Goal: Task Accomplishment & Management: Use online tool/utility

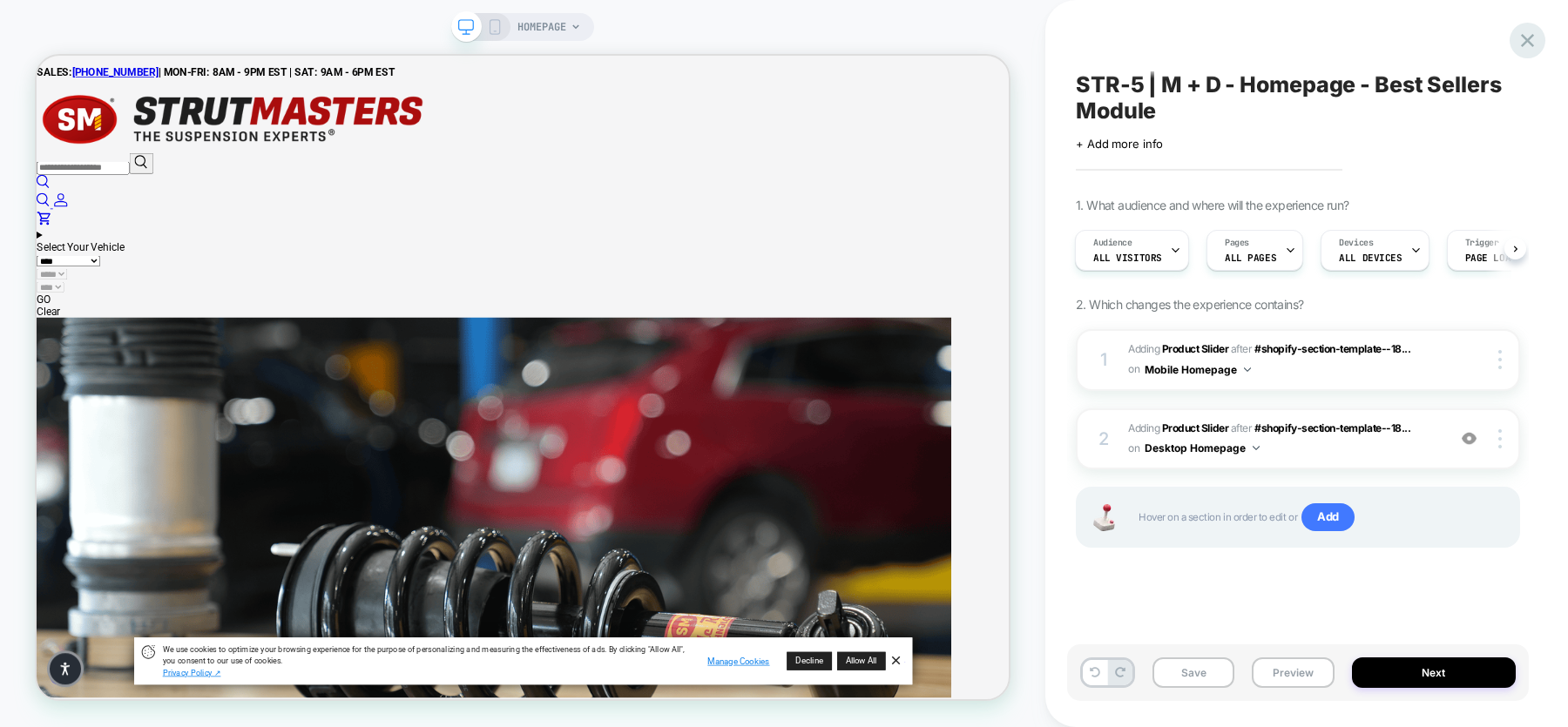
click at [1521, 41] on icon at bounding box center [1527, 40] width 23 height 23
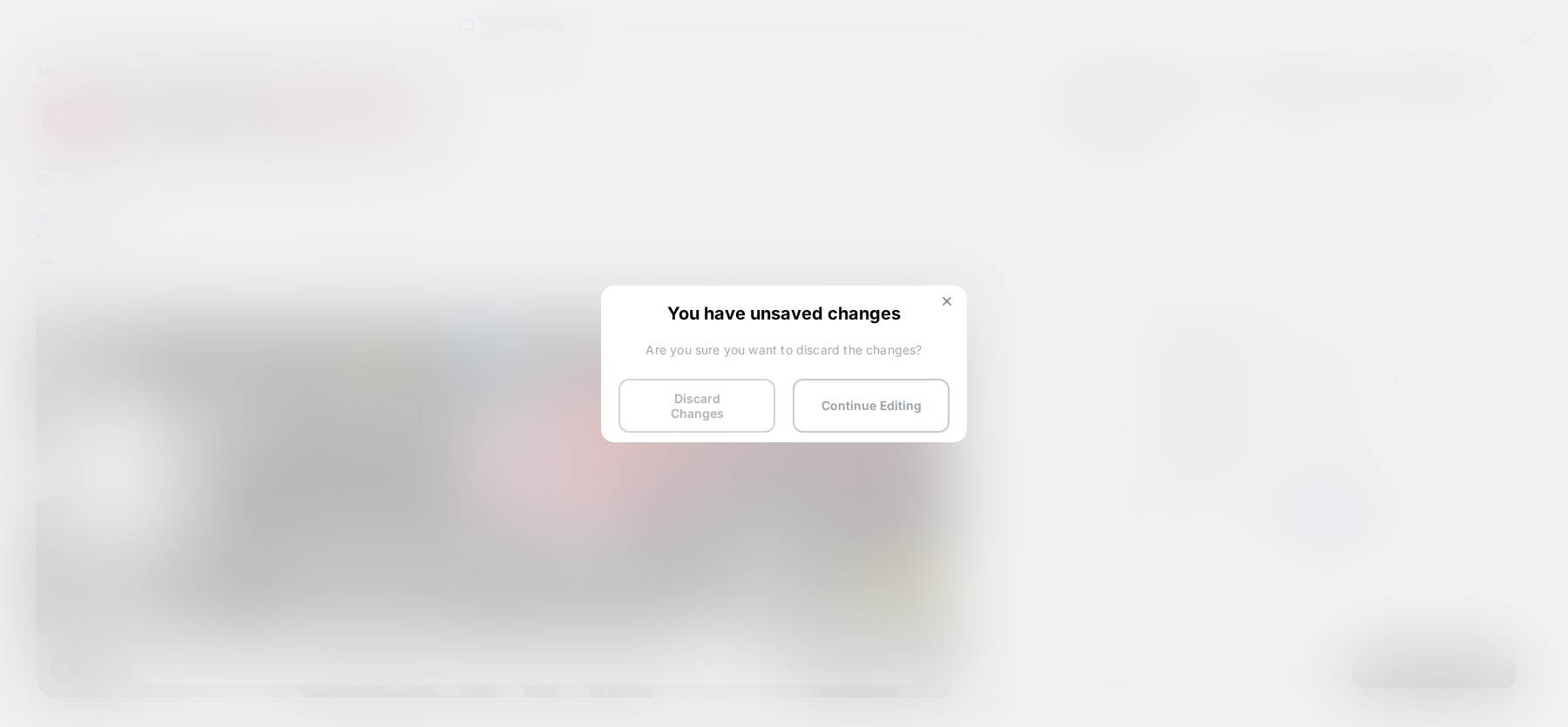
click at [732, 406] on button "Discard Changes" at bounding box center [696, 406] width 157 height 54
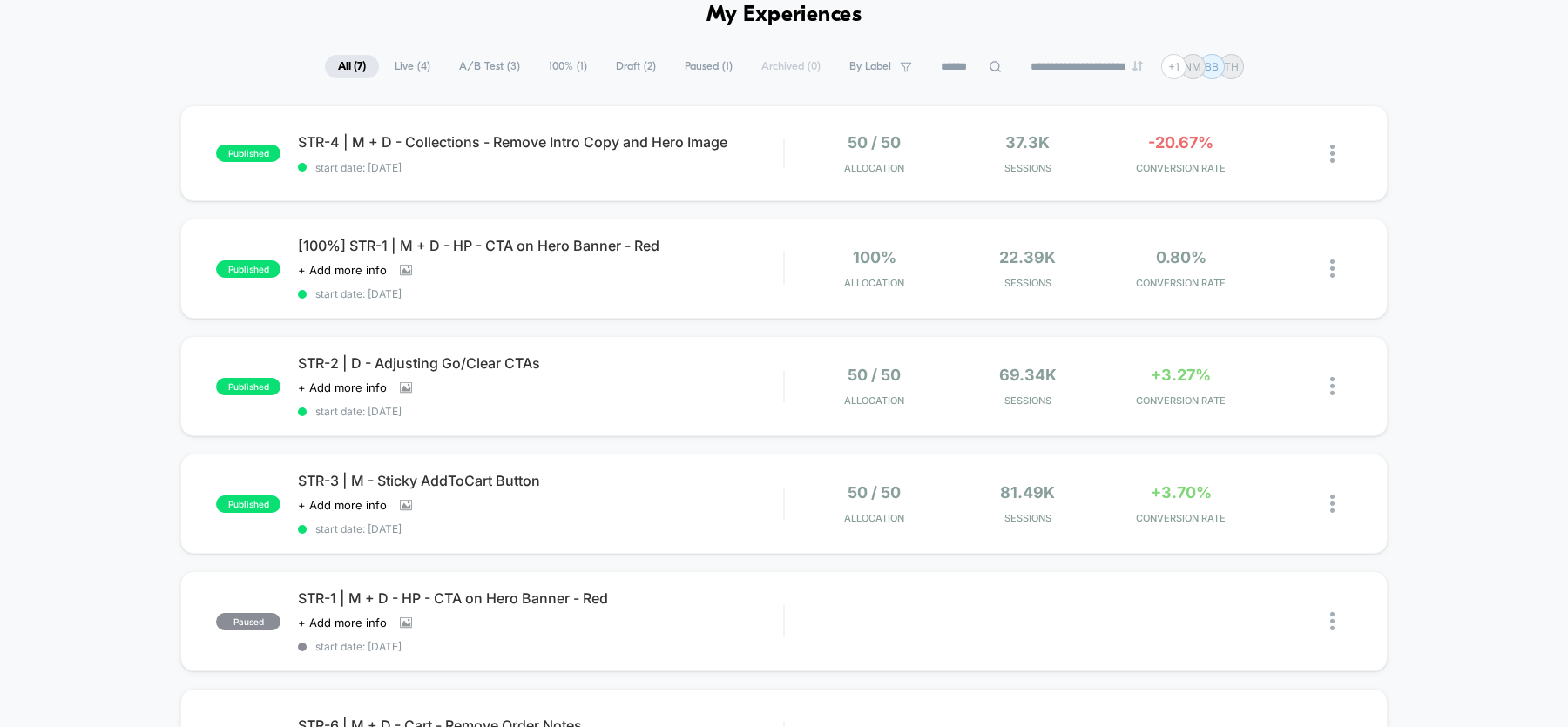
scroll to position [61, 0]
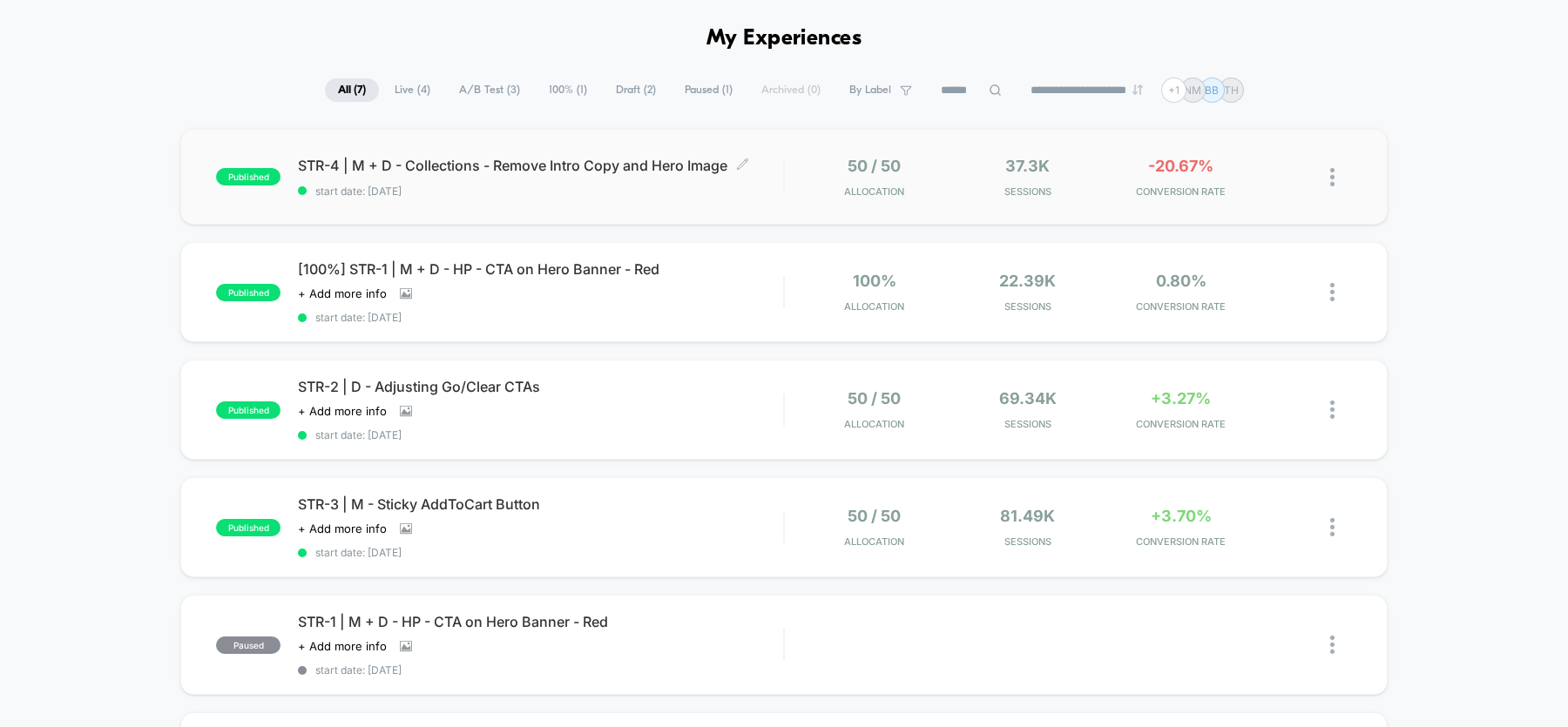
click at [606, 180] on div "STR-4 | M + D - Collections - Remove Intro Copy and Hero Image Click to edit ex…" at bounding box center [540, 177] width 485 height 41
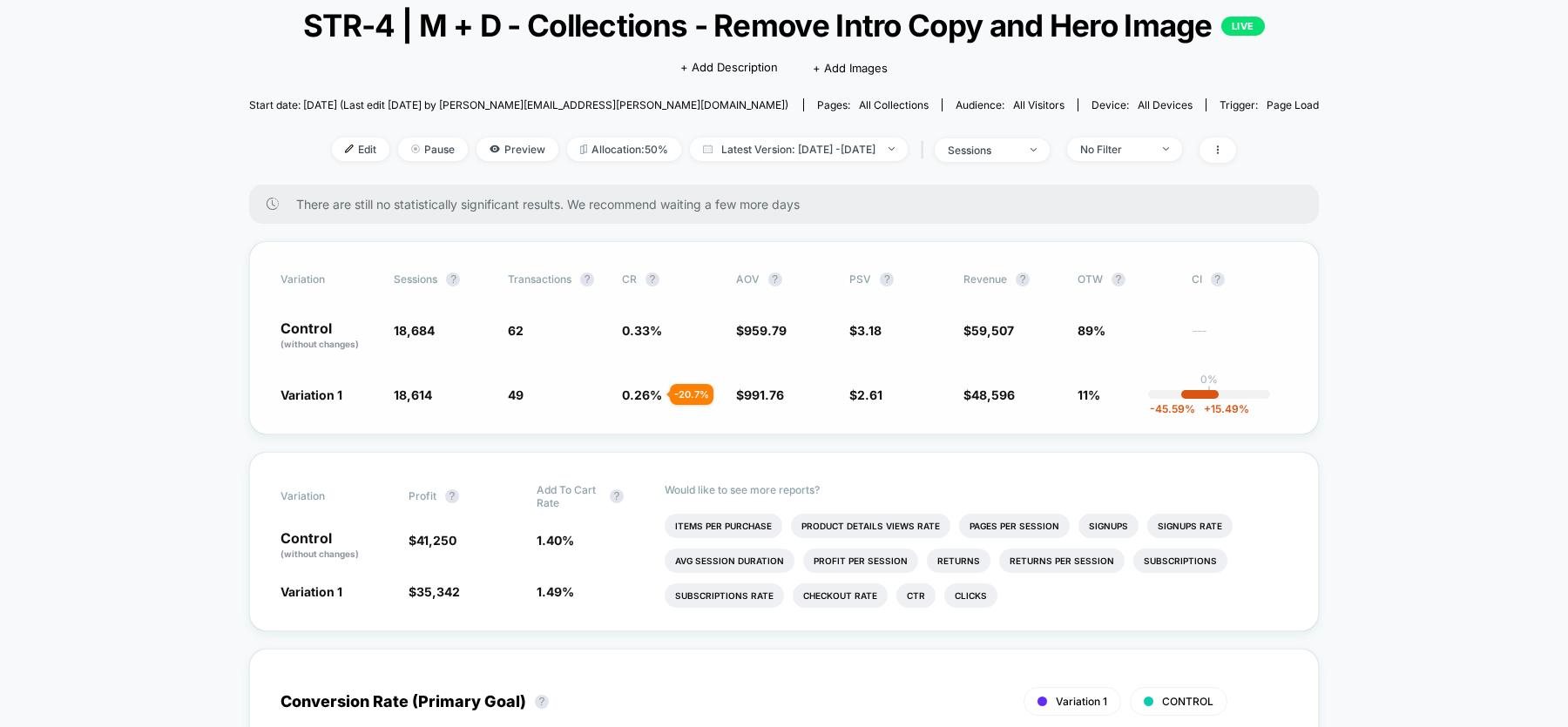
scroll to position [107, 0]
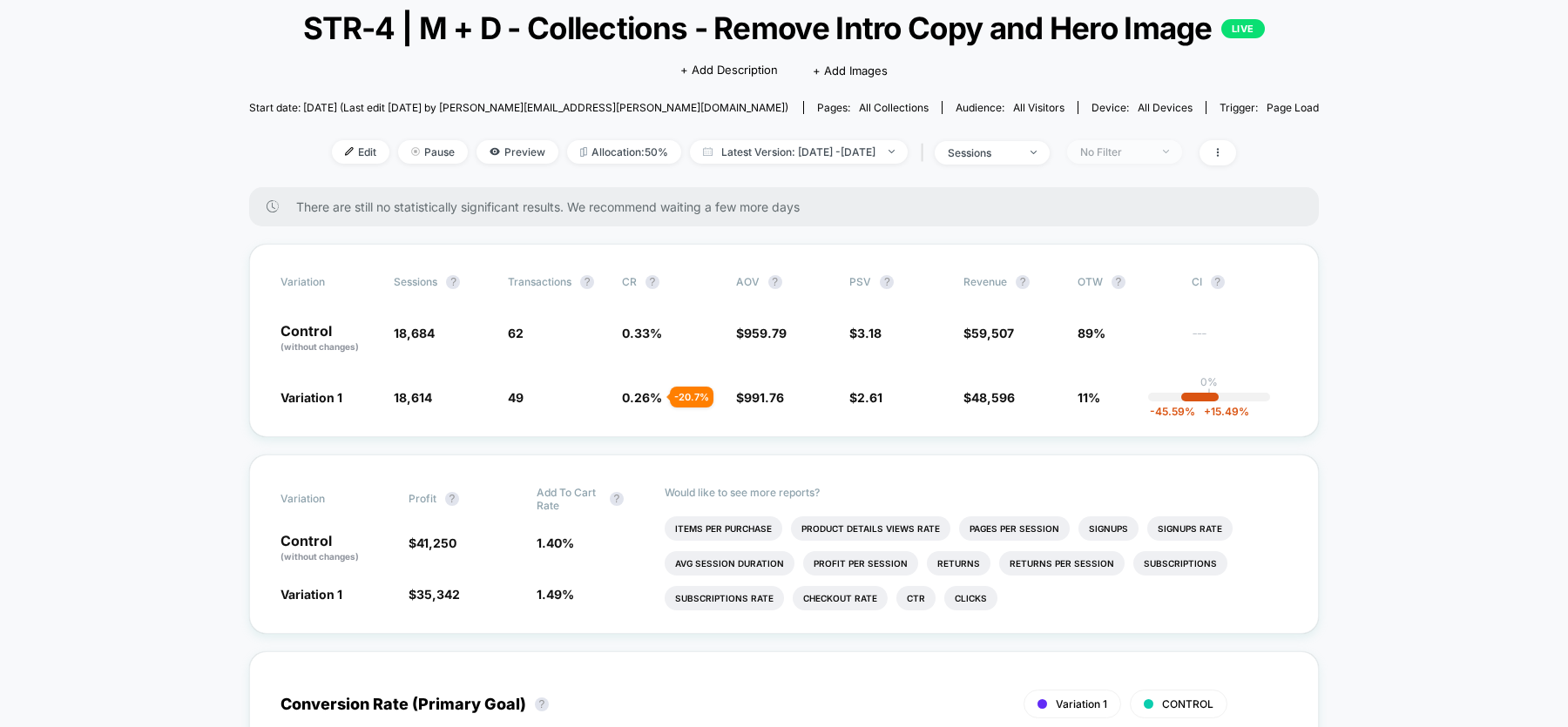
click at [1172, 164] on span "No Filter" at bounding box center [1124, 151] width 115 height 23
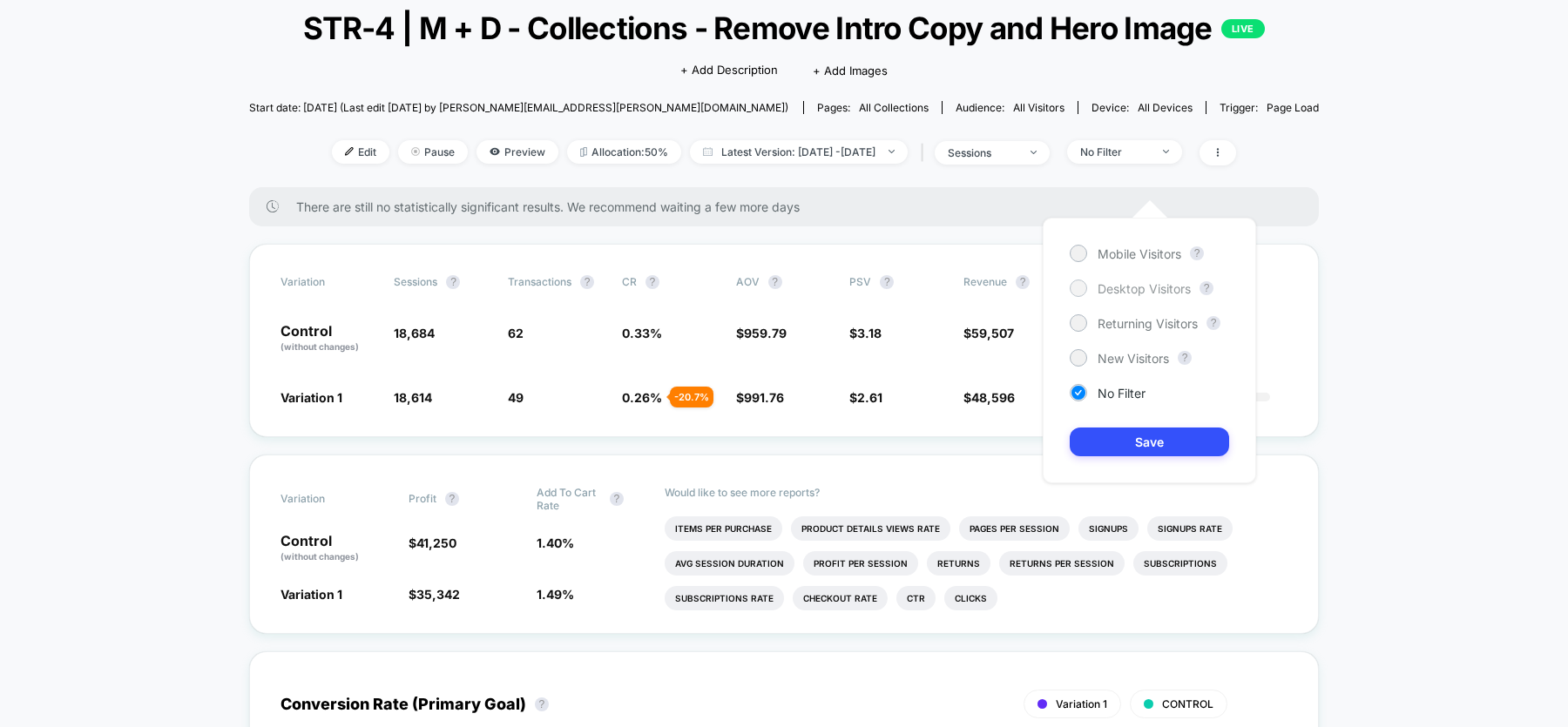
click at [1073, 292] on div at bounding box center [1078, 288] width 13 height 13
click at [1132, 436] on button "Save" at bounding box center [1149, 442] width 160 height 29
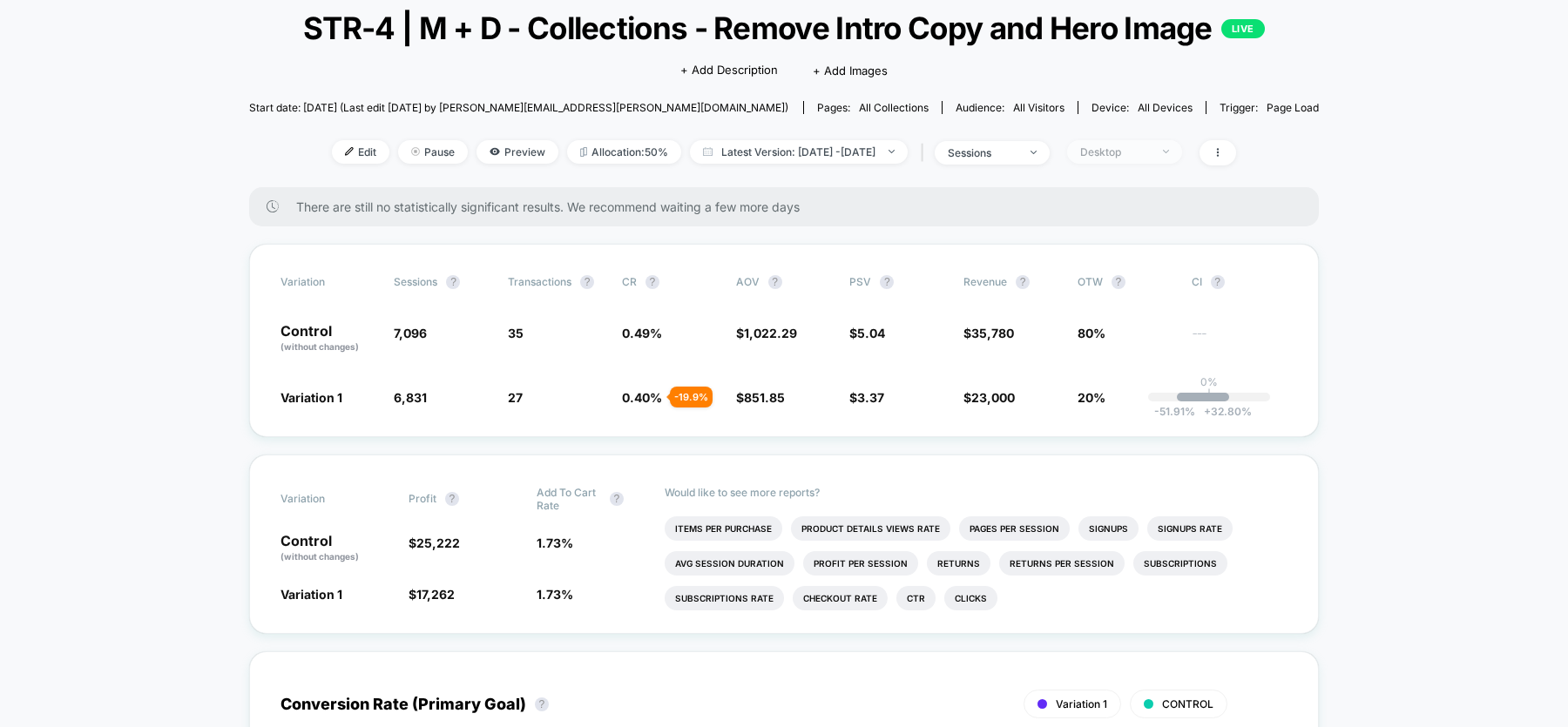
click at [1144, 159] on div "Desktop" at bounding box center [1115, 152] width 69 height 13
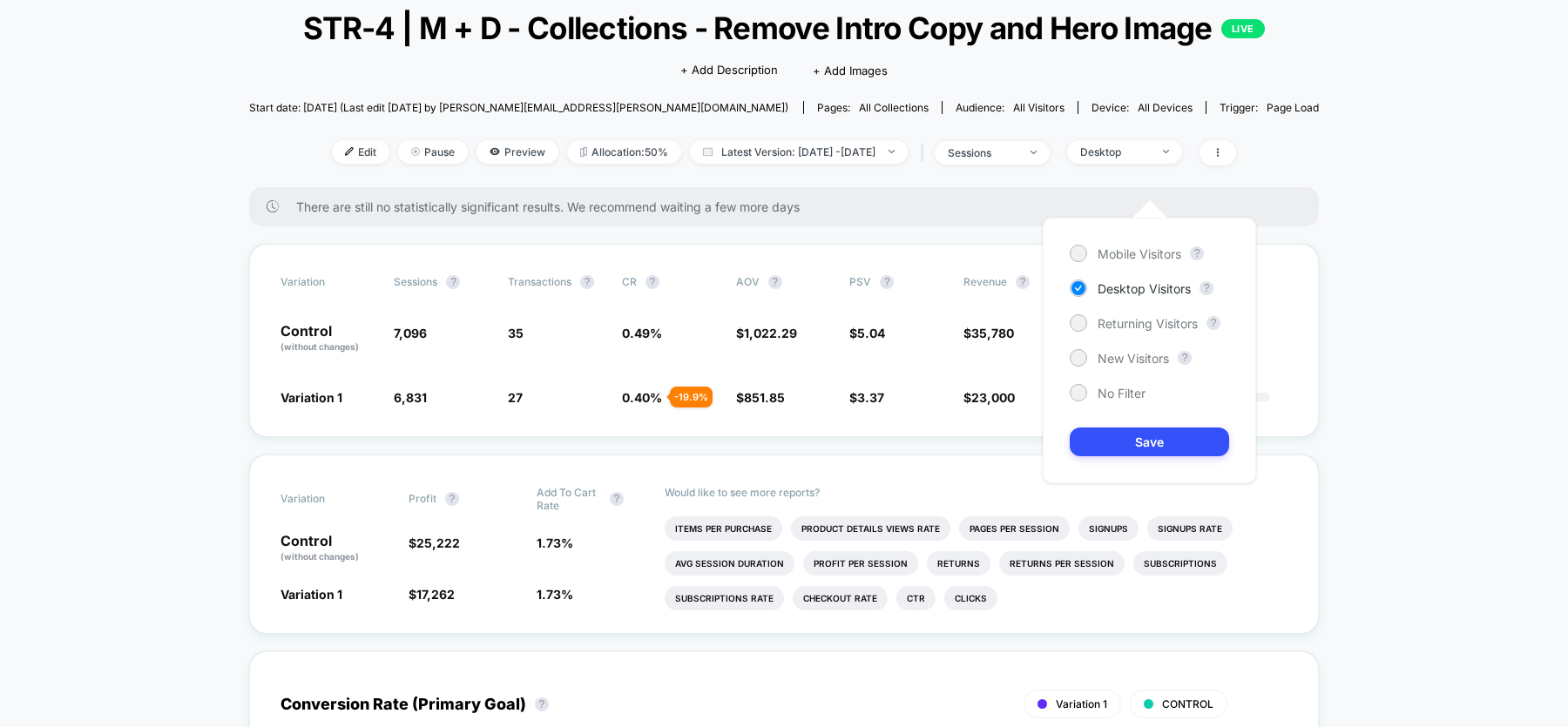
click at [1125, 241] on div "Mobile Visitors ? Desktop Visitors ? Returning Visitors ? New Visitors ? No Fil…" at bounding box center [1149, 350] width 213 height 265
click at [1119, 257] on span "Mobile Visitors" at bounding box center [1139, 254] width 84 height 15
click at [1118, 438] on button "Save" at bounding box center [1149, 442] width 160 height 29
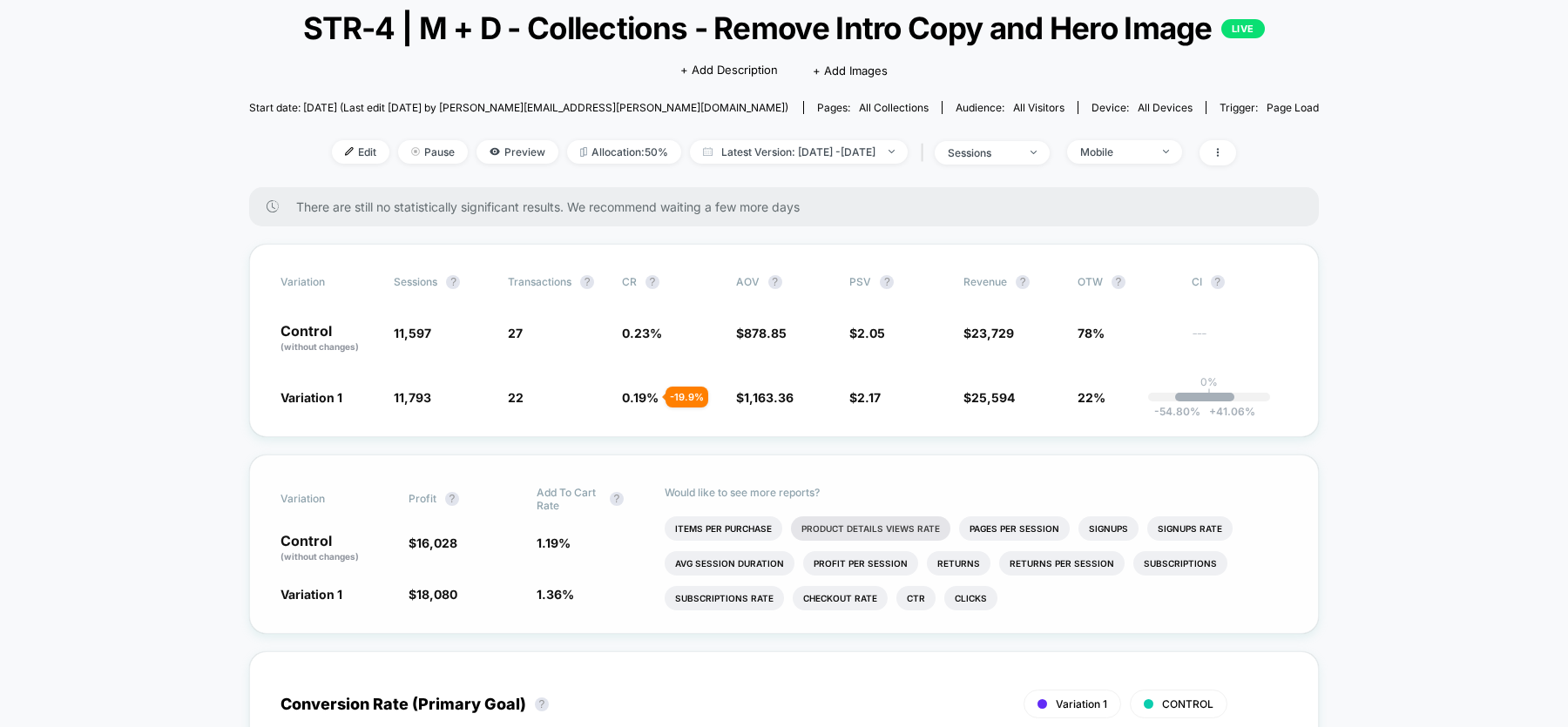
click at [881, 540] on li "Product Details Views Rate" at bounding box center [871, 528] width 160 height 24
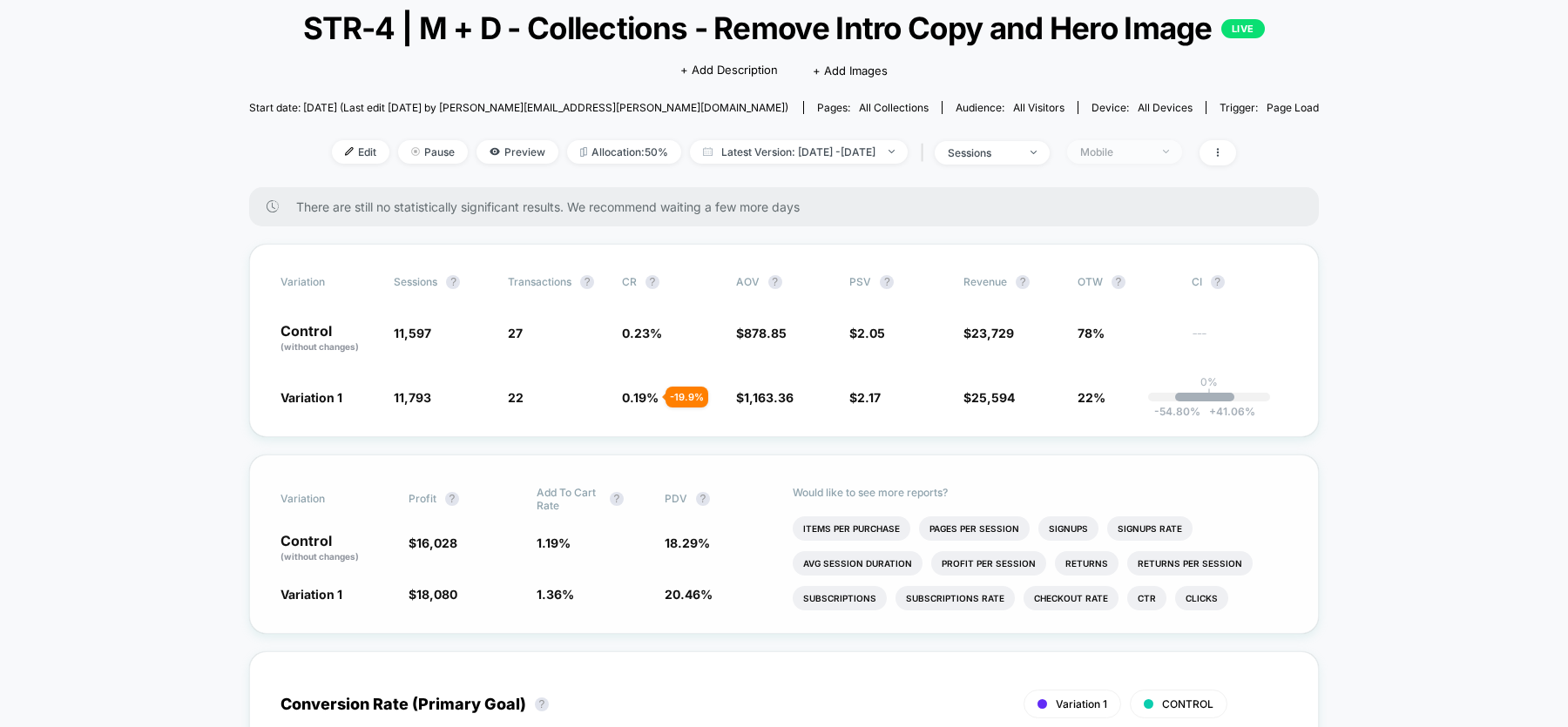
click at [1149, 159] on div "Mobile" at bounding box center [1115, 152] width 69 height 13
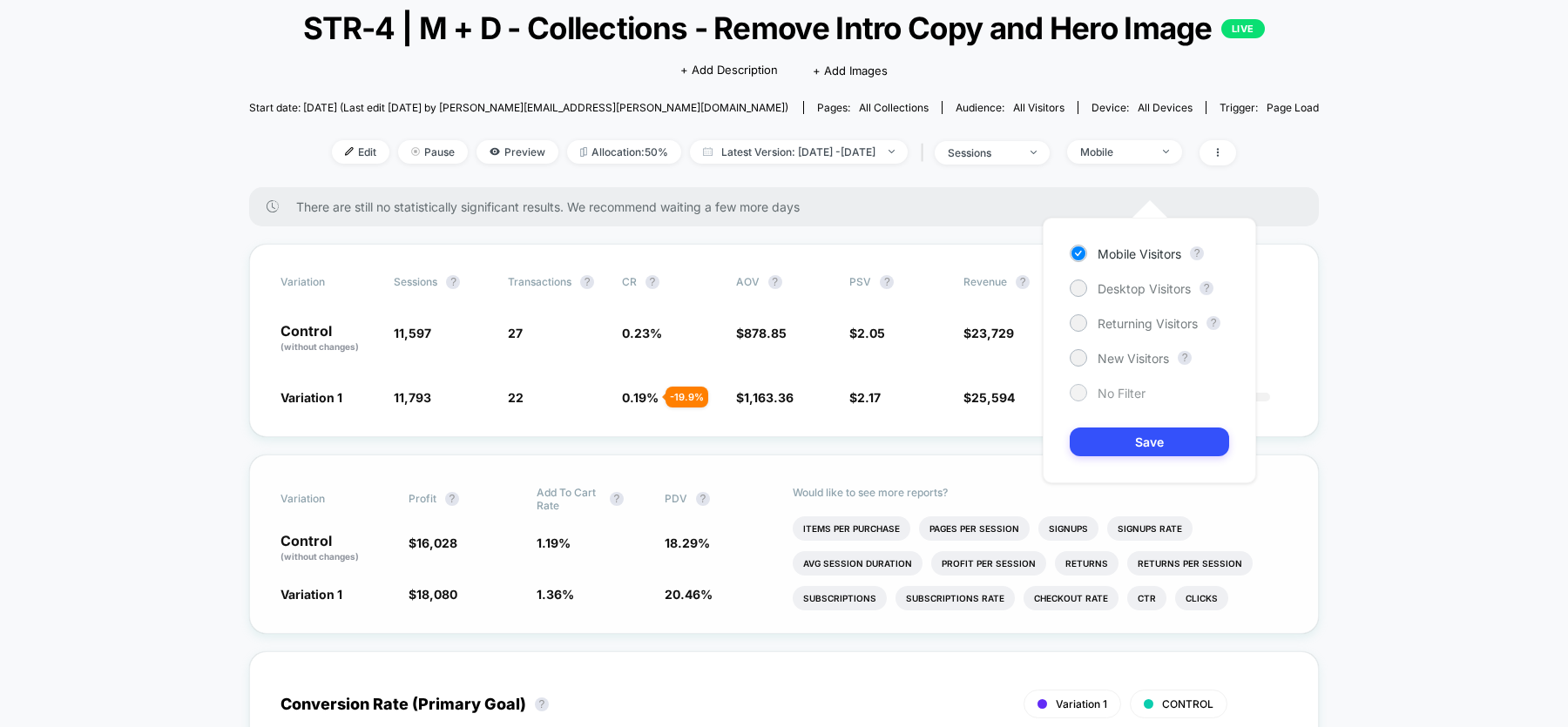
click at [1112, 391] on span "No Filter" at bounding box center [1121, 393] width 48 height 15
click at [1114, 440] on button "Save" at bounding box center [1149, 442] width 160 height 29
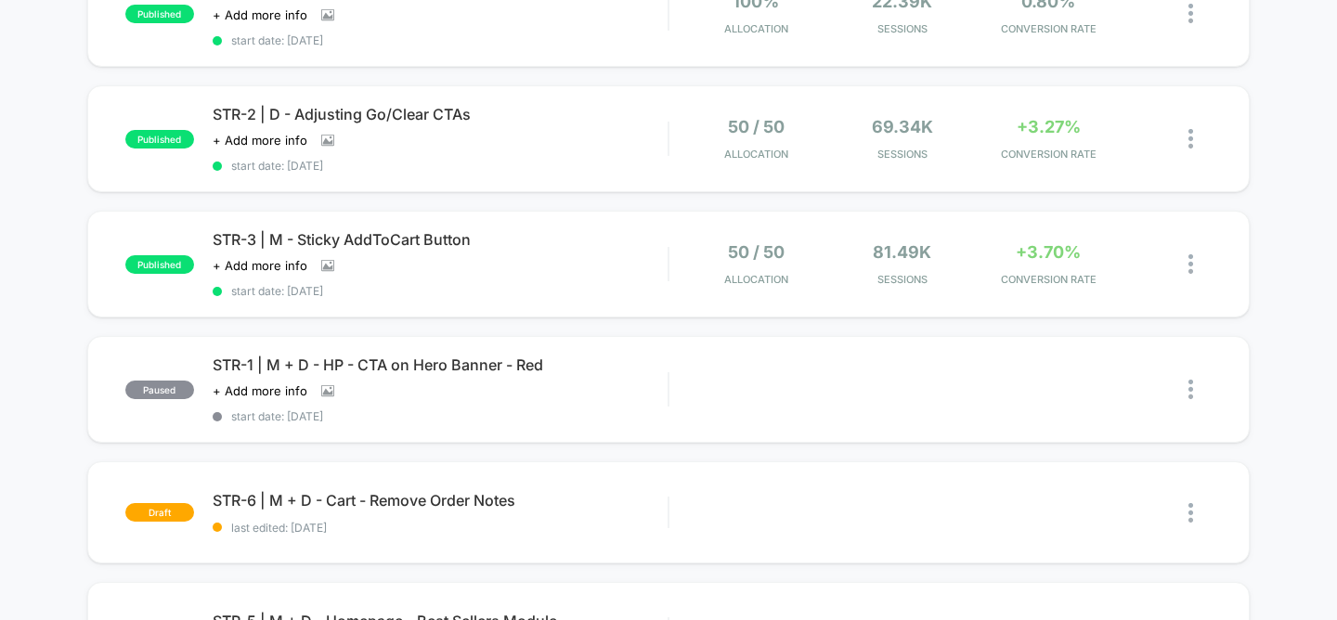
scroll to position [356, 0]
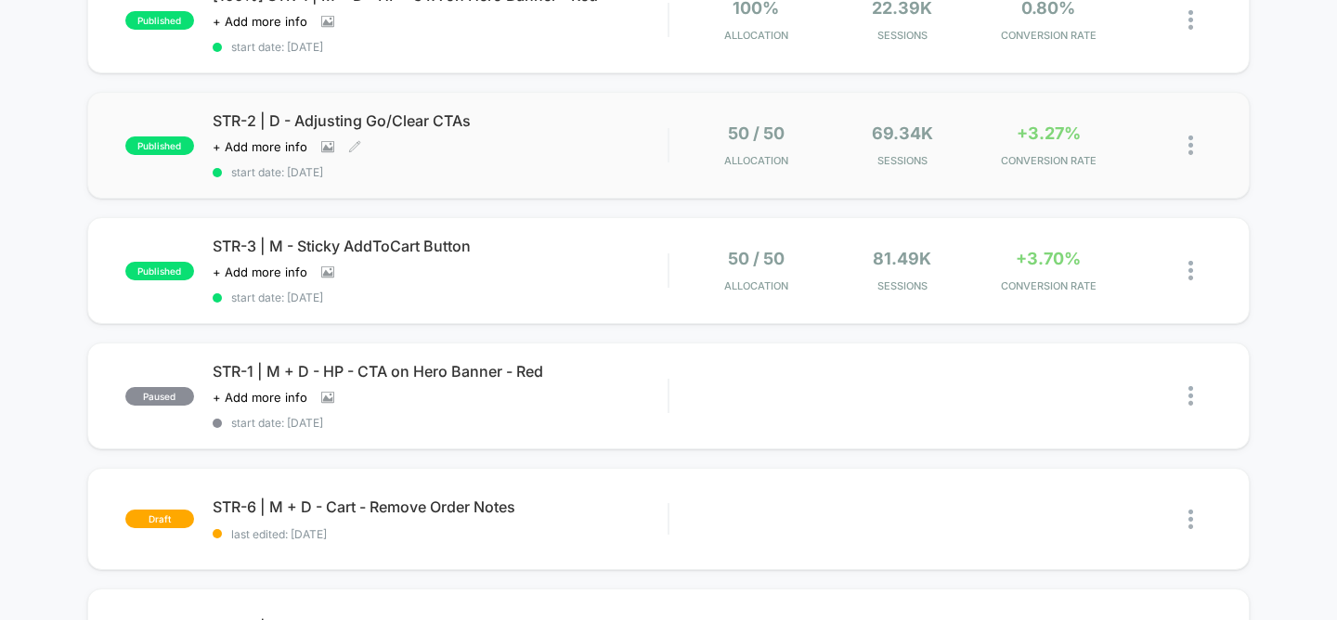
click at [409, 118] on span "STR-2 | D - Adjusting Go/Clear CTAs" at bounding box center [441, 120] width 456 height 19
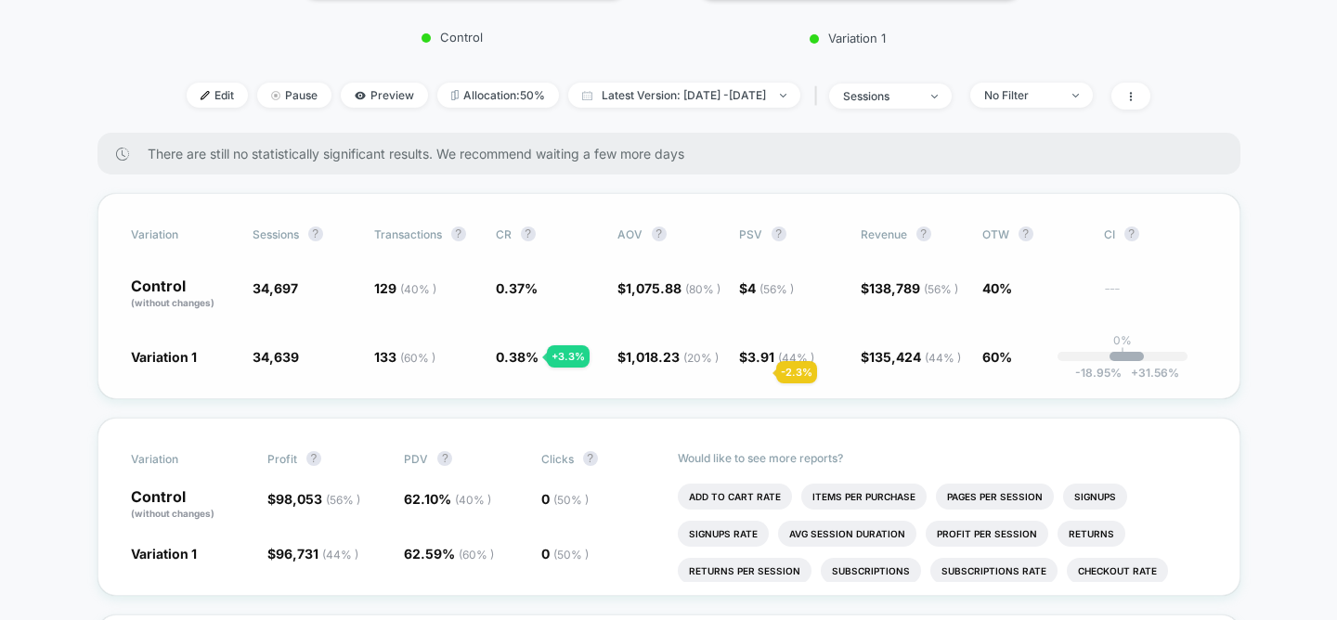
scroll to position [314, 0]
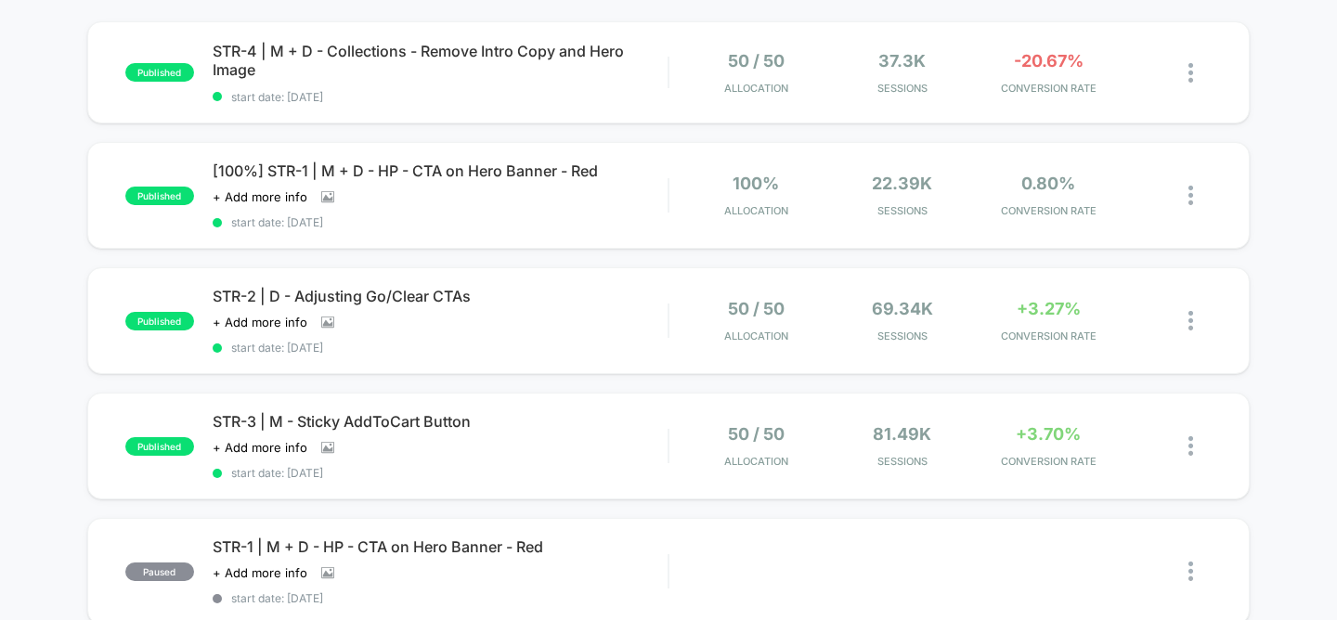
scroll to position [194, 0]
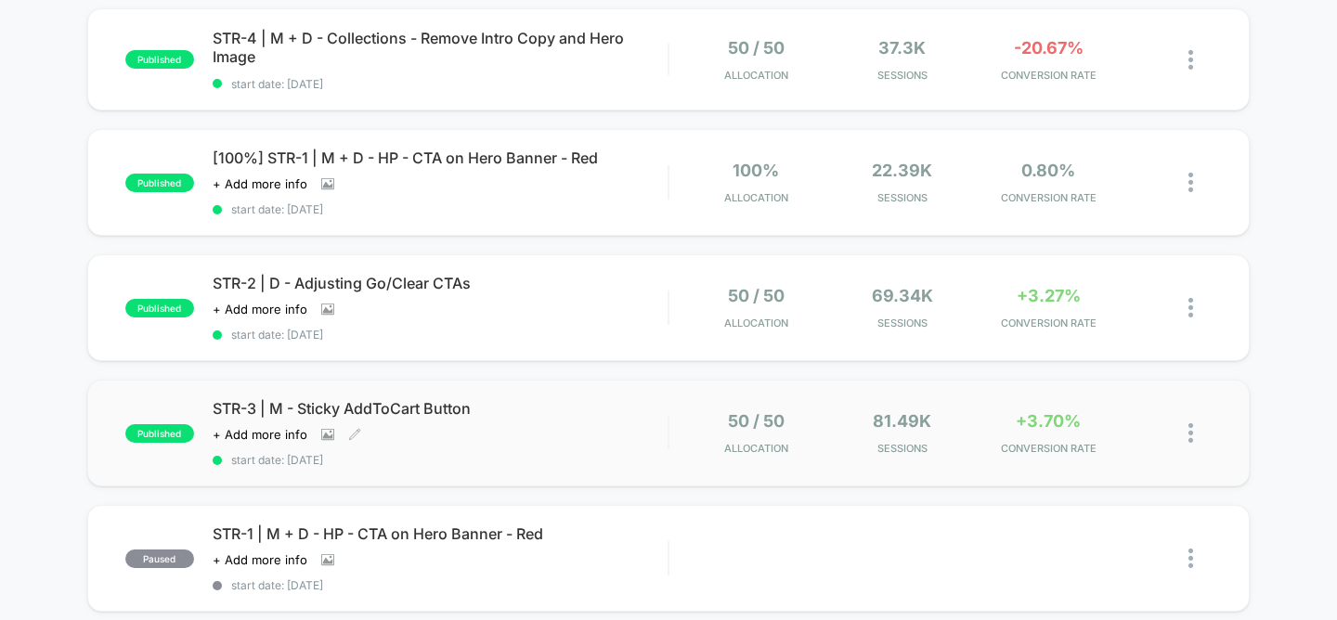
click at [444, 409] on span "STR-3 | M - Sticky AddToCart Button" at bounding box center [441, 408] width 456 height 19
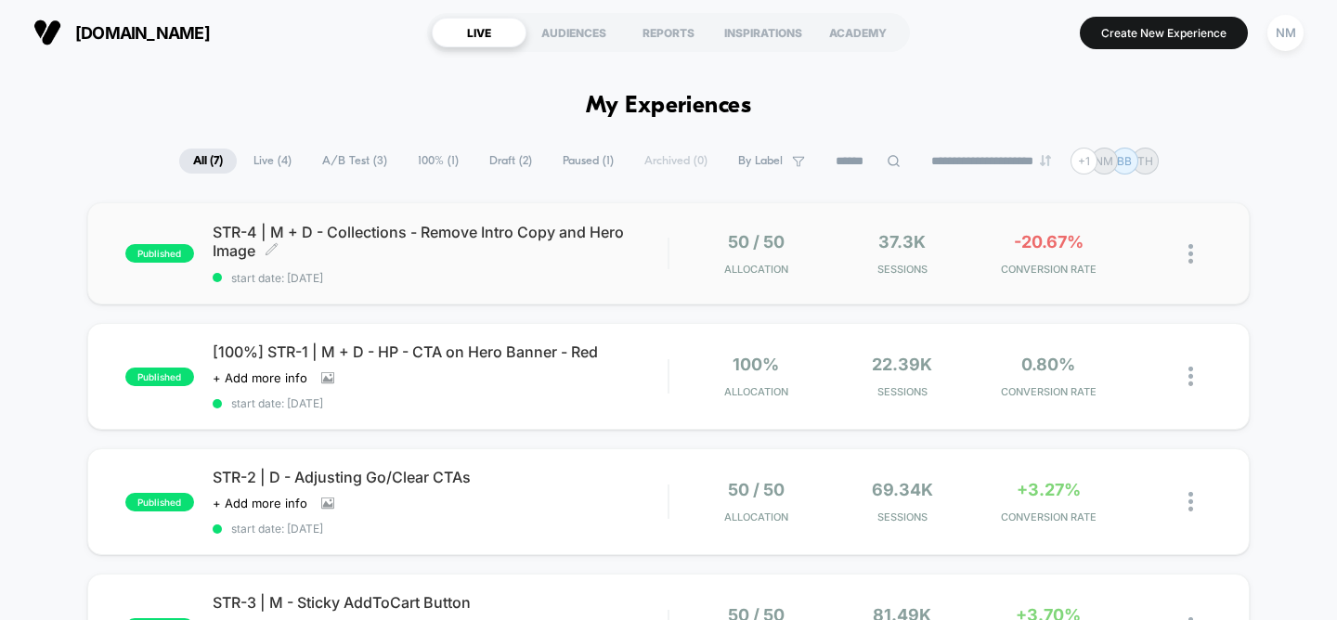
click at [433, 245] on span "STR-4 | M + D - Collections - Remove Intro Copy and Hero Image Click to edit ex…" at bounding box center [441, 241] width 456 height 37
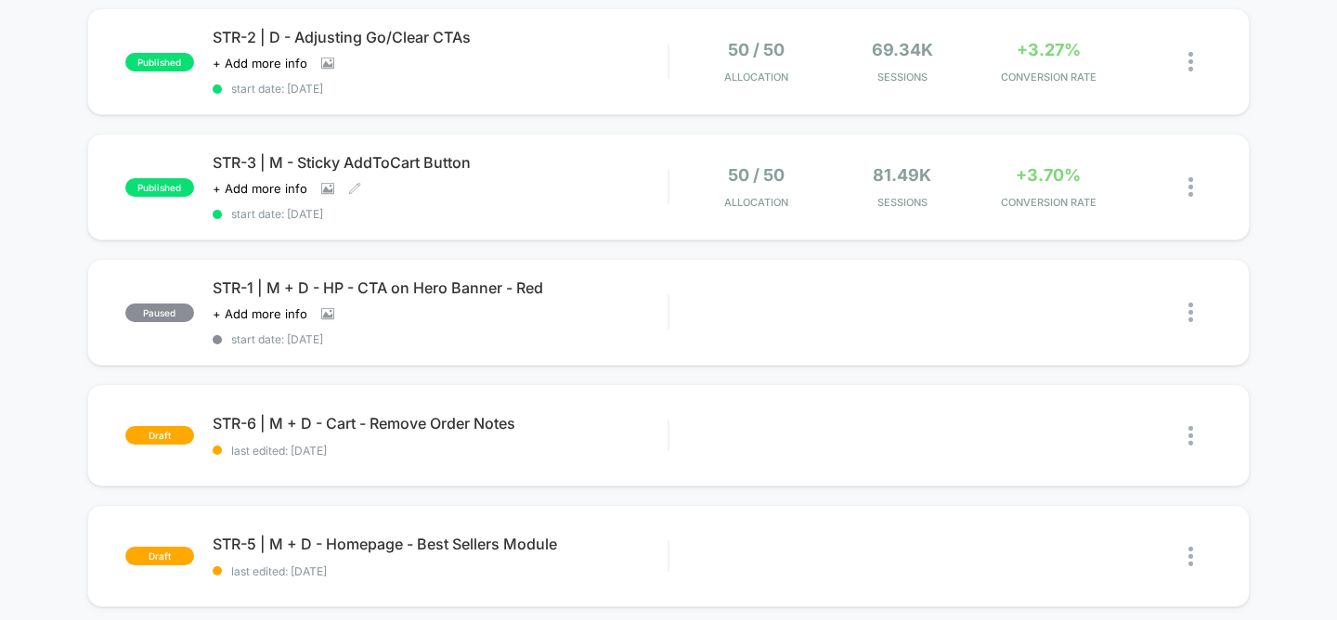
scroll to position [549, 0]
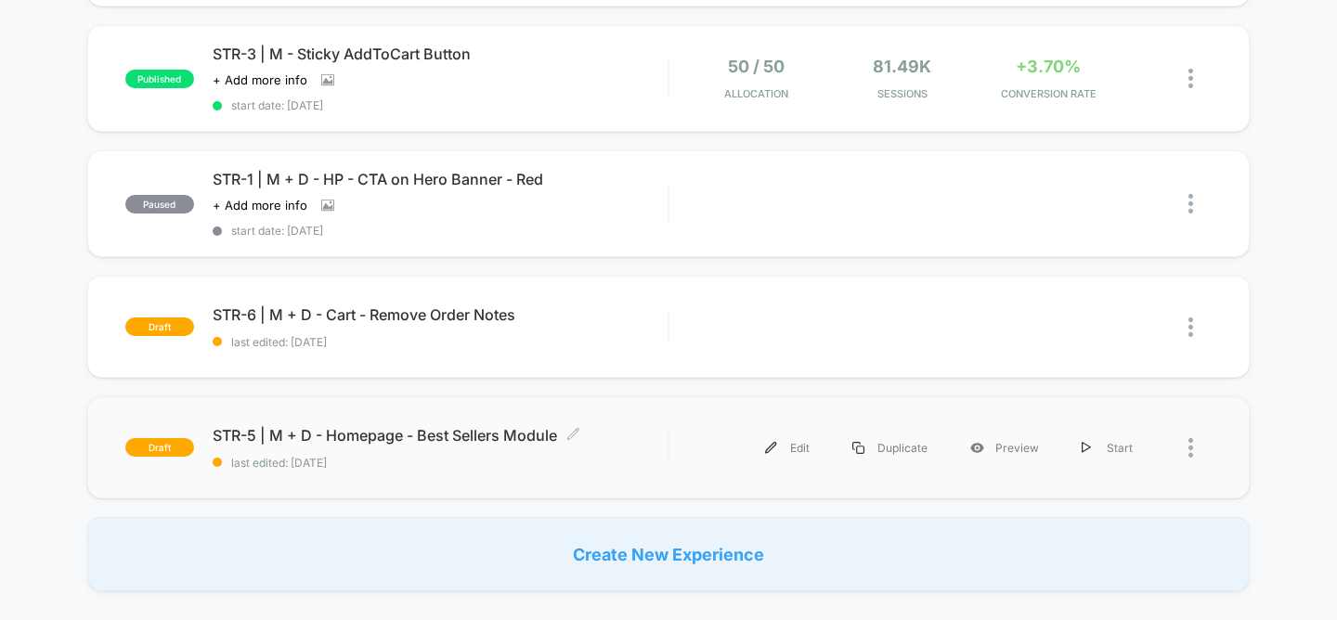
click at [428, 433] on span "STR-5 | M + D - Homepage - Best Sellers Module Click to edit experience details" at bounding box center [441, 435] width 456 height 19
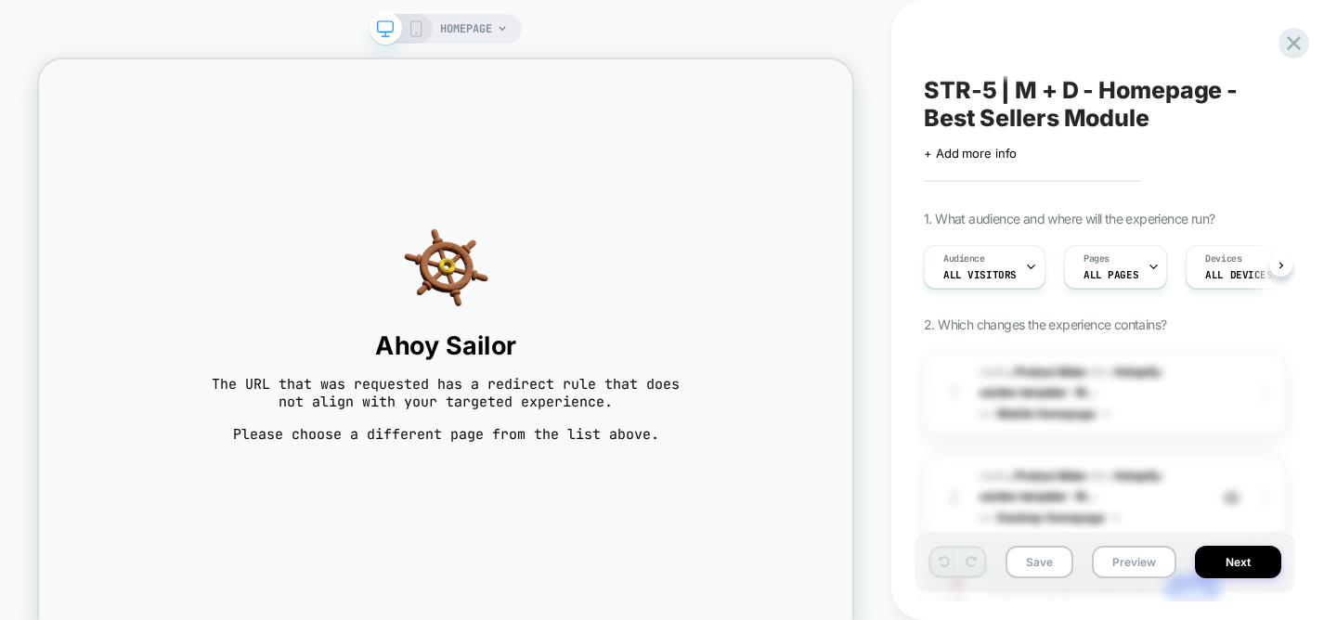
scroll to position [0, 1]
click at [1299, 45] on icon at bounding box center [1293, 43] width 25 height 25
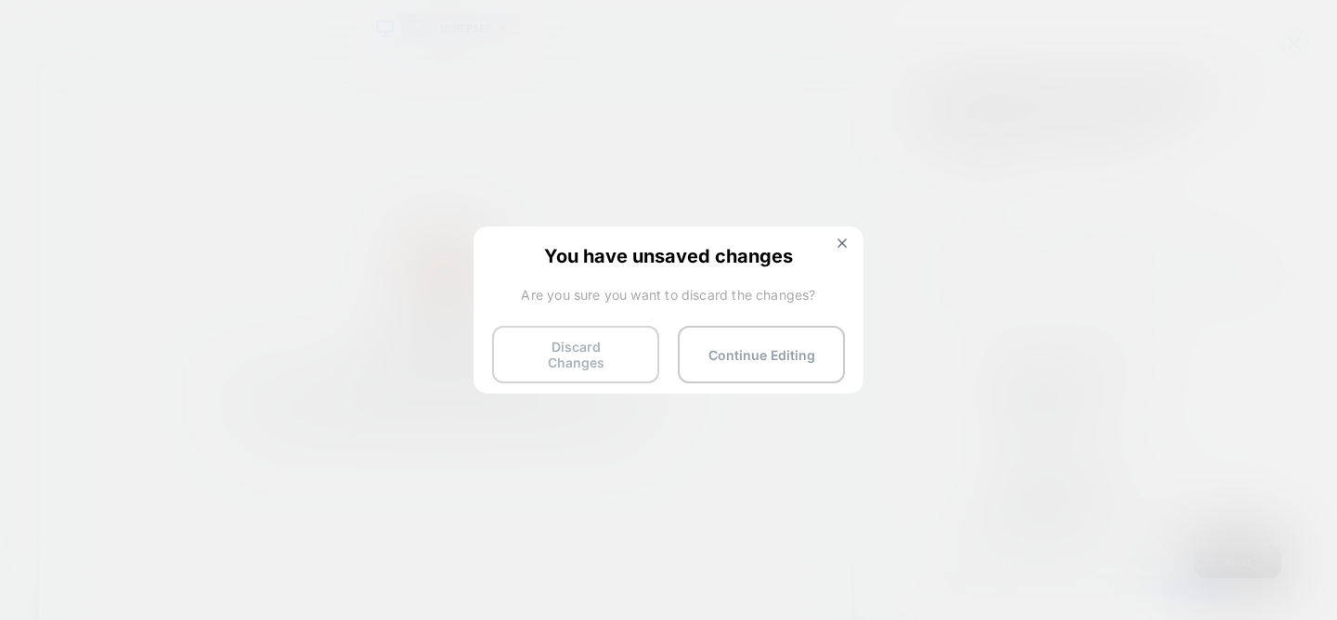
click at [577, 348] on button "Discard Changes" at bounding box center [575, 355] width 167 height 58
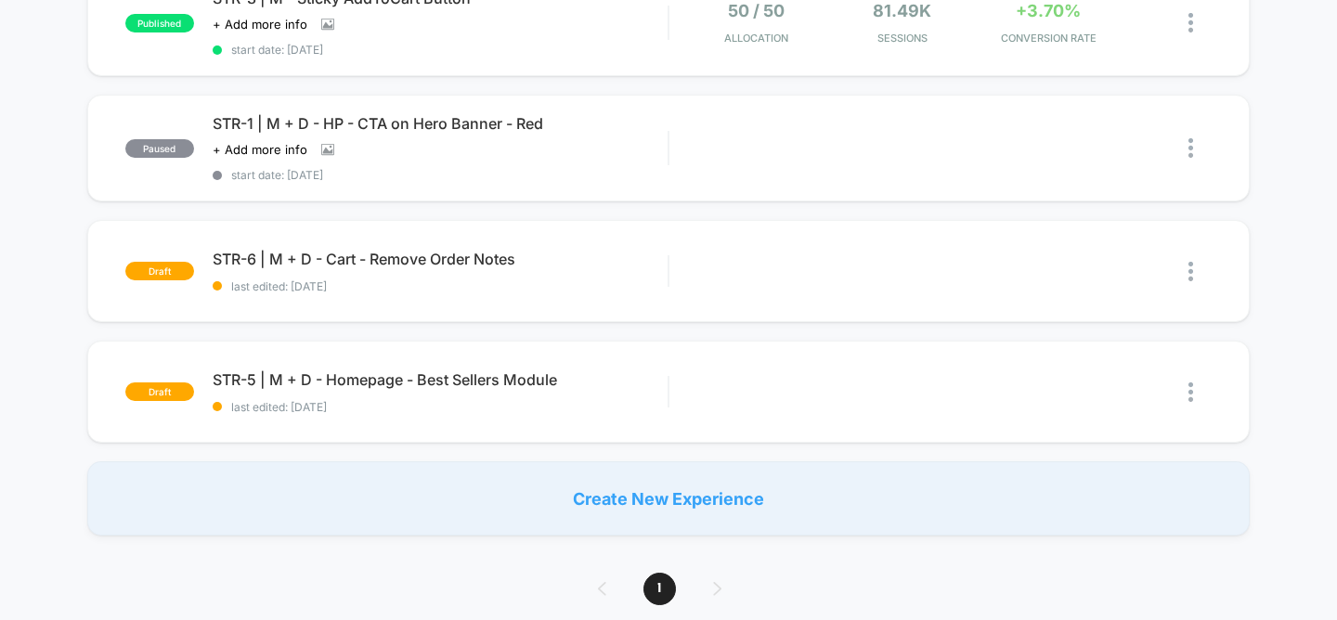
scroll to position [653, 0]
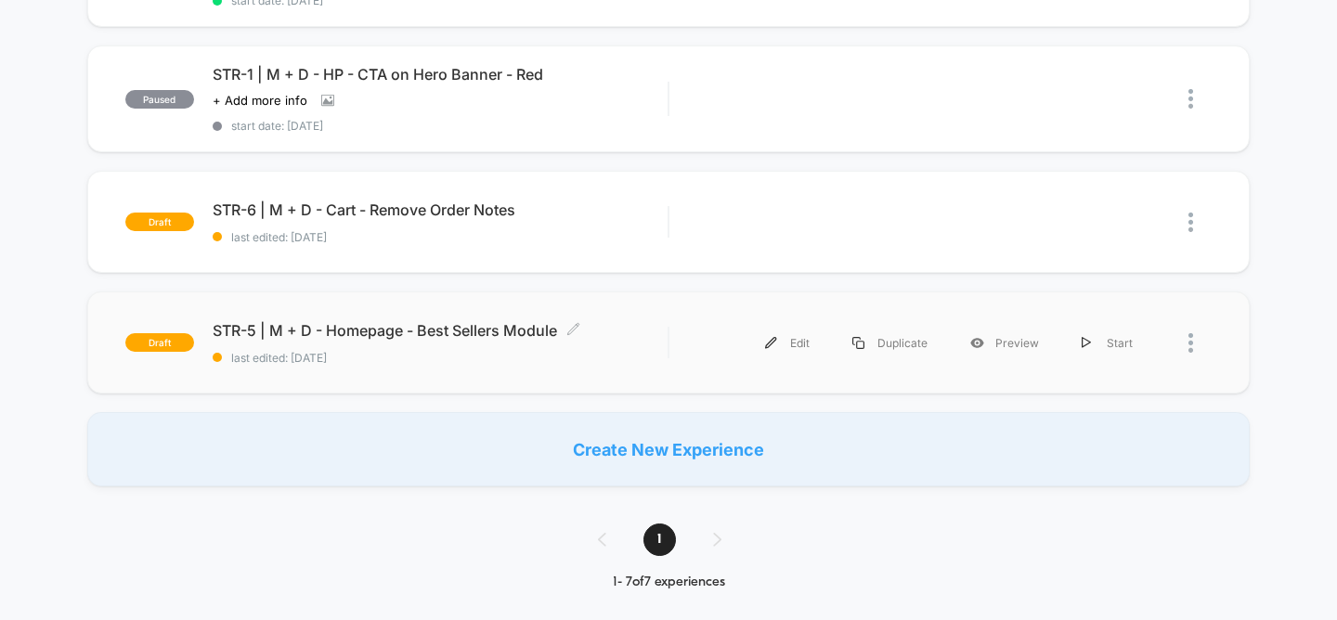
click at [428, 334] on div "STR-5 | M + D - Homepage - Best Sellers Module Click to edit experience details…" at bounding box center [441, 343] width 456 height 44
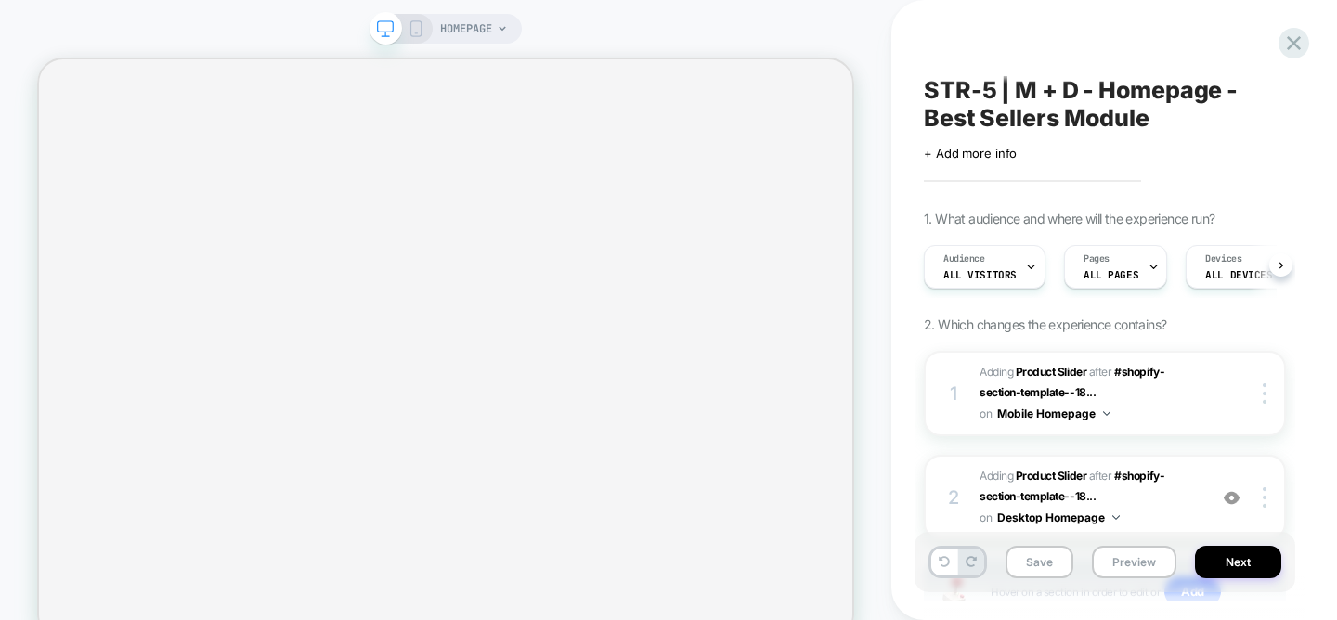
scroll to position [0, 1]
click at [1157, 513] on span "#_loomi_addon_1758646192532 Adding Product Slider AFTER #shopify-section-templa…" at bounding box center [1088, 497] width 218 height 63
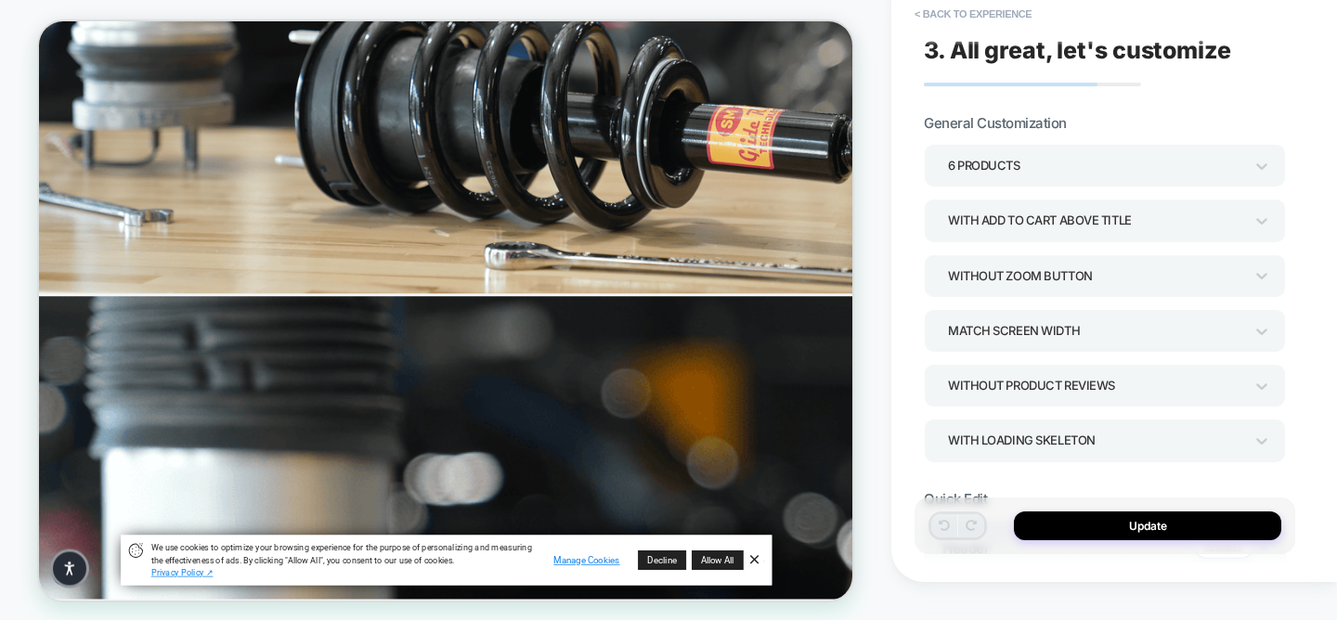
scroll to position [692, 0]
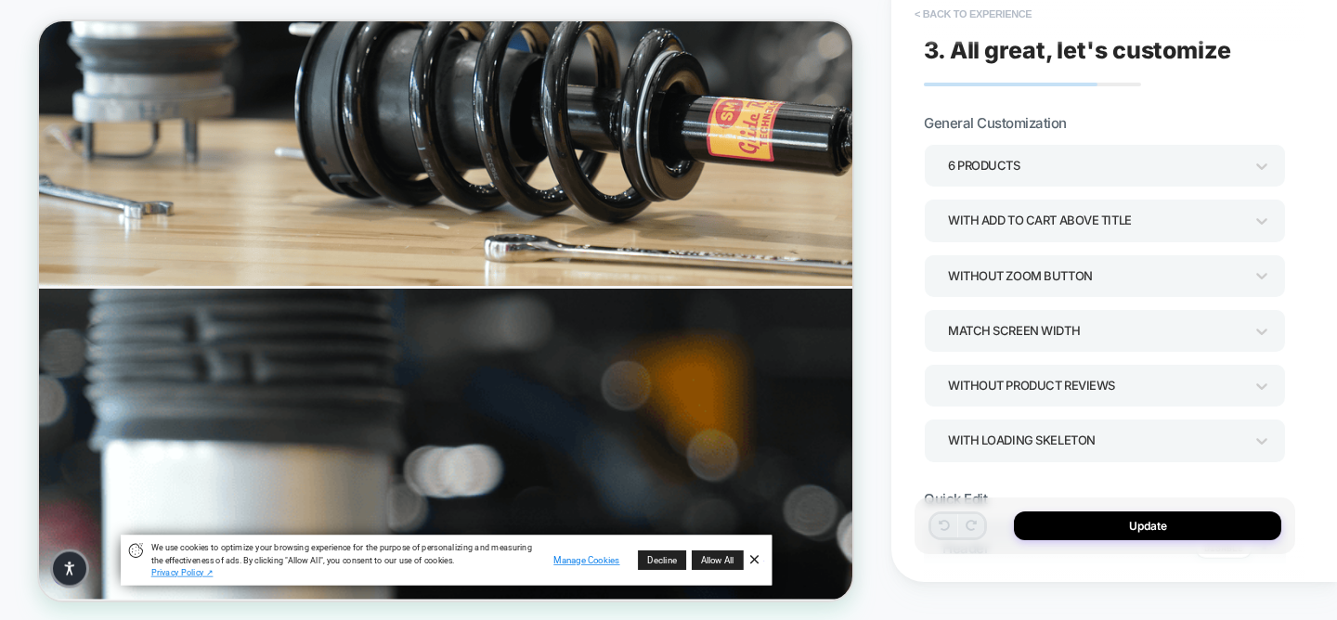
click at [973, 11] on button "< Back to experience" at bounding box center [973, 14] width 136 height 30
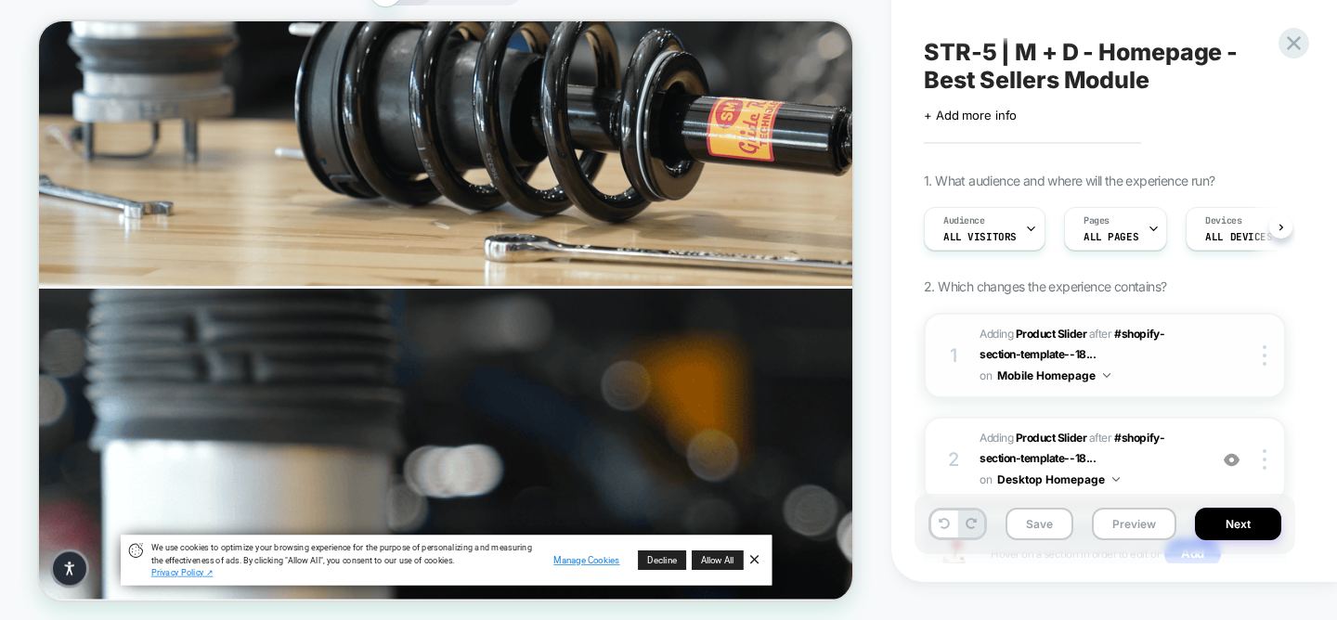
scroll to position [0, 1]
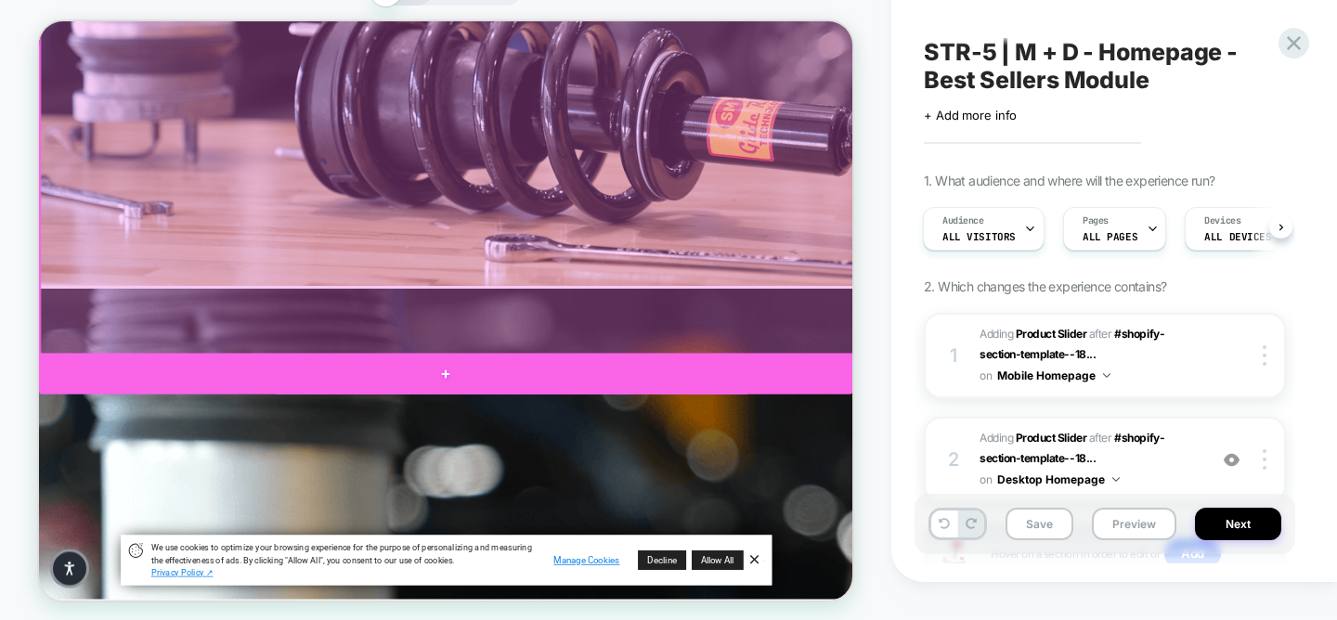
click at [621, 487] on div at bounding box center [581, 492] width 1085 height 56
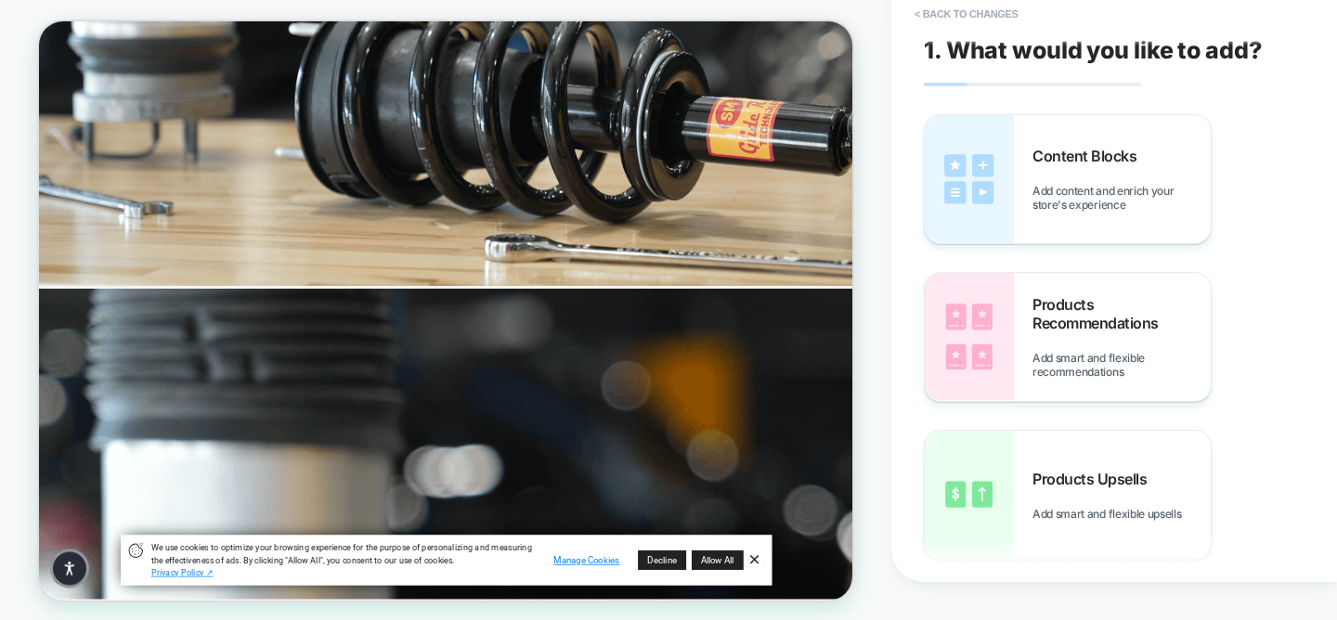
scroll to position [780, 0]
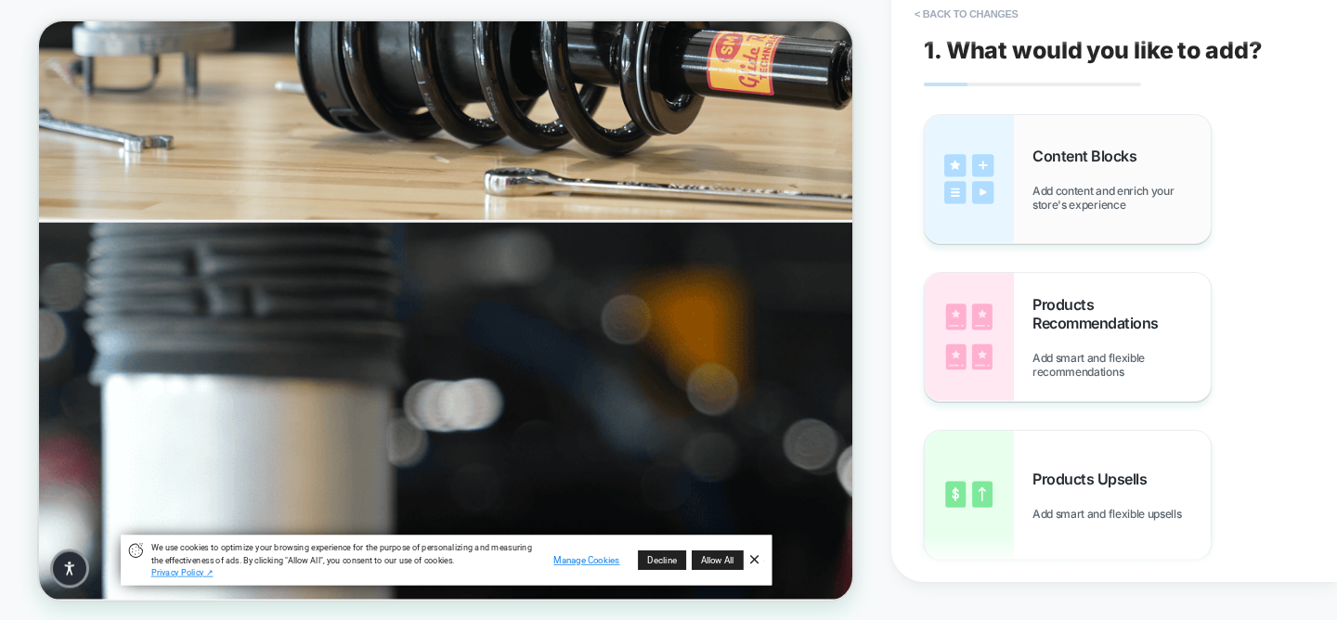
click at [1046, 188] on span "Add content and enrich your store's experience" at bounding box center [1121, 198] width 178 height 28
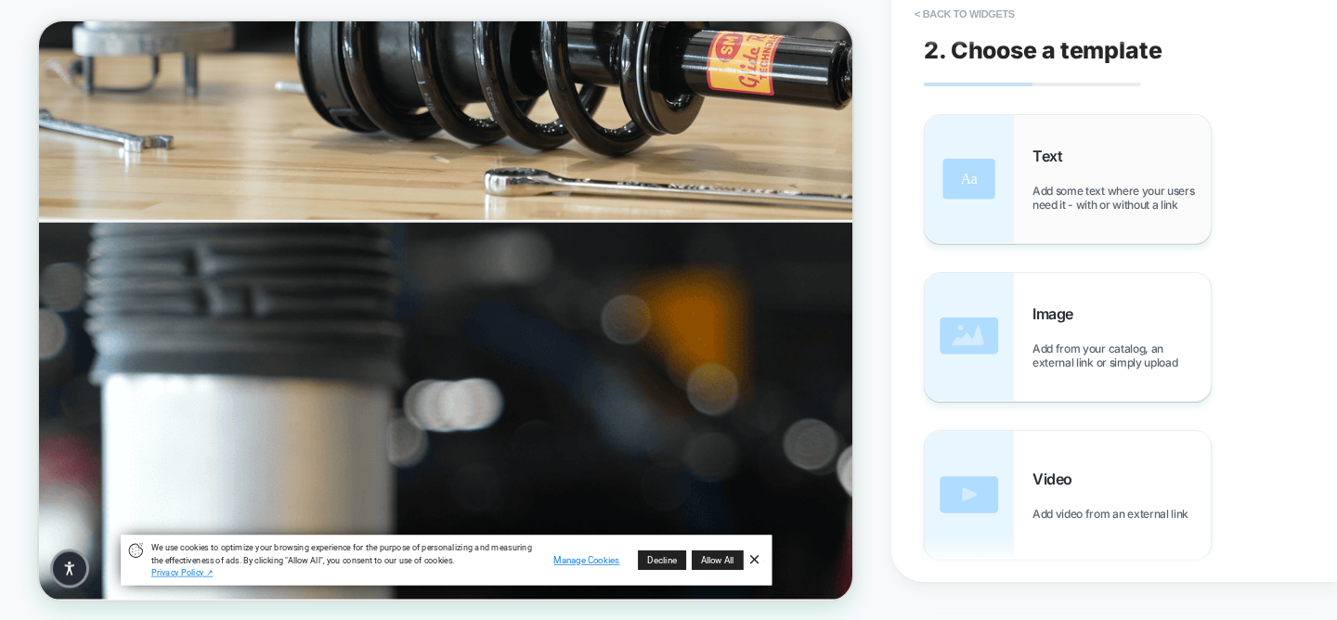
scroll to position [802, 0]
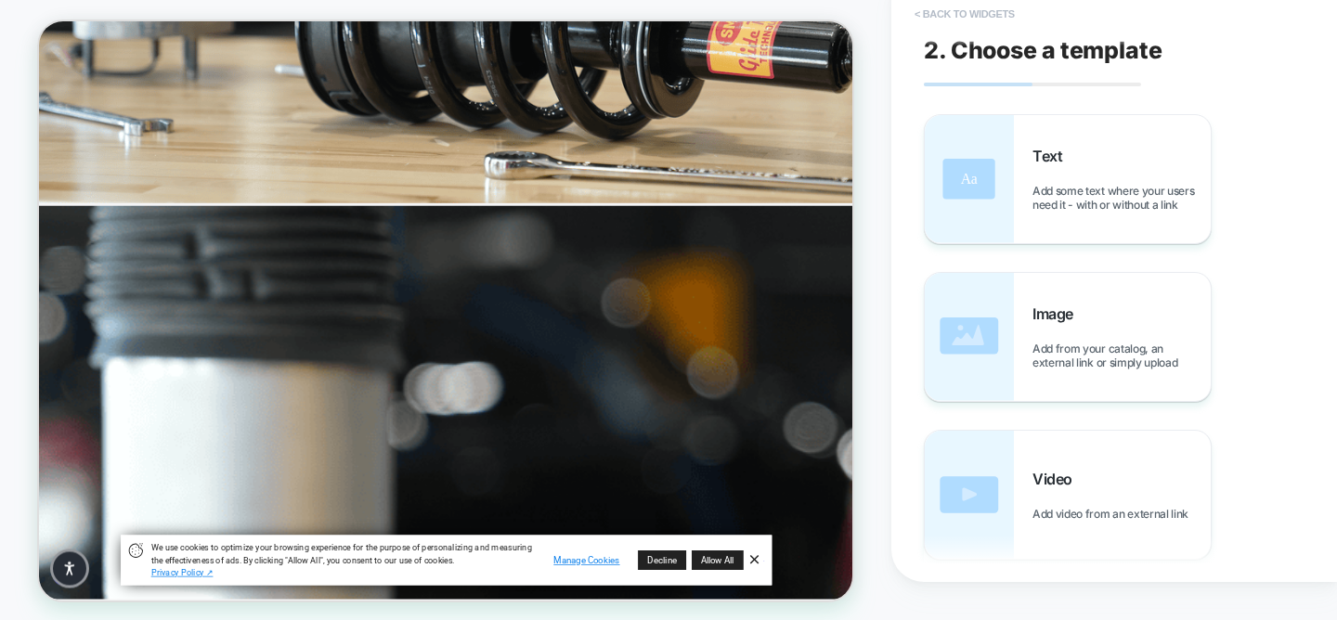
click at [954, 5] on button "< Back to widgets" at bounding box center [964, 14] width 119 height 30
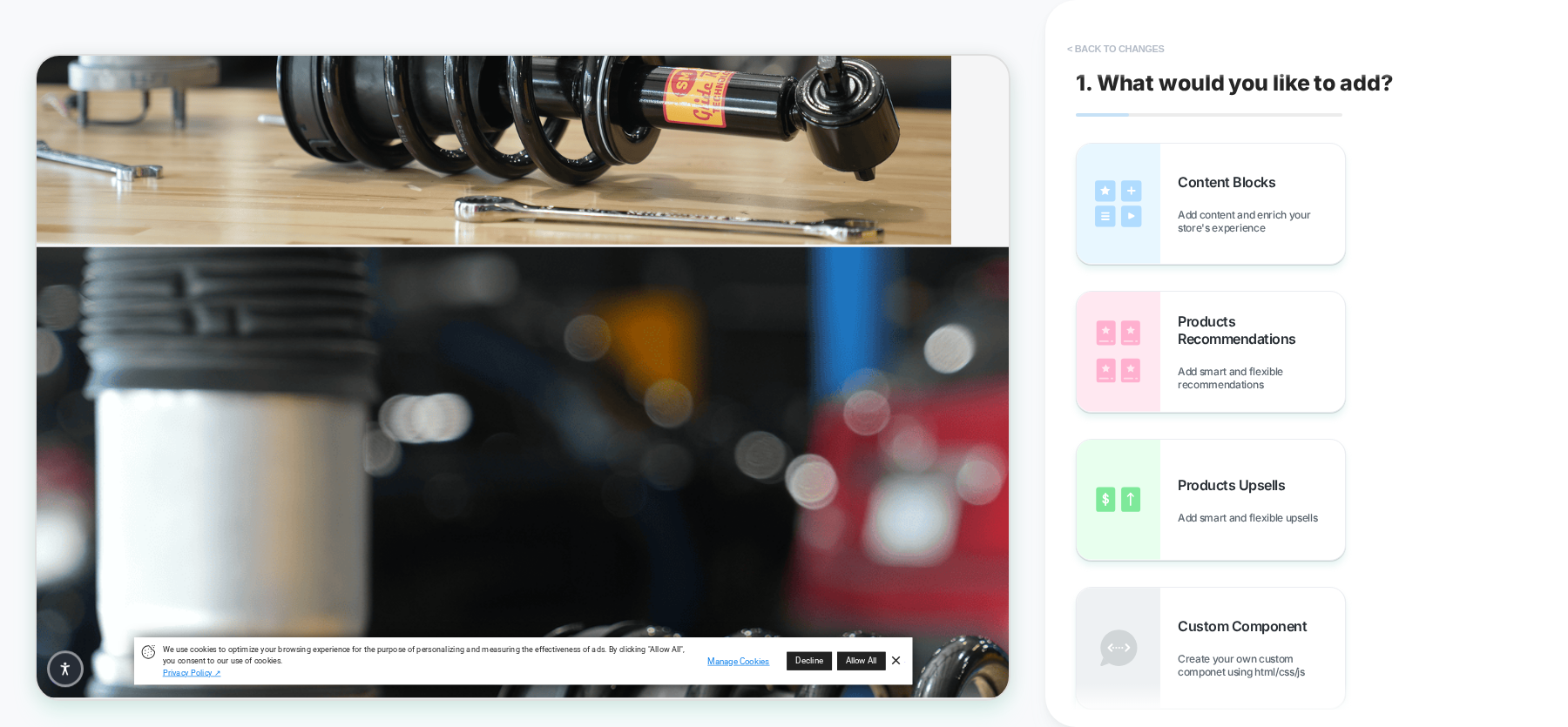
scroll to position [2670, 5695]
click at [1083, 52] on button "< Back to changes" at bounding box center [1116, 49] width 115 height 28
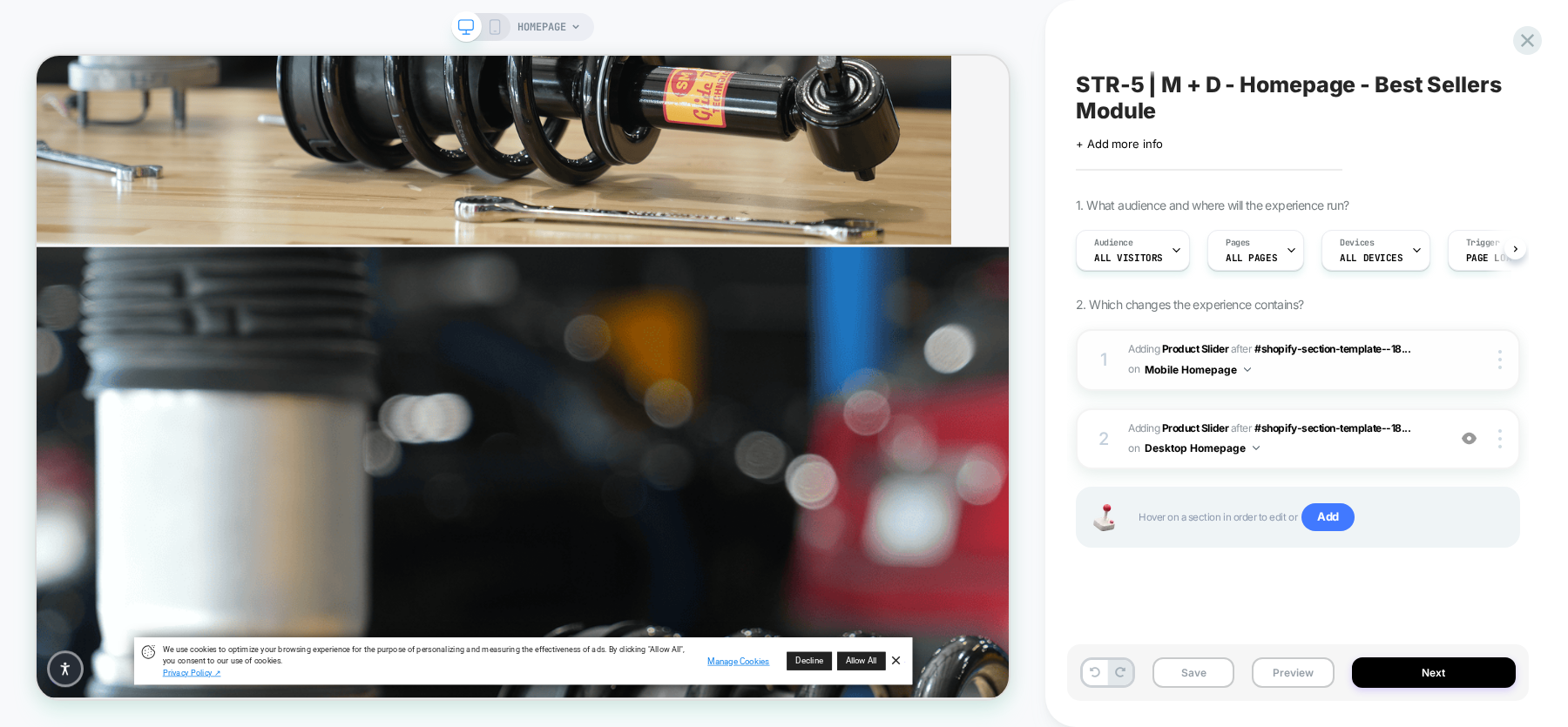
scroll to position [0, 1]
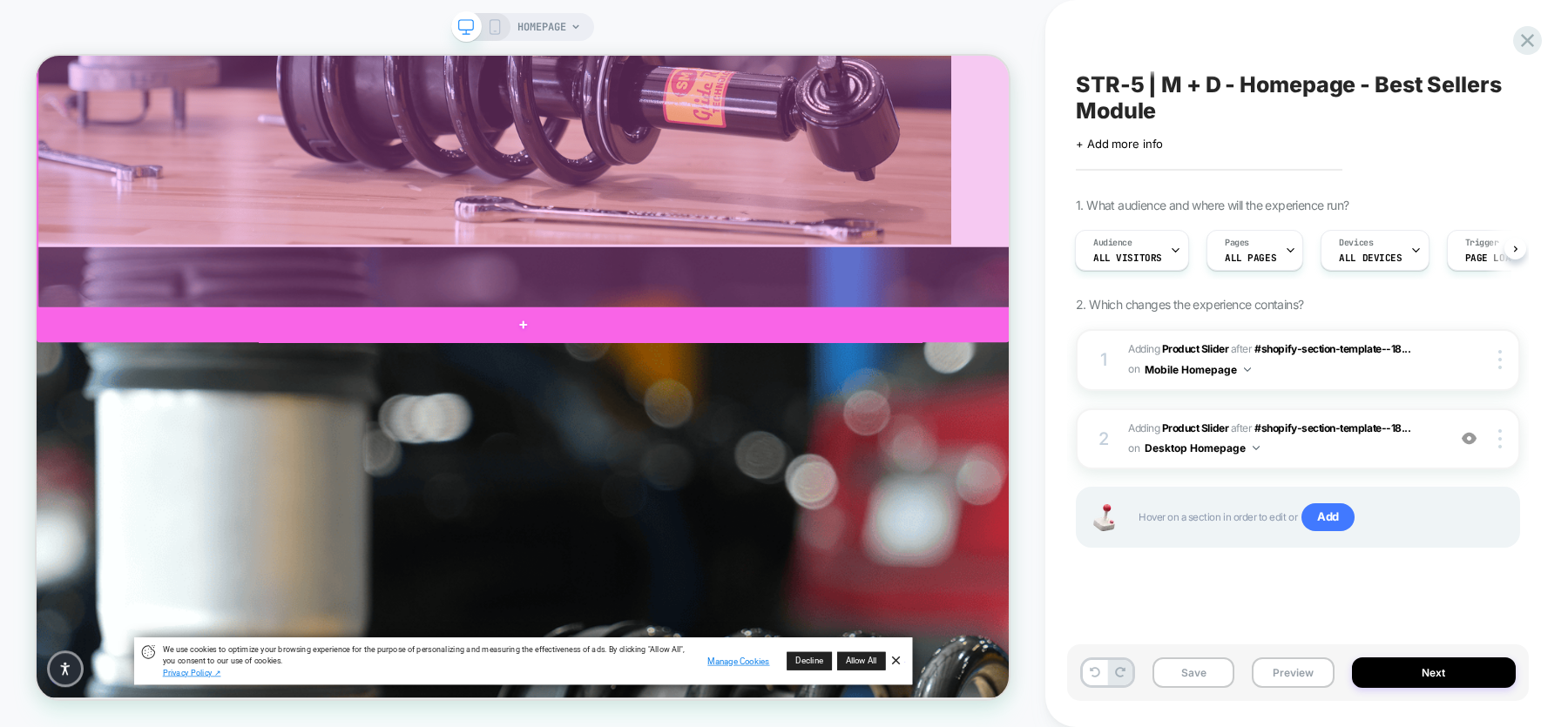
click at [911, 413] on div at bounding box center [685, 415] width 1297 height 47
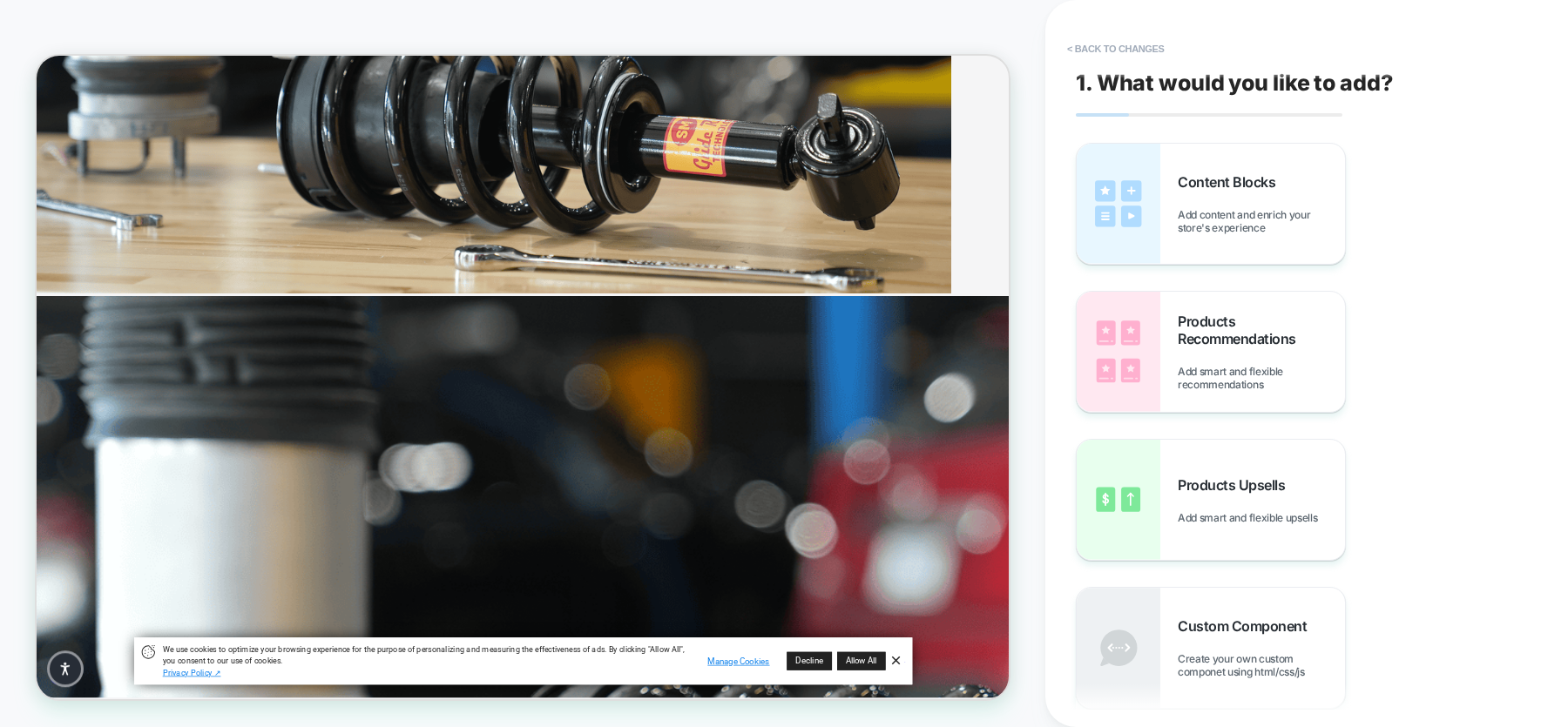
scroll to position [661, 0]
click at [1254, 331] on span "Products Recommendations" at bounding box center [1261, 329] width 167 height 35
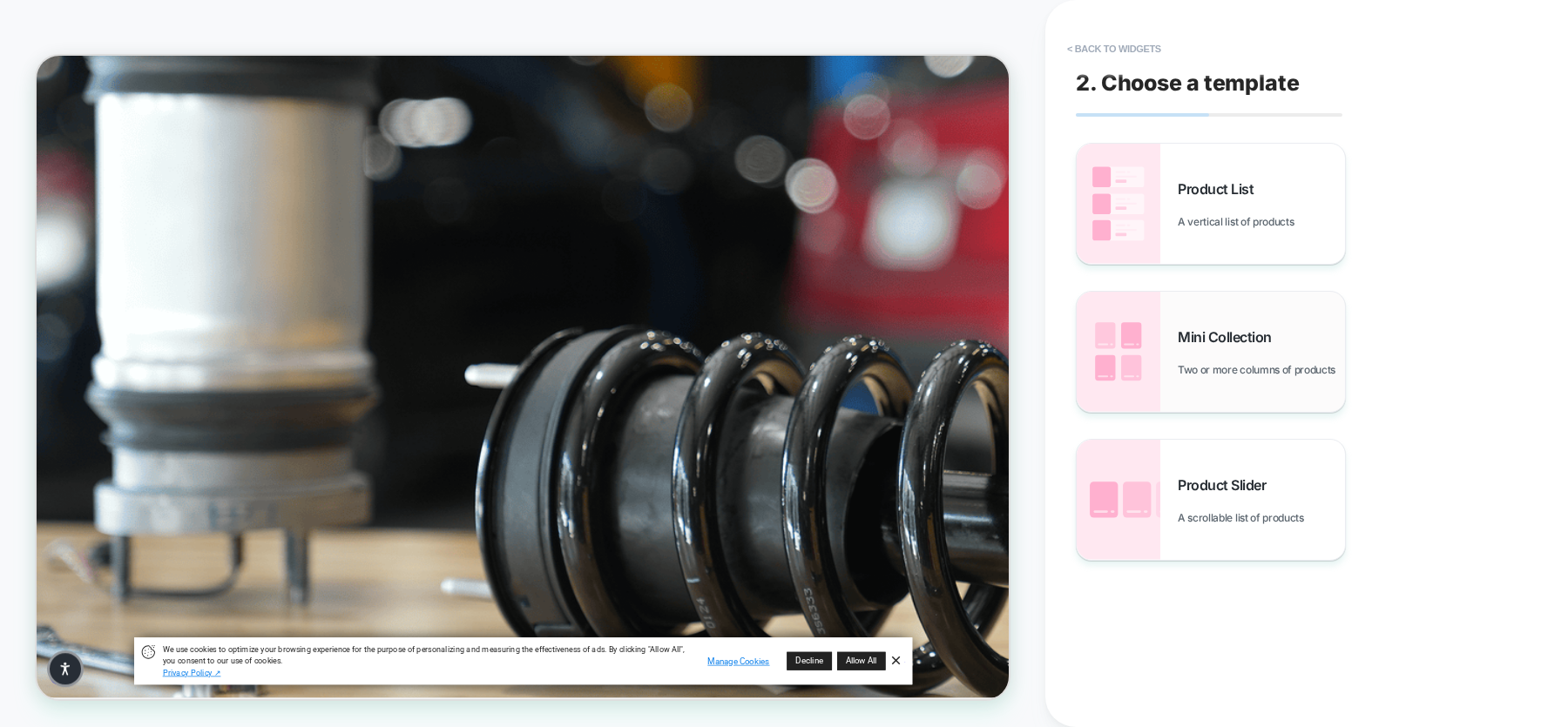
scroll to position [1140, 0]
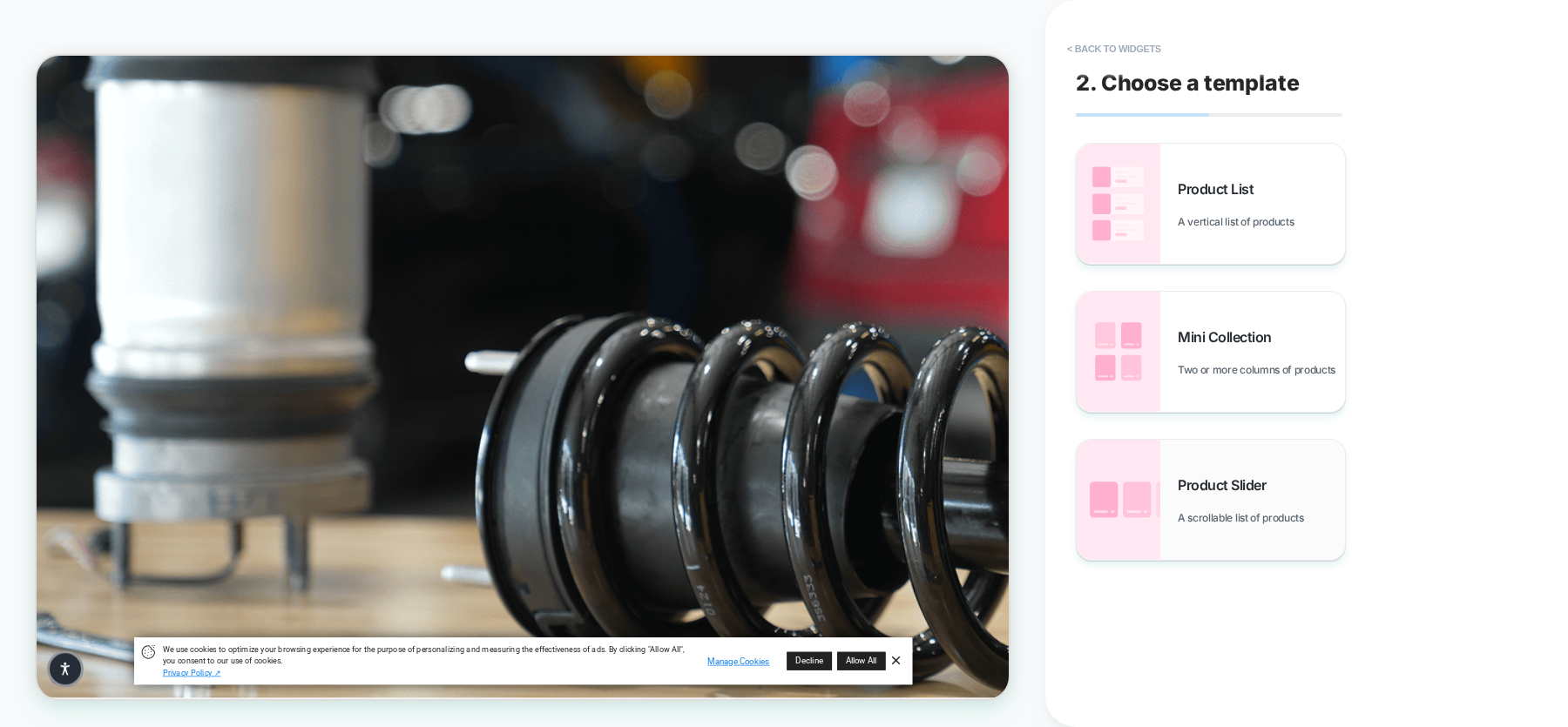
click at [1178, 481] on span "Product Slider" at bounding box center [1225, 485] width 97 height 18
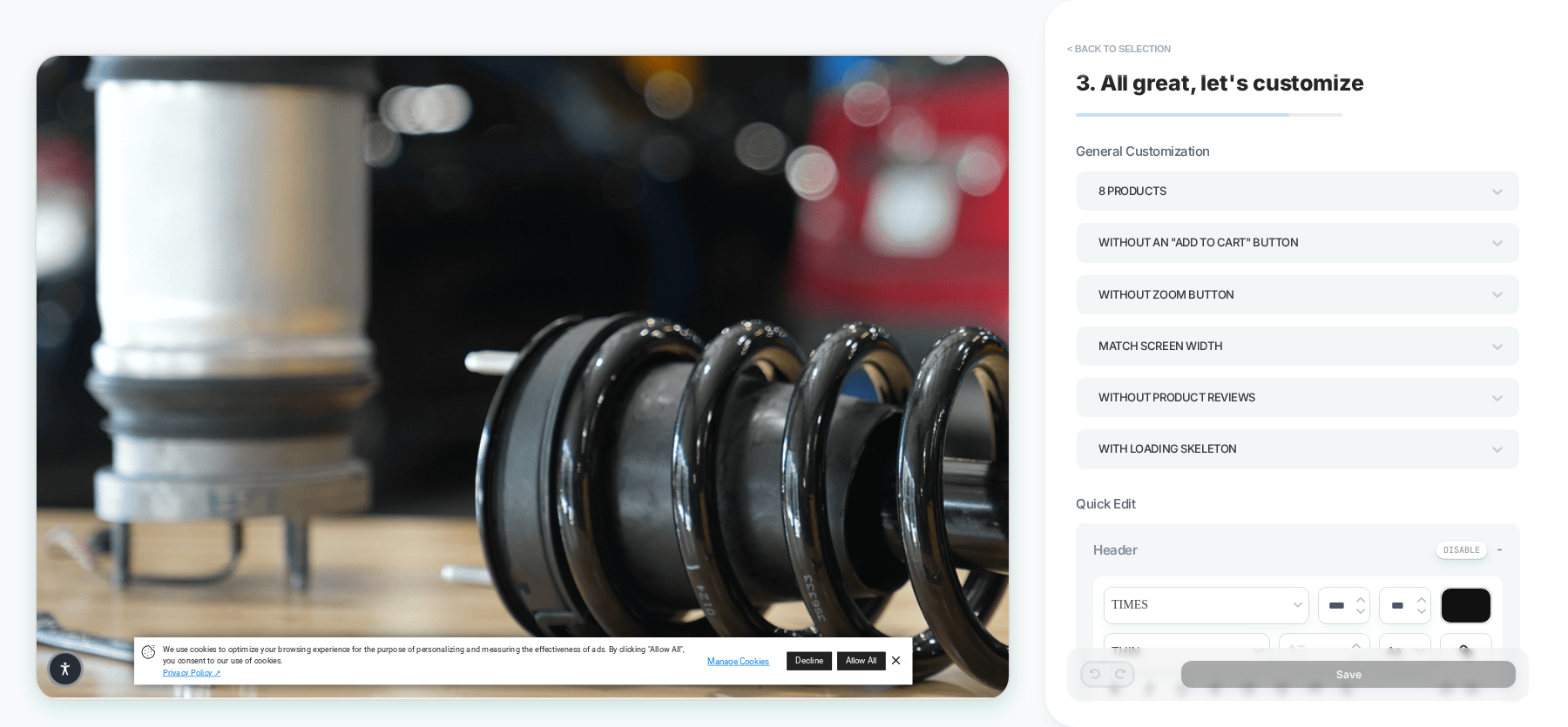
click at [1254, 186] on div "8 Products" at bounding box center [1289, 190] width 382 height 23
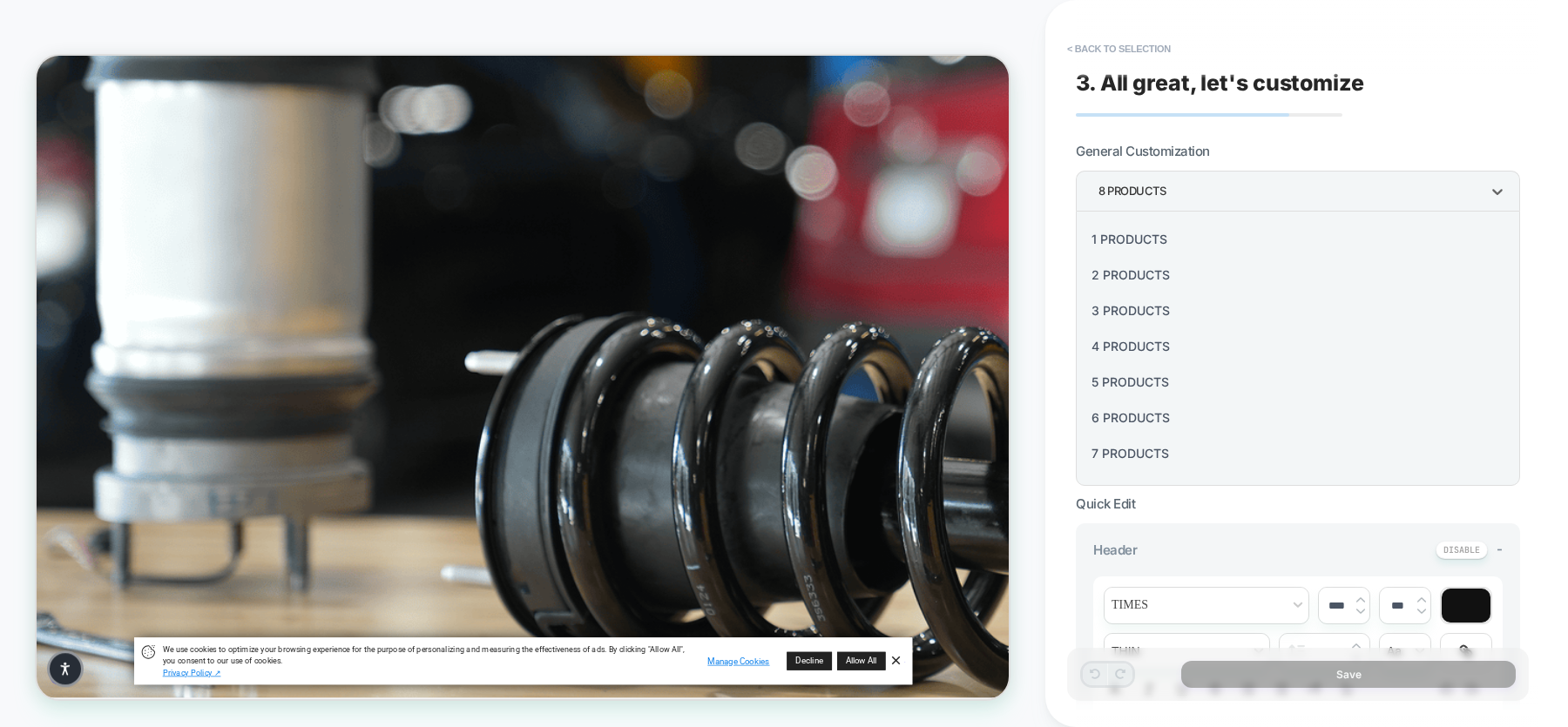
click at [1113, 416] on div "6 Products" at bounding box center [1298, 417] width 431 height 36
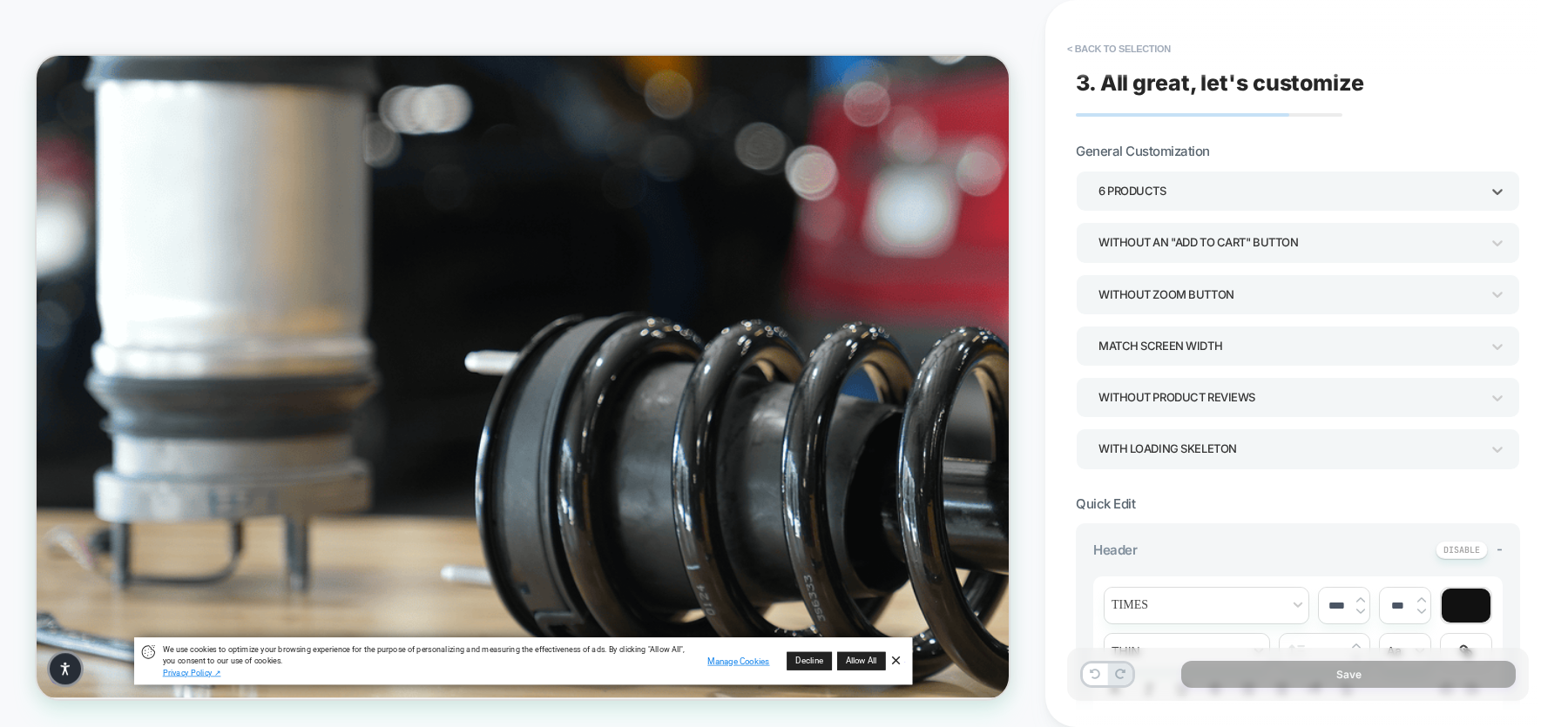
click at [1155, 204] on div "6 Products" at bounding box center [1288, 190] width 399 height 27
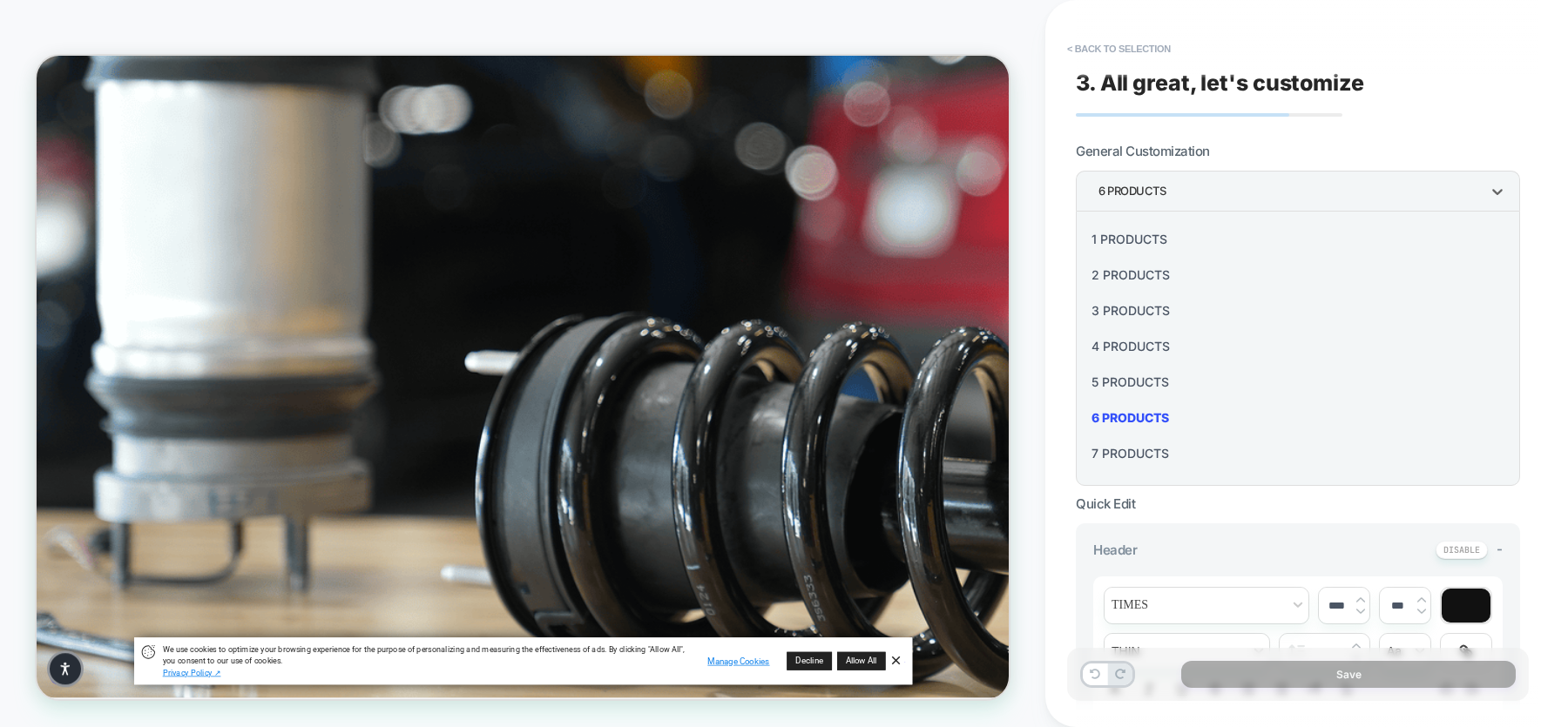
click at [1123, 455] on div "7 Products" at bounding box center [1298, 453] width 431 height 36
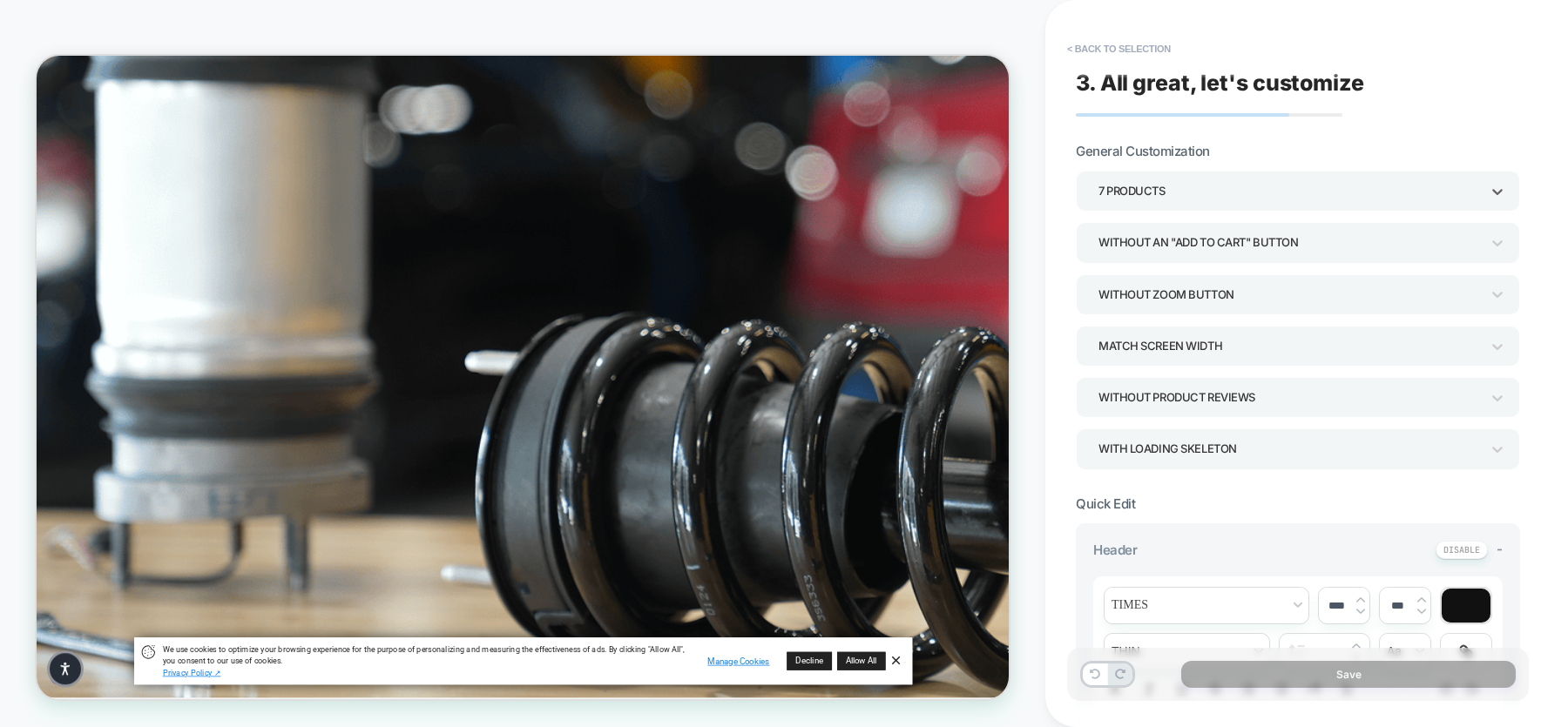
click at [1143, 189] on div "7 Products" at bounding box center [1289, 190] width 382 height 23
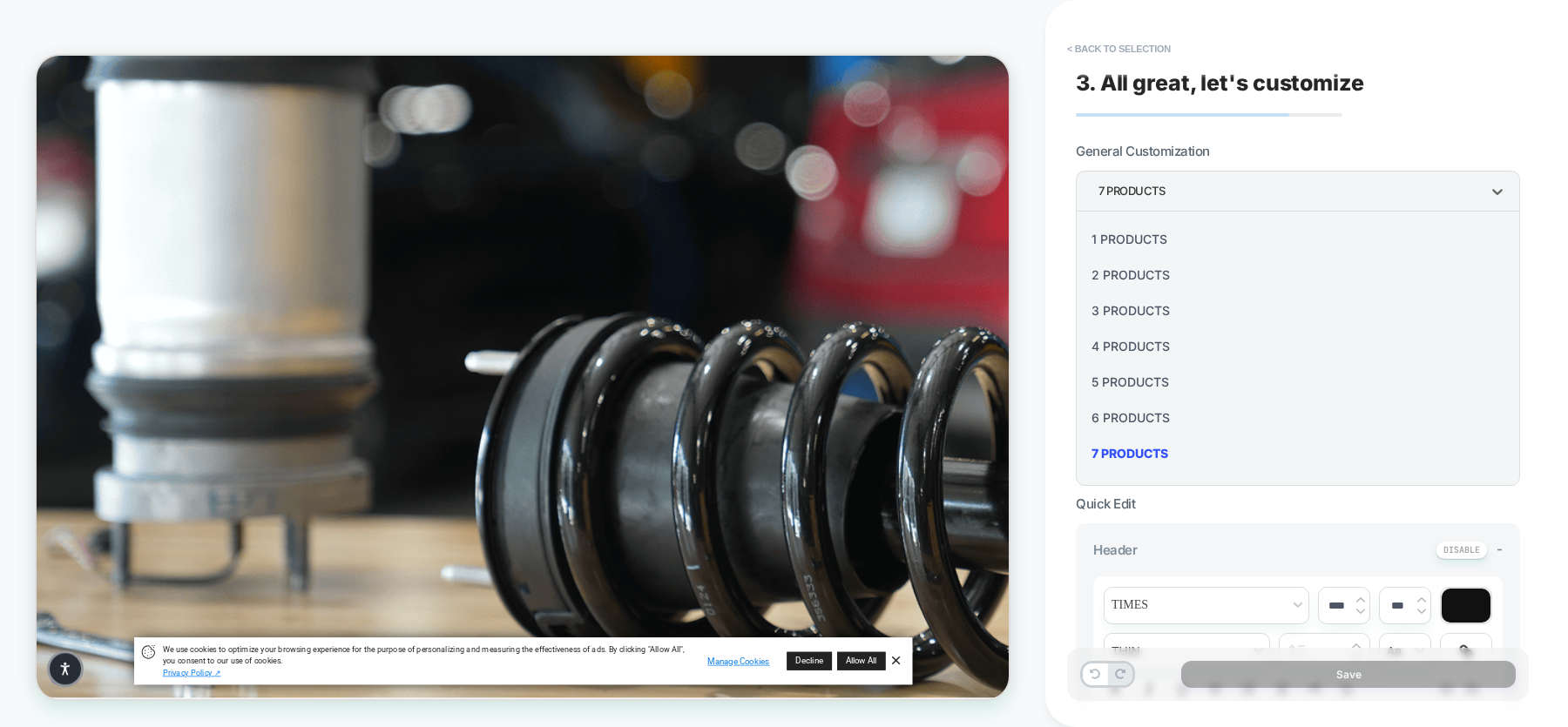
click at [1131, 236] on div "1 Products" at bounding box center [1298, 239] width 431 height 36
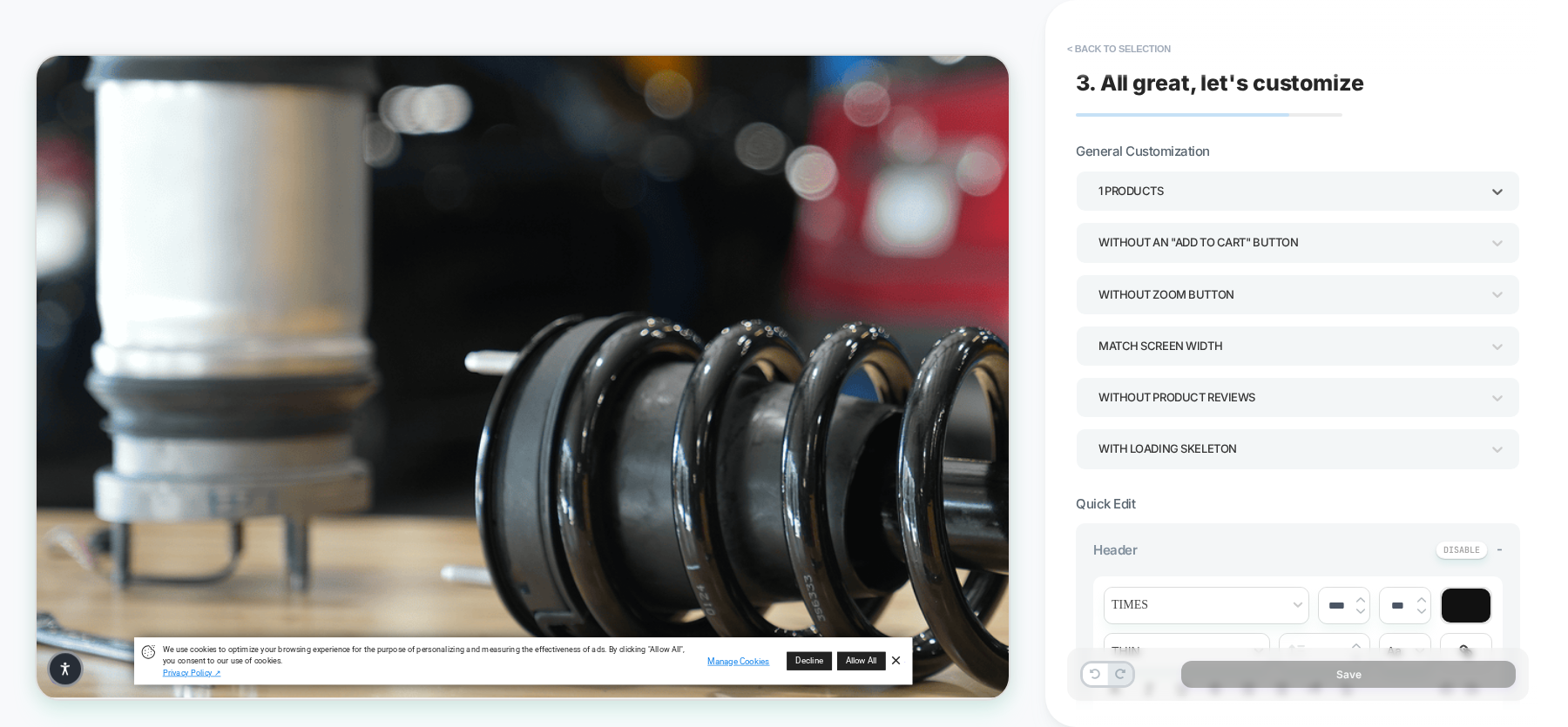
click at [1141, 189] on div "1 Products" at bounding box center [1289, 190] width 382 height 23
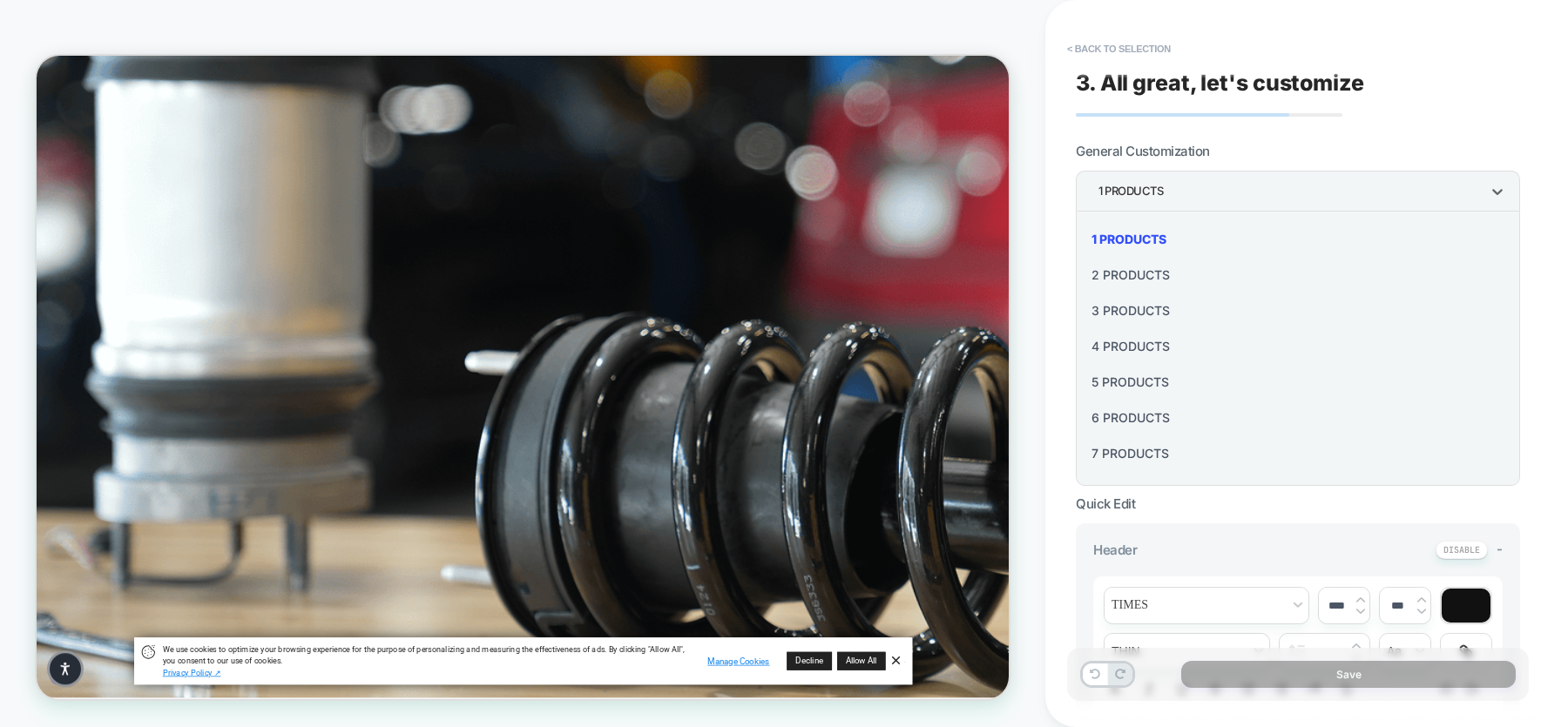
click at [1124, 408] on div "6 Products" at bounding box center [1298, 417] width 431 height 36
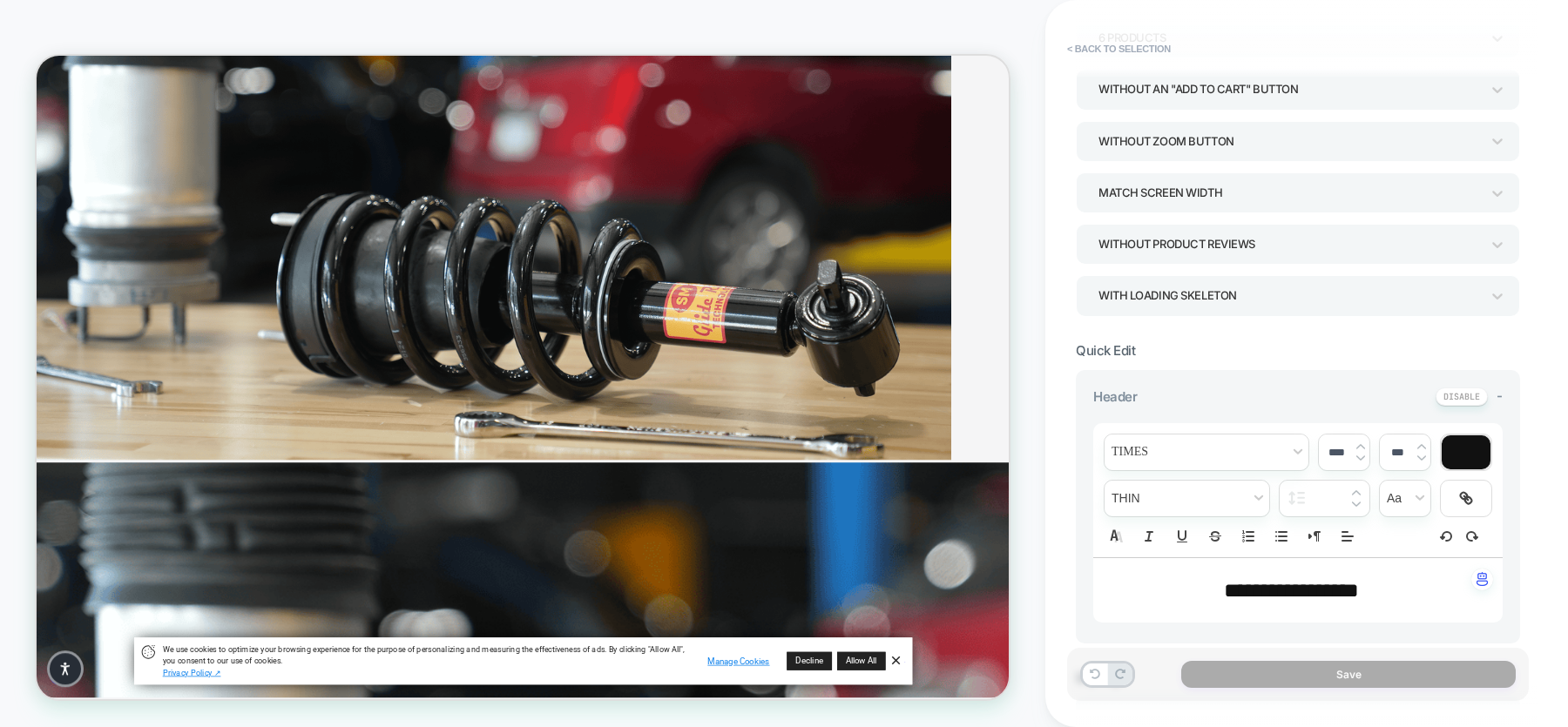
scroll to position [144, 0]
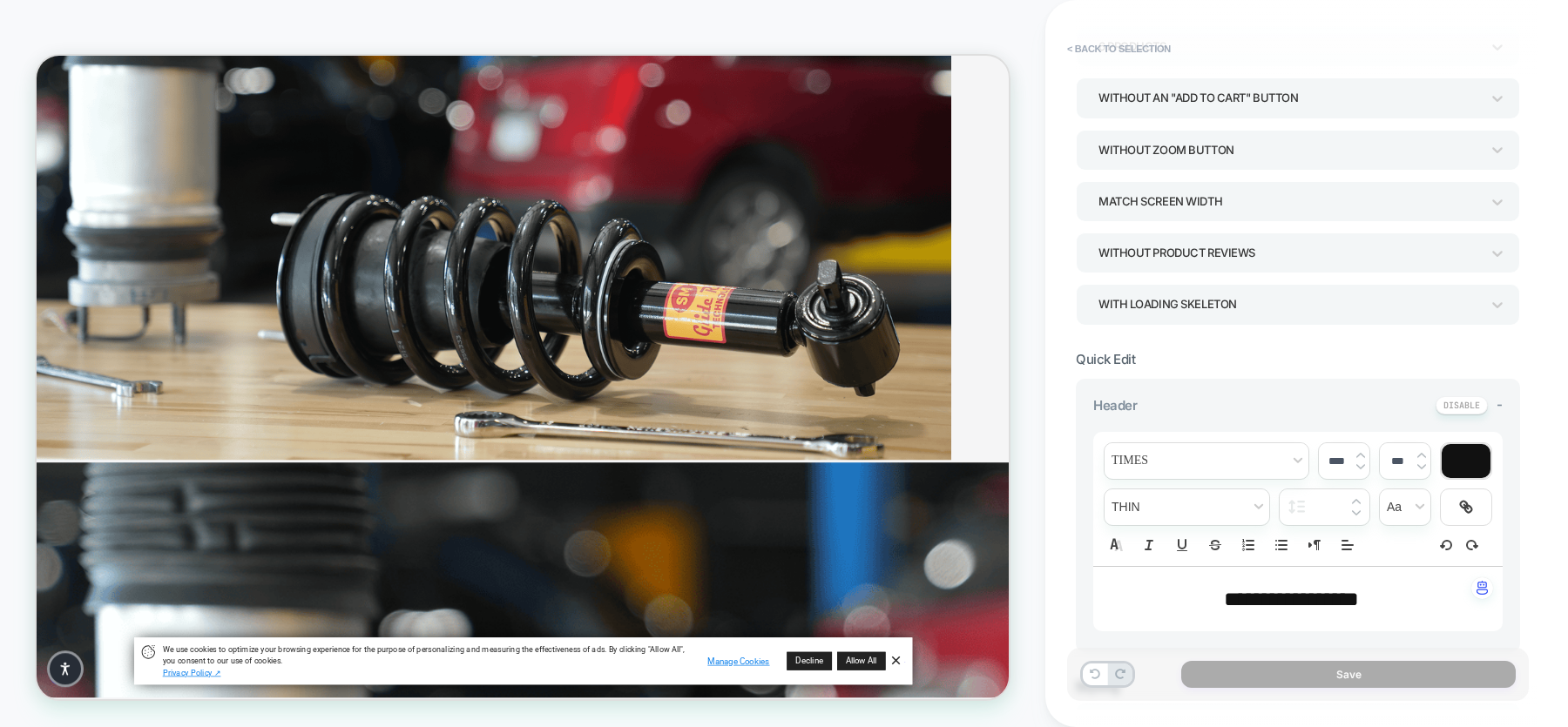
click at [1254, 581] on span "**********" at bounding box center [1291, 598] width 135 height 21
type input "****"
click at [1254, 581] on span "**********" at bounding box center [1291, 598] width 135 height 21
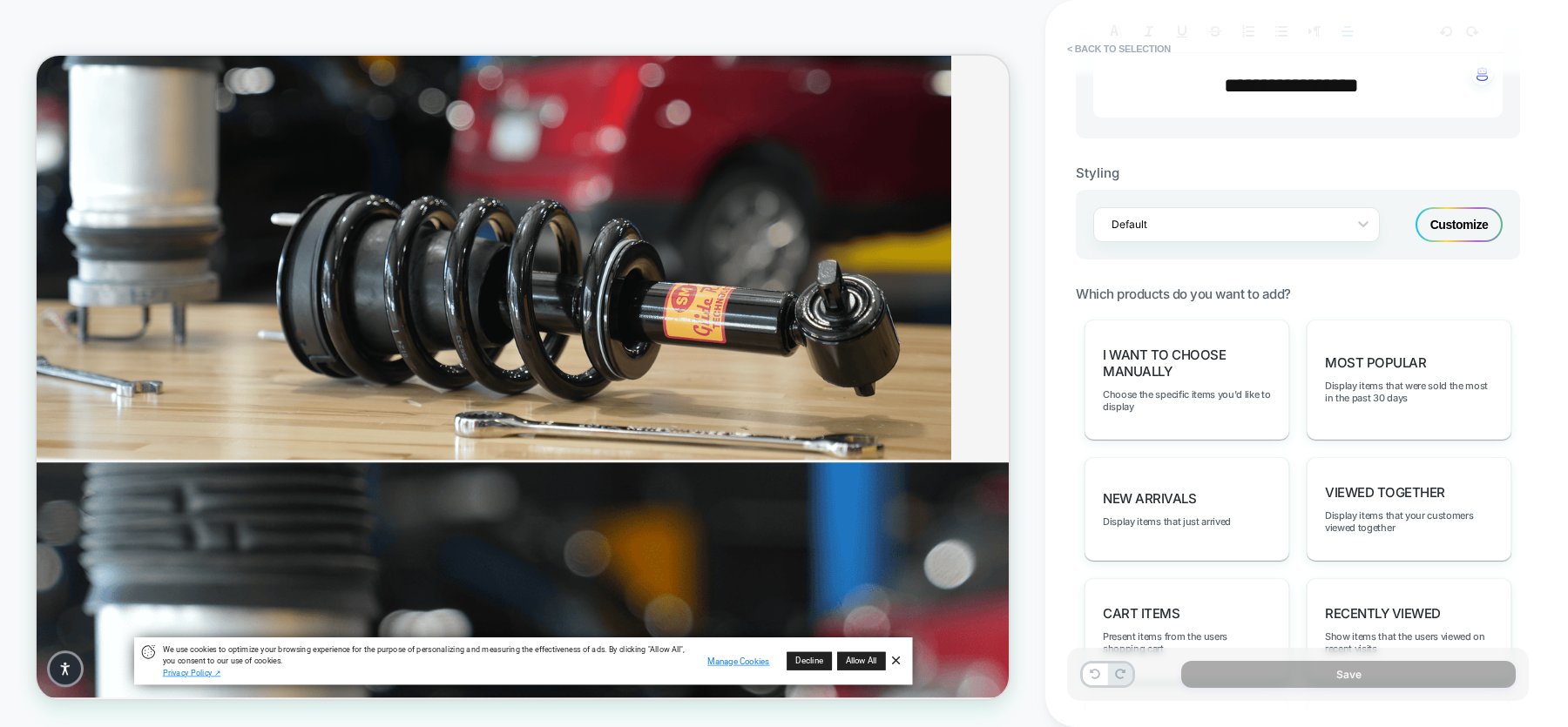
scroll to position [663, 0]
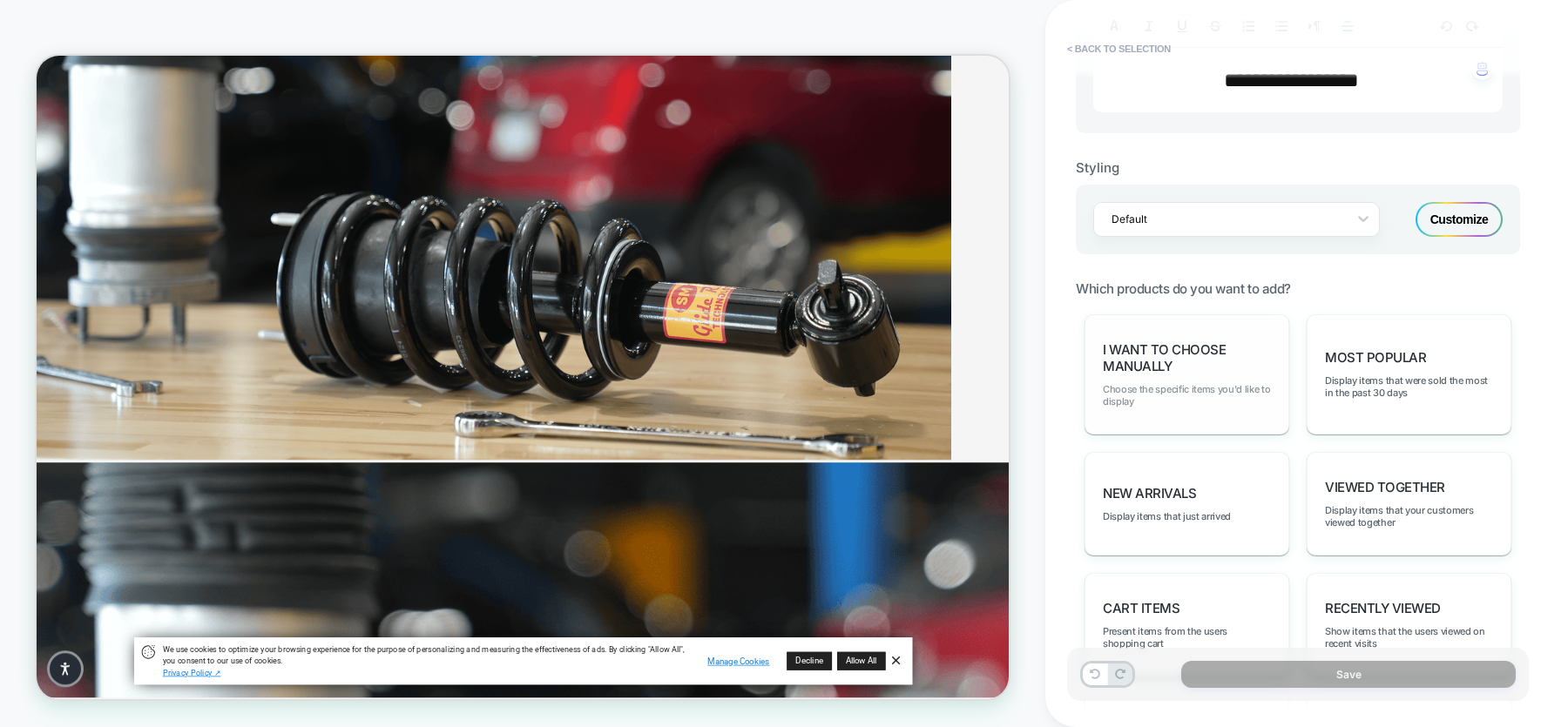
click at [1189, 383] on span "Choose the specific items you'd like to display" at bounding box center [1186, 395] width 168 height 24
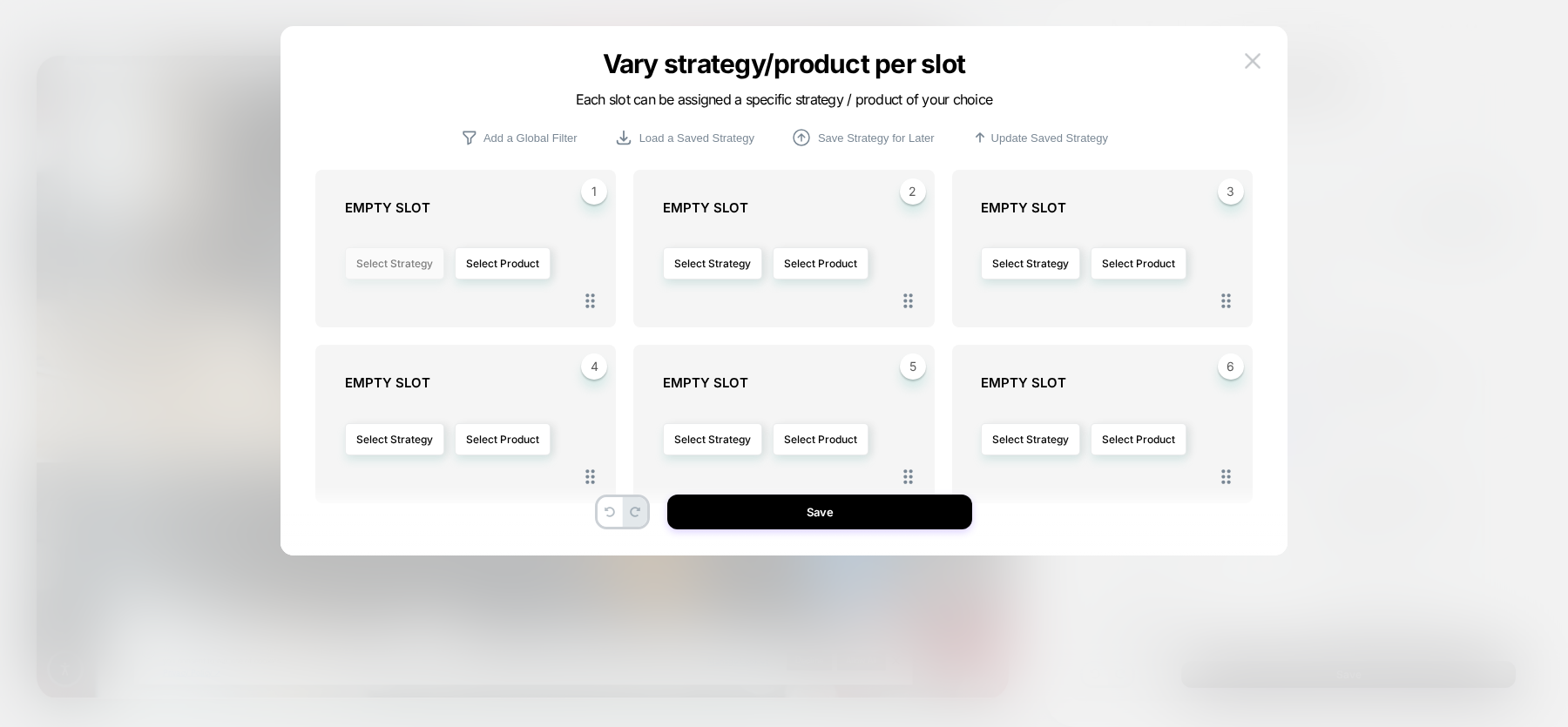
click at [383, 269] on button "Select Strategy" at bounding box center [395, 264] width 99 height 32
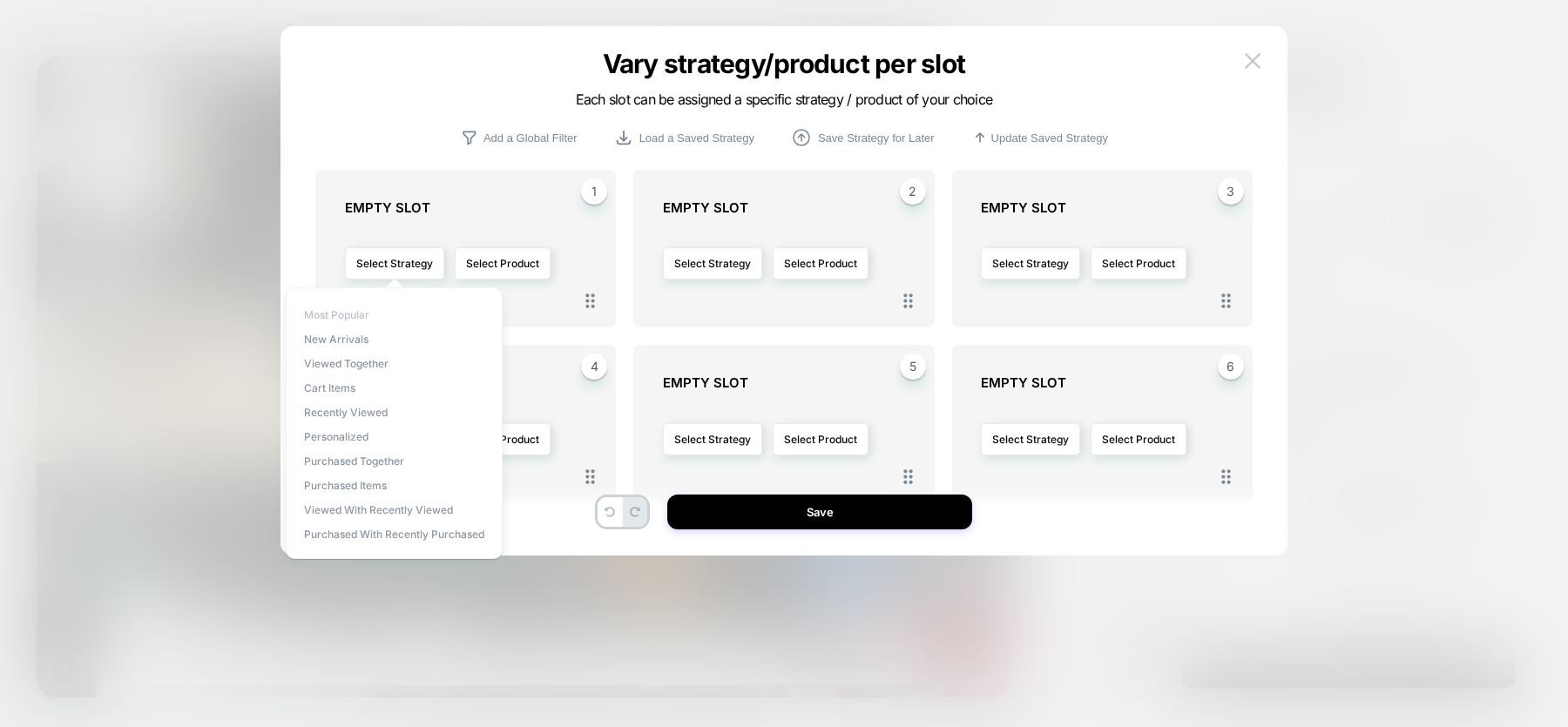
click at [359, 313] on span "Most Popular" at bounding box center [337, 315] width 66 height 13
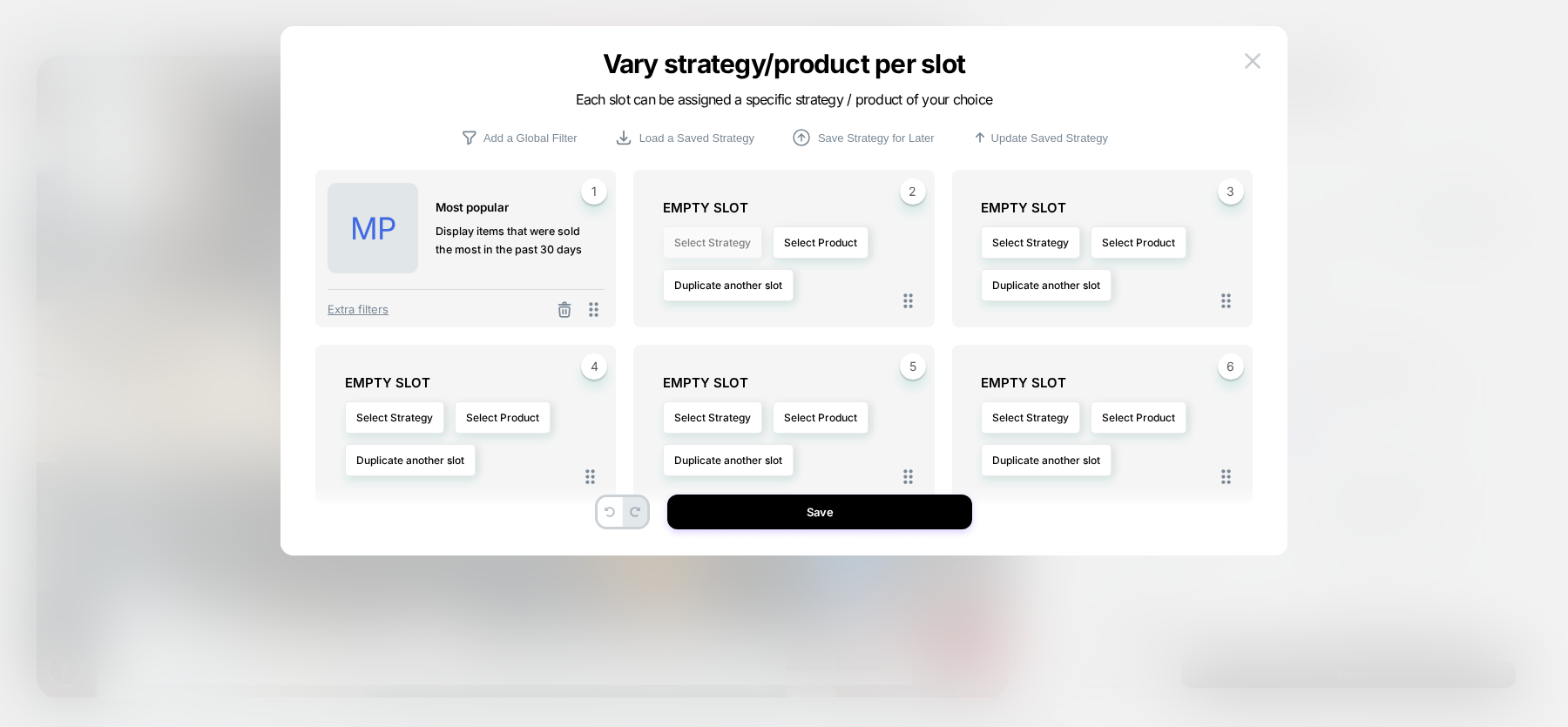
click at [713, 238] on button "Select Strategy" at bounding box center [712, 242] width 99 height 32
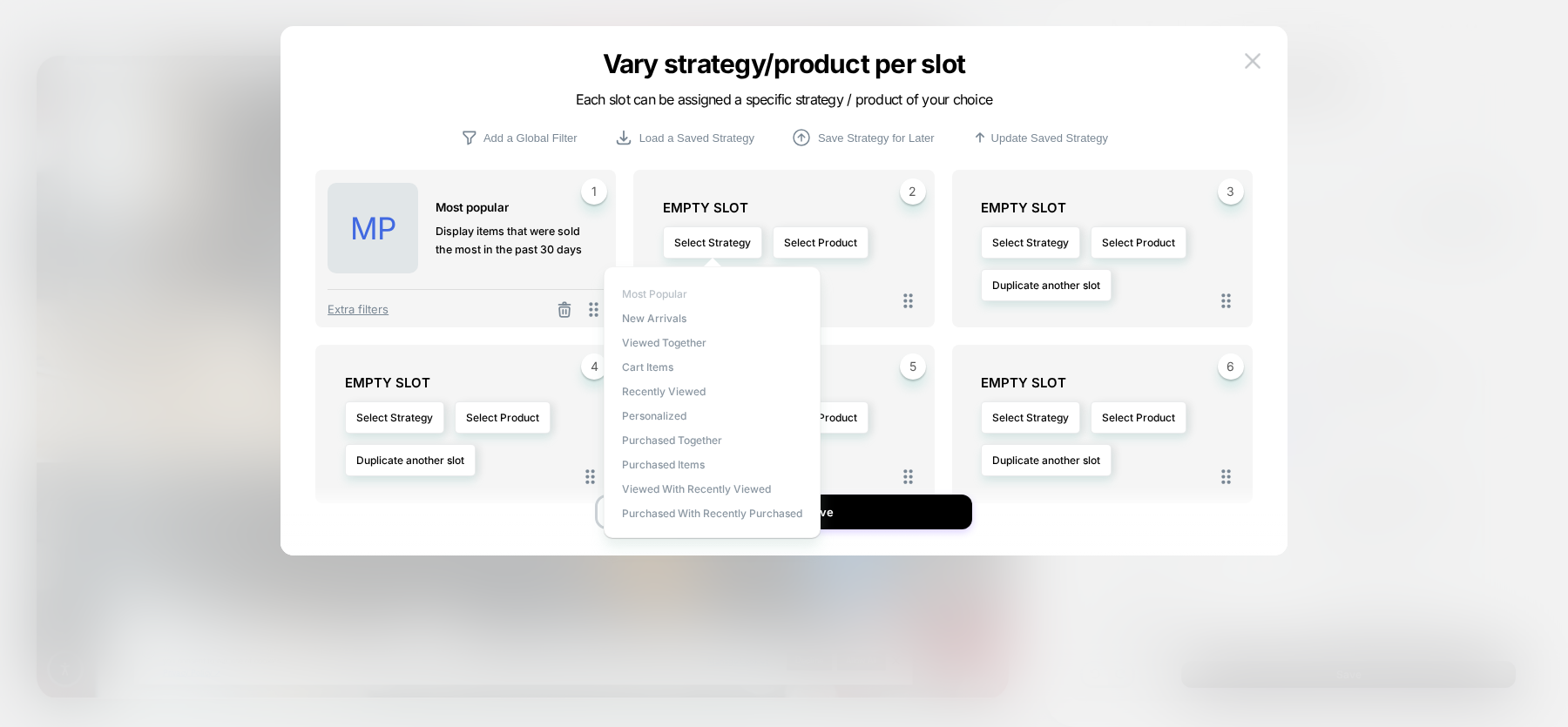
click at [660, 289] on span "Most Popular" at bounding box center [655, 294] width 66 height 13
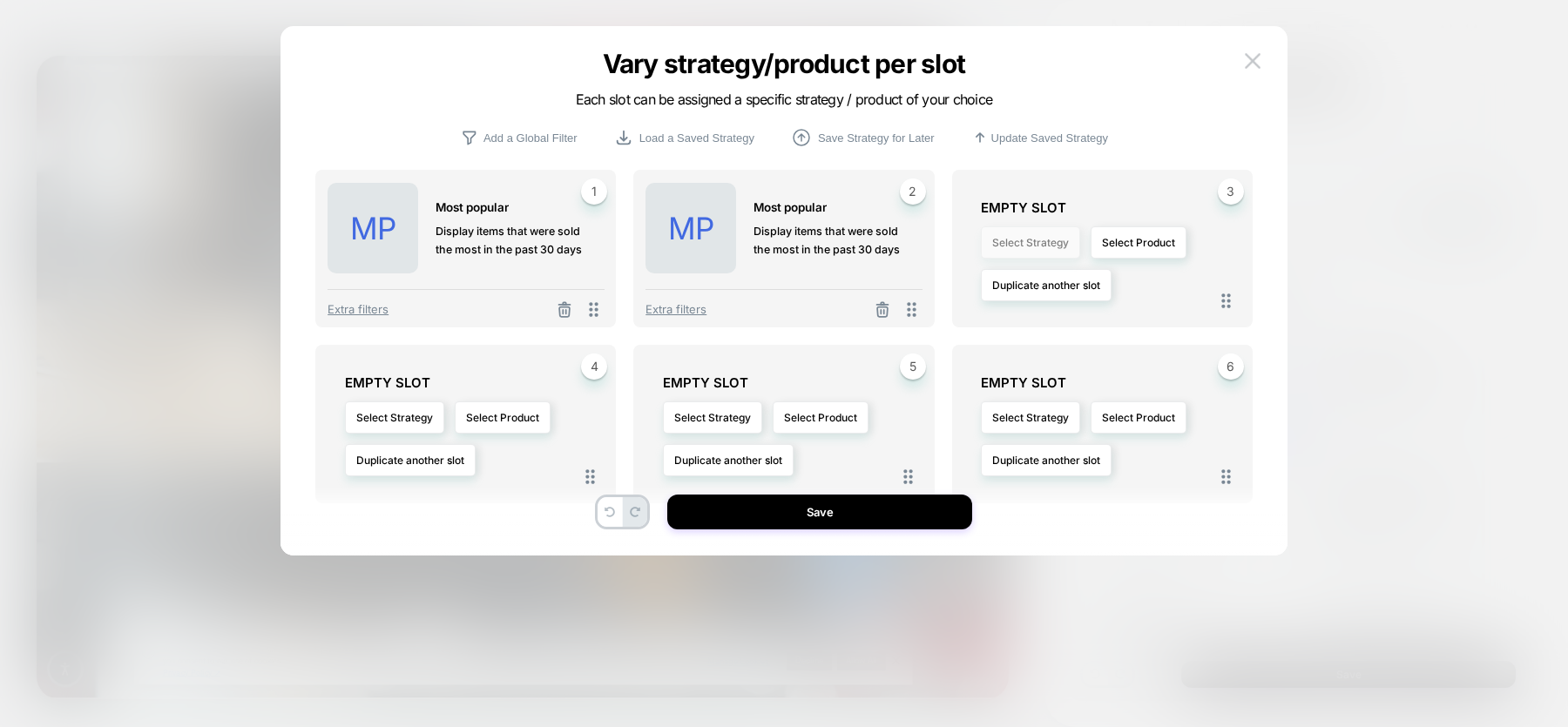
click at [1021, 248] on button "Select Strategy" at bounding box center [1030, 242] width 99 height 32
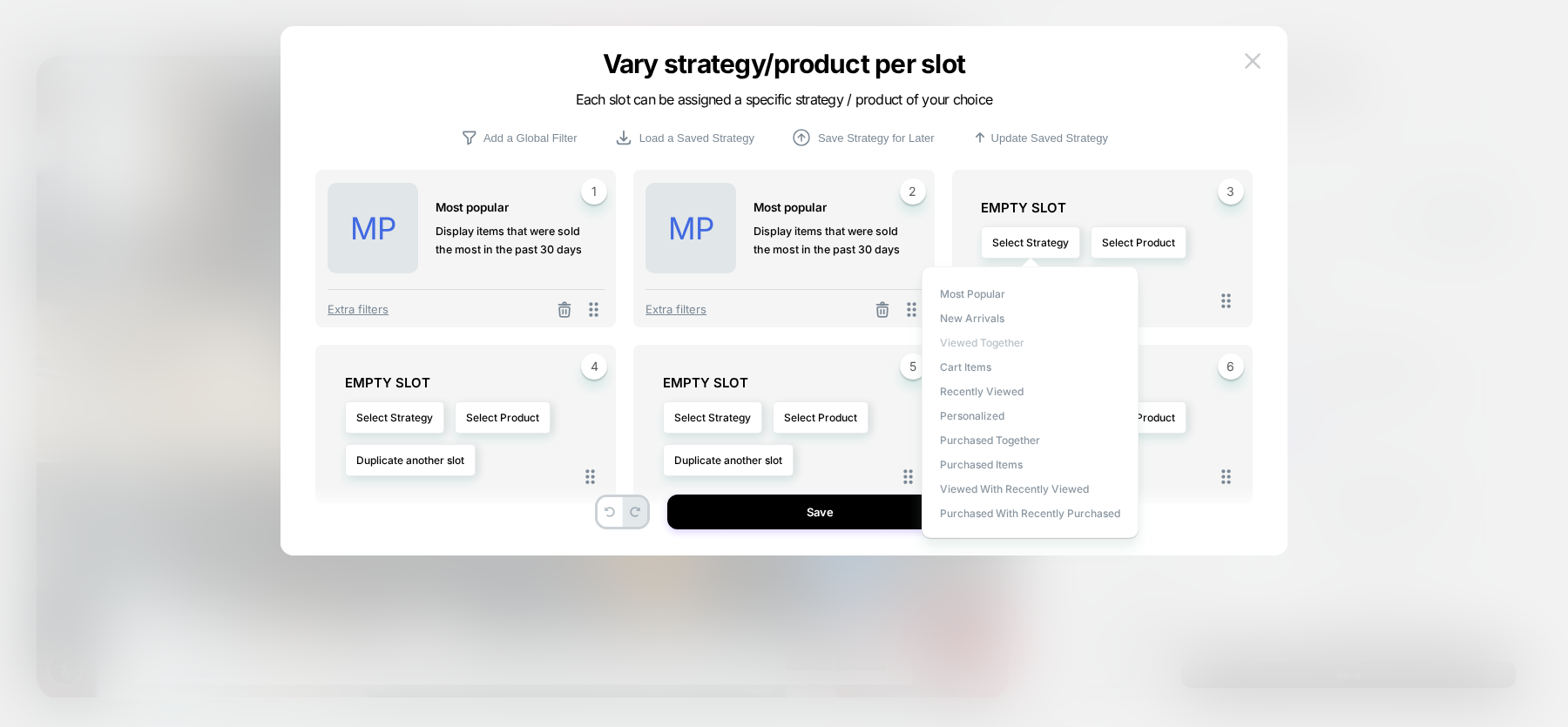
click at [967, 344] on span "Viewed Together" at bounding box center [982, 342] width 84 height 13
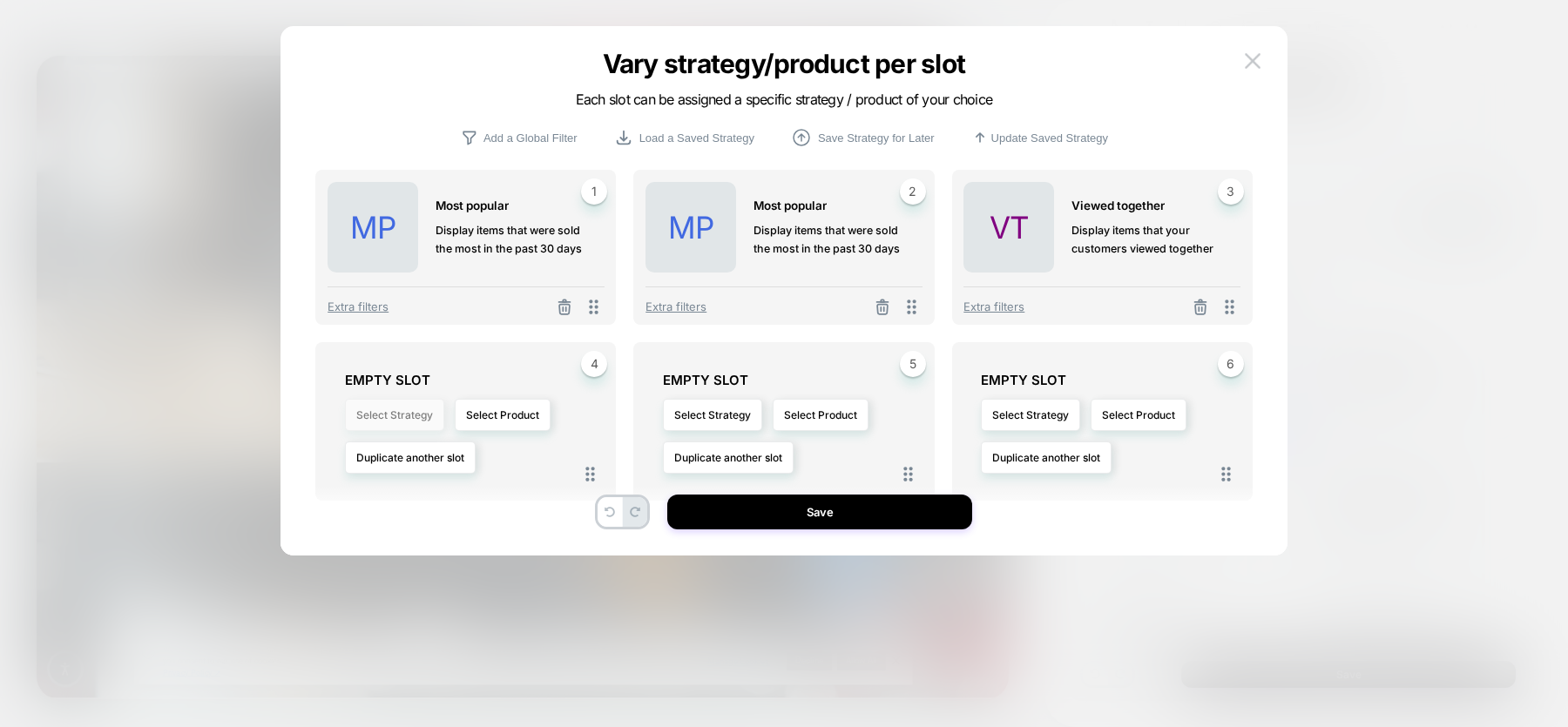
click at [398, 417] on button "Select Strategy" at bounding box center [395, 415] width 99 height 32
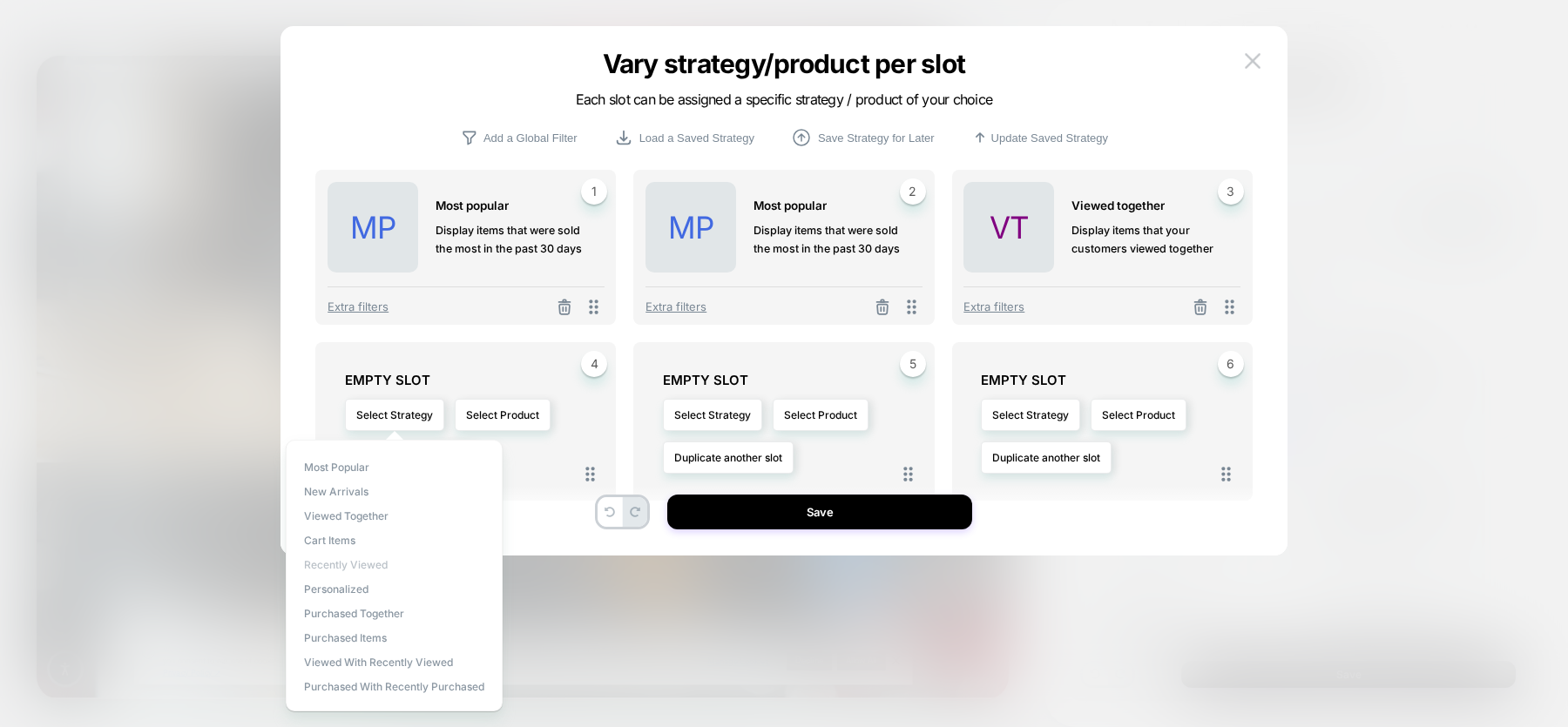
click at [357, 566] on span "Recently Viewed" at bounding box center [345, 565] width 84 height 13
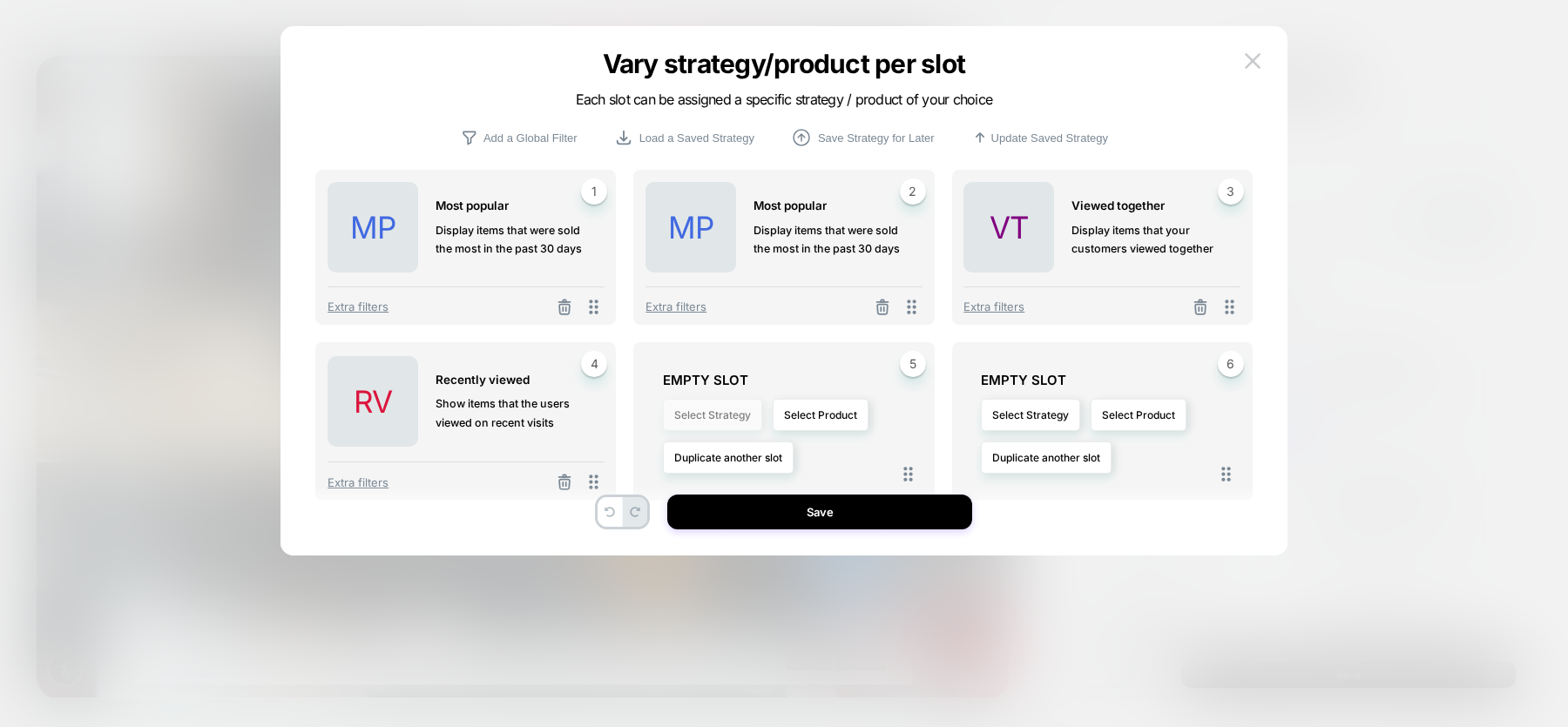
click at [702, 412] on button "Select Strategy" at bounding box center [712, 415] width 99 height 32
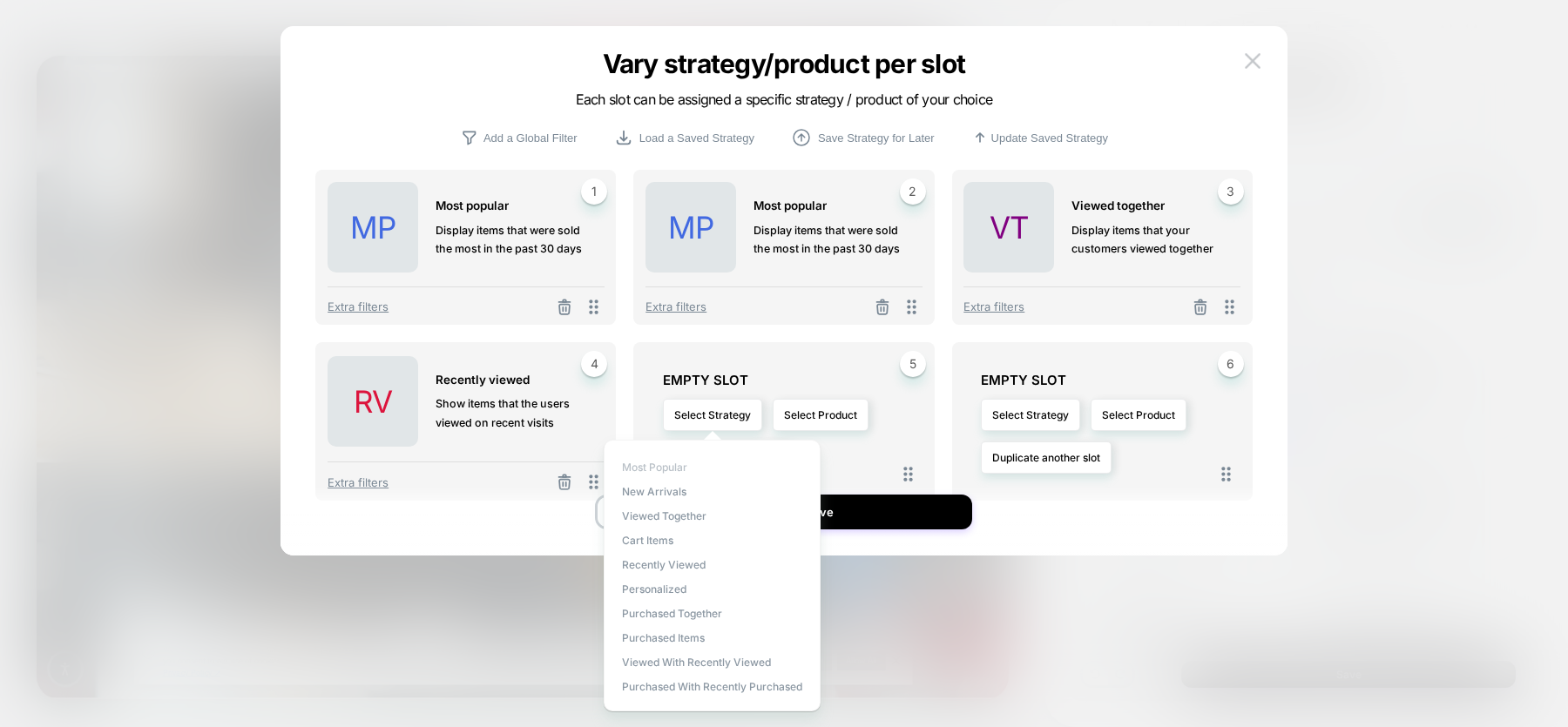
click at [637, 464] on span "Most Popular" at bounding box center [655, 467] width 66 height 13
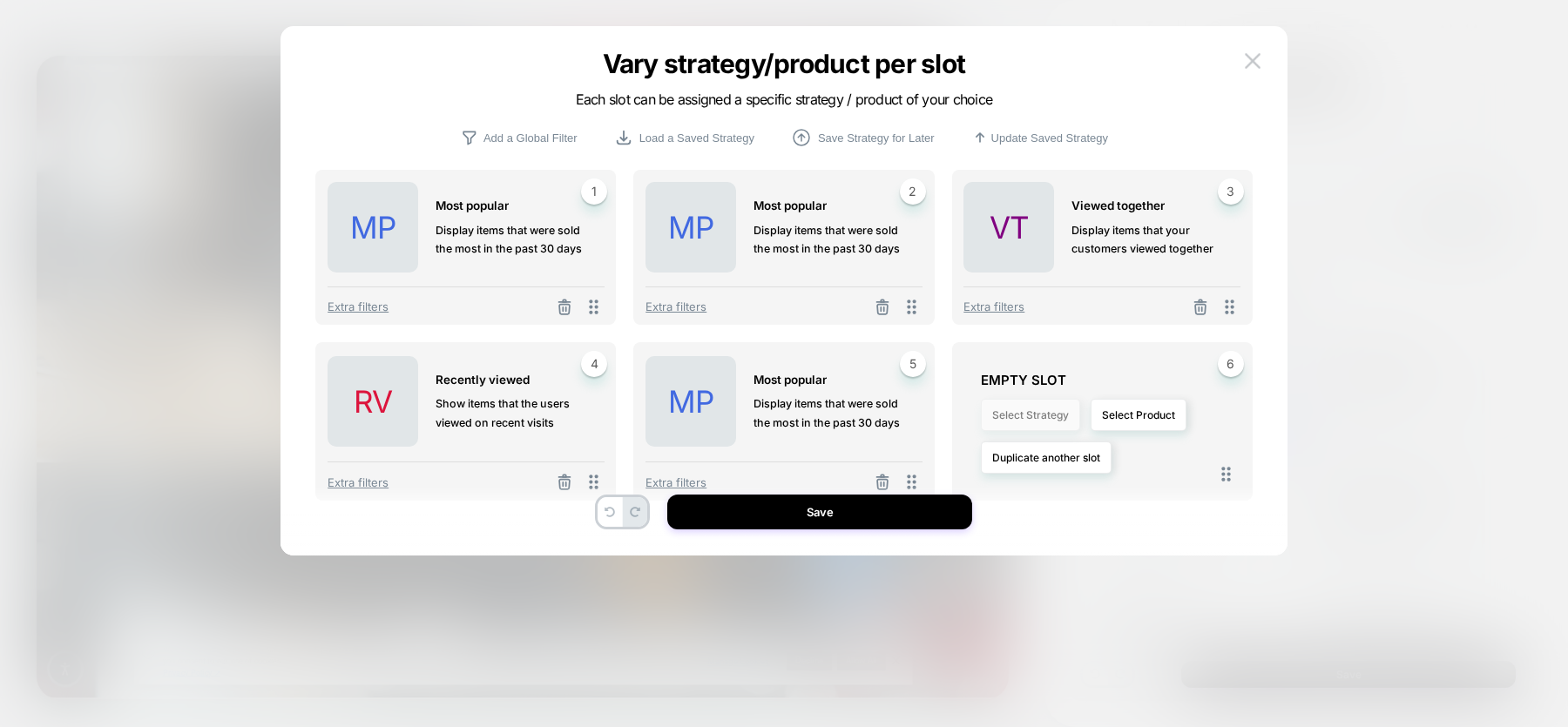
click at [1005, 414] on button "Select Strategy" at bounding box center [1030, 415] width 99 height 32
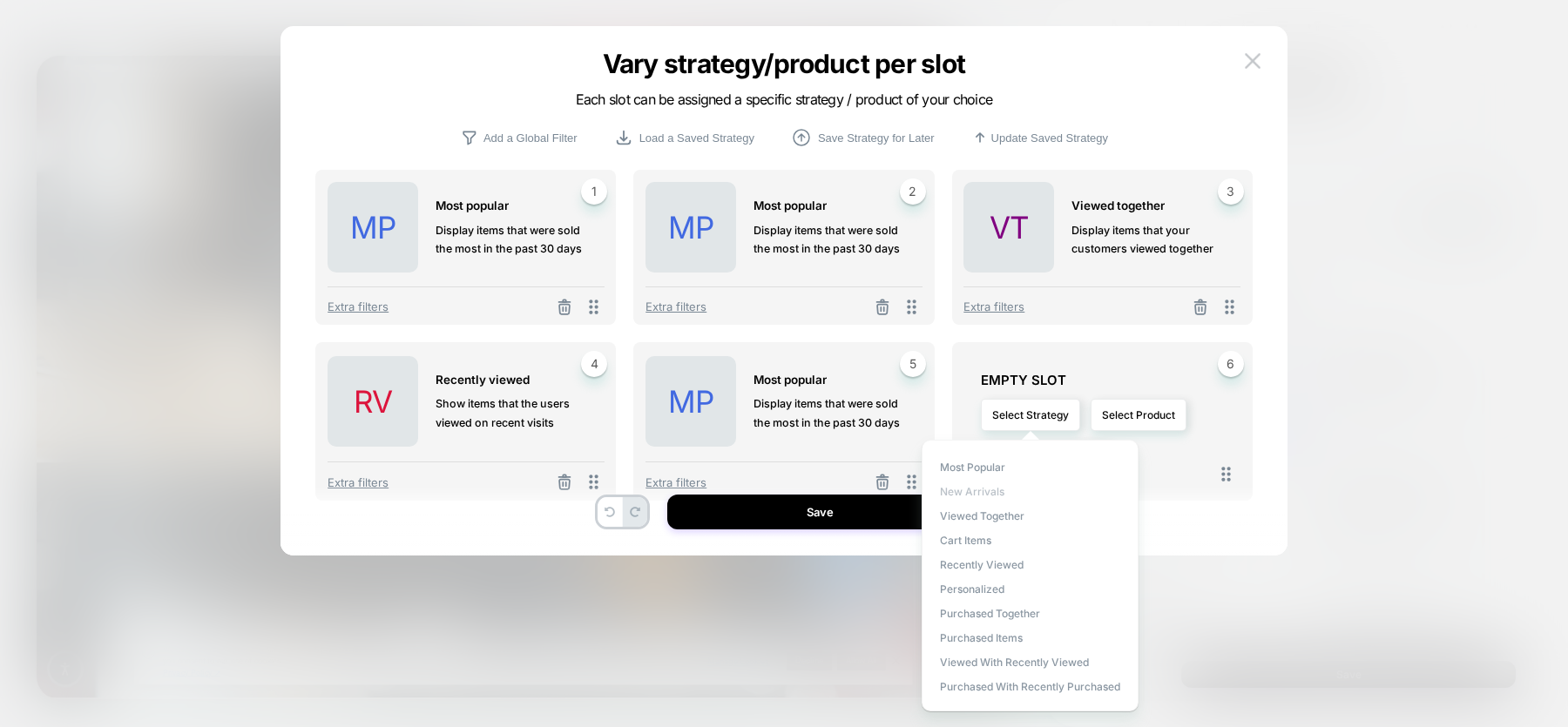
click at [972, 495] on span "New Arrivals" at bounding box center [972, 492] width 65 height 13
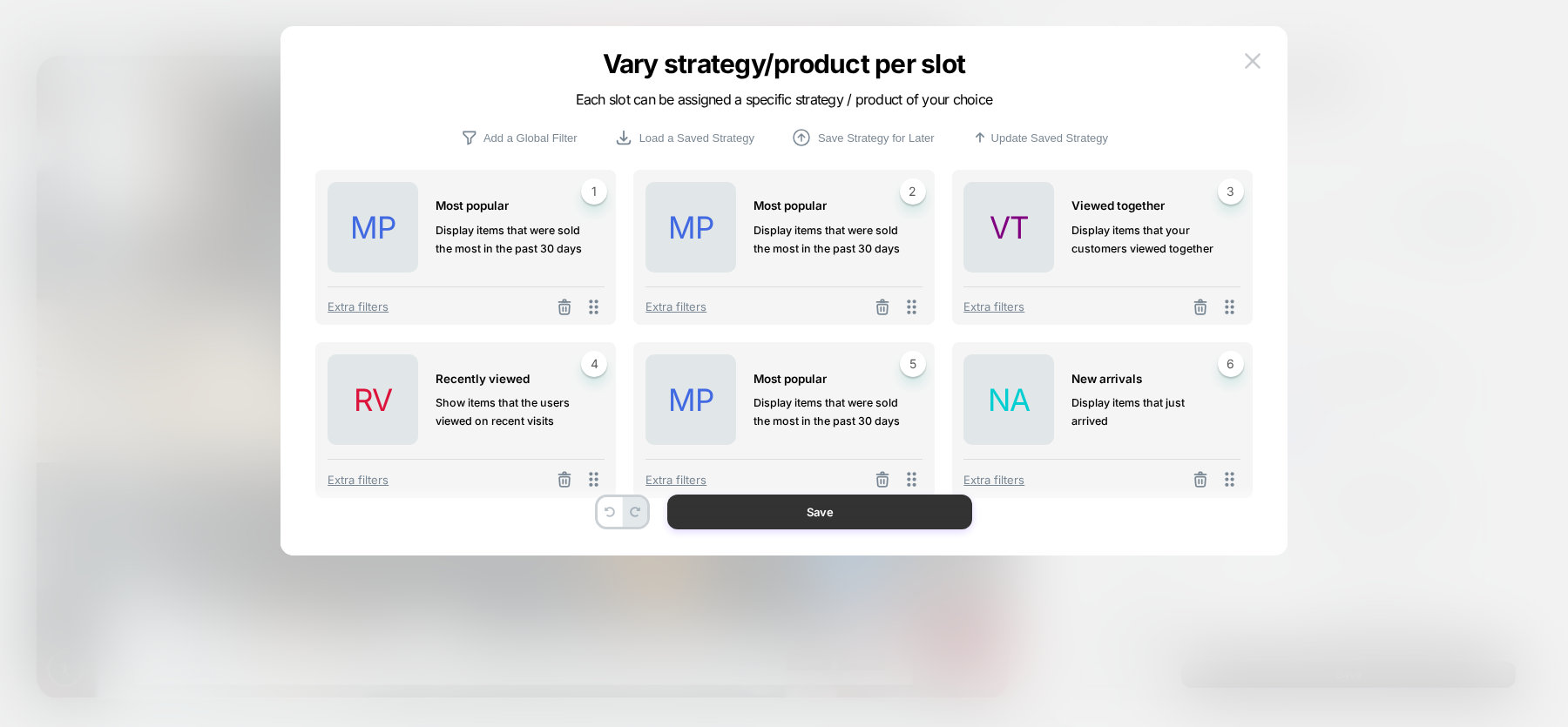
click at [854, 522] on button "Save" at bounding box center [819, 511] width 305 height 35
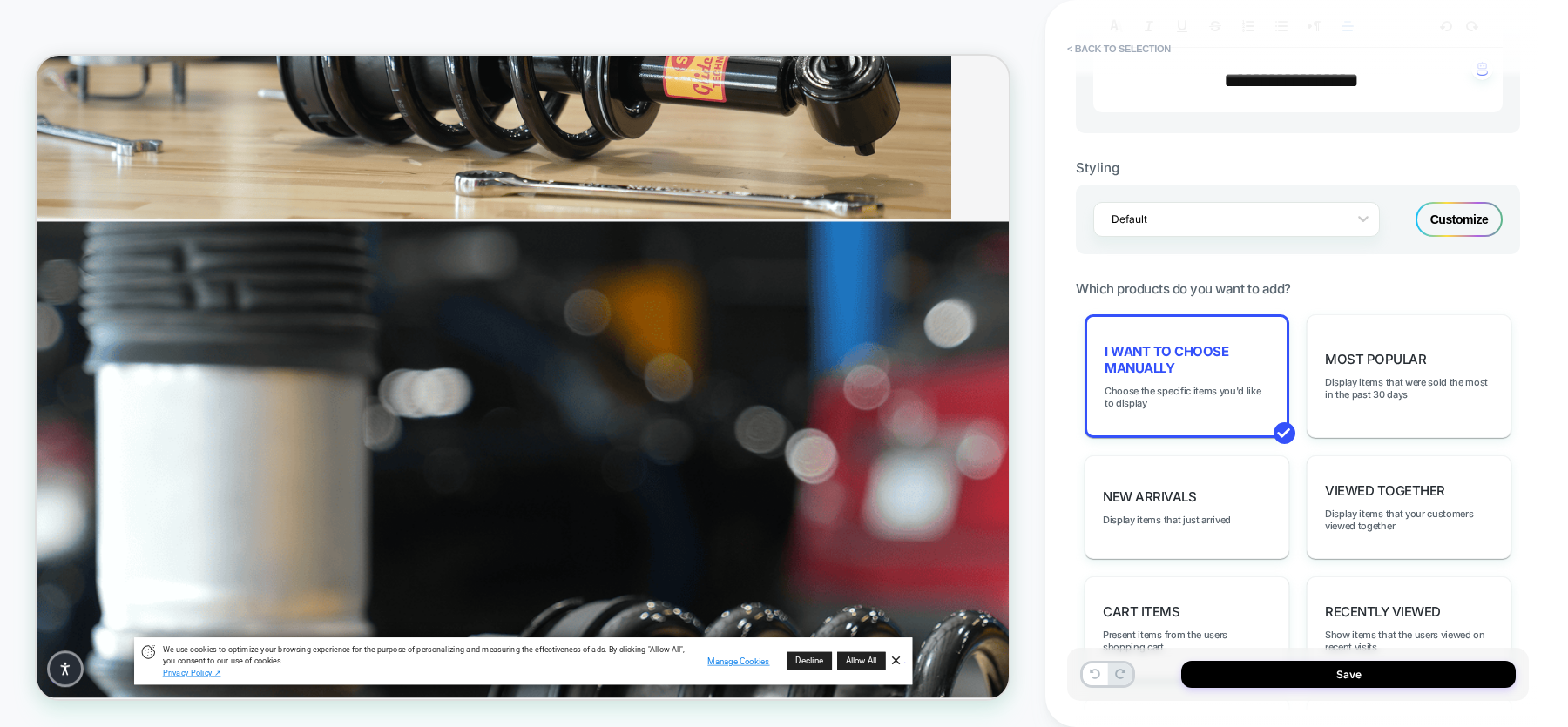
scroll to position [799, 0]
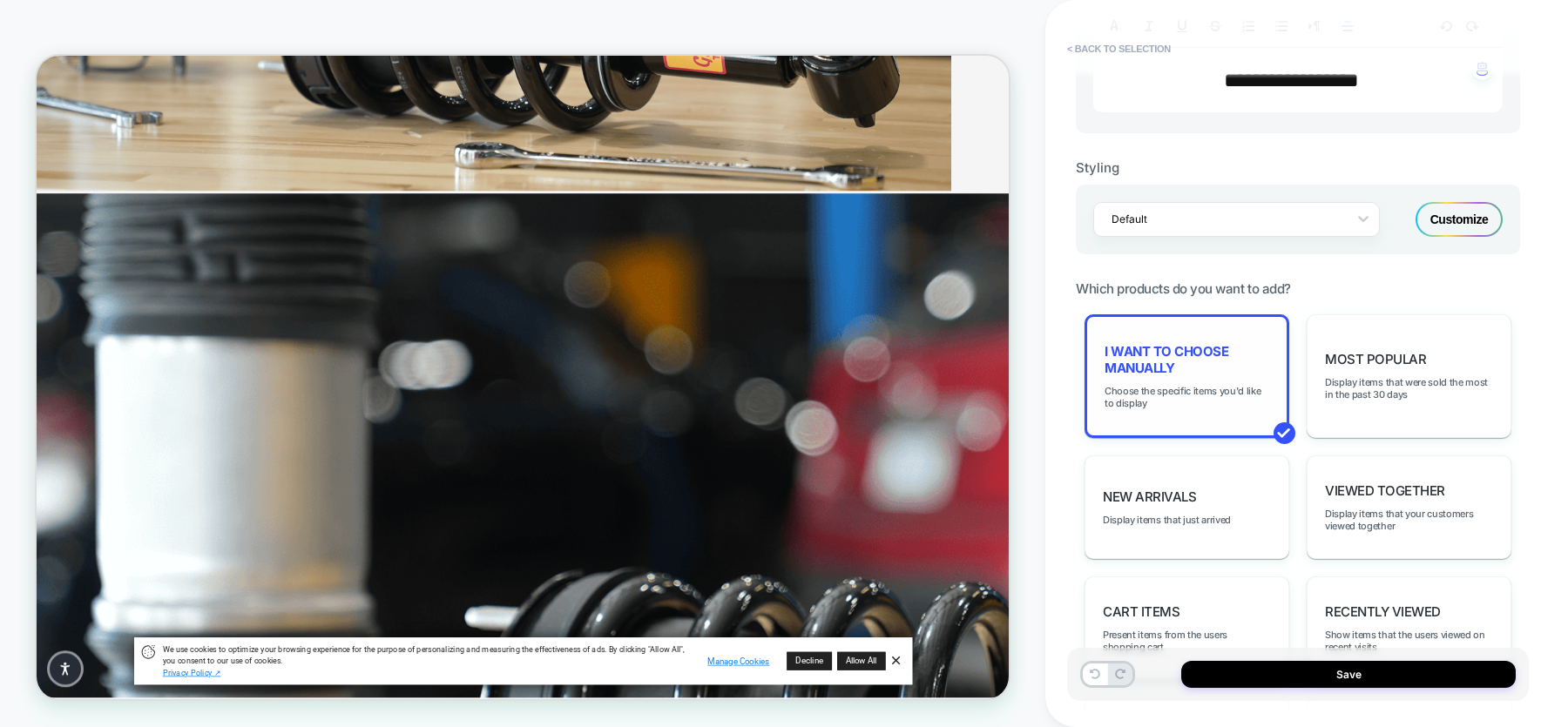
click at [1165, 372] on div "I want to choose manually Choose the specific items you'd like to display" at bounding box center [1187, 376] width 205 height 124
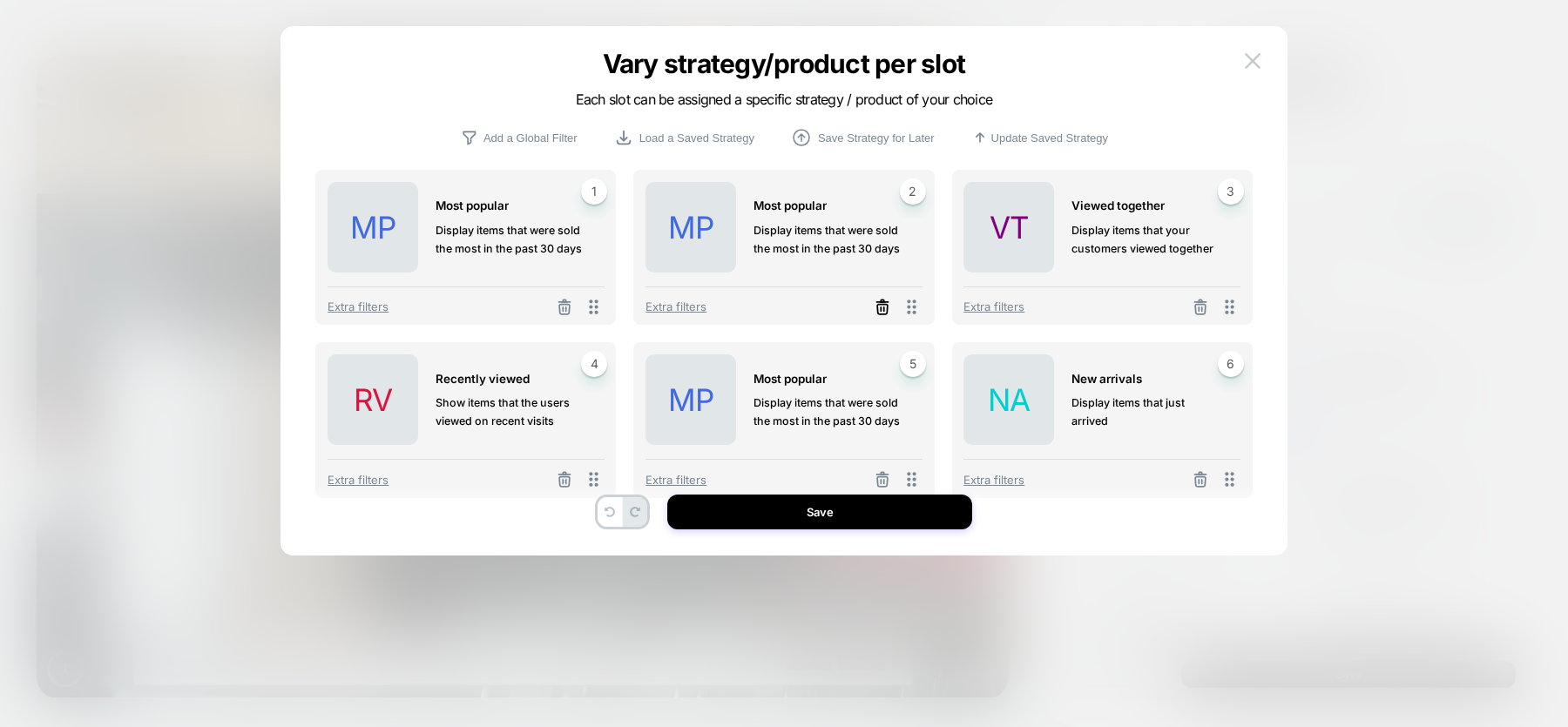
click at [880, 310] on icon at bounding box center [882, 307] width 18 height 18
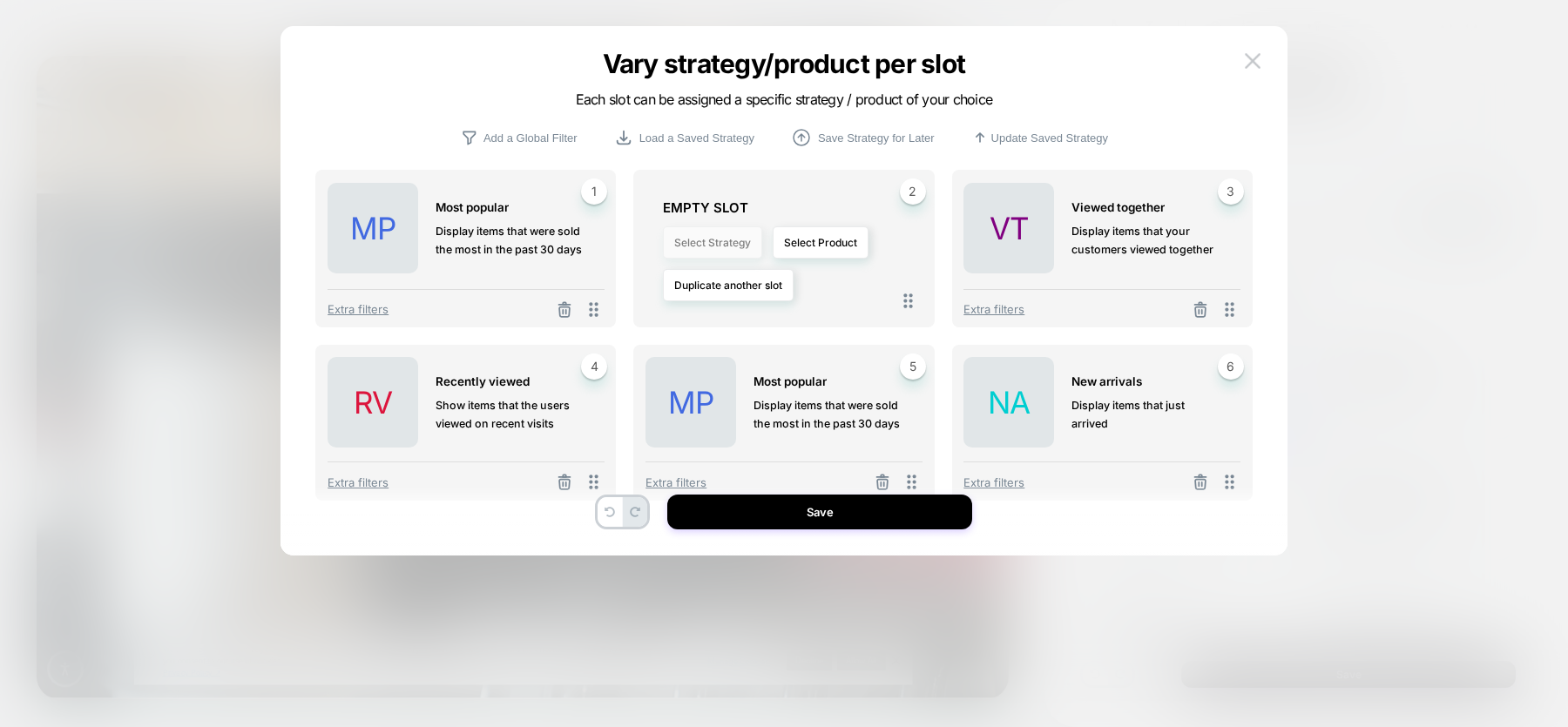
click at [721, 249] on button "Select Strategy" at bounding box center [712, 242] width 99 height 32
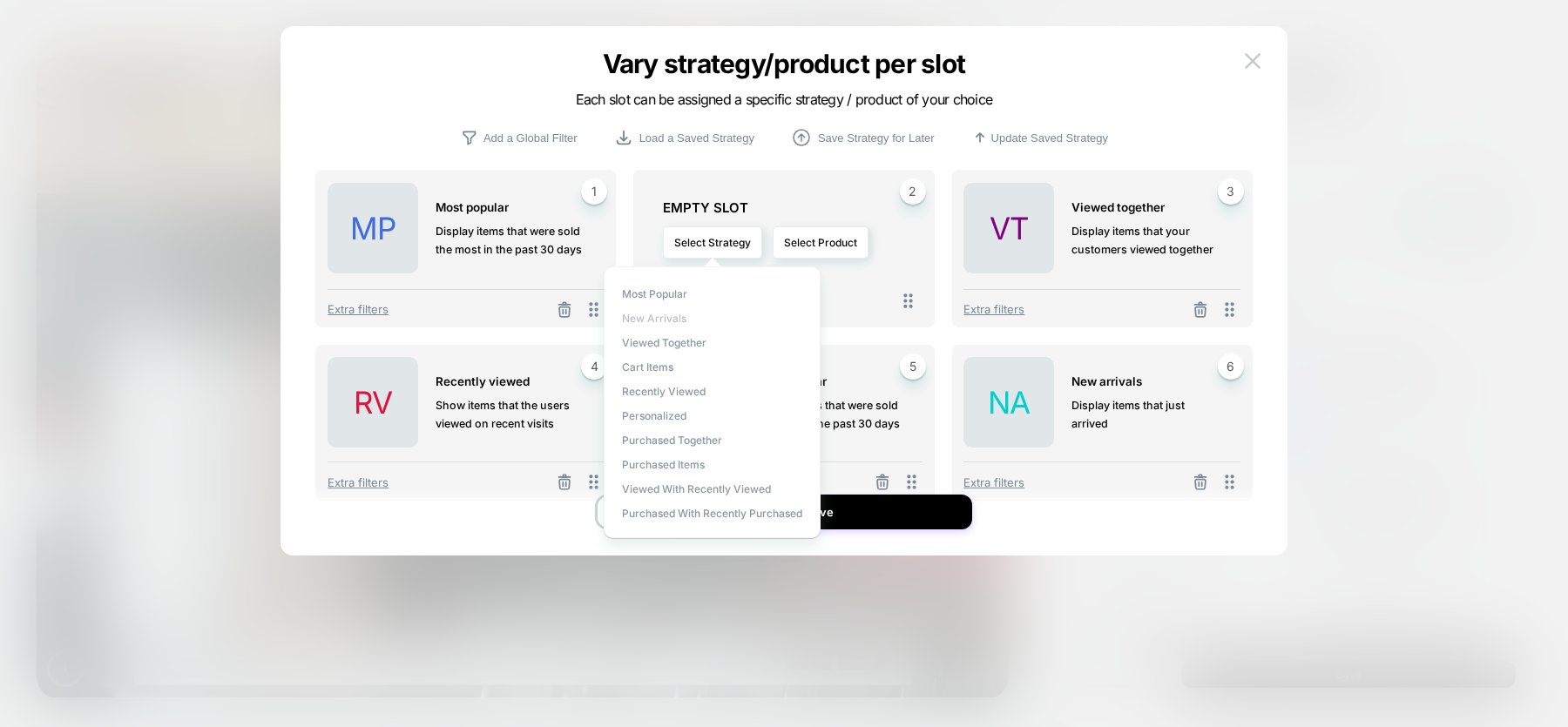
click at [637, 322] on span "New Arrivals" at bounding box center [654, 318] width 65 height 13
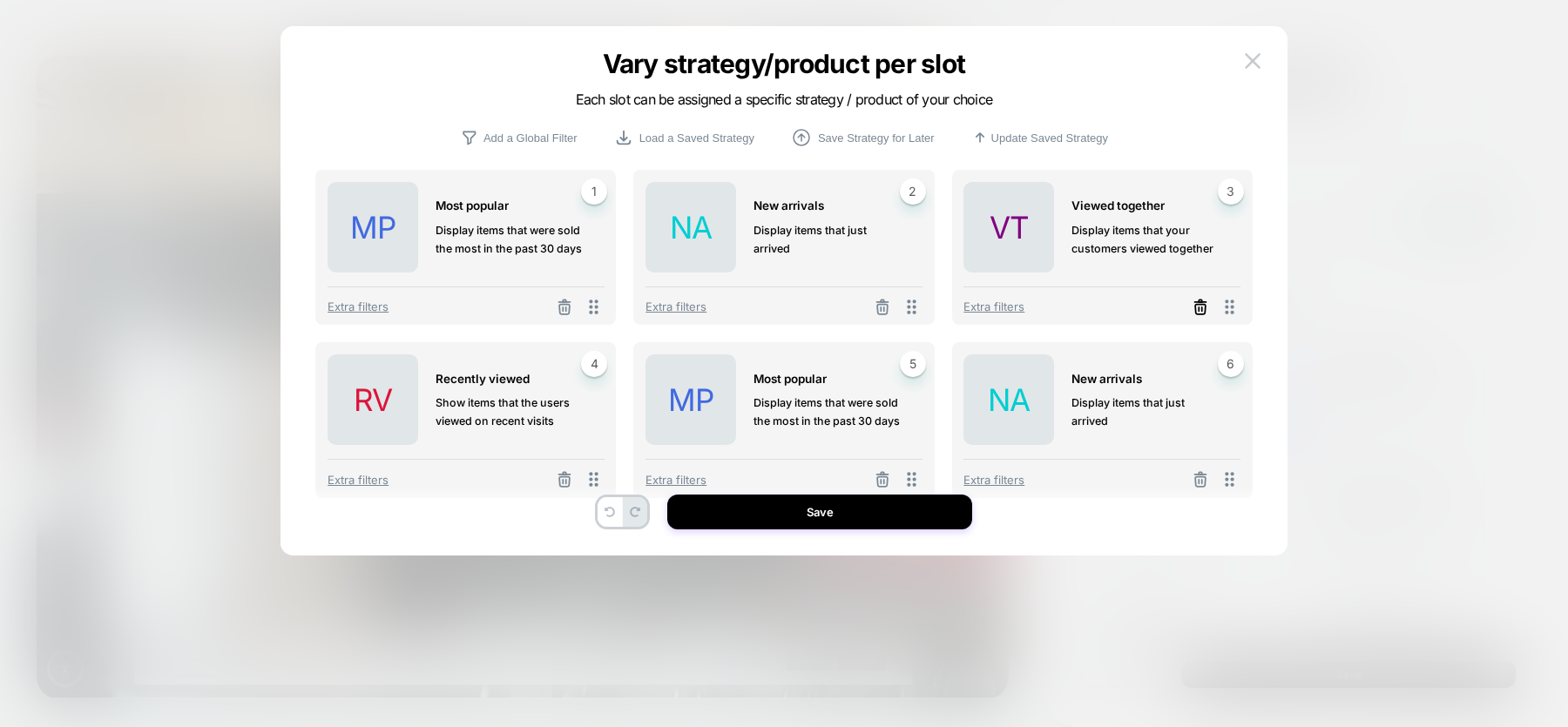
click at [1204, 310] on icon at bounding box center [1200, 309] width 10 height 9
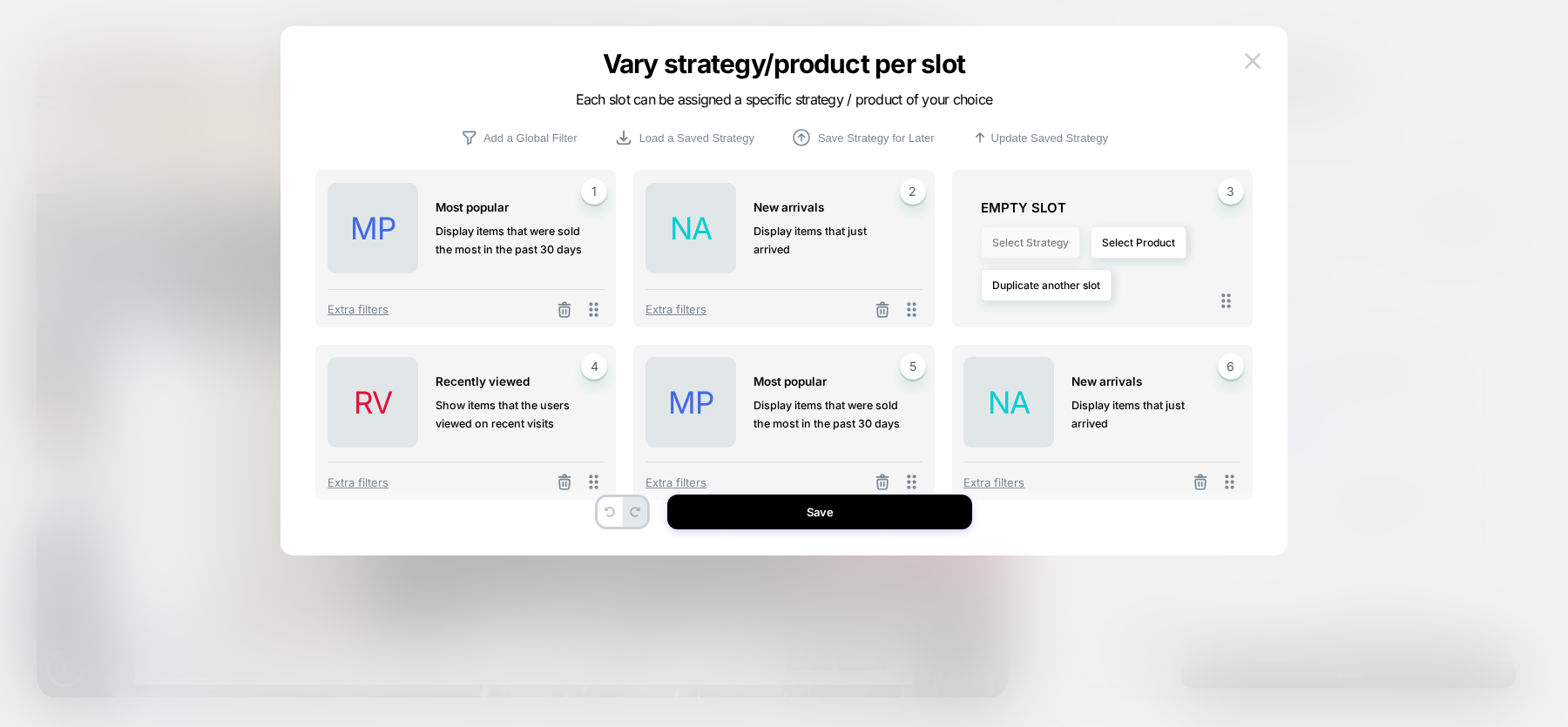
click at [1043, 239] on button "Select Strategy" at bounding box center [1030, 242] width 99 height 32
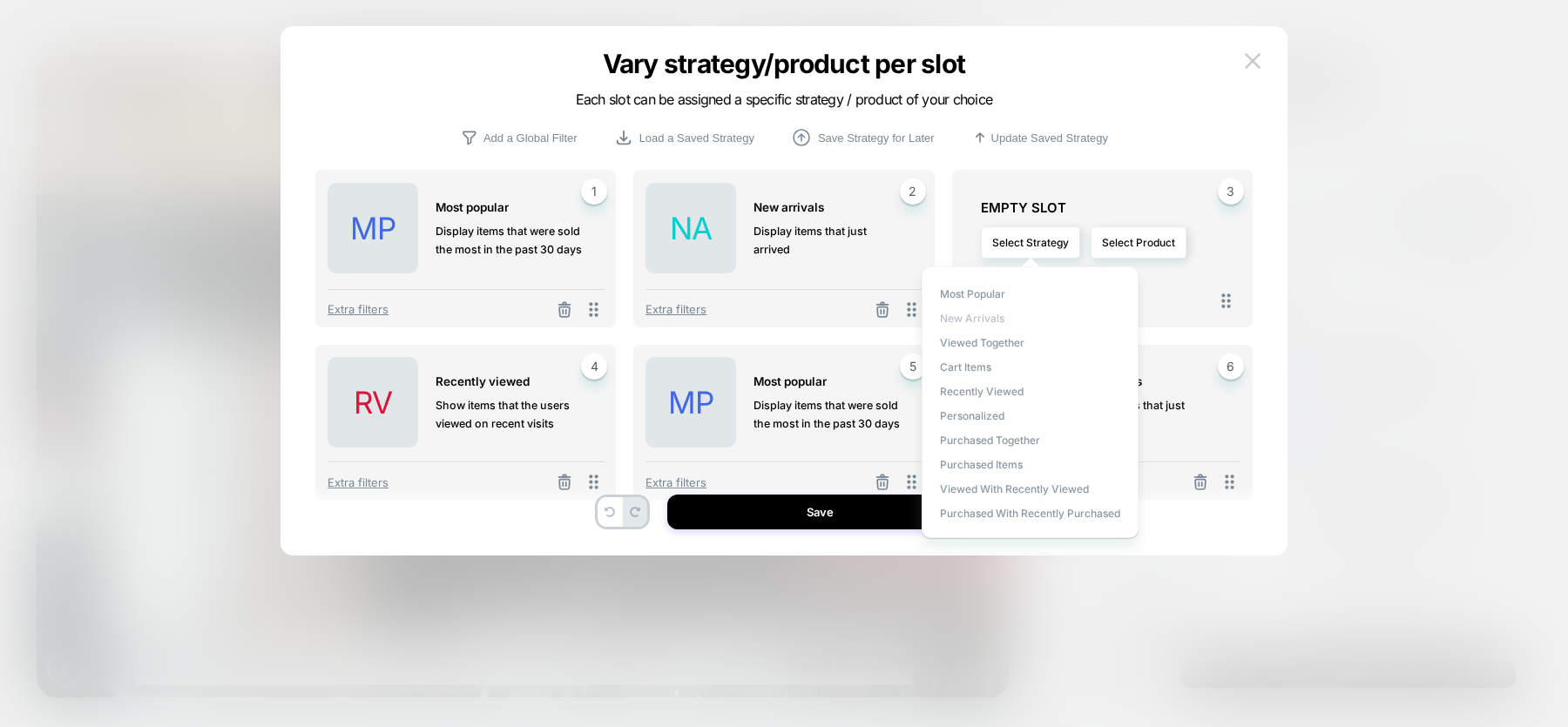
click at [983, 314] on span "New Arrivals" at bounding box center [972, 318] width 65 height 13
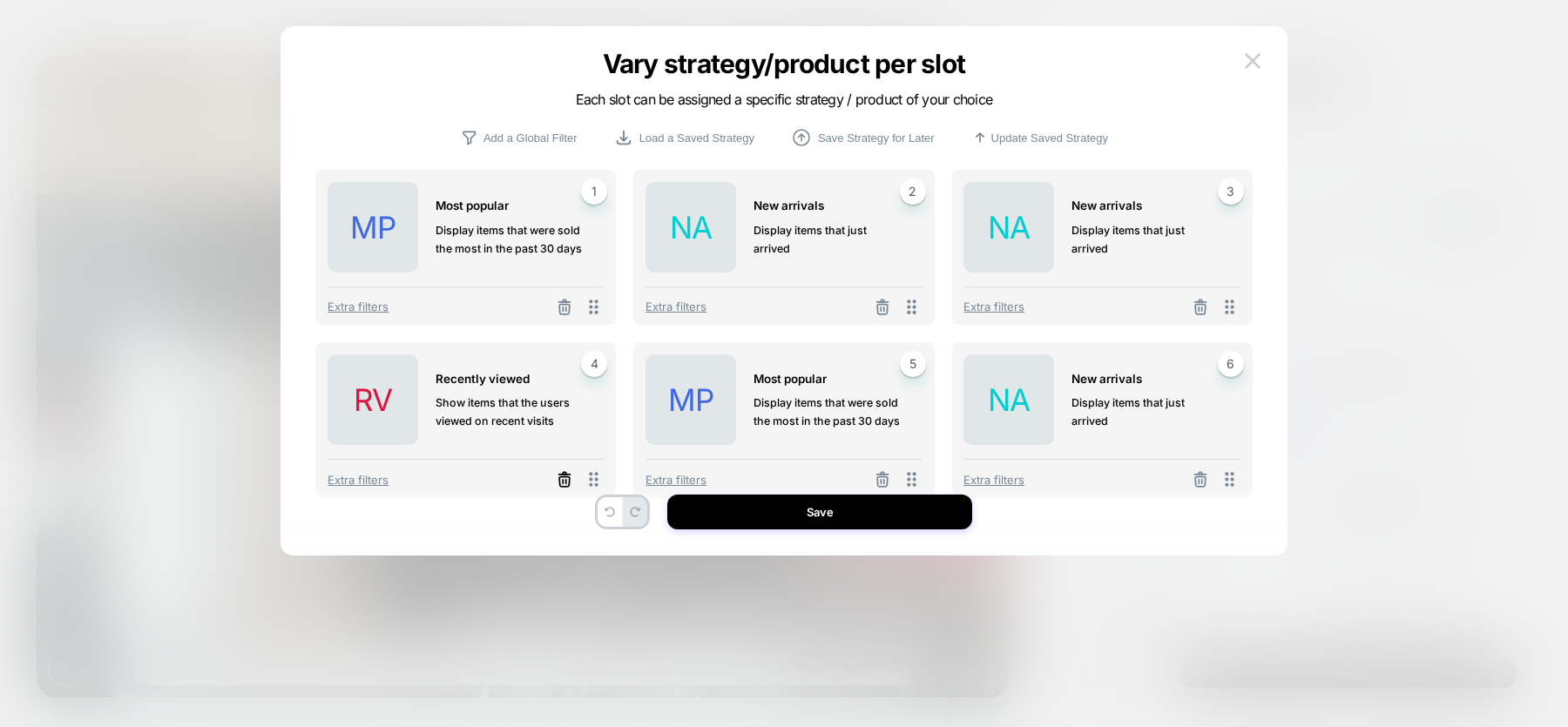
click at [564, 478] on icon at bounding box center [564, 479] width 18 height 18
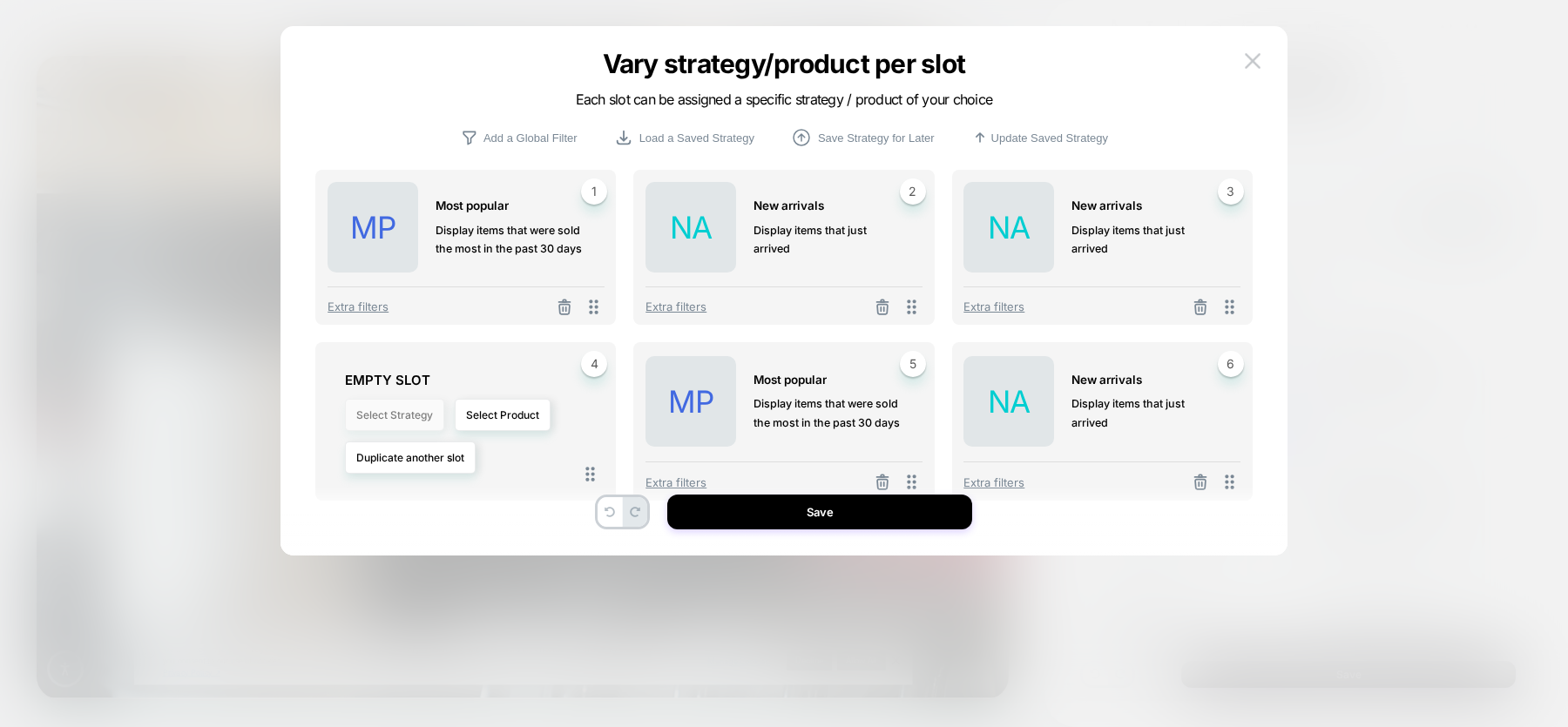
click at [364, 416] on button "Select Strategy" at bounding box center [395, 415] width 99 height 32
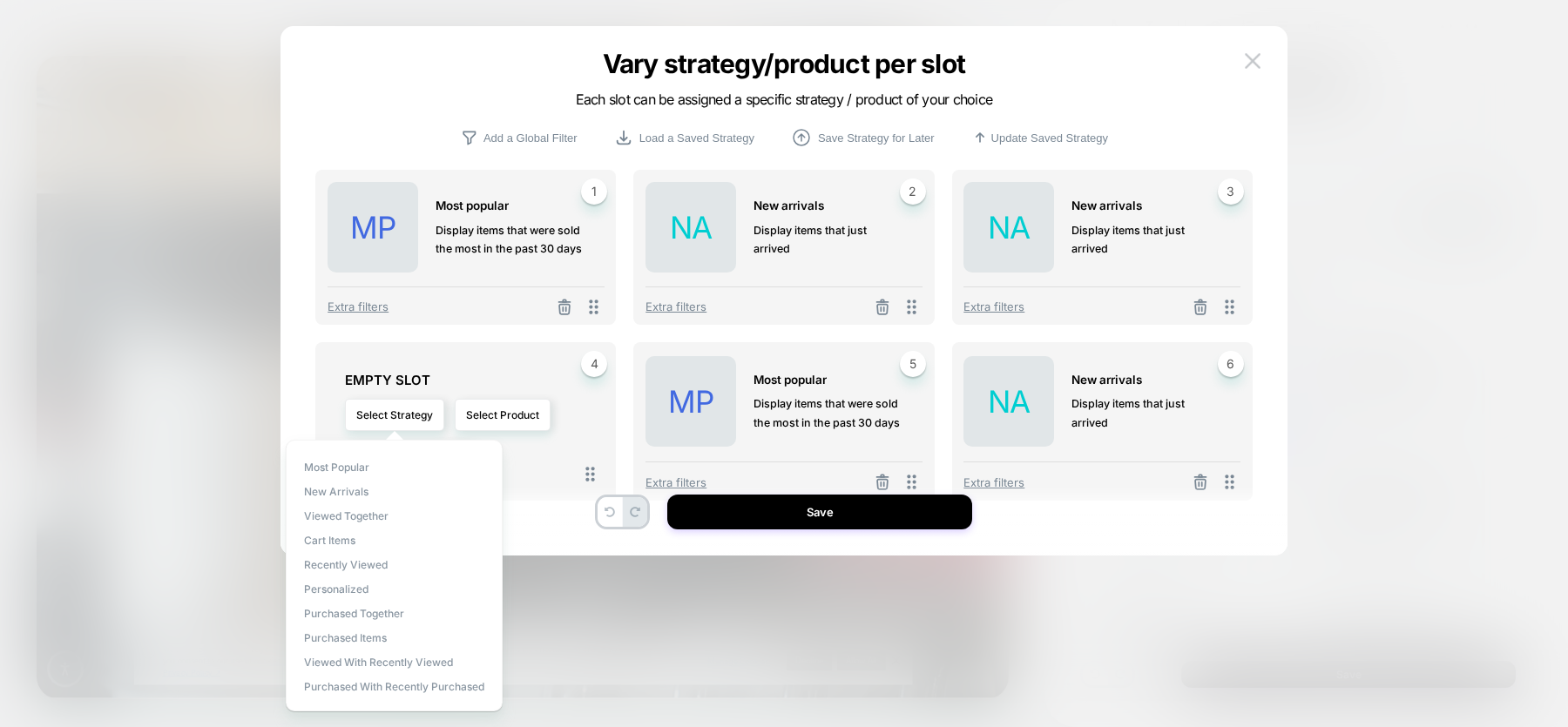
click at [315, 500] on div "Most Popular New Arrivals Viewed Together Cart Items Recently Viewed personaliz…" at bounding box center [393, 576] width 217 height 272
click at [320, 491] on span "New Arrivals" at bounding box center [336, 492] width 65 height 13
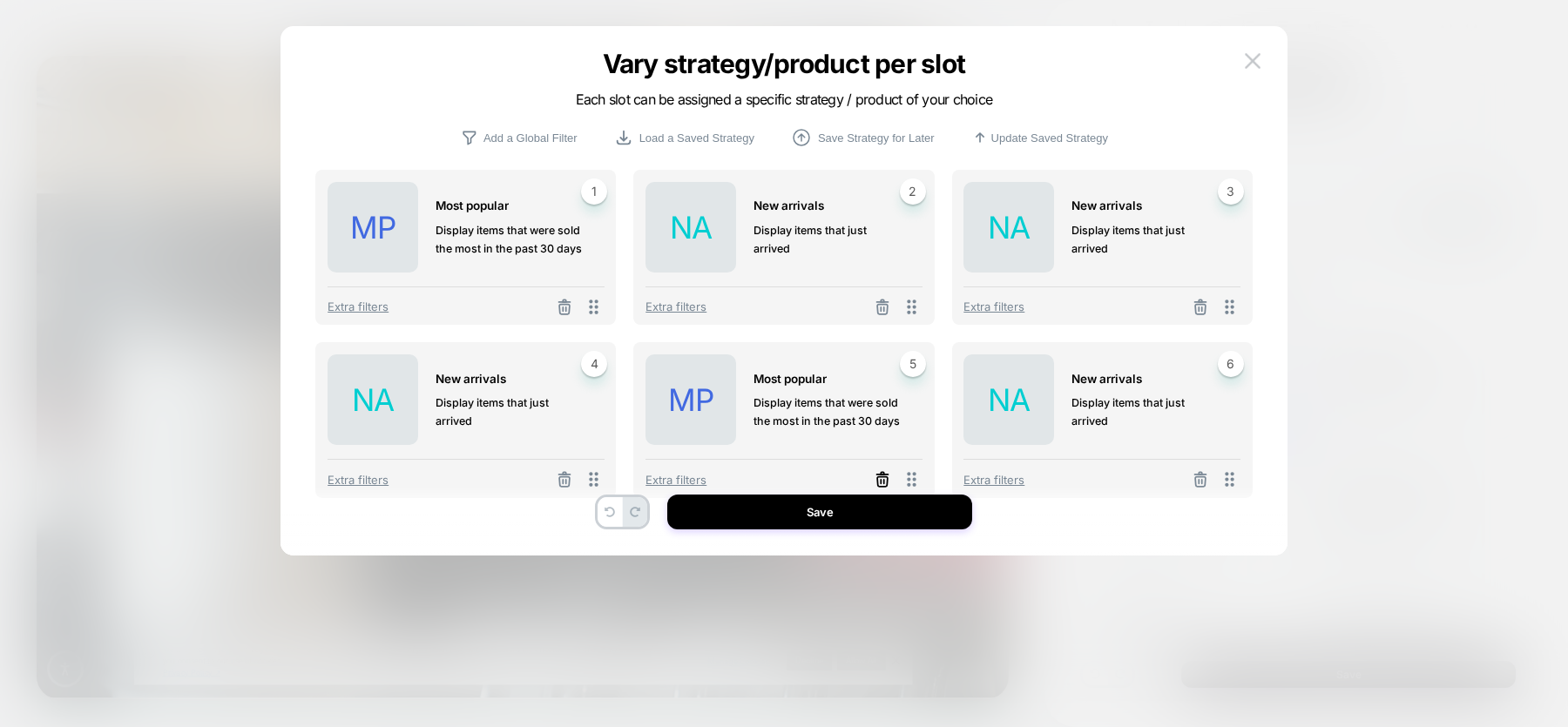
click at [882, 472] on icon at bounding box center [881, 473] width 3 height 3
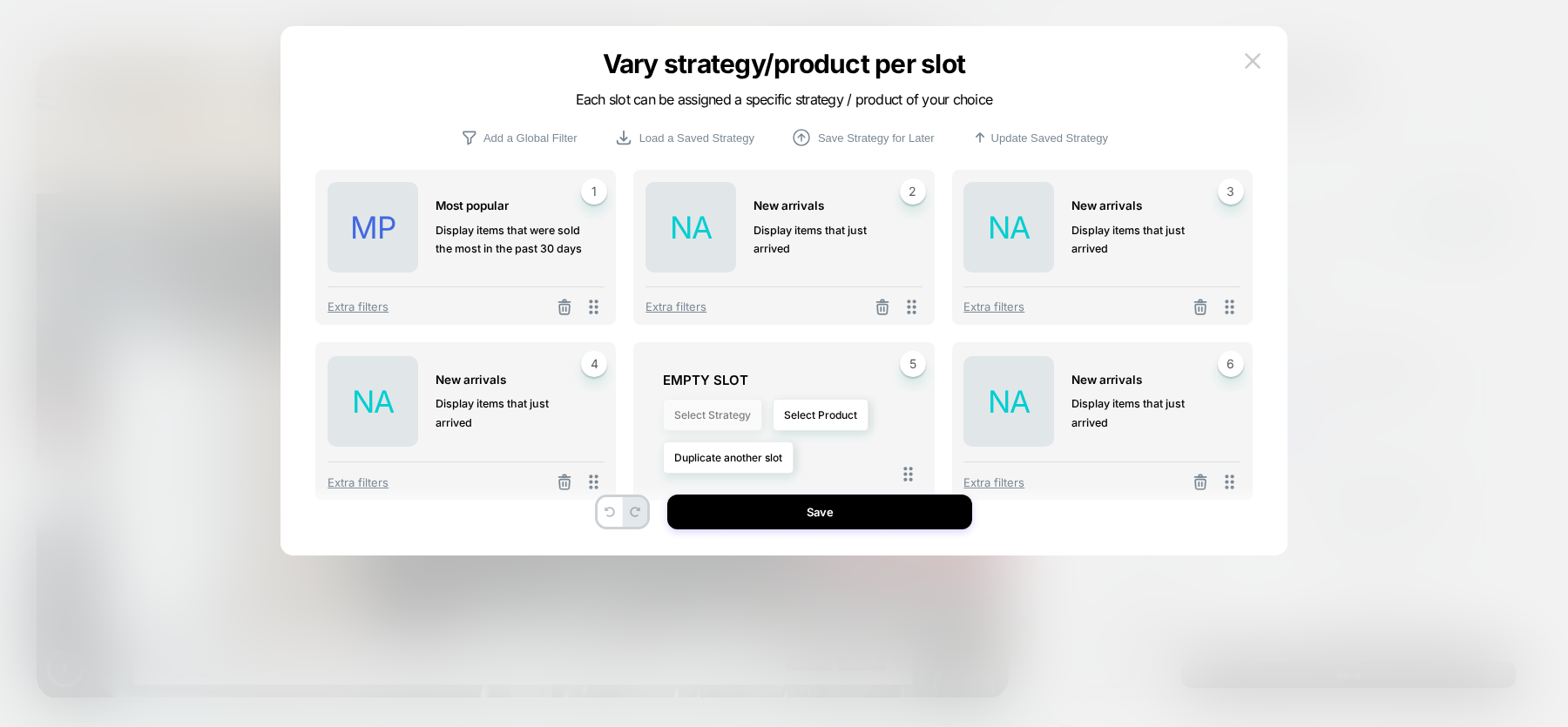
click at [737, 428] on button "Select Strategy" at bounding box center [712, 415] width 99 height 32
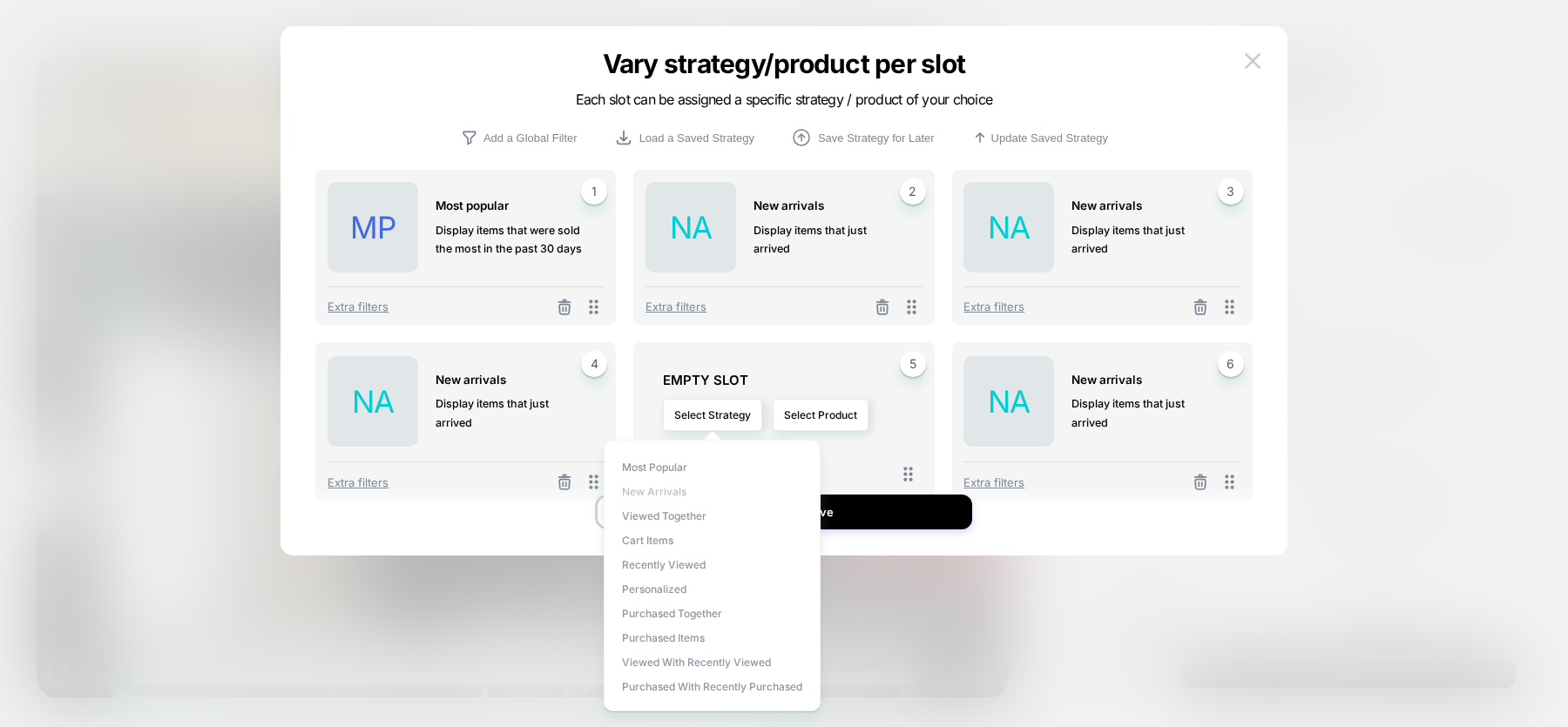
click at [669, 491] on span "New Arrivals" at bounding box center [654, 492] width 65 height 13
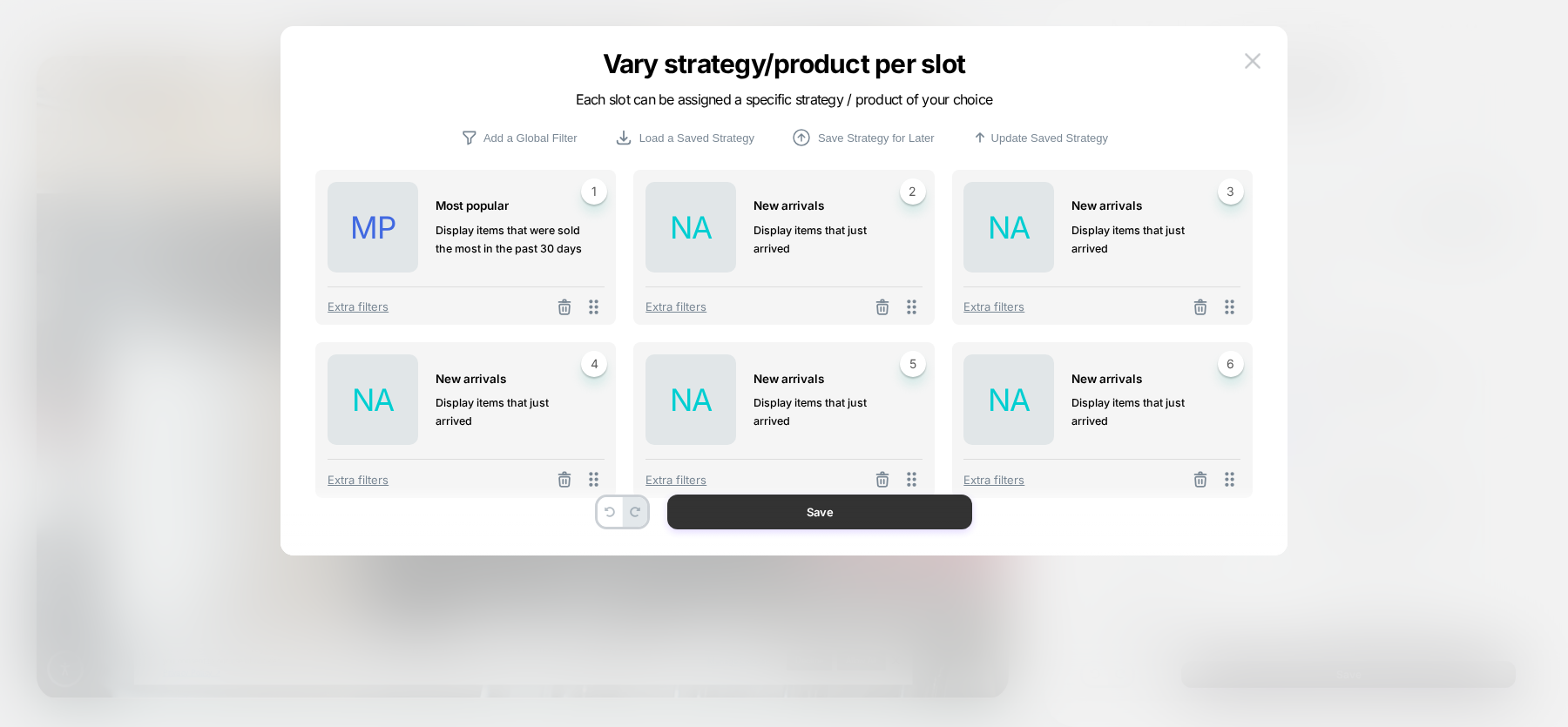
click at [734, 509] on button "Save" at bounding box center [819, 511] width 305 height 35
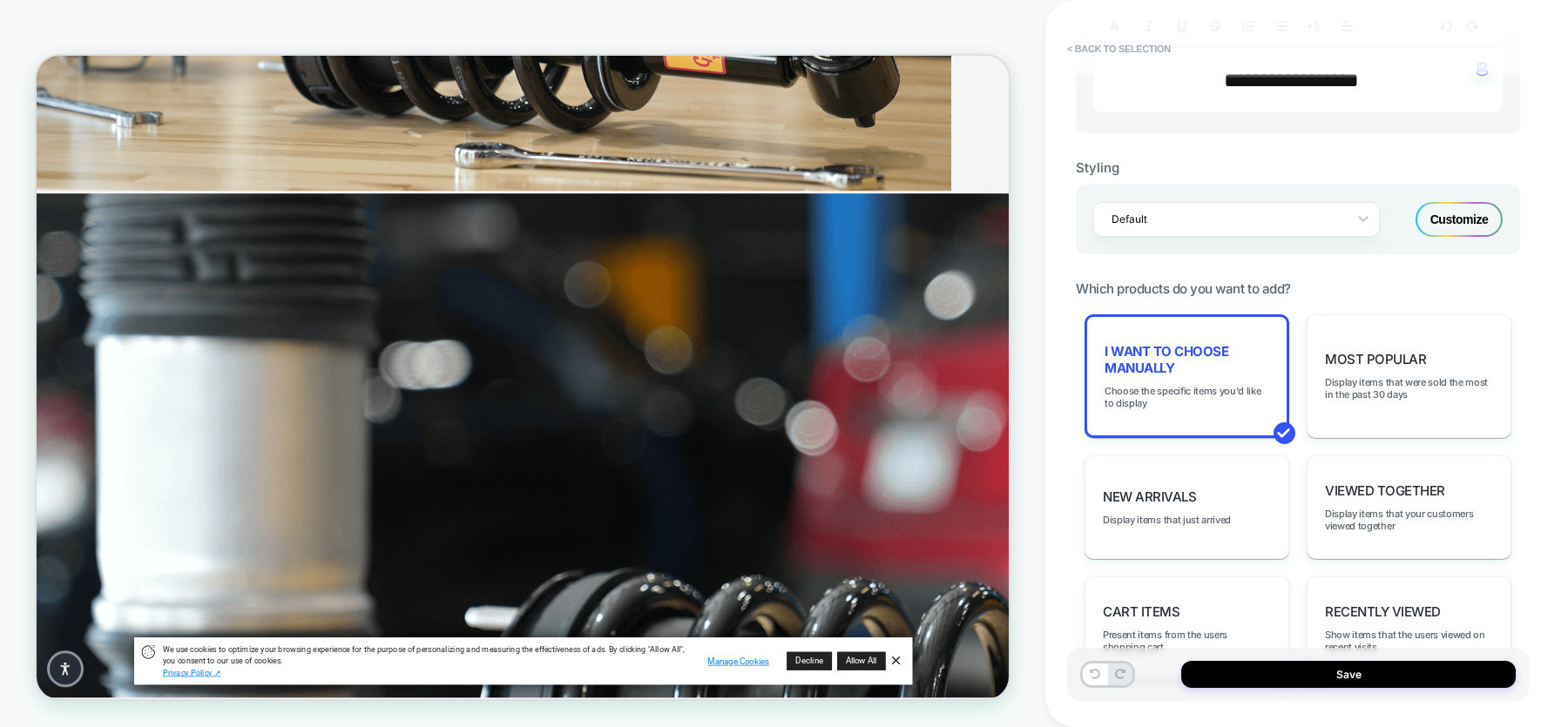
scroll to position [0, 0]
click at [1254, 396] on div "Most Popular Display items that were sold the most in the past 30 days" at bounding box center [1408, 376] width 205 height 124
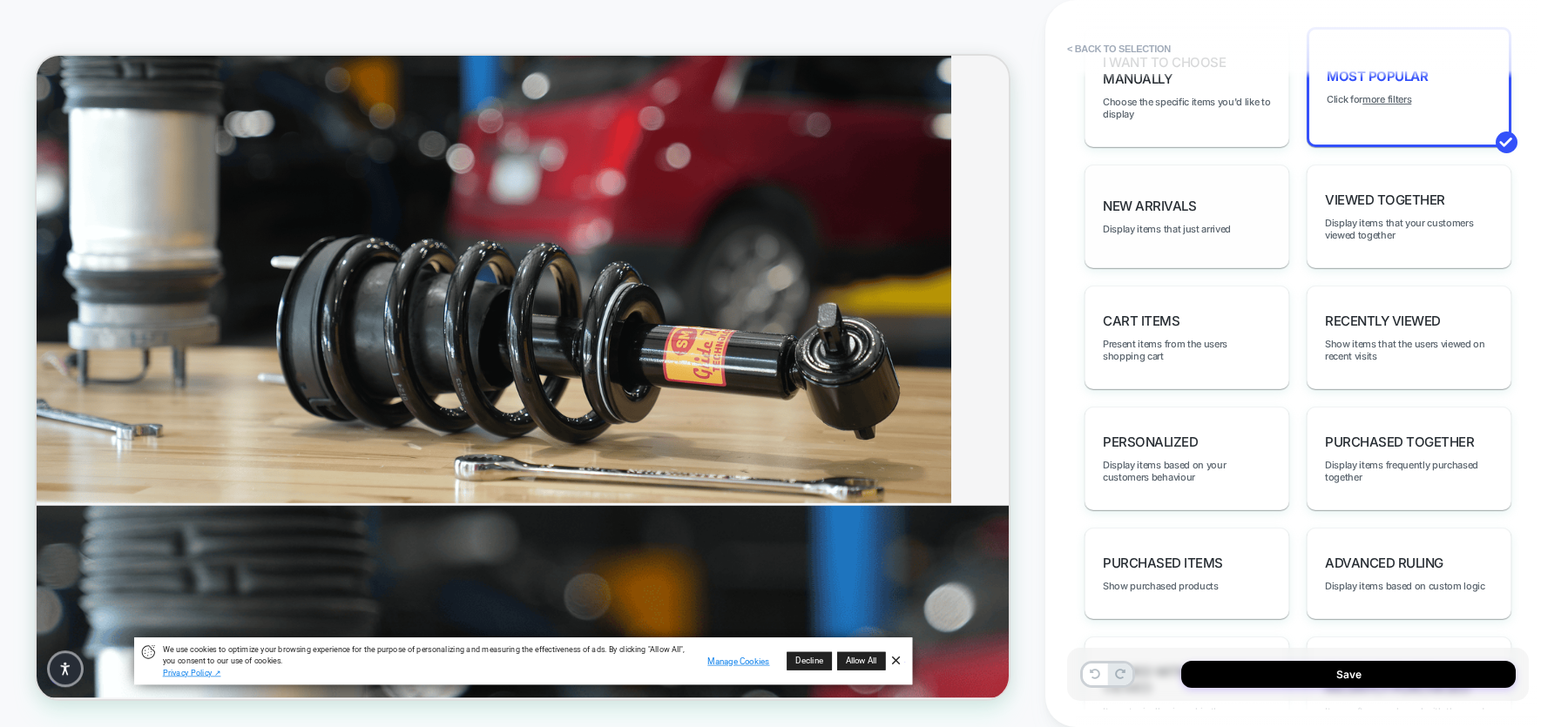
scroll to position [1068, 0]
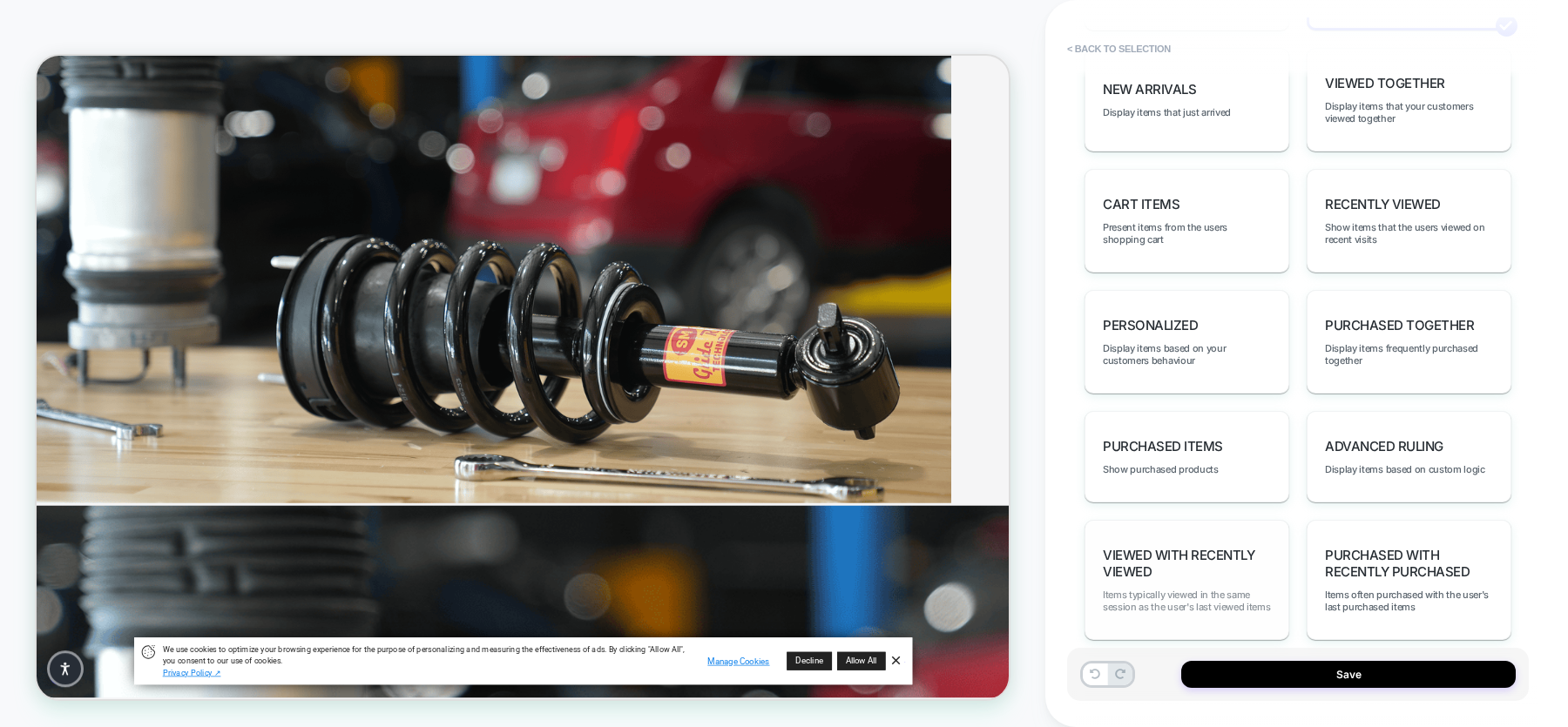
click at [1151, 581] on span "Items typically viewed in the same session as the user's last viewed items" at bounding box center [1186, 600] width 168 height 24
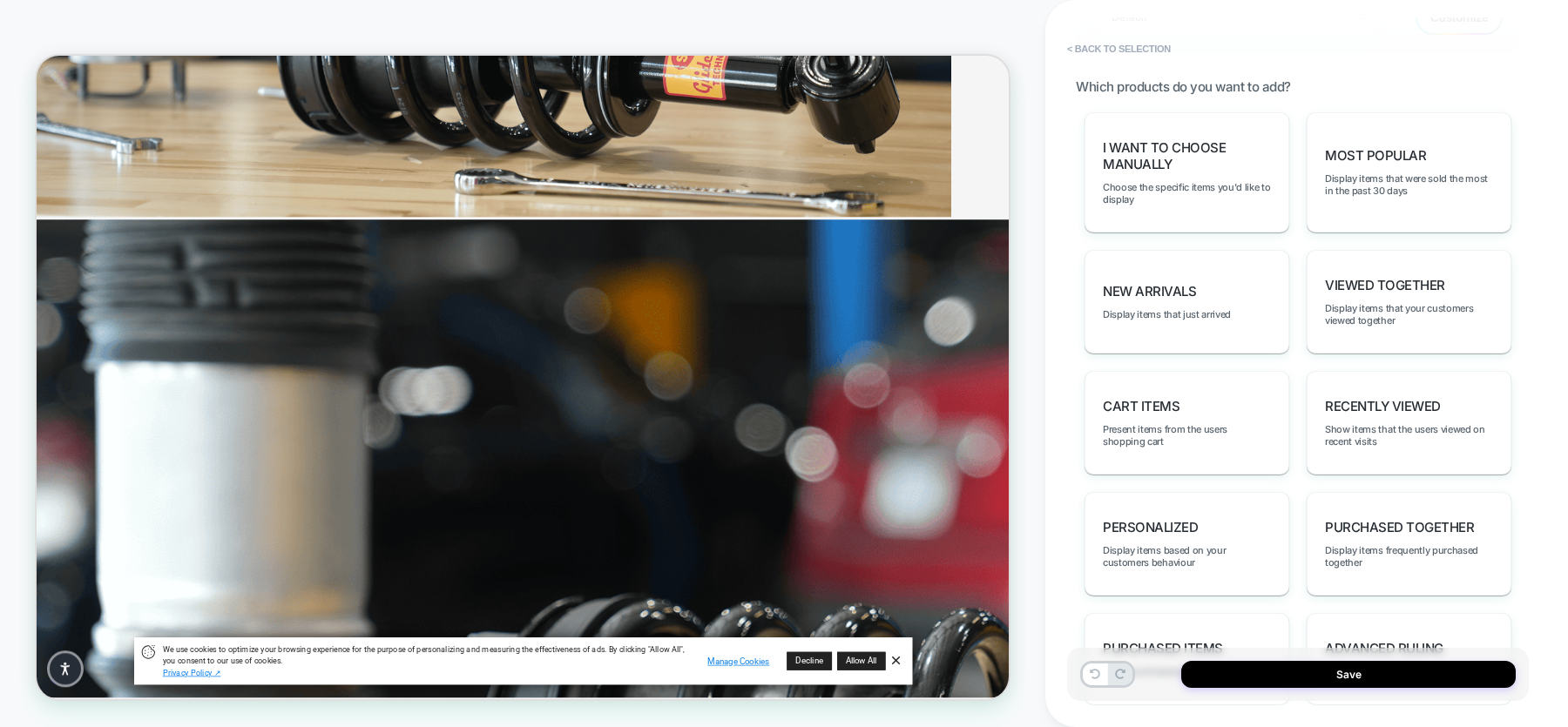
scroll to position [687, 0]
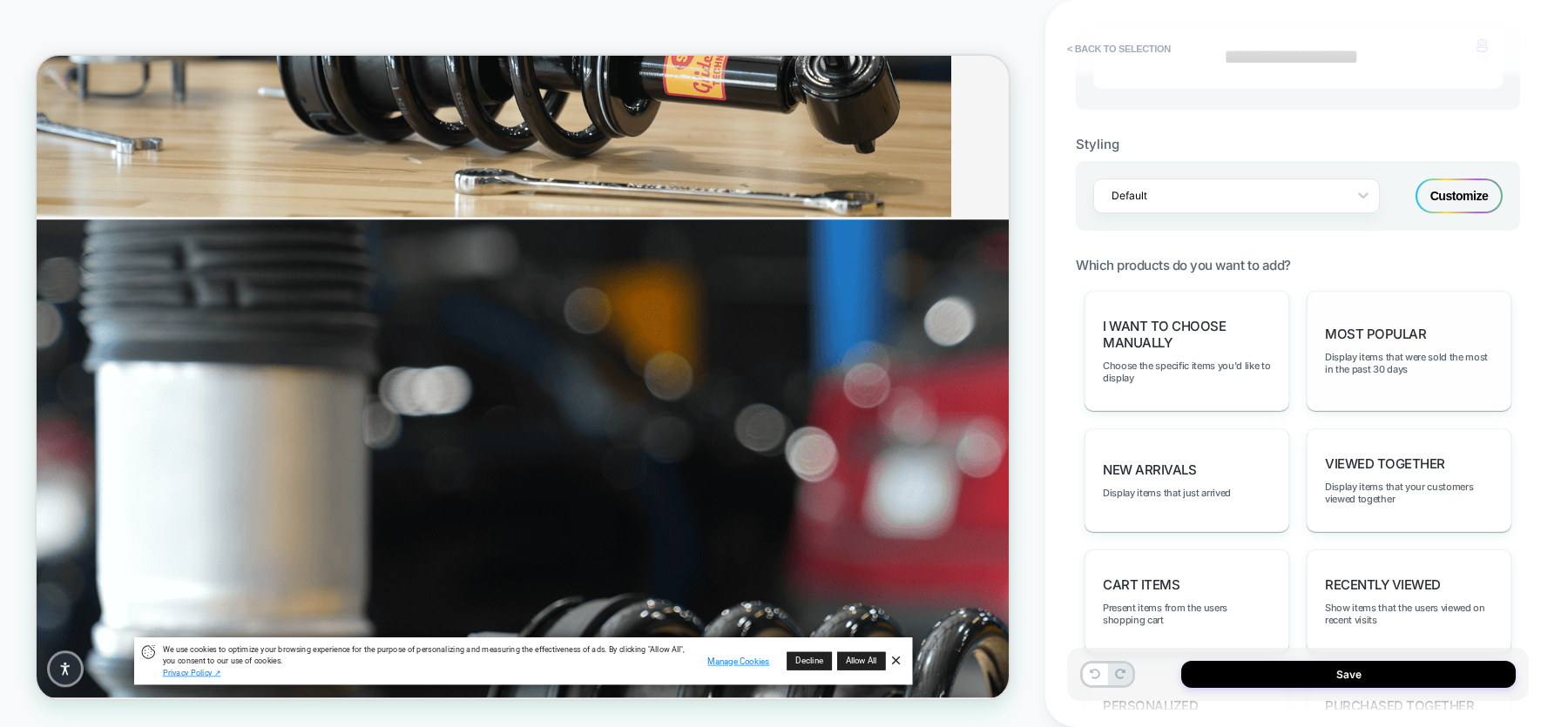
click at [1254, 326] on span "Most Popular" at bounding box center [1376, 334] width 101 height 17
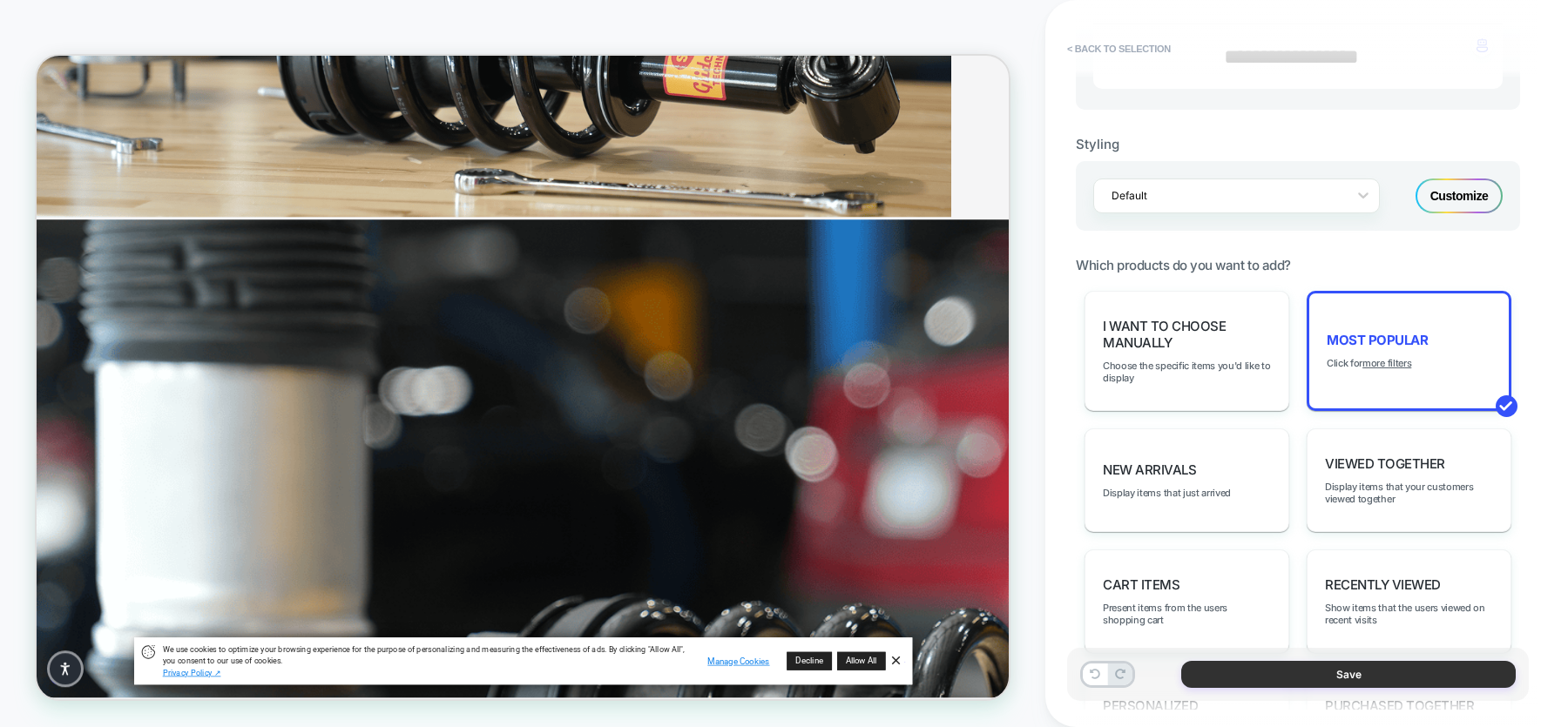
click at [1254, 581] on button "Save" at bounding box center [1348, 674] width 334 height 27
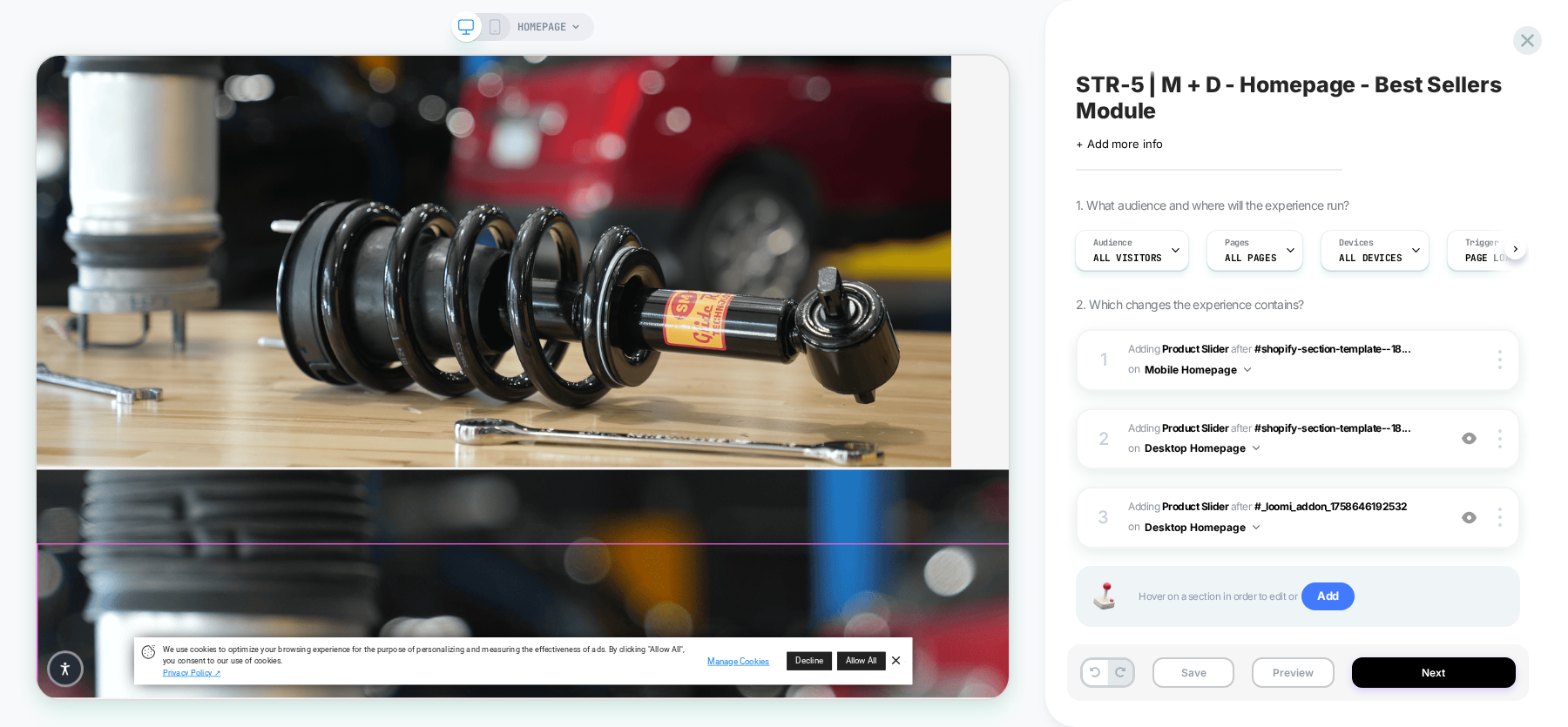
scroll to position [205, 0]
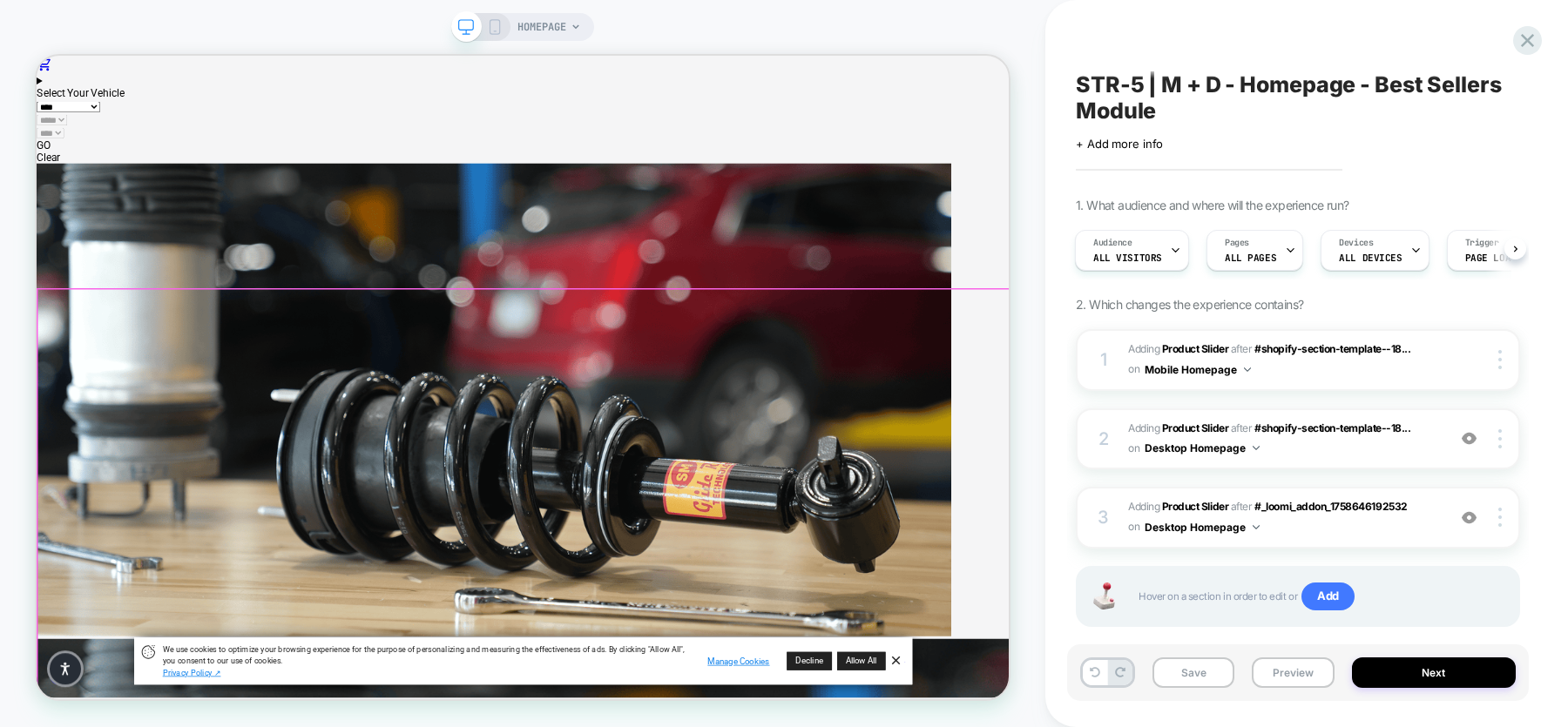
click at [1254, 437] on div at bounding box center [1502, 439] width 33 height 19
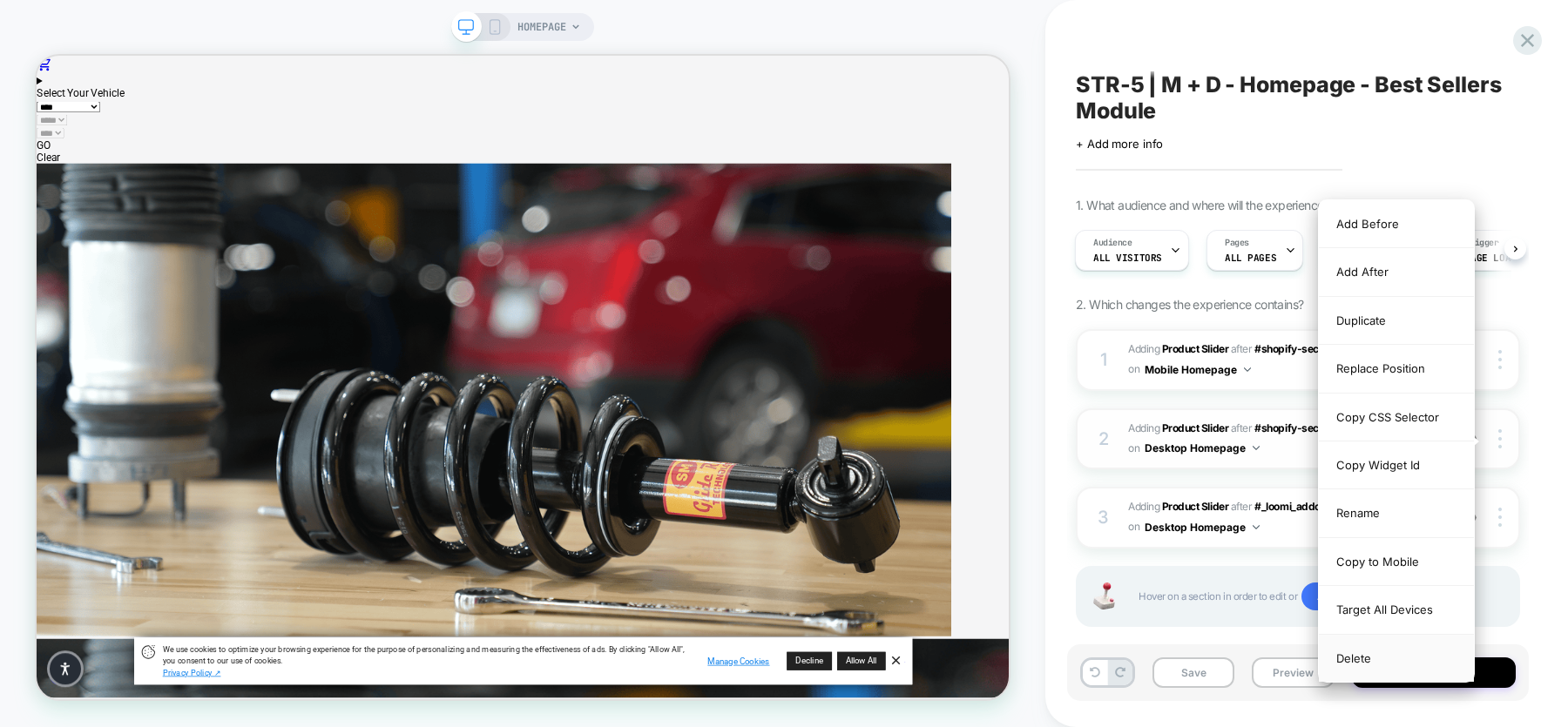
click at [1254, 581] on div "Delete" at bounding box center [1395, 659] width 155 height 47
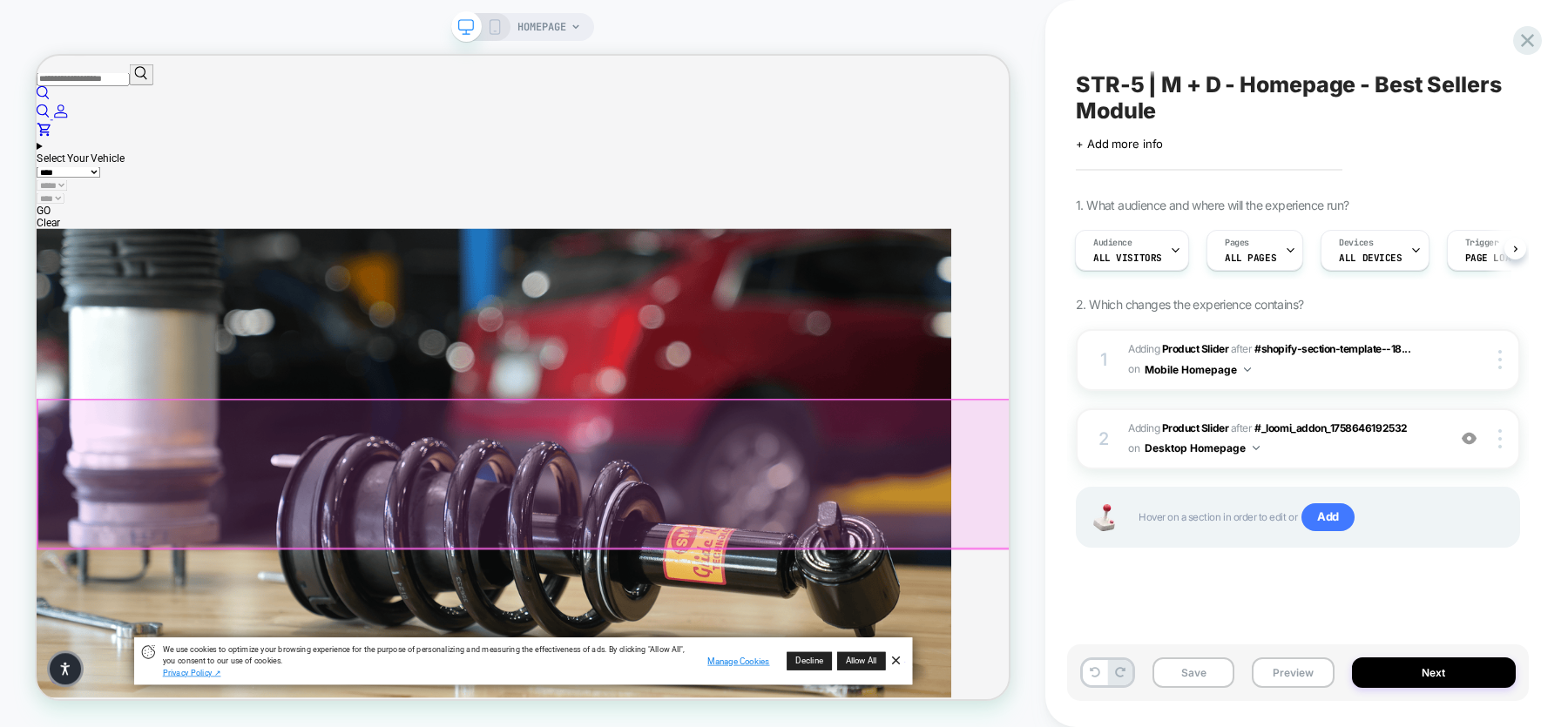
scroll to position [0, 0]
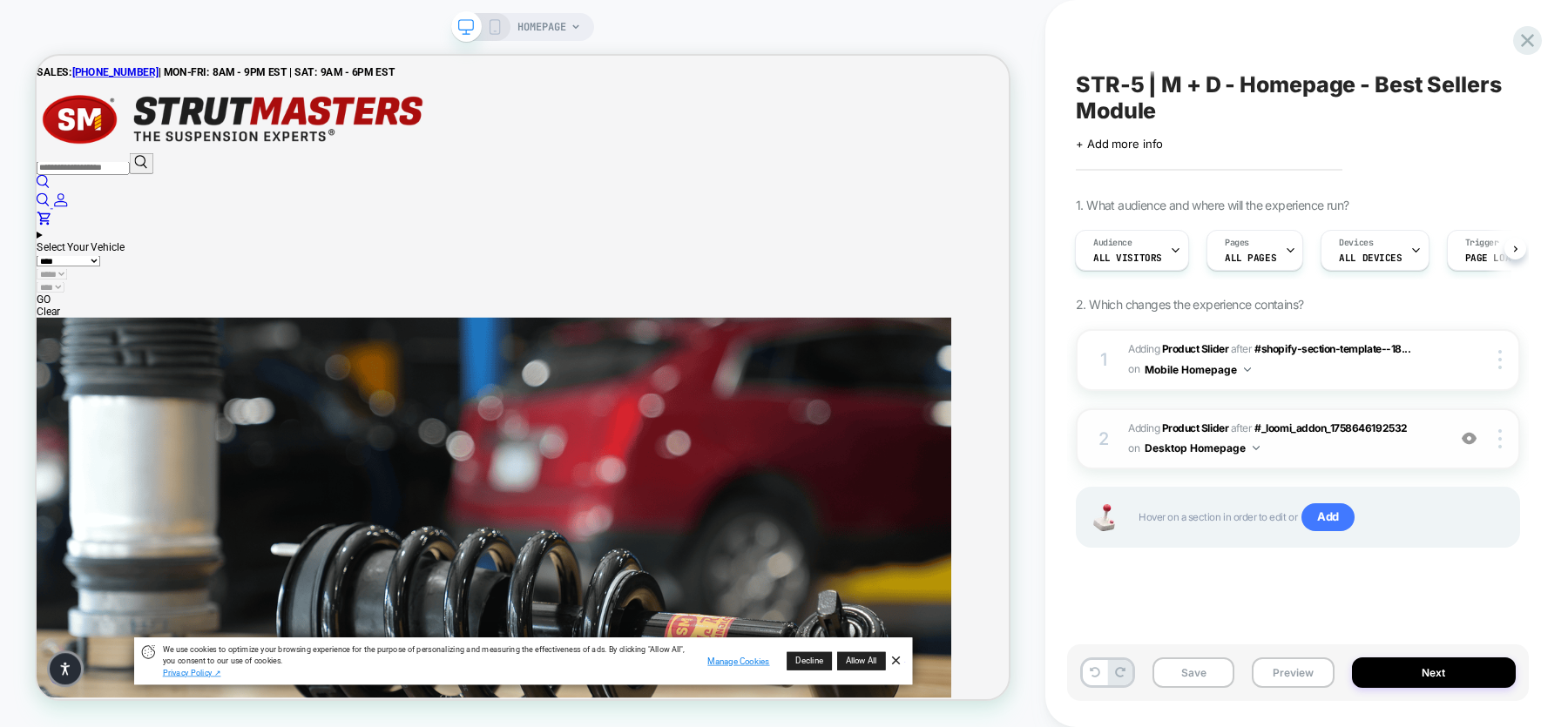
click at [1254, 455] on span "#_loomi_addon_1759852132702 Adding Product Slider AFTER #_loomi_addon_175864619…" at bounding box center [1283, 439] width 310 height 41
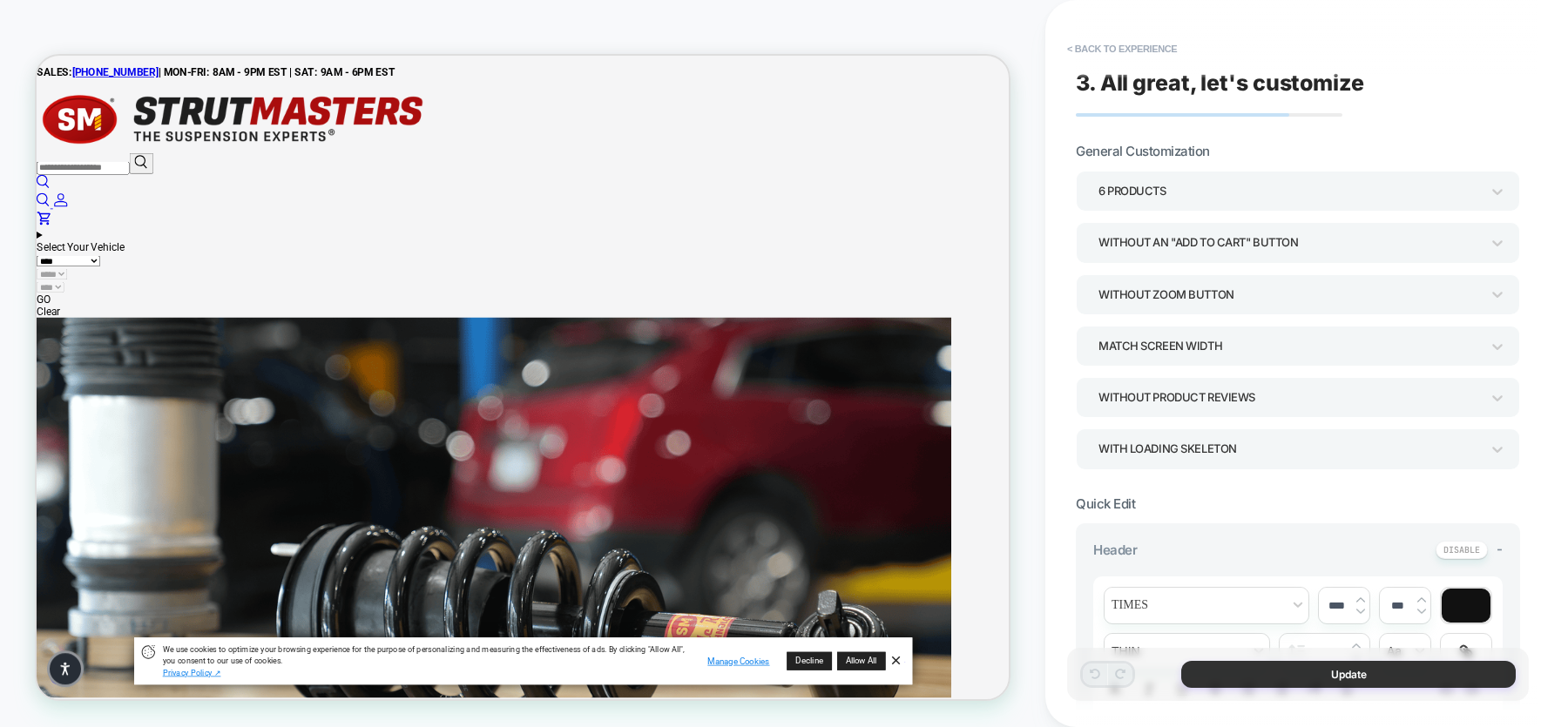
click at [1254, 581] on button "Update" at bounding box center [1348, 674] width 334 height 27
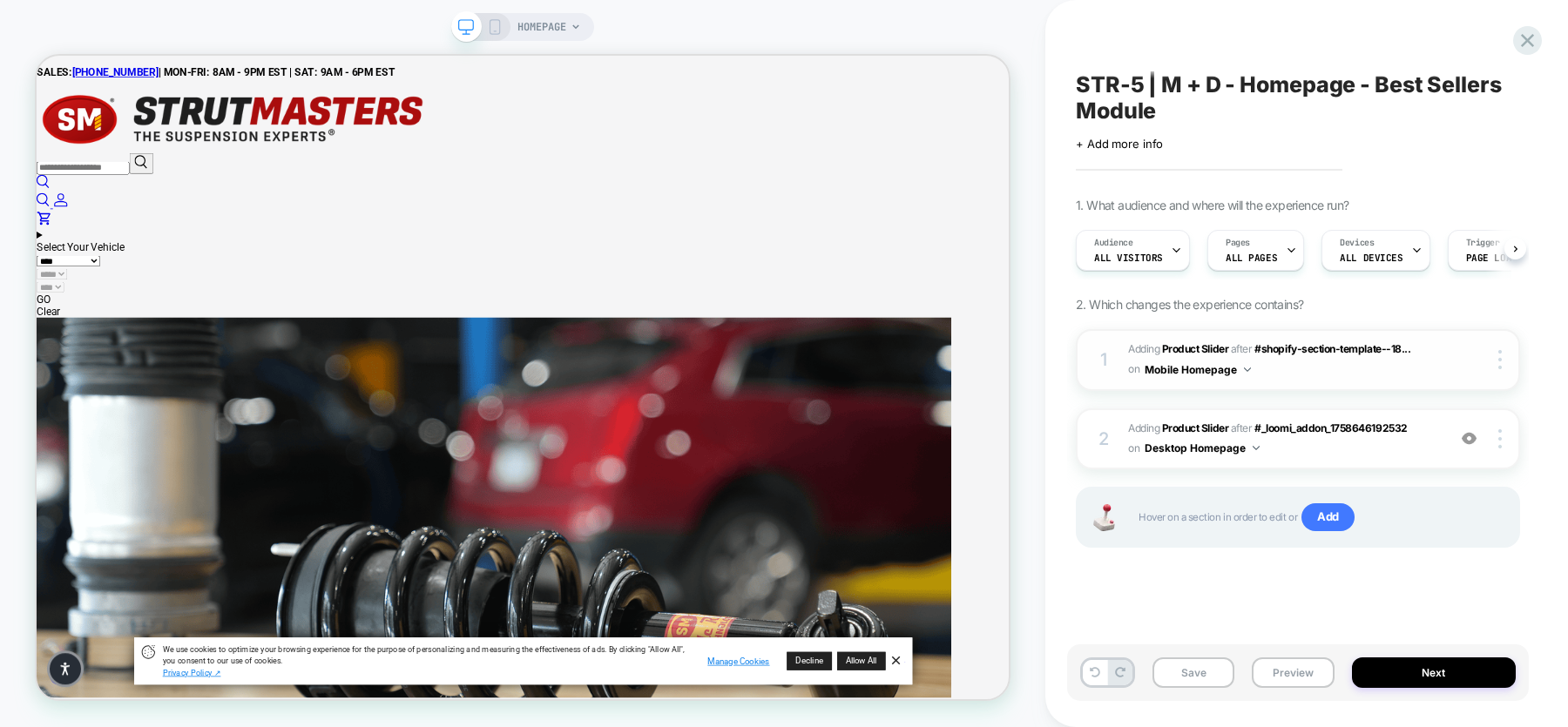
scroll to position [0, 1]
click at [495, 25] on icon at bounding box center [495, 26] width 16 height 16
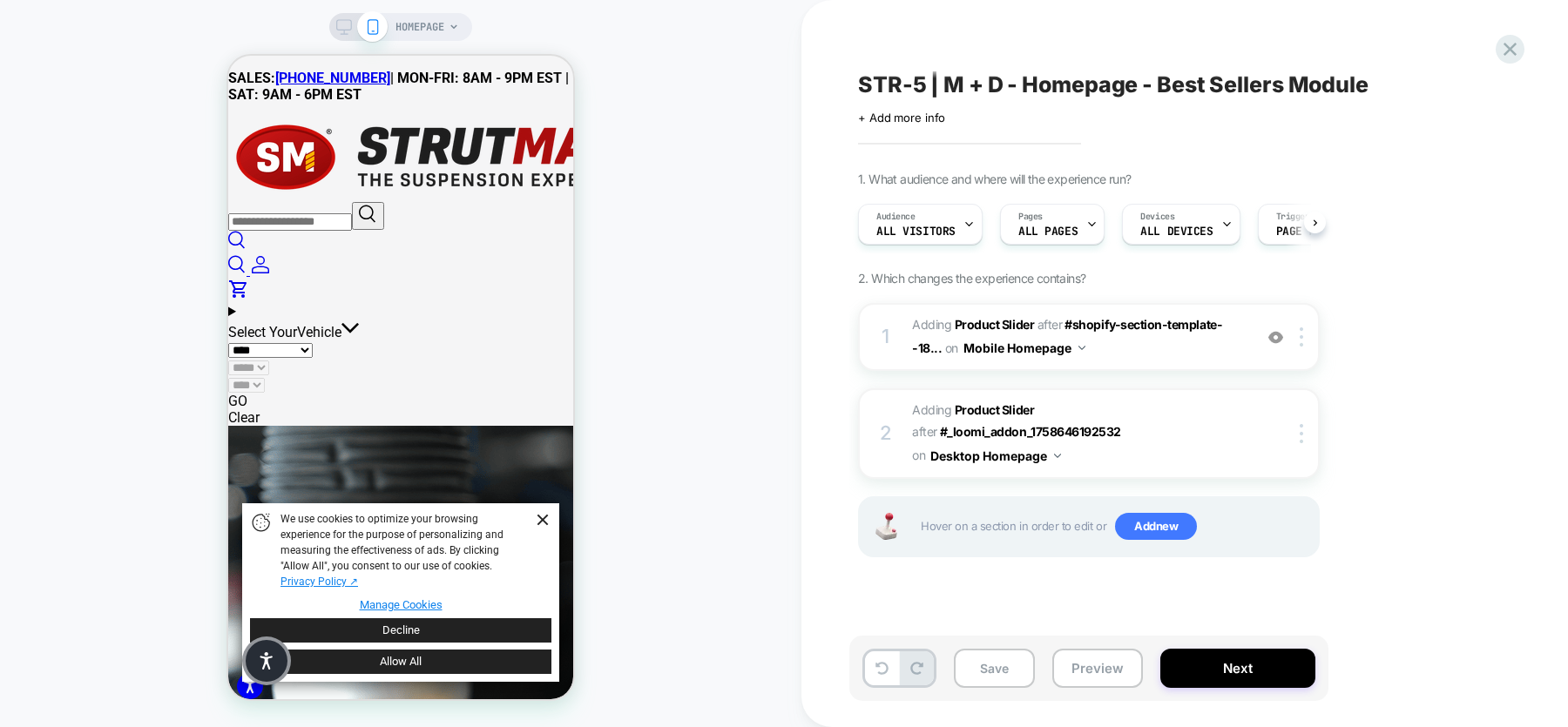
scroll to position [0, 1]
click at [345, 22] on icon at bounding box center [343, 26] width 16 height 16
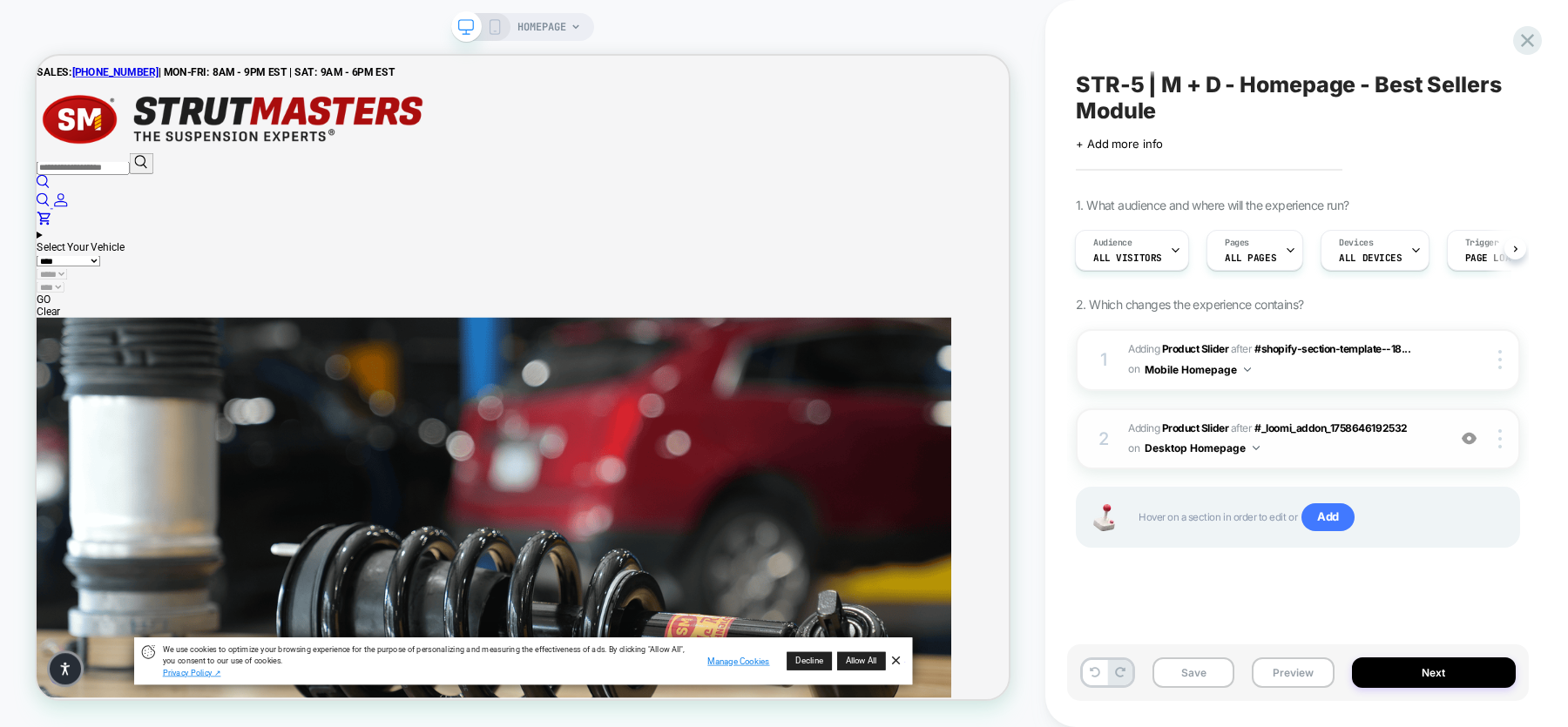
click at [1254, 437] on img at bounding box center [1469, 438] width 15 height 15
click at [1254, 439] on img at bounding box center [1469, 438] width 15 height 15
click at [1254, 440] on span "#_loomi_addon_1759852132702 Adding Product Slider AFTER #_loomi_addon_175864619…" at bounding box center [1283, 439] width 310 height 41
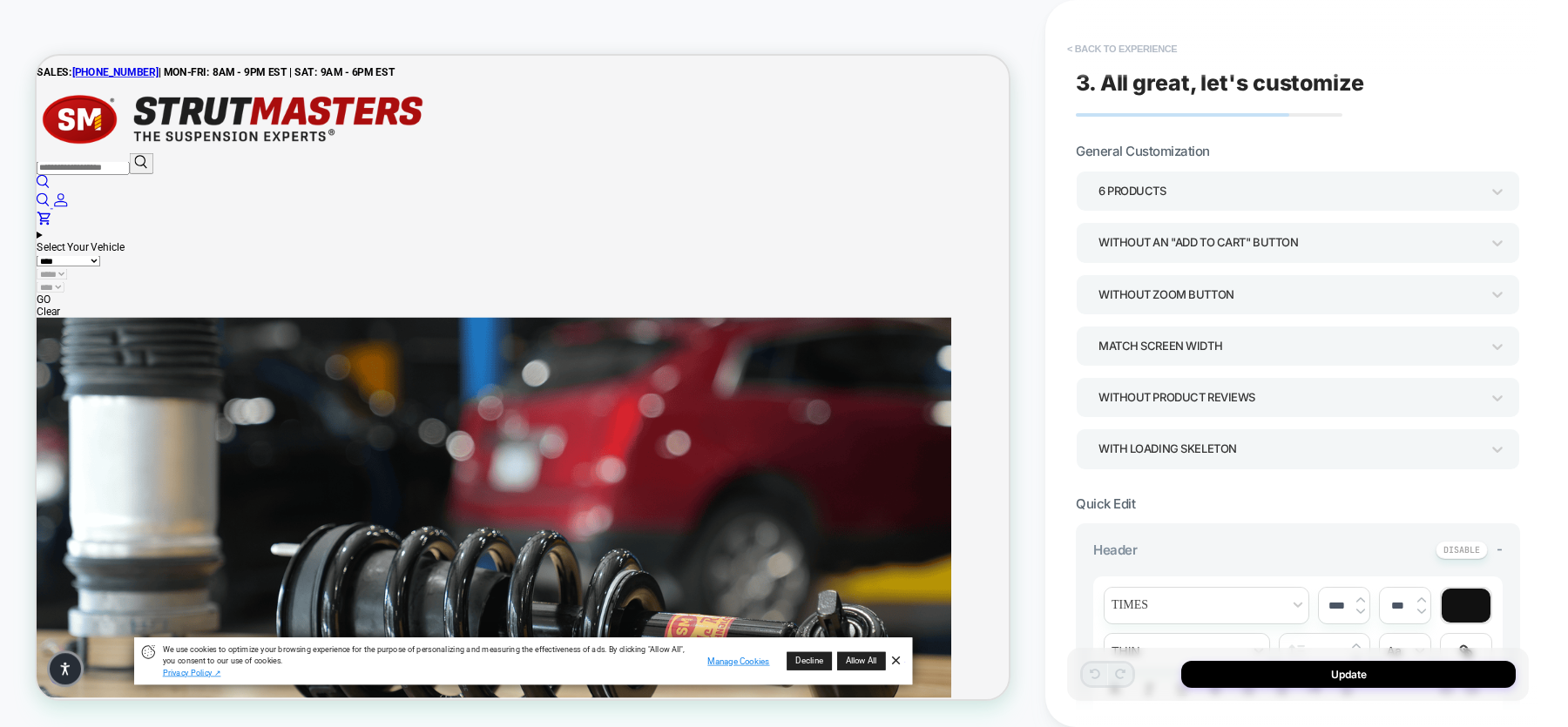
click at [1116, 54] on button "< Back to experience" at bounding box center [1122, 49] width 128 height 28
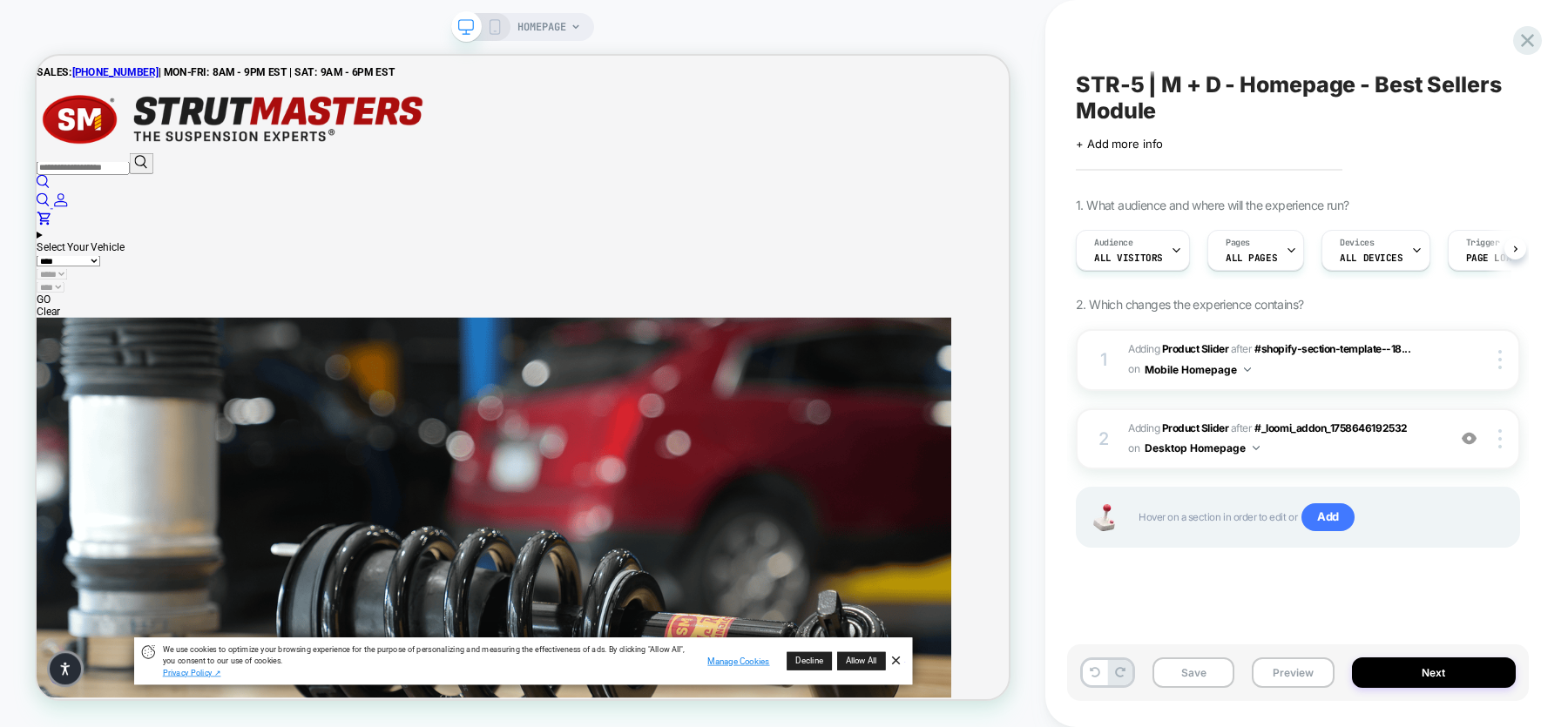
scroll to position [0, 1]
click at [1254, 435] on div at bounding box center [1502, 439] width 33 height 19
click at [1254, 438] on img at bounding box center [1500, 439] width 4 height 19
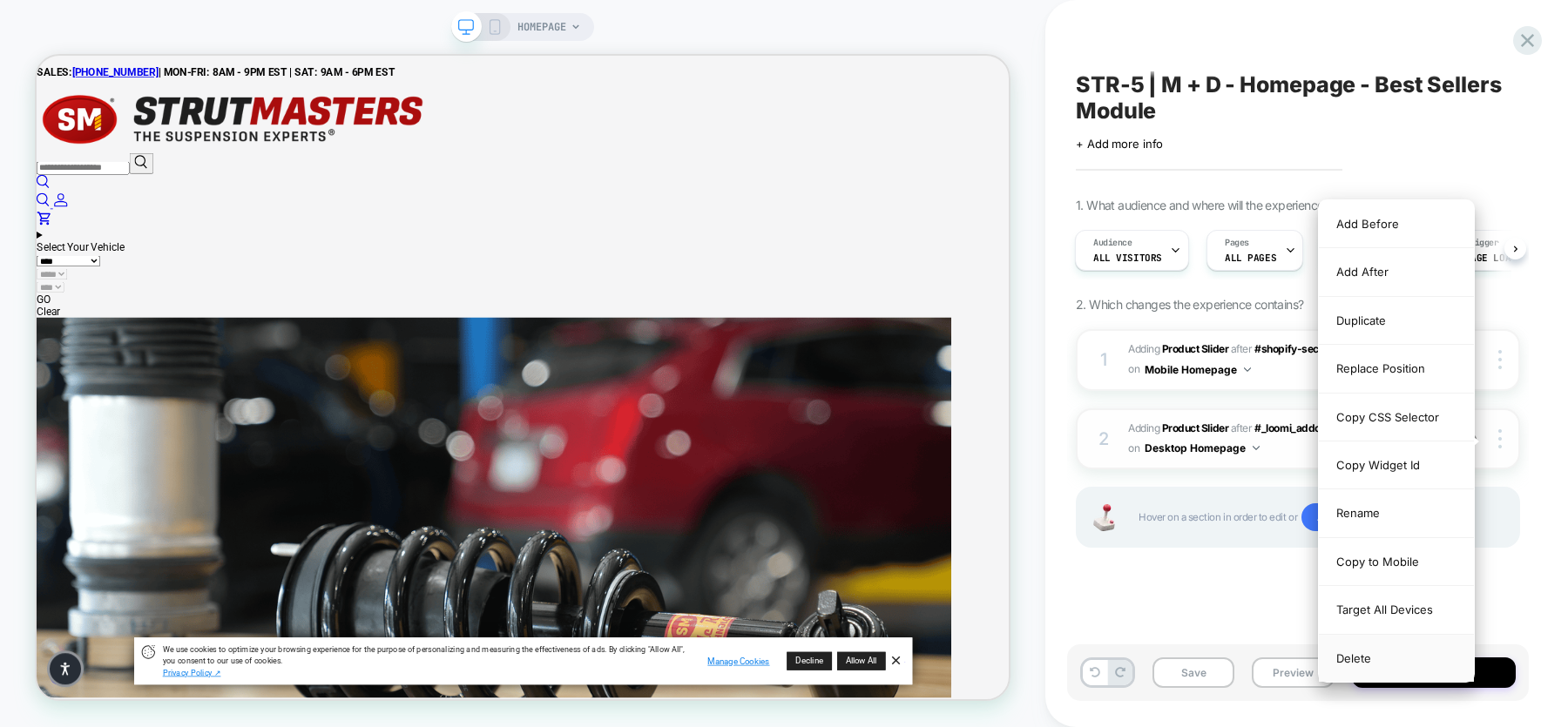
click at [1254, 581] on div "Delete" at bounding box center [1395, 659] width 155 height 47
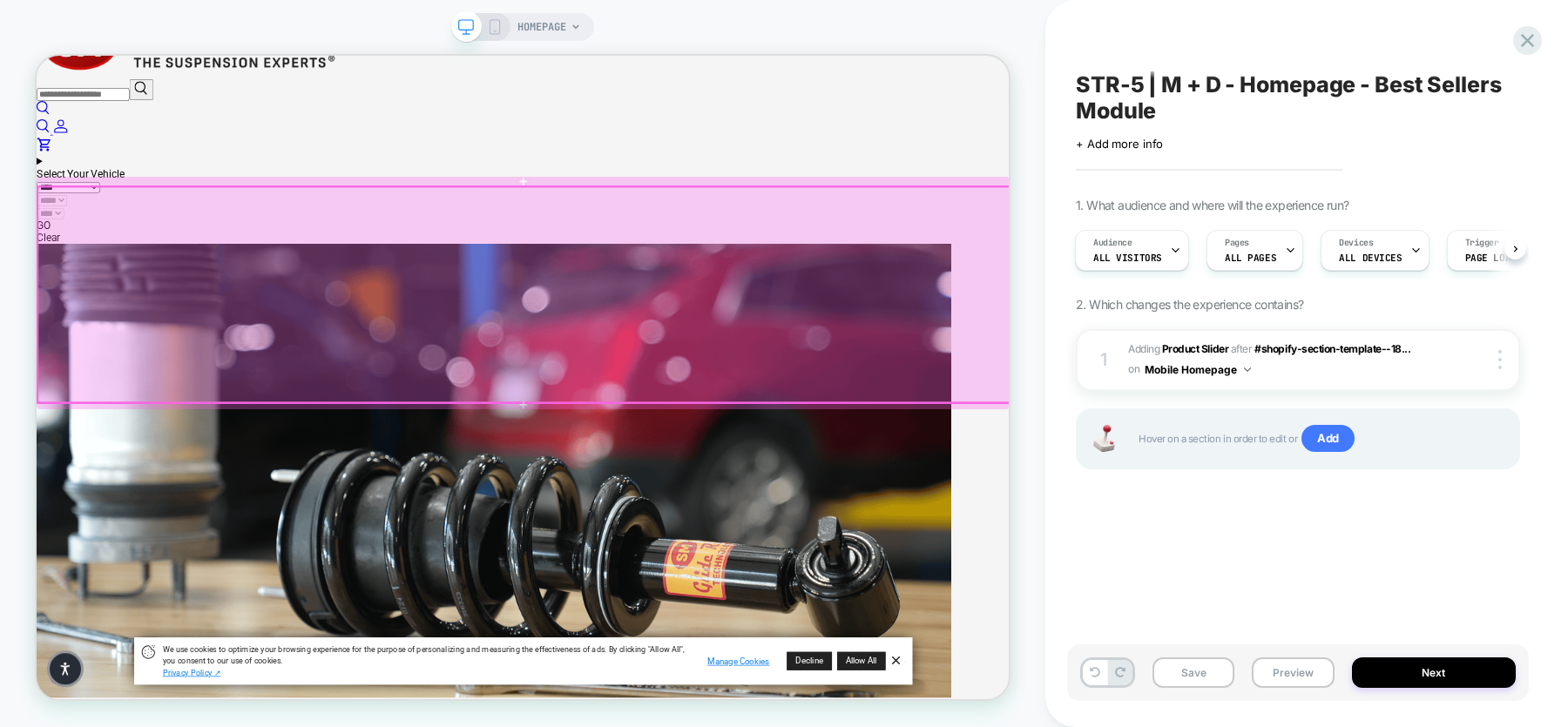
scroll to position [89, 0]
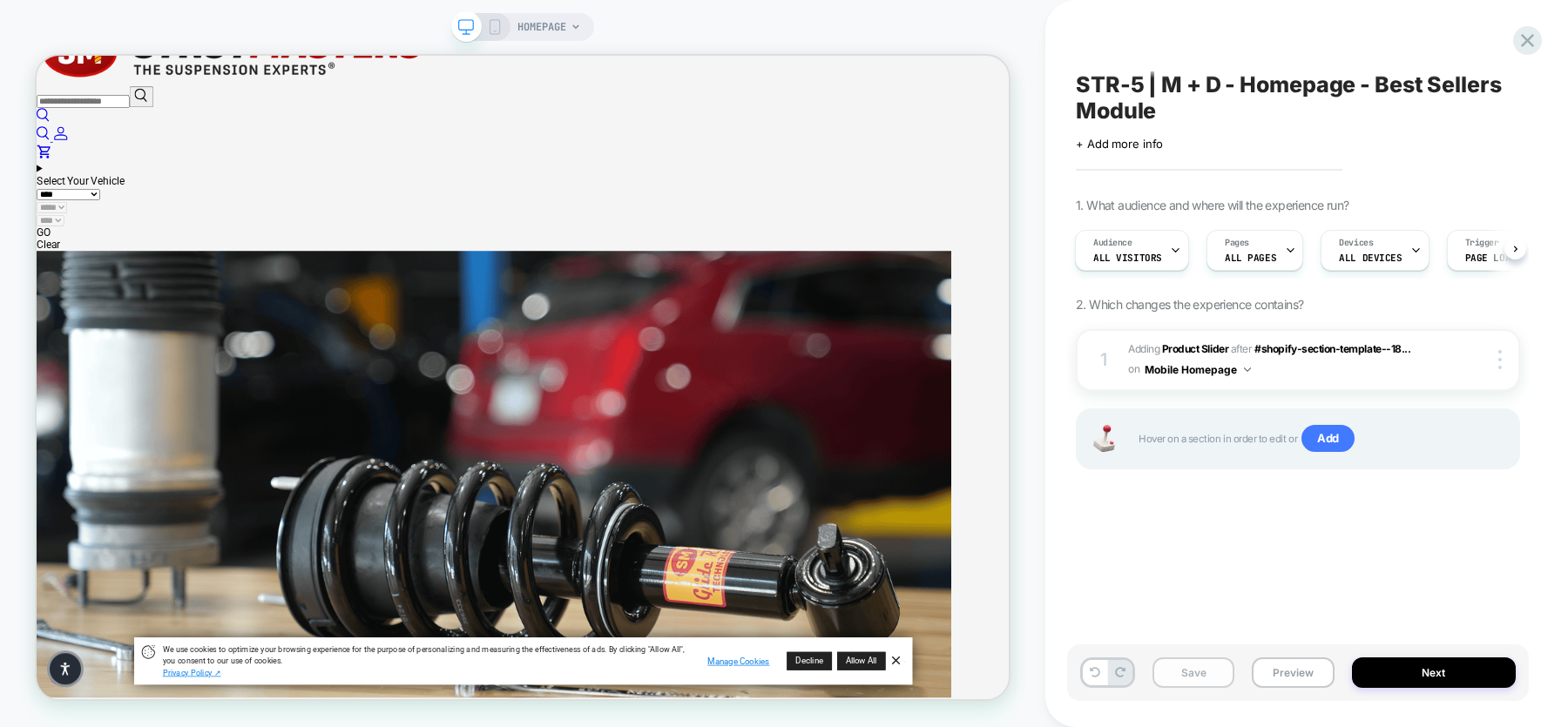
click at [1198, 581] on button "Save" at bounding box center [1193, 673] width 82 height 30
click at [1254, 355] on div at bounding box center [1502, 359] width 33 height 19
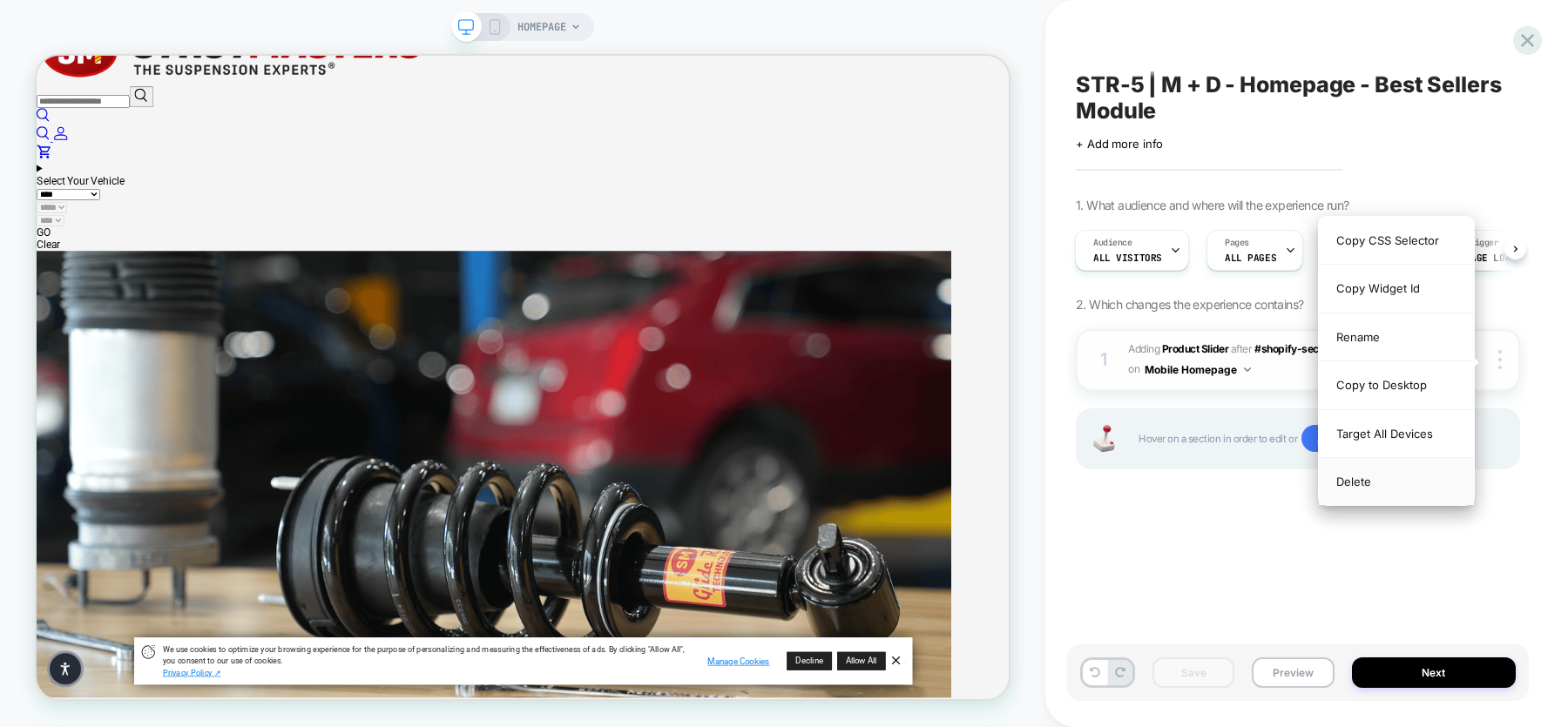
click at [1254, 480] on div "Delete" at bounding box center [1395, 481] width 155 height 47
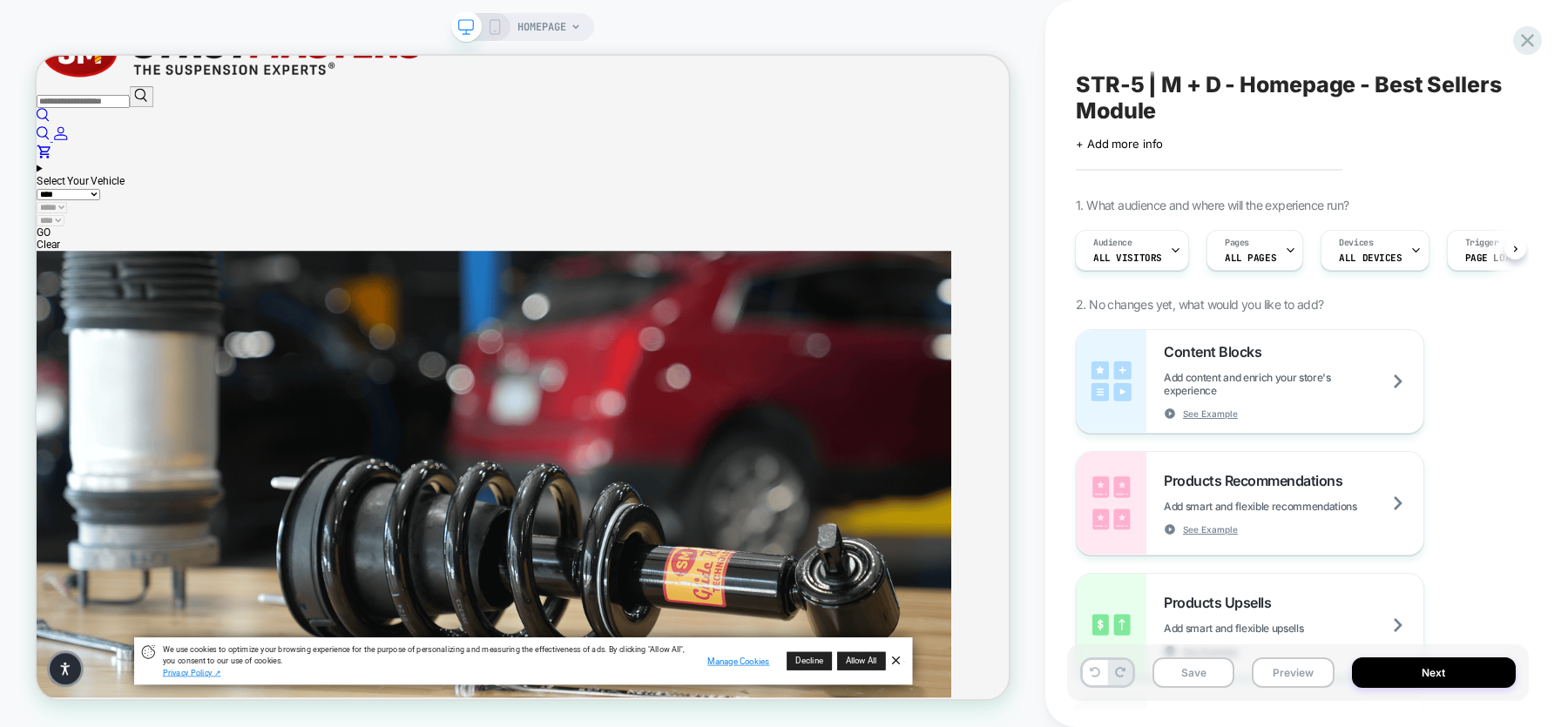
click at [1195, 581] on button "Save" at bounding box center [1193, 673] width 82 height 30
click at [1254, 39] on icon at bounding box center [1527, 40] width 23 height 23
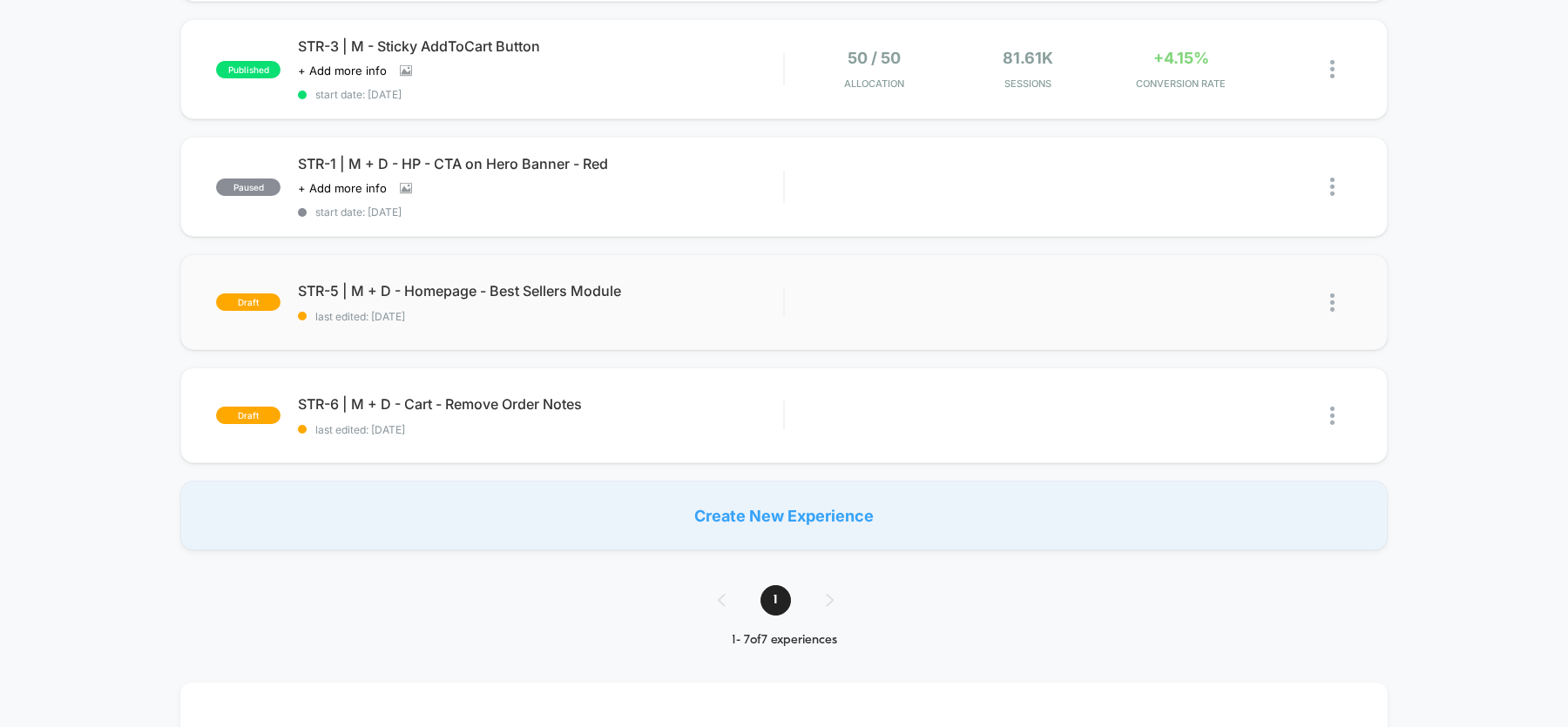
scroll to position [514, 0]
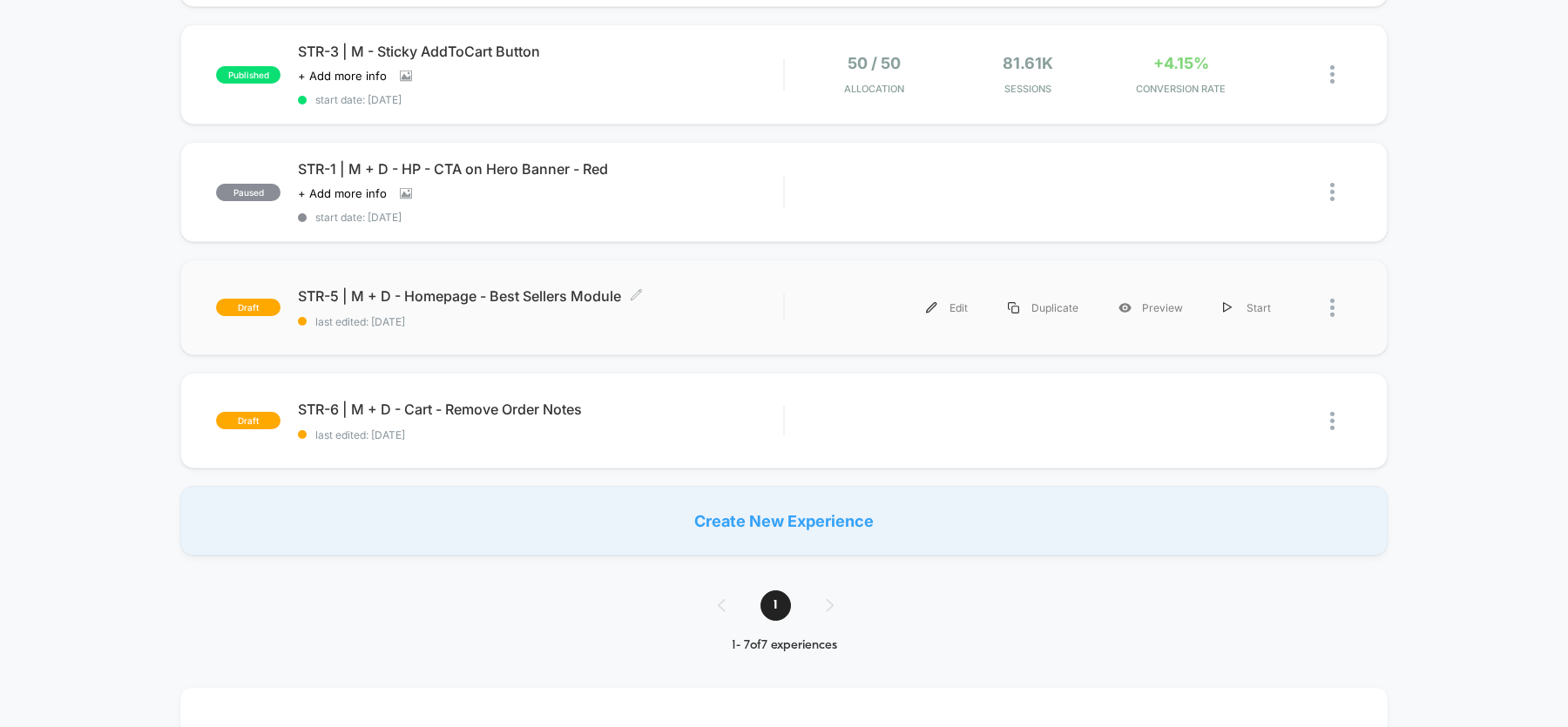
click at [458, 315] on span "last edited: 10/7/2025" at bounding box center [540, 322] width 485 height 13
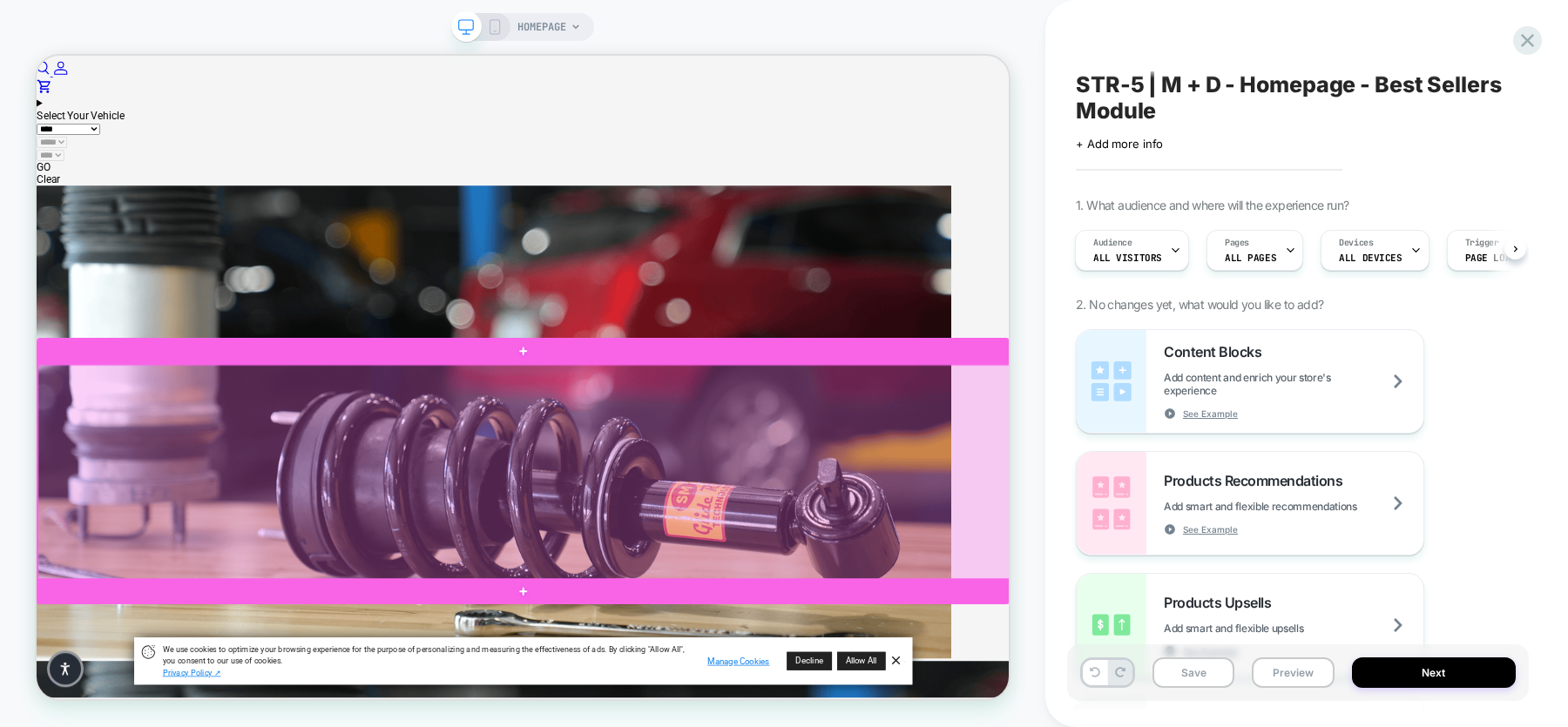
scroll to position [31, 0]
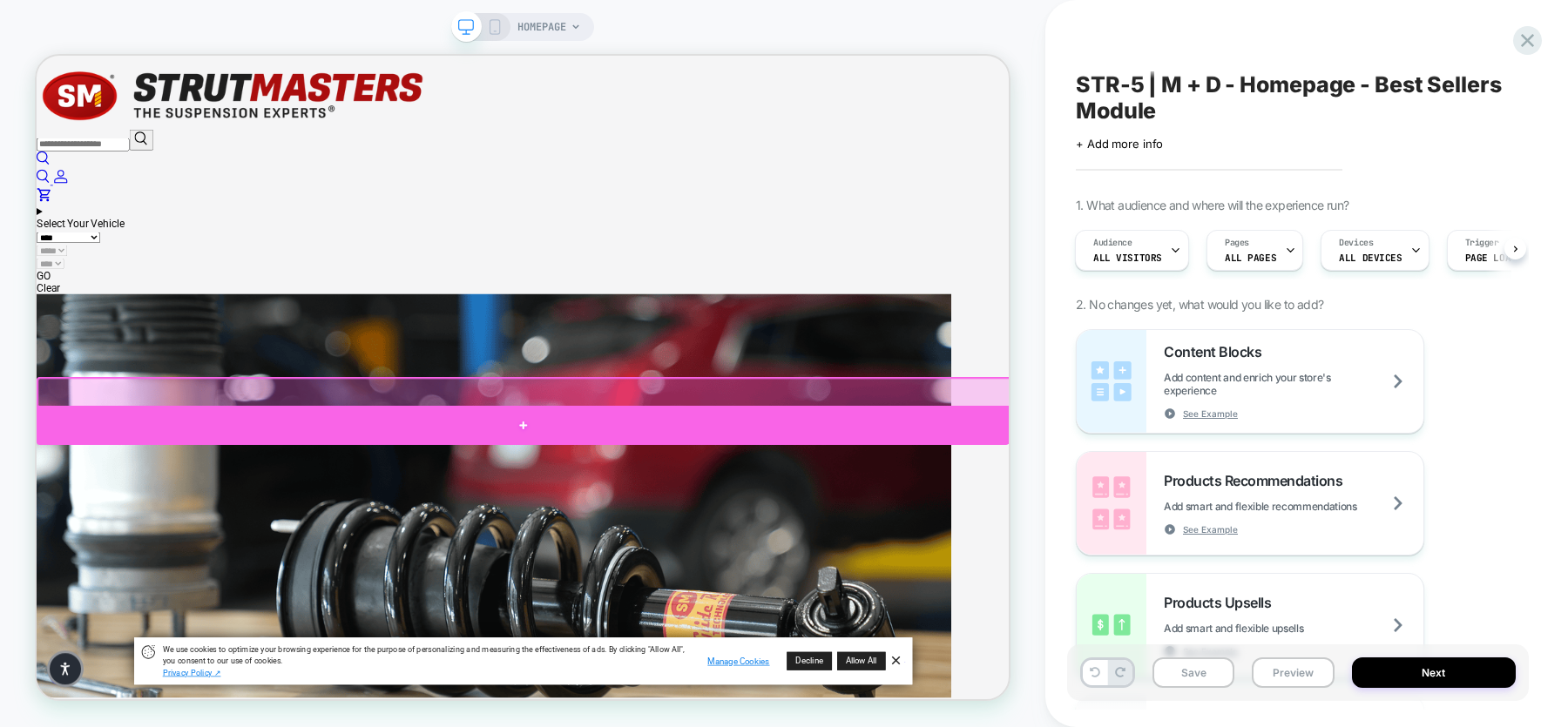
click at [708, 533] on div at bounding box center [685, 549] width 1297 height 53
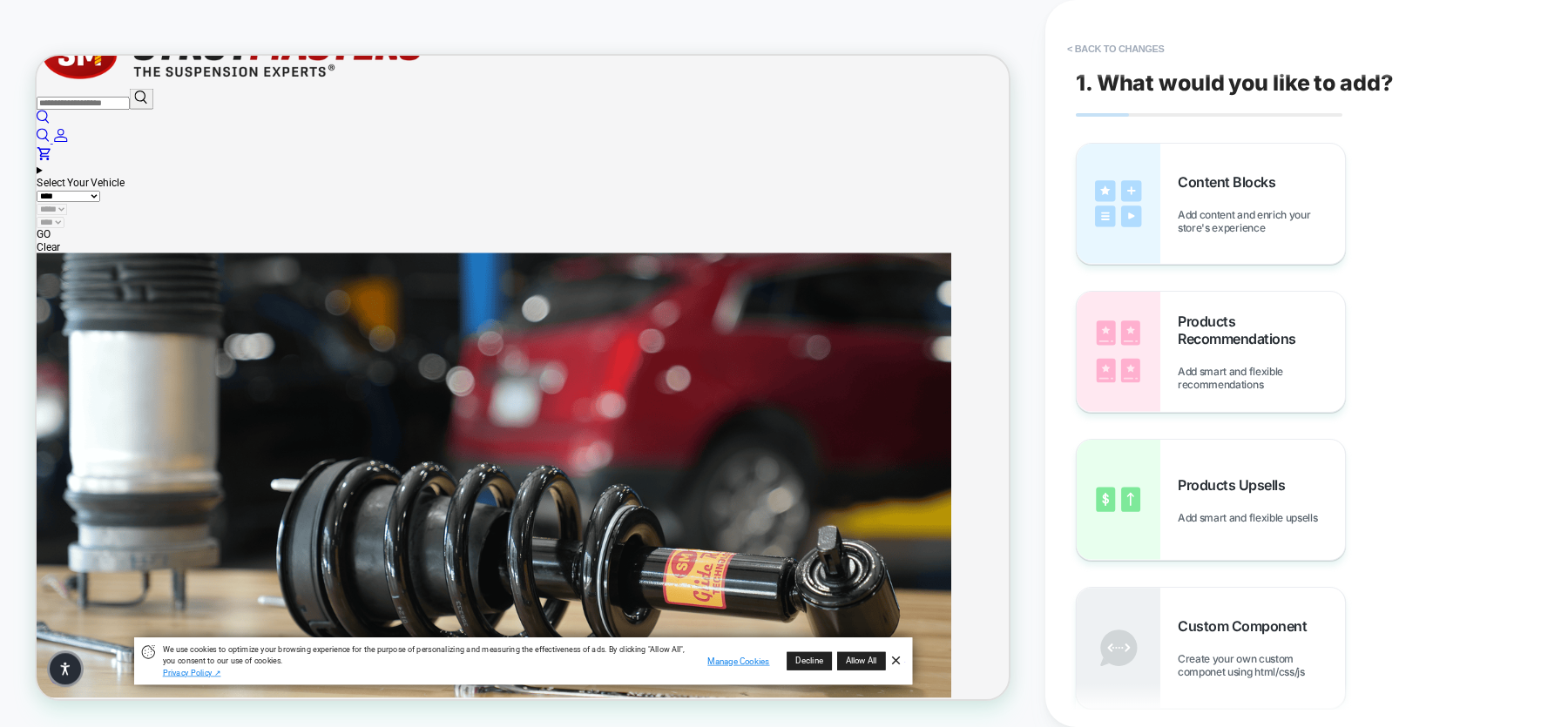
scroll to position [0, 0]
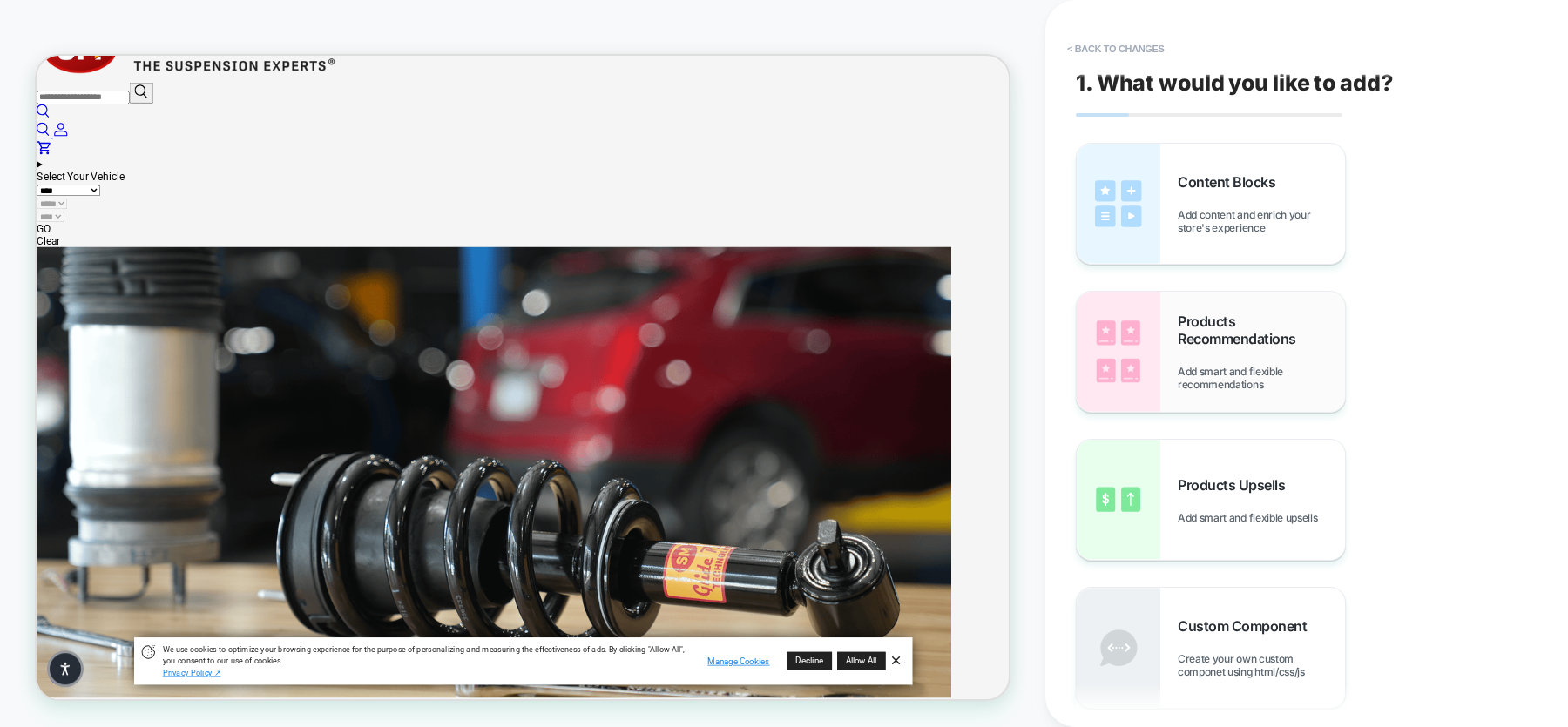
click at [1220, 358] on div "Products Recommendations Add smart and flexible recommendations" at bounding box center [1261, 352] width 167 height 79
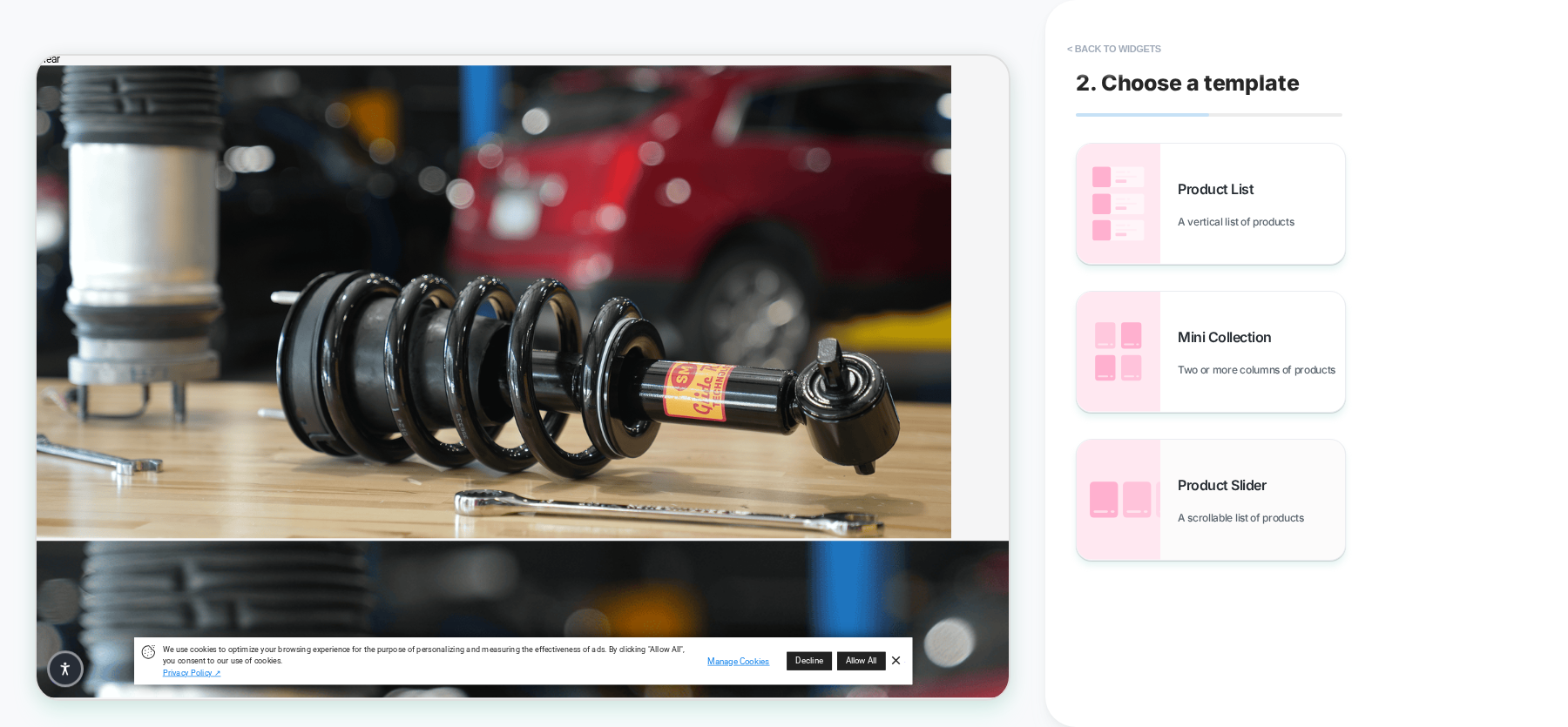
scroll to position [351, 0]
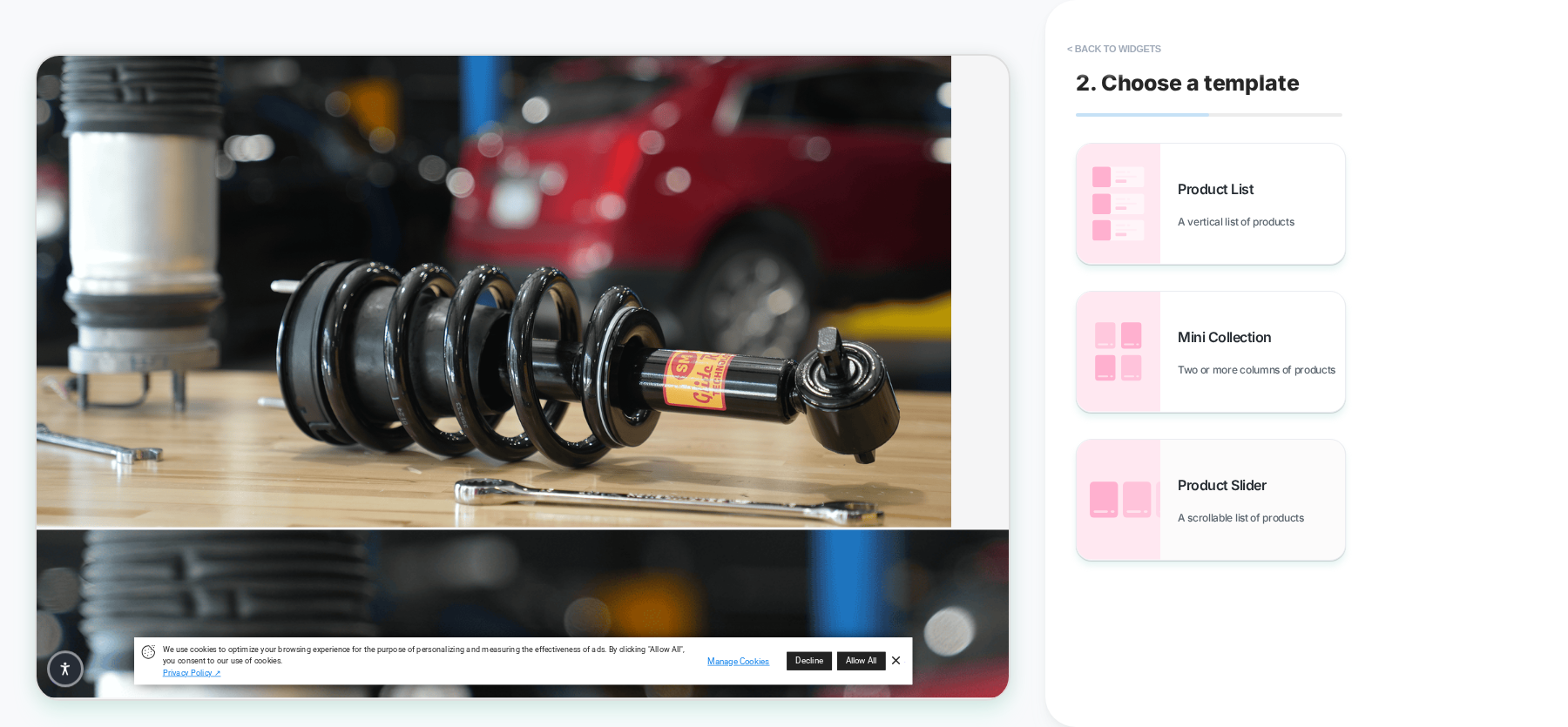
click at [1192, 524] on div "Product Slider A scrollable list of products" at bounding box center [1210, 500] width 268 height 120
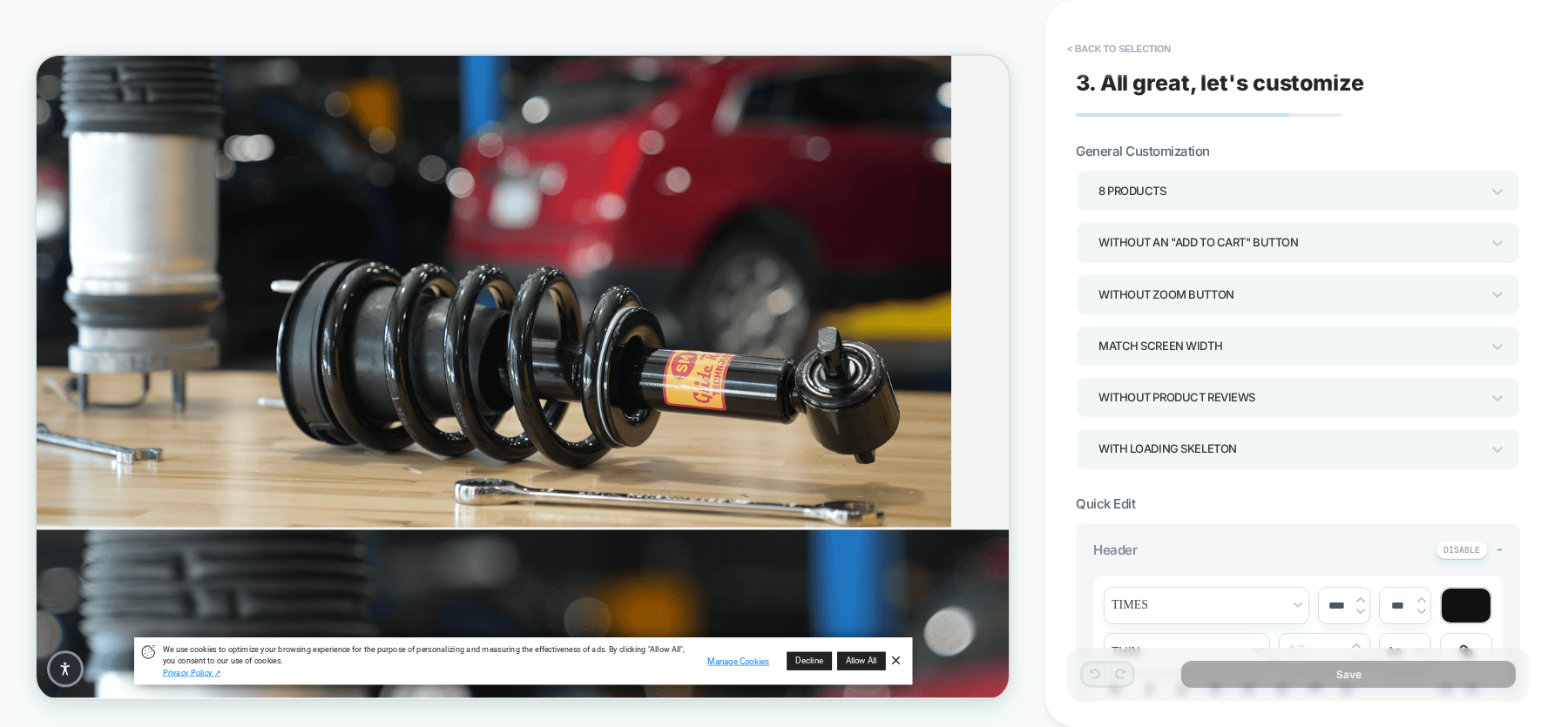
click at [1244, 192] on div "8 Products" at bounding box center [1289, 190] width 382 height 23
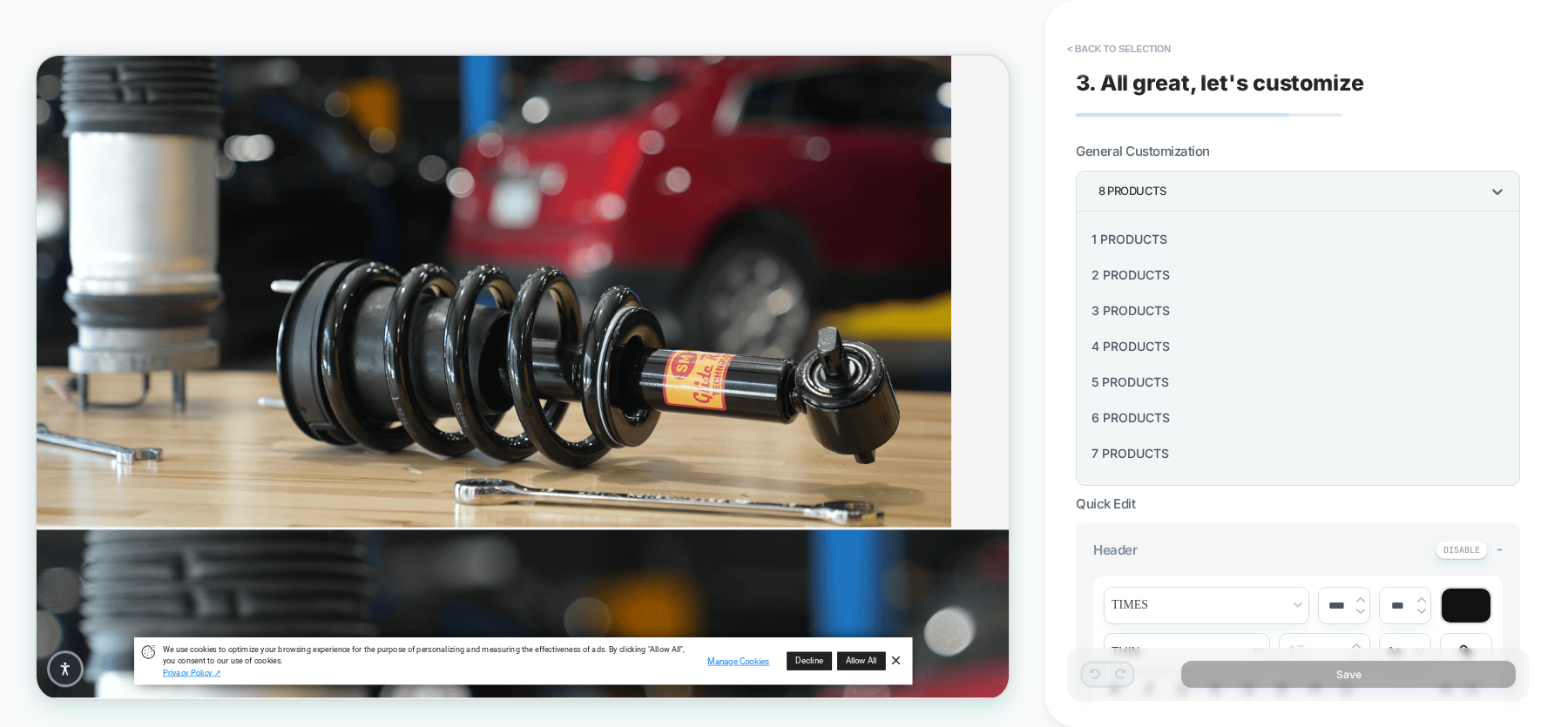
click at [1130, 416] on div "6 Products" at bounding box center [1298, 417] width 431 height 36
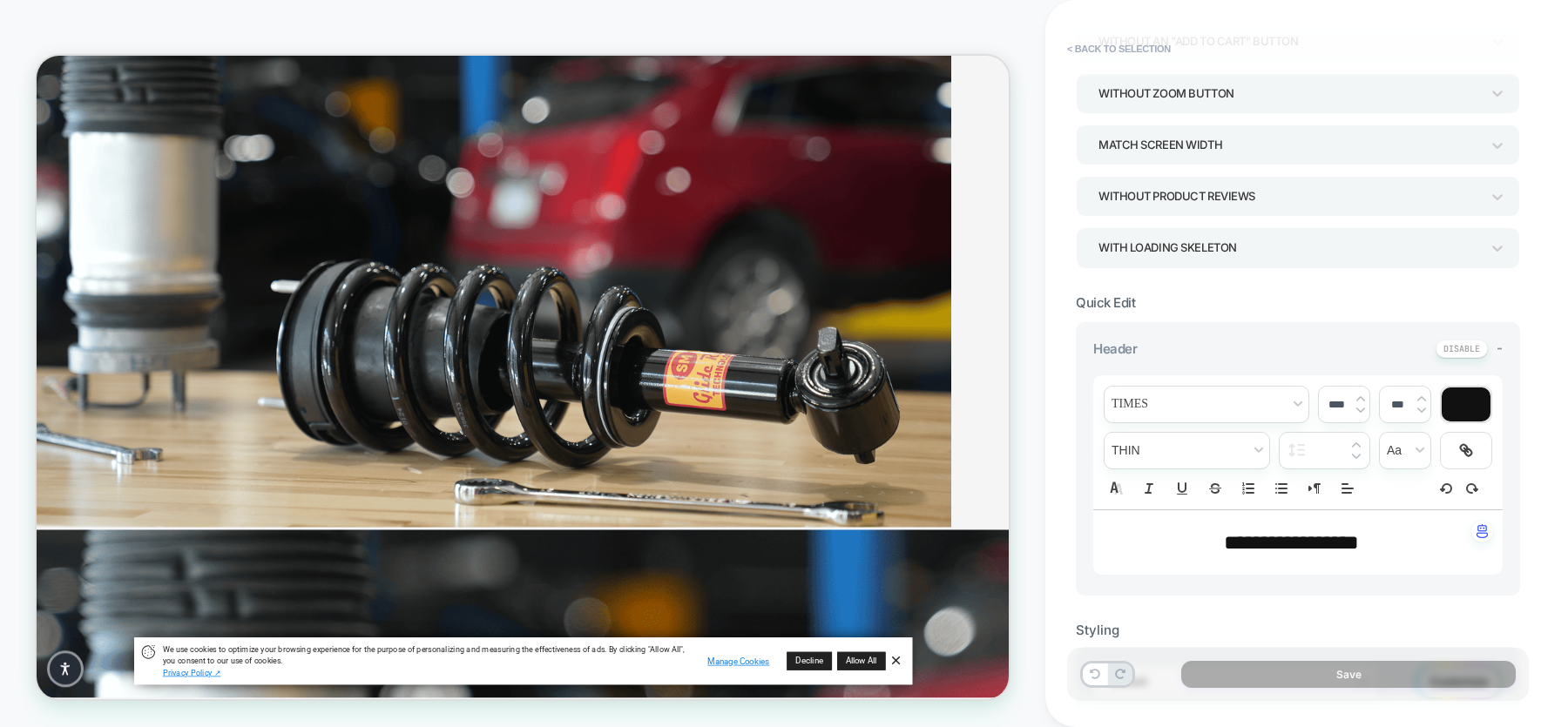
scroll to position [272, 0]
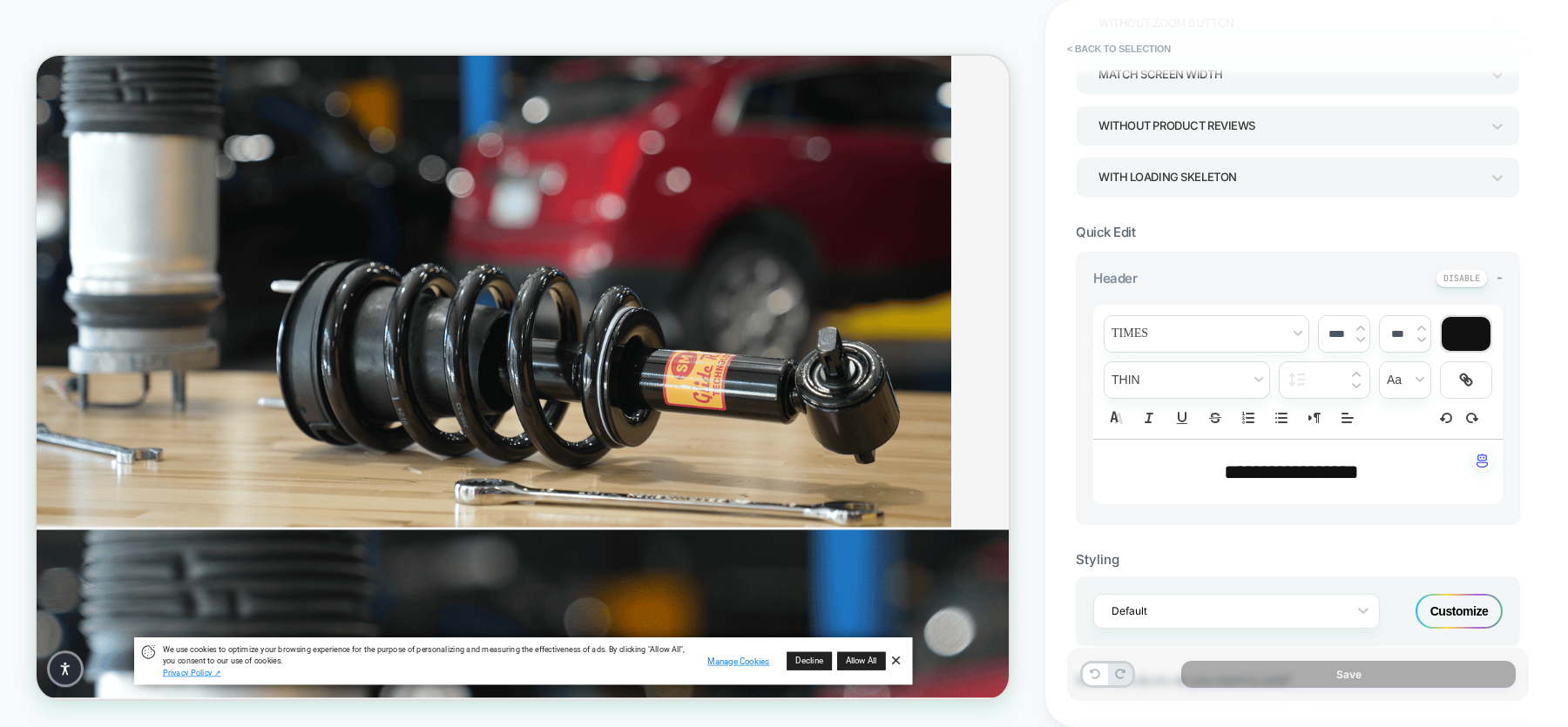
click at [1254, 471] on span "**********" at bounding box center [1291, 472] width 135 height 21
type input "****"
click at [1254, 471] on span "**********" at bounding box center [1291, 472] width 135 height 21
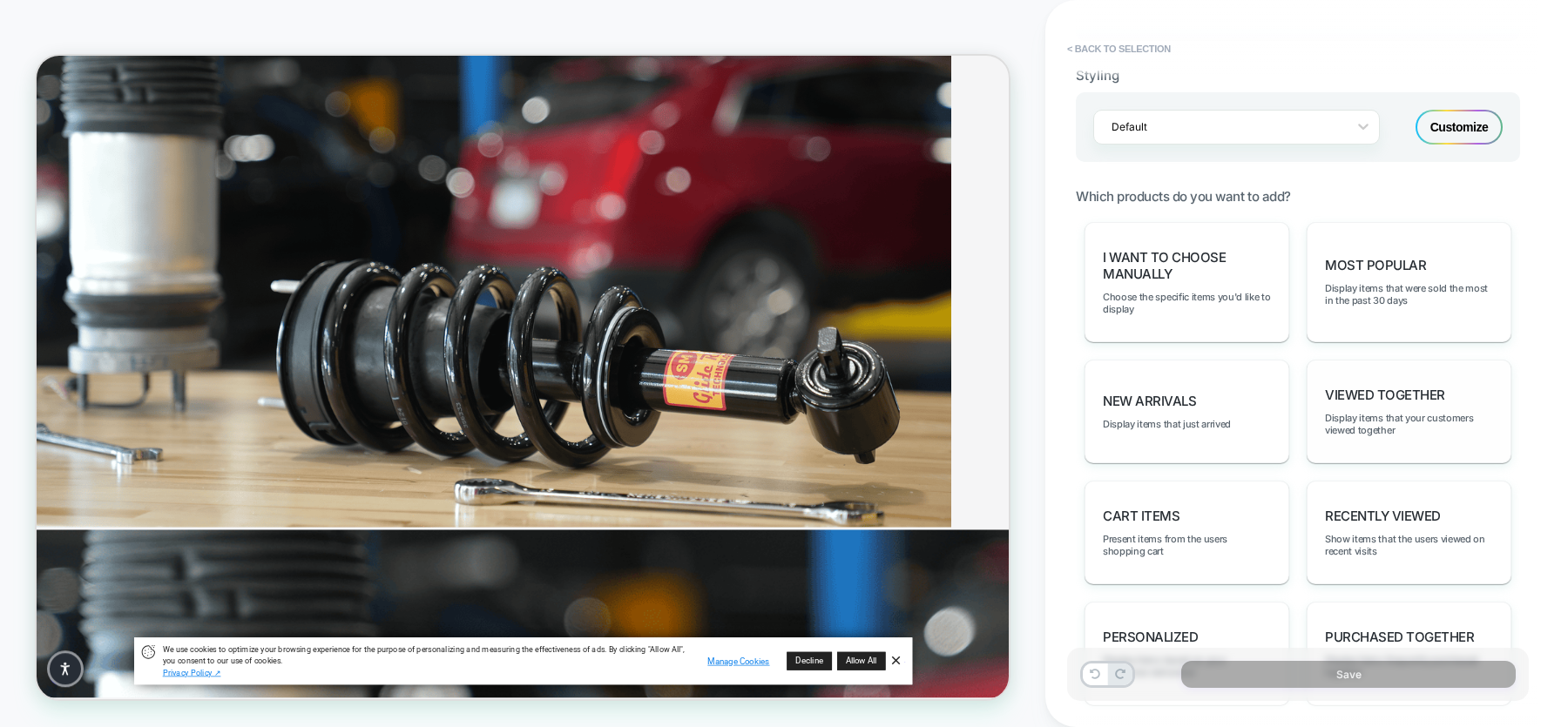
scroll to position [785, 0]
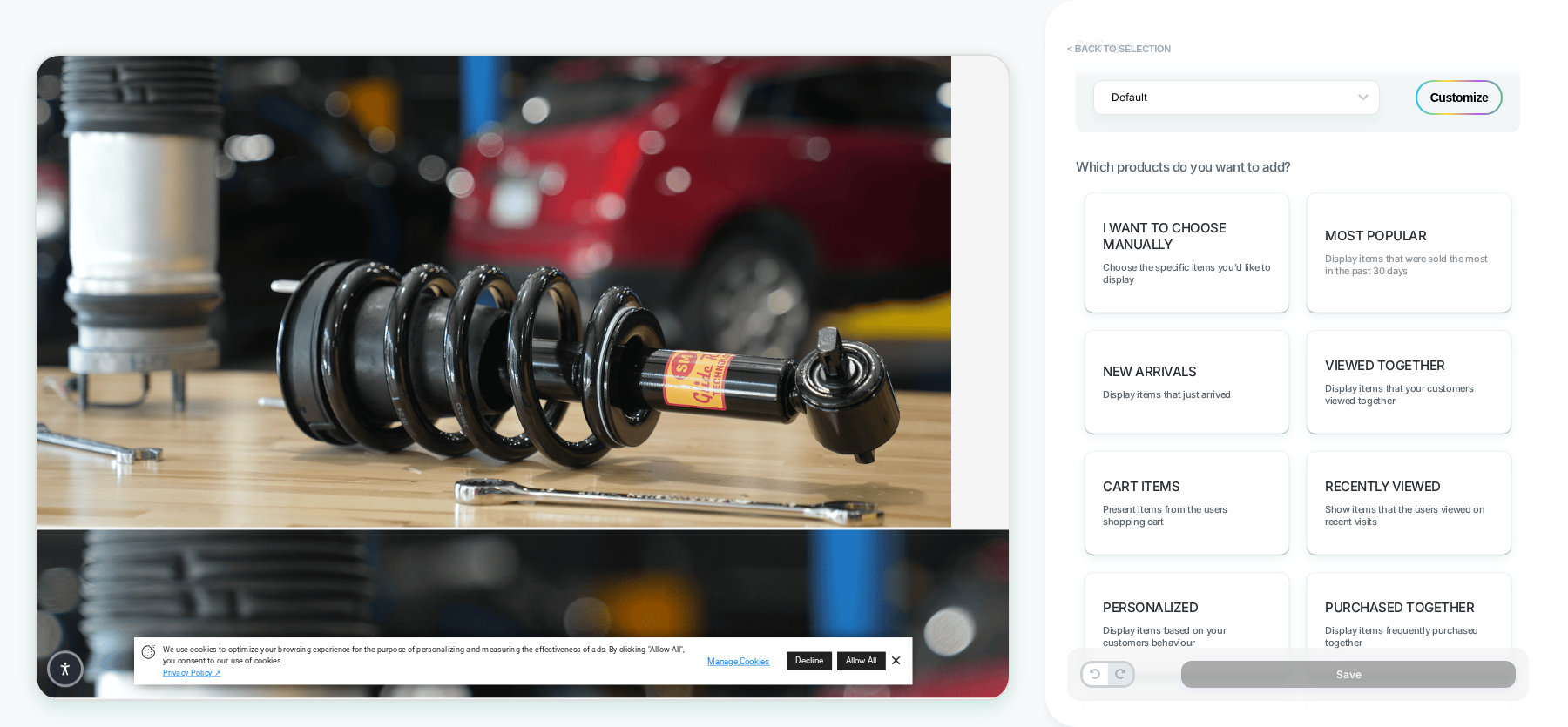
click at [1254, 252] on span "Display items that were sold the most in the past 30 days" at bounding box center [1408, 265] width 168 height 24
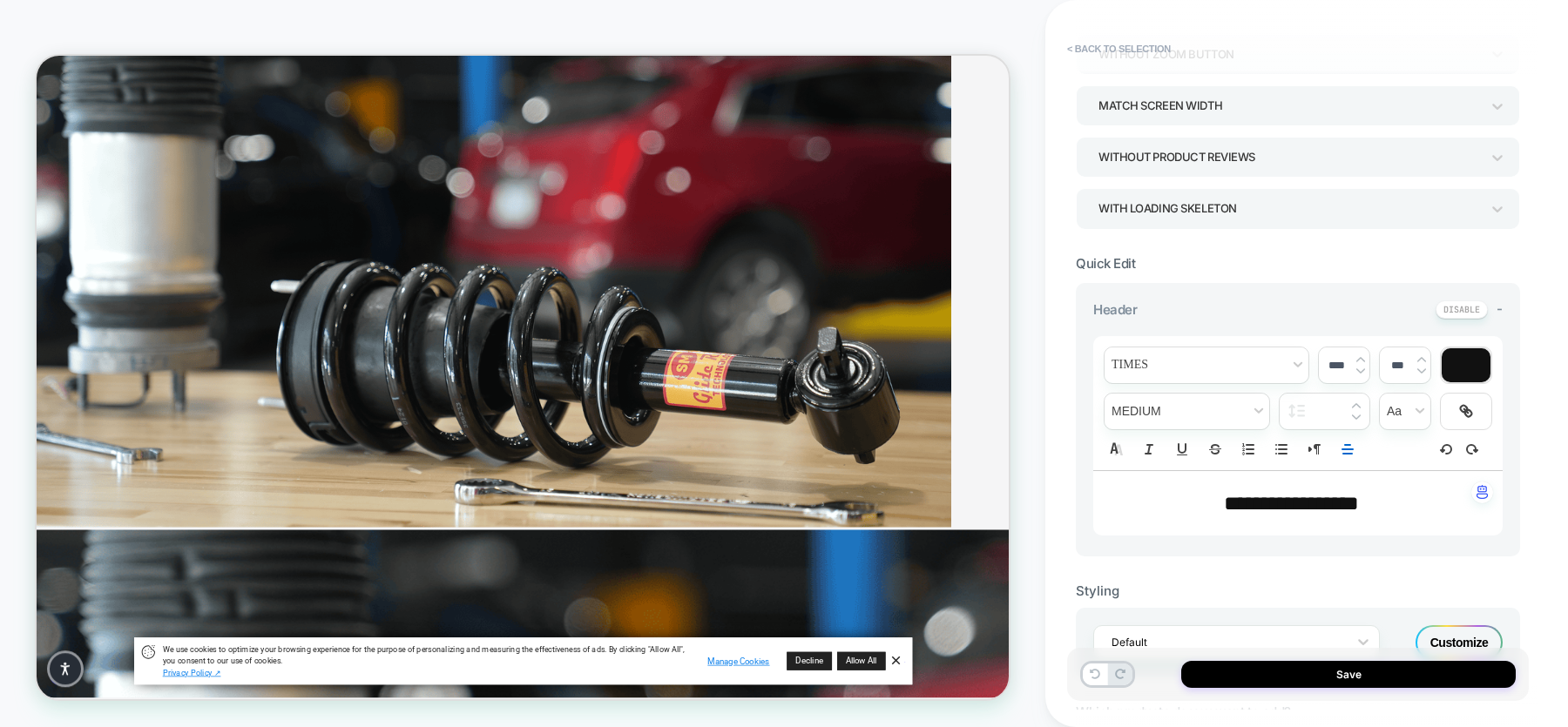
scroll to position [0, 0]
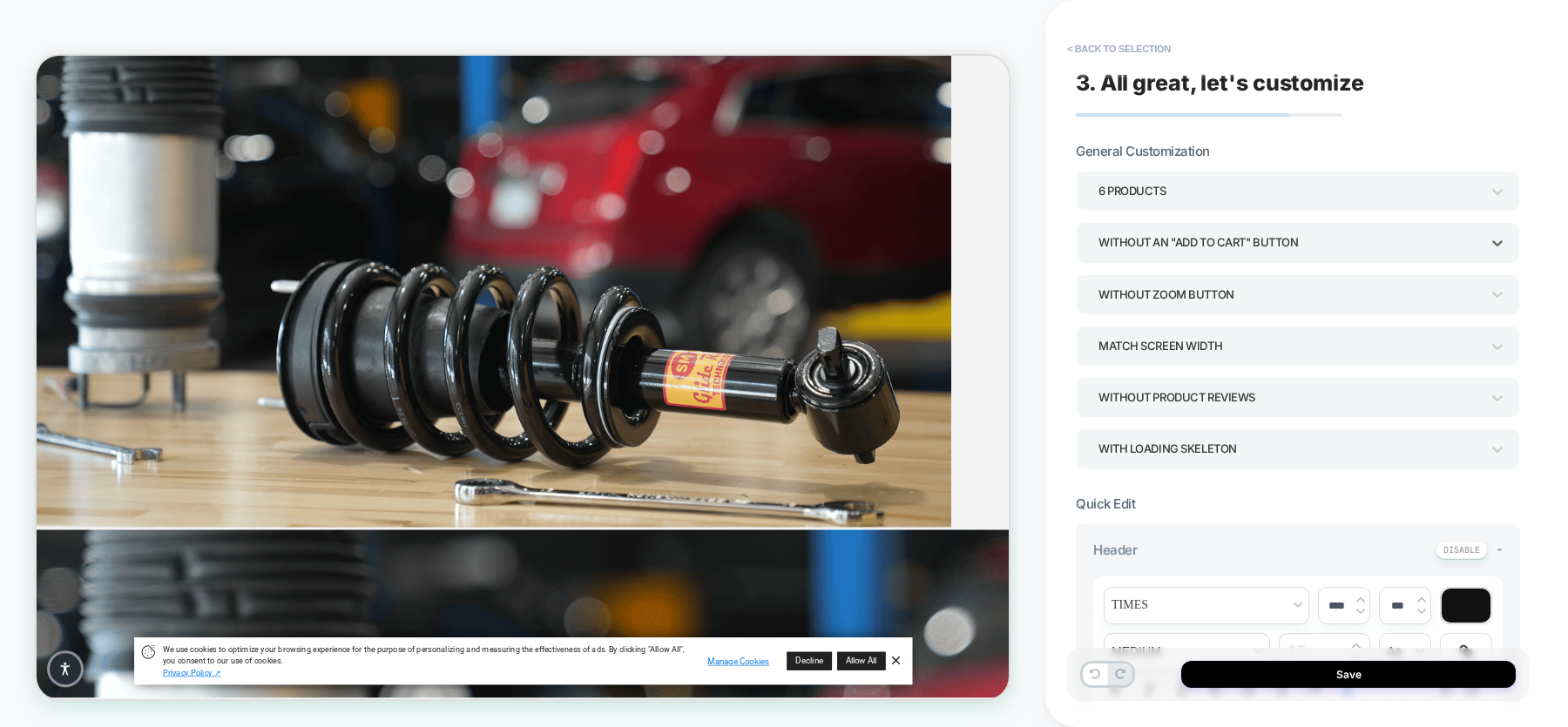
click at [1254, 234] on div "Without an "add to cart" button" at bounding box center [1289, 242] width 382 height 23
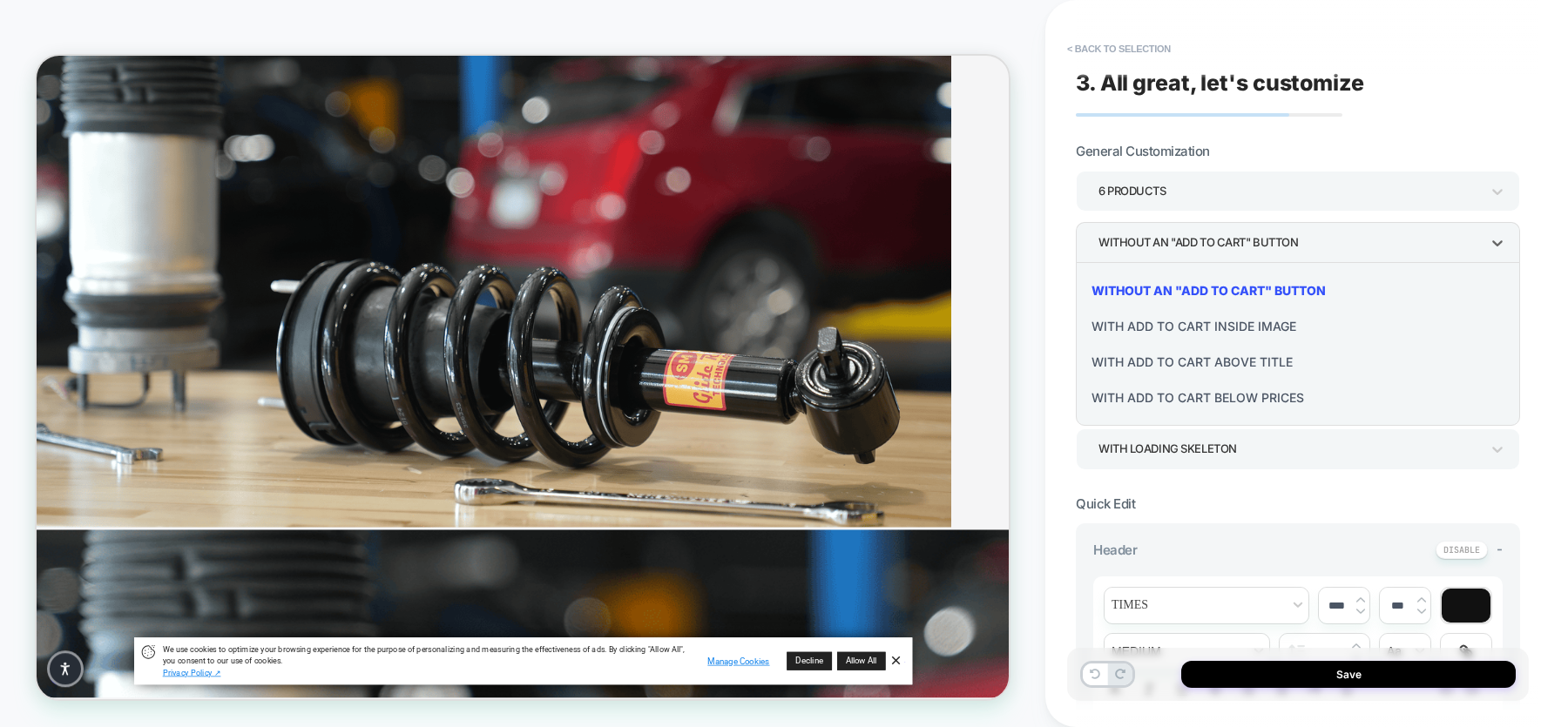
click at [1233, 395] on div "With add to cart below prices" at bounding box center [1298, 398] width 431 height 36
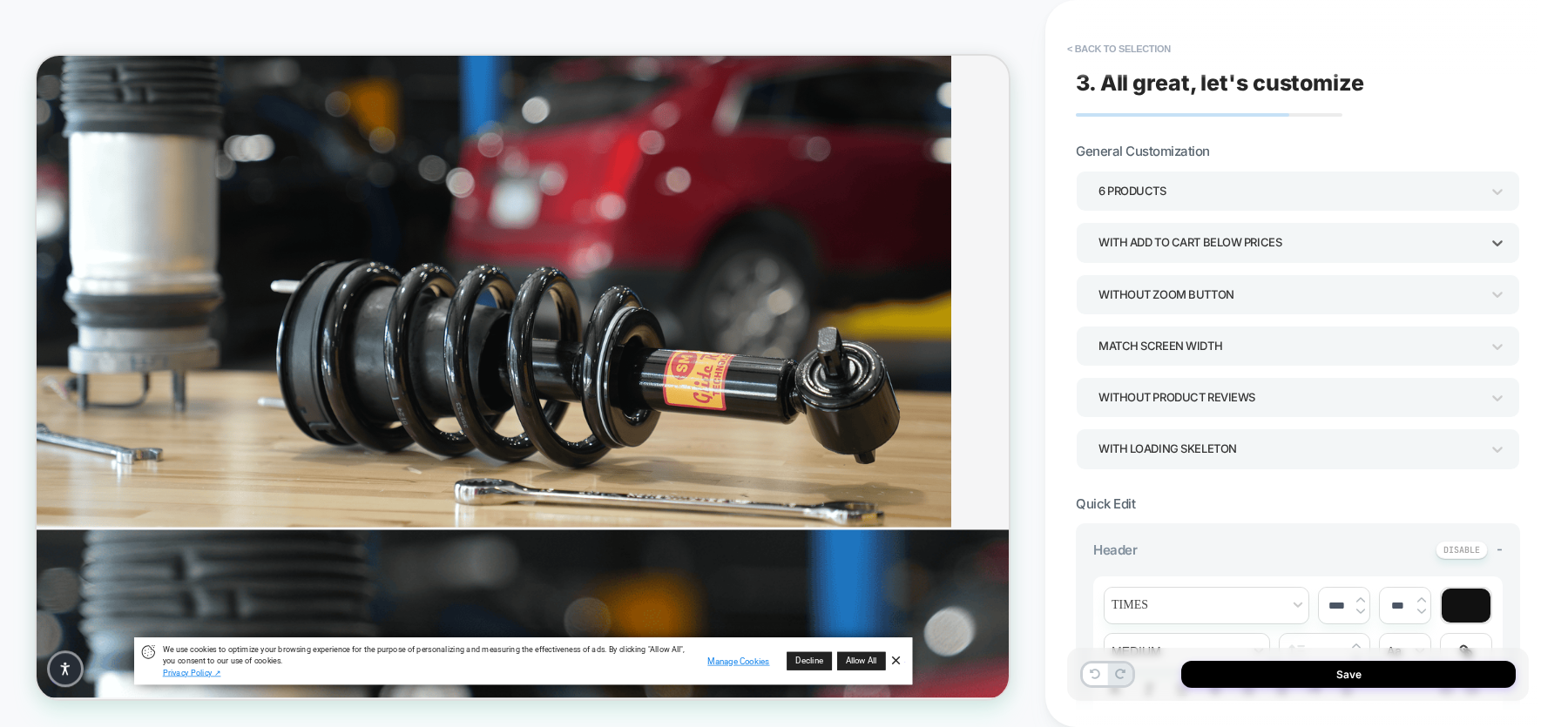
click at [1254, 249] on div "With add to cart below prices" at bounding box center [1289, 242] width 382 height 23
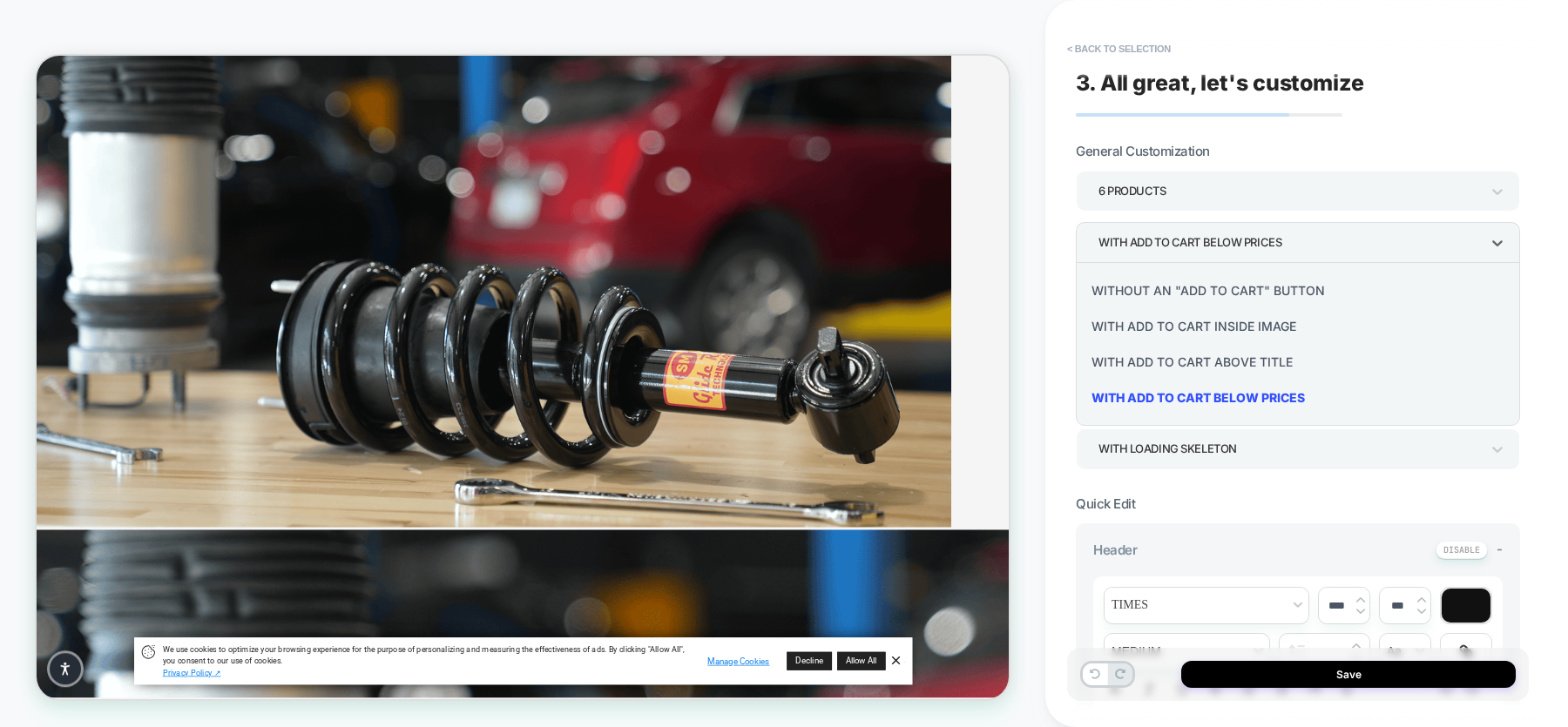
click at [1254, 85] on div at bounding box center [784, 363] width 1568 height 727
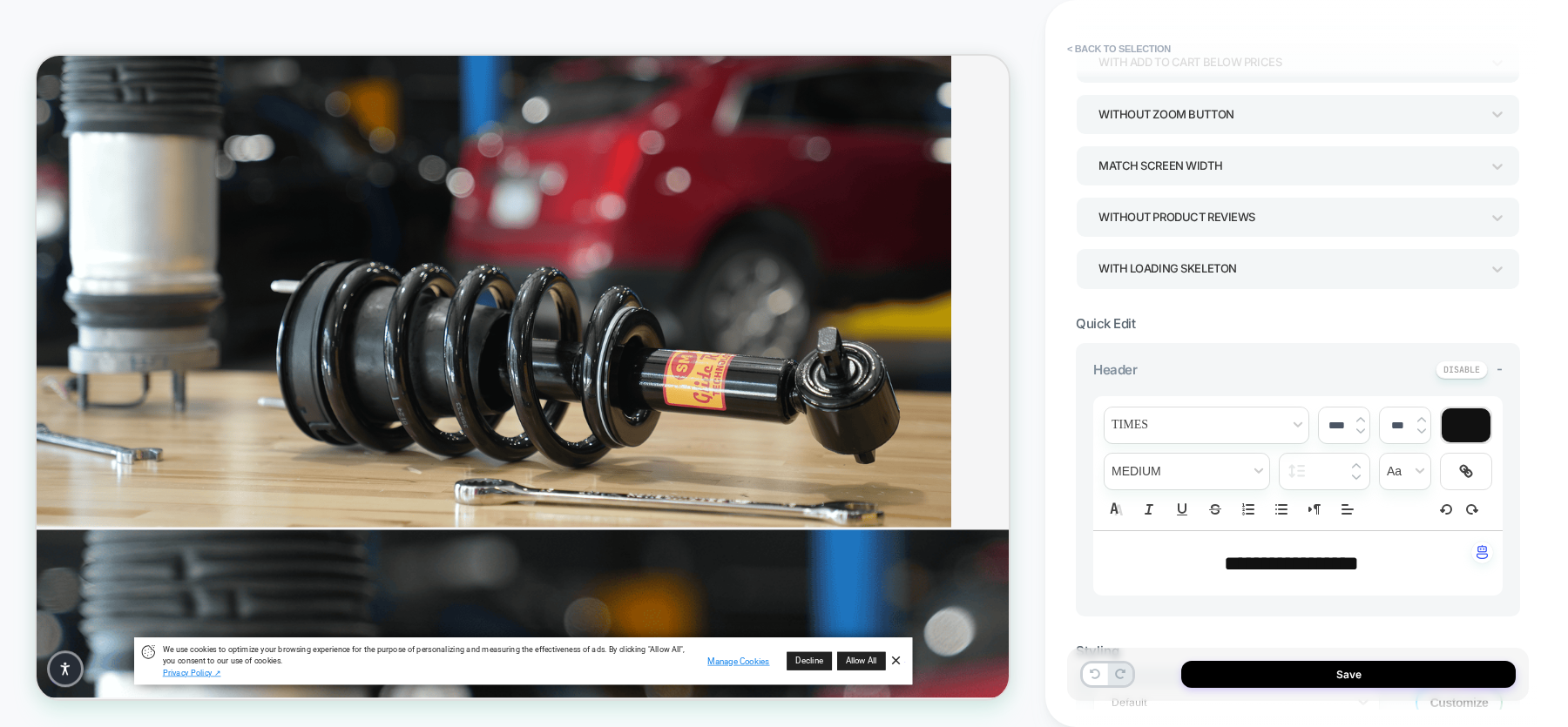
scroll to position [114, 0]
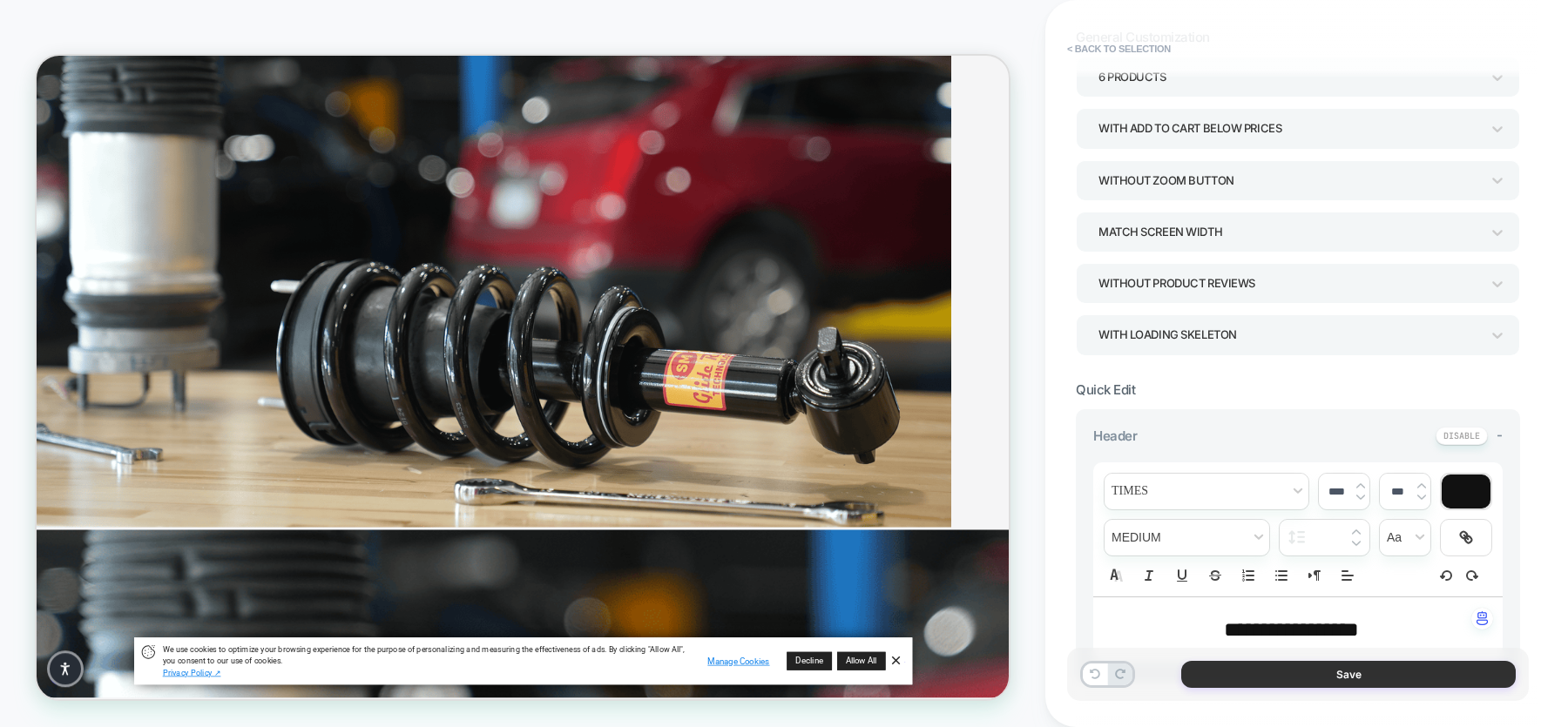
click at [1254, 581] on button "Save" at bounding box center [1348, 674] width 334 height 27
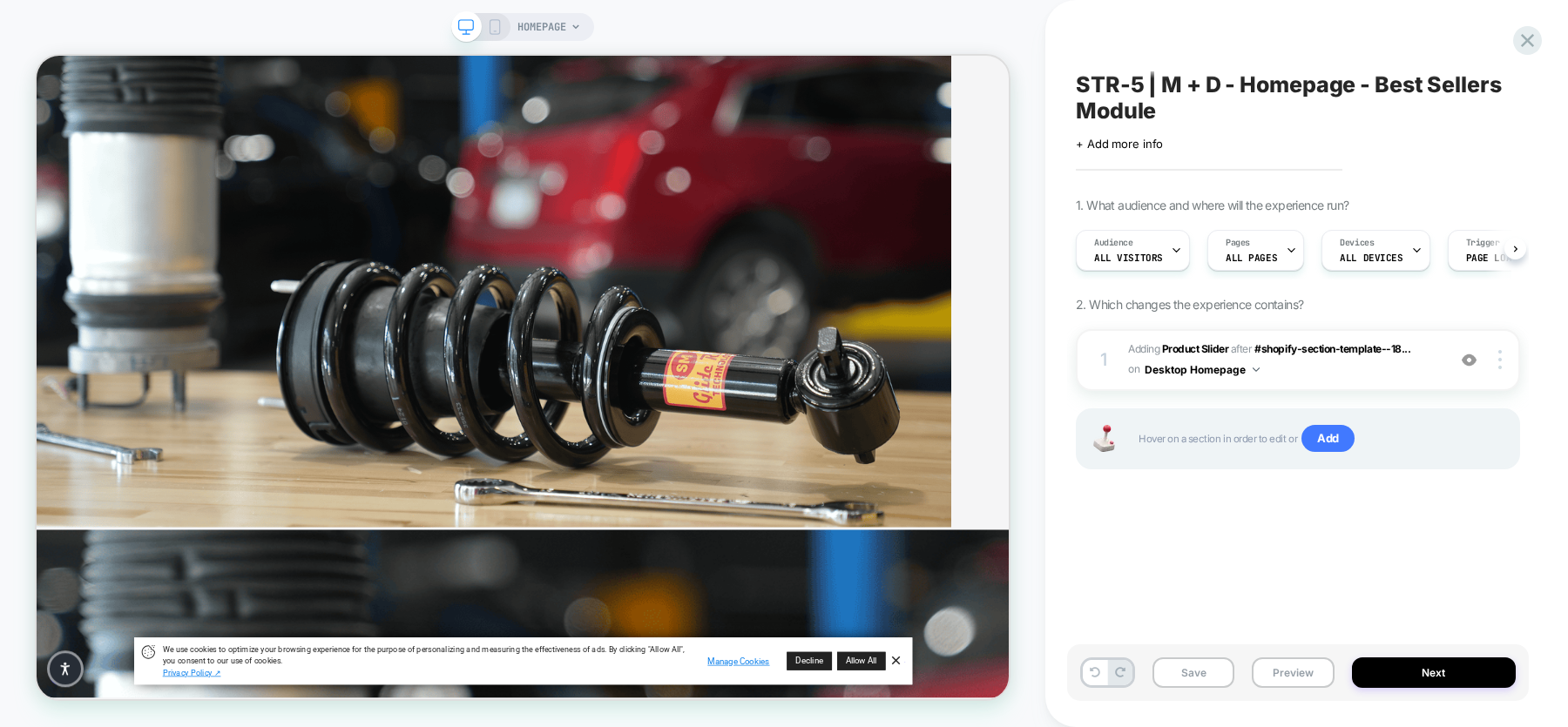
scroll to position [0, 1]
click at [1254, 358] on div at bounding box center [1502, 359] width 33 height 19
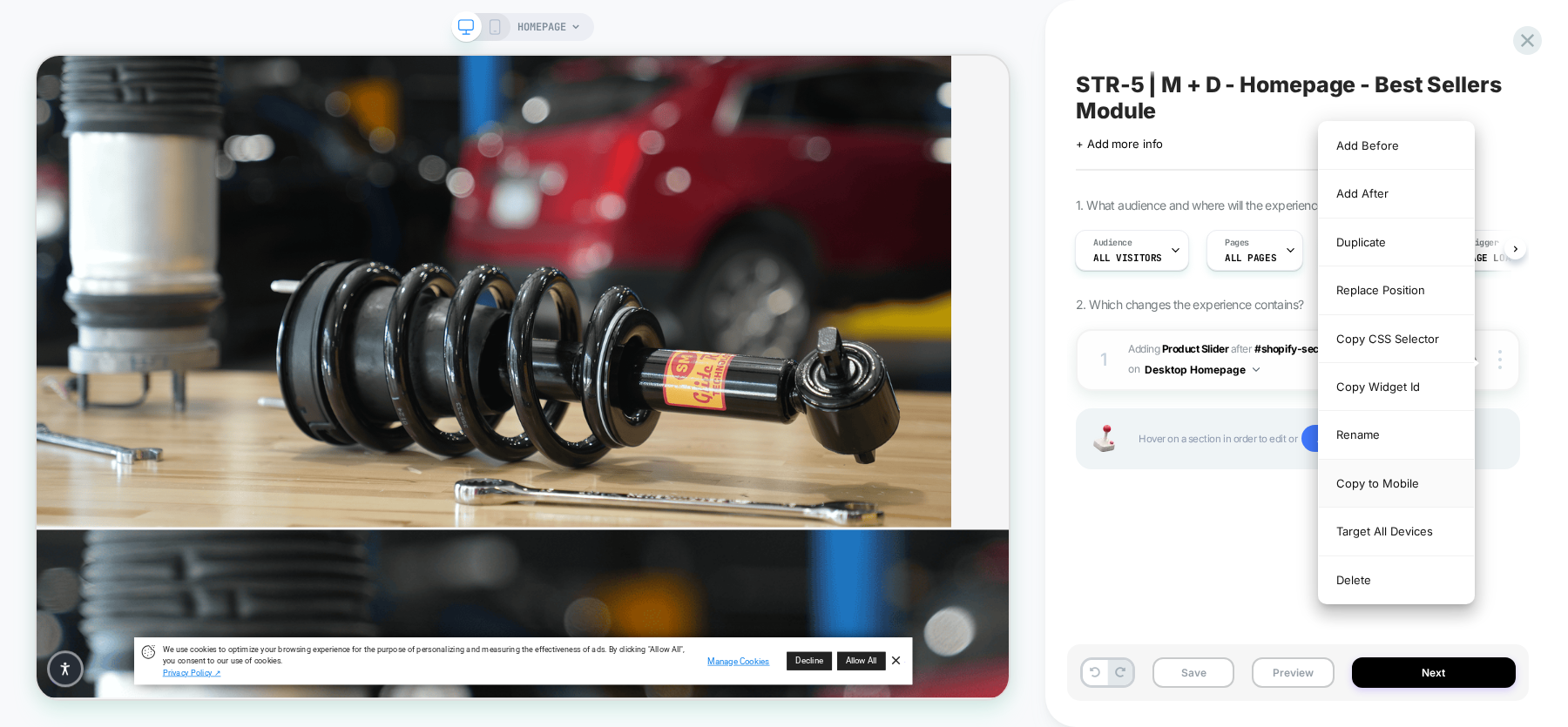
click at [1254, 476] on div "Copy to Mobile" at bounding box center [1395, 483] width 155 height 48
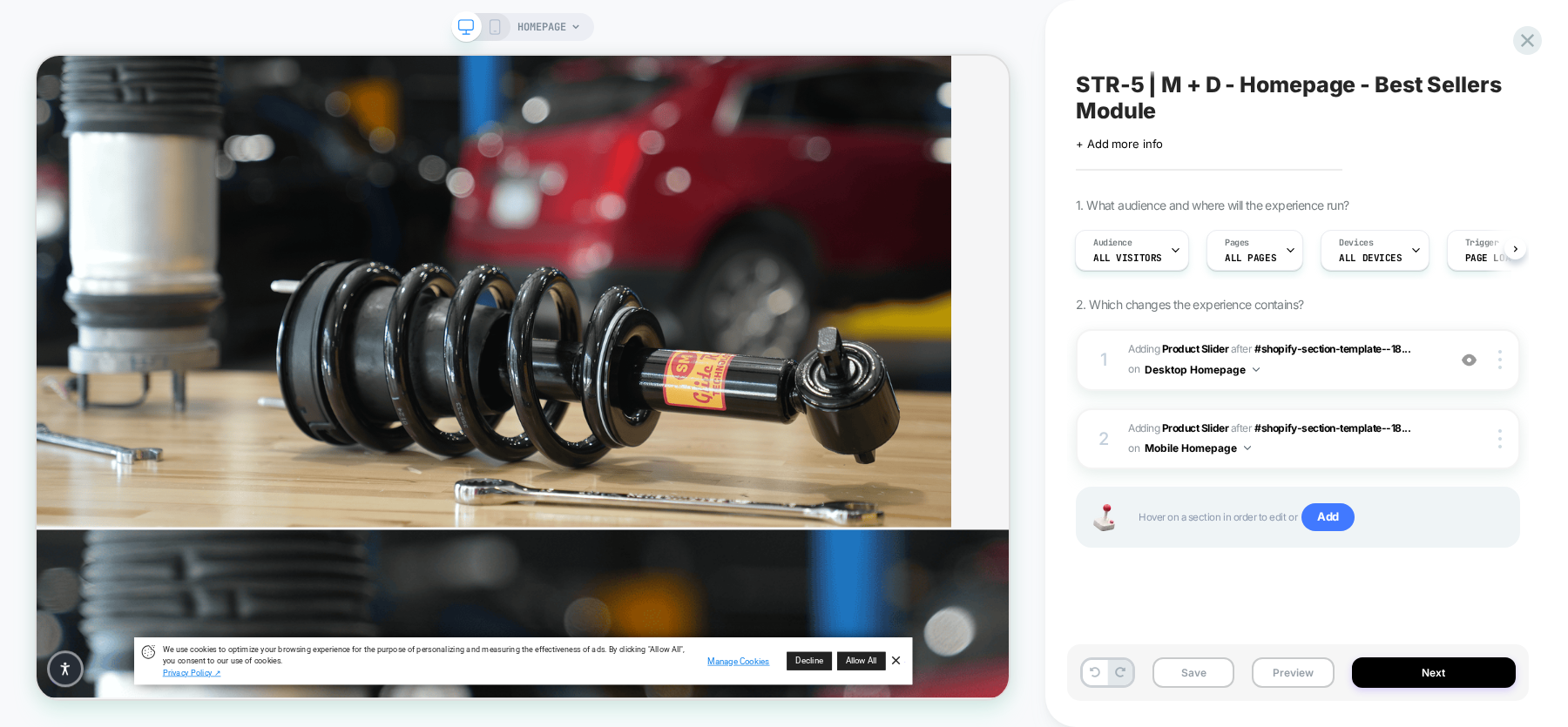
click at [499, 25] on rect at bounding box center [495, 26] width 9 height 14
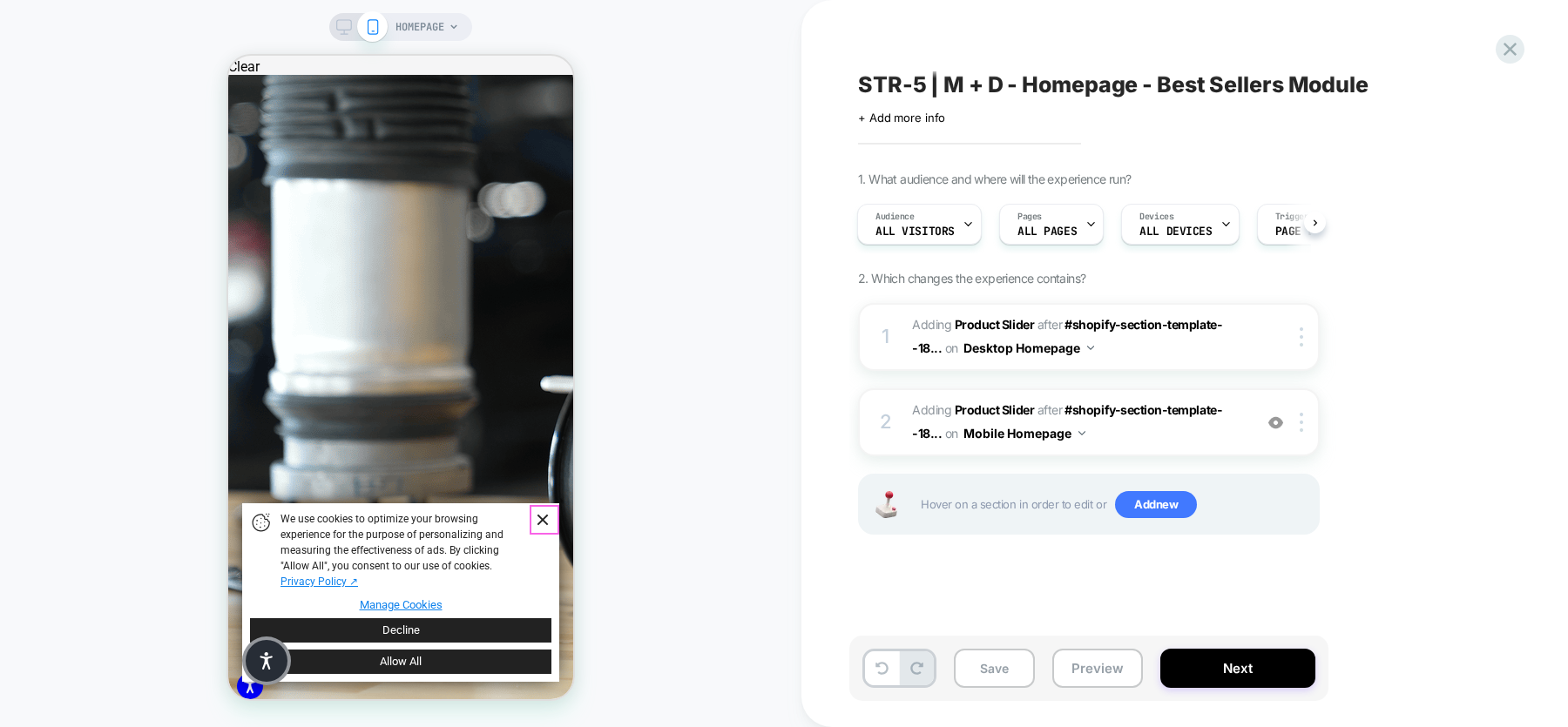
click at [546, 517] on link "Dismiss Banner" at bounding box center [541, 521] width 26 height 26
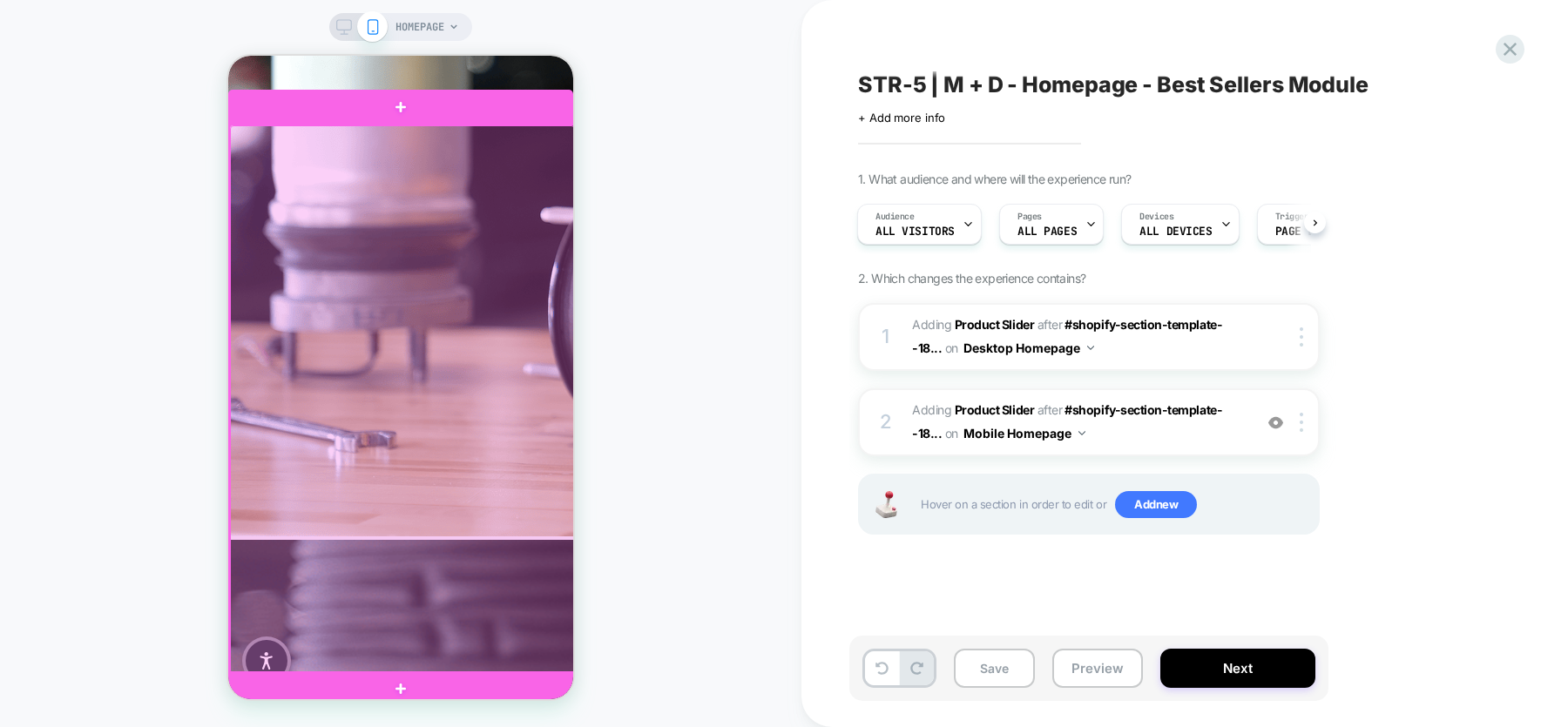
scroll to position [358, 0]
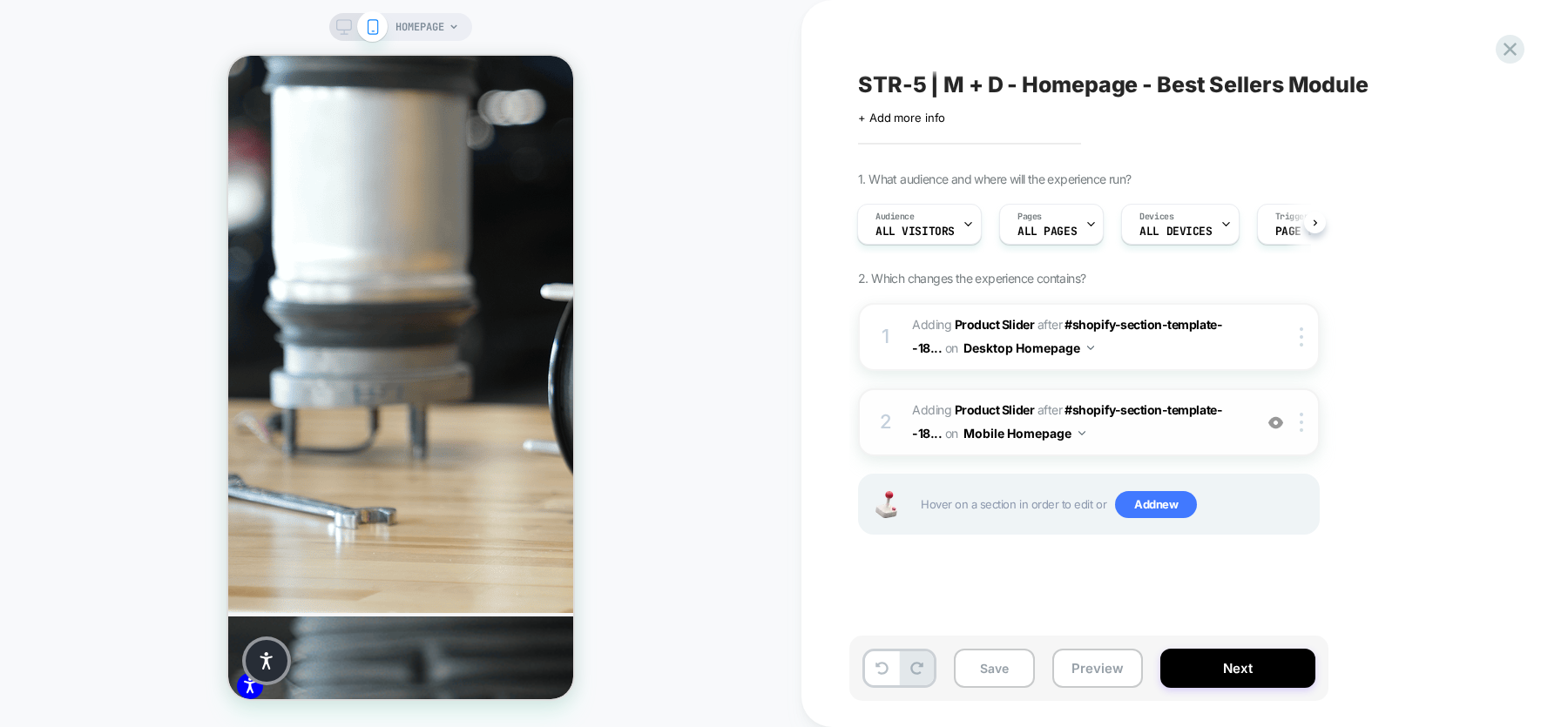
click at [1208, 431] on span "#_loomi_addon_1759852494566 Adding Product Slider AFTER #shopify-section-templa…" at bounding box center [1078, 422] width 332 height 47
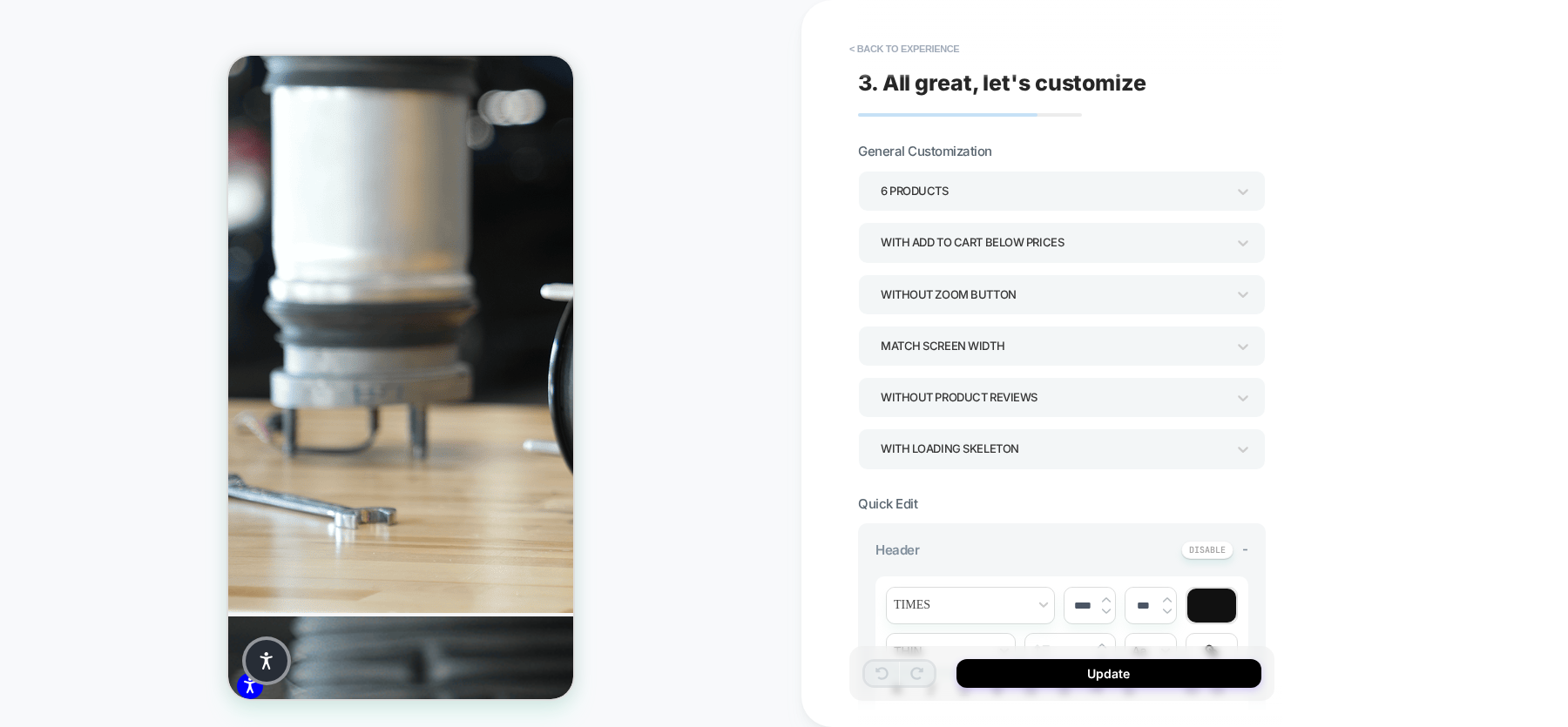
scroll to position [443, 0]
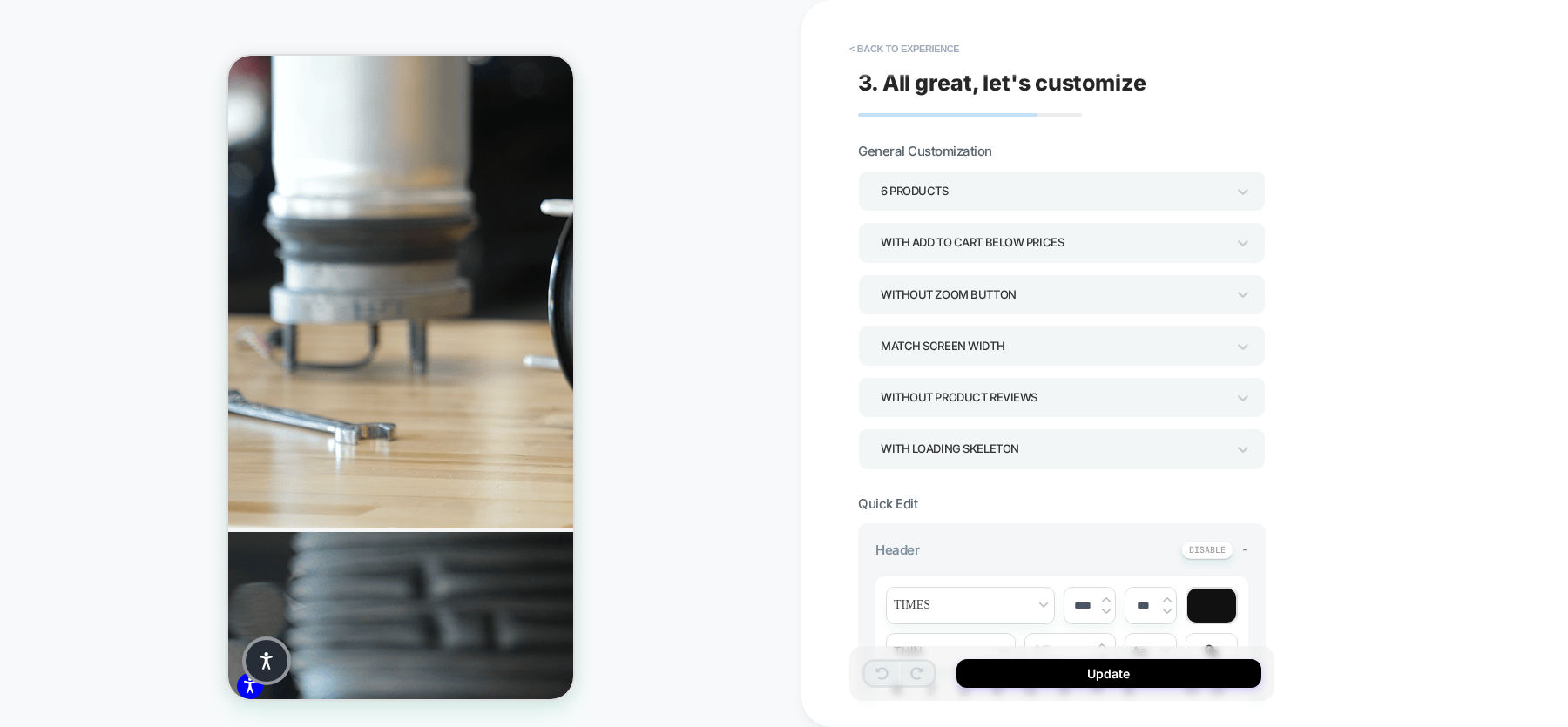
drag, startPoint x: 509, startPoint y: 598, endPoint x: 269, endPoint y: 607, distance: 240.2
click at [1054, 581] on button "Update" at bounding box center [1108, 674] width 305 height 29
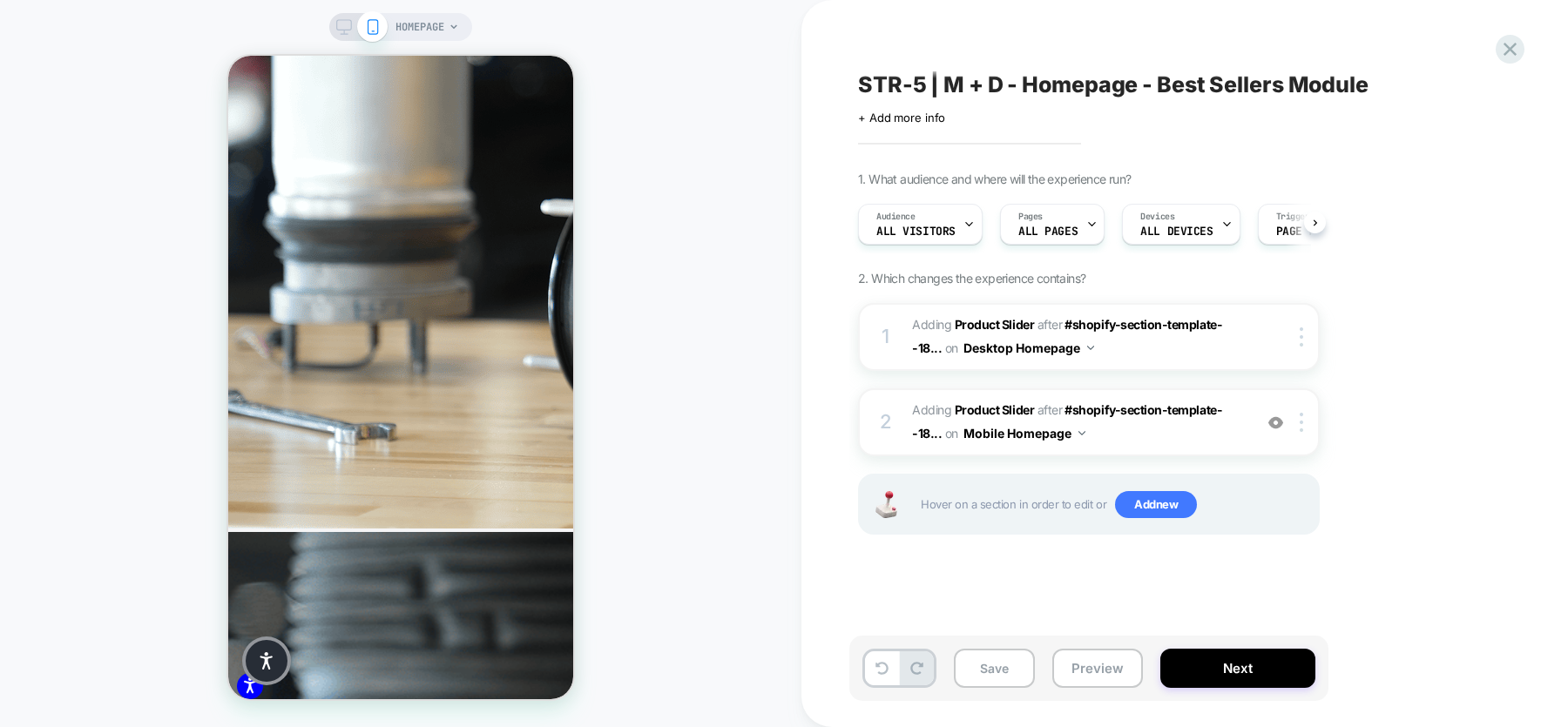
scroll to position [0, 1]
click at [1105, 581] on button "Preview" at bounding box center [1097, 669] width 91 height 39
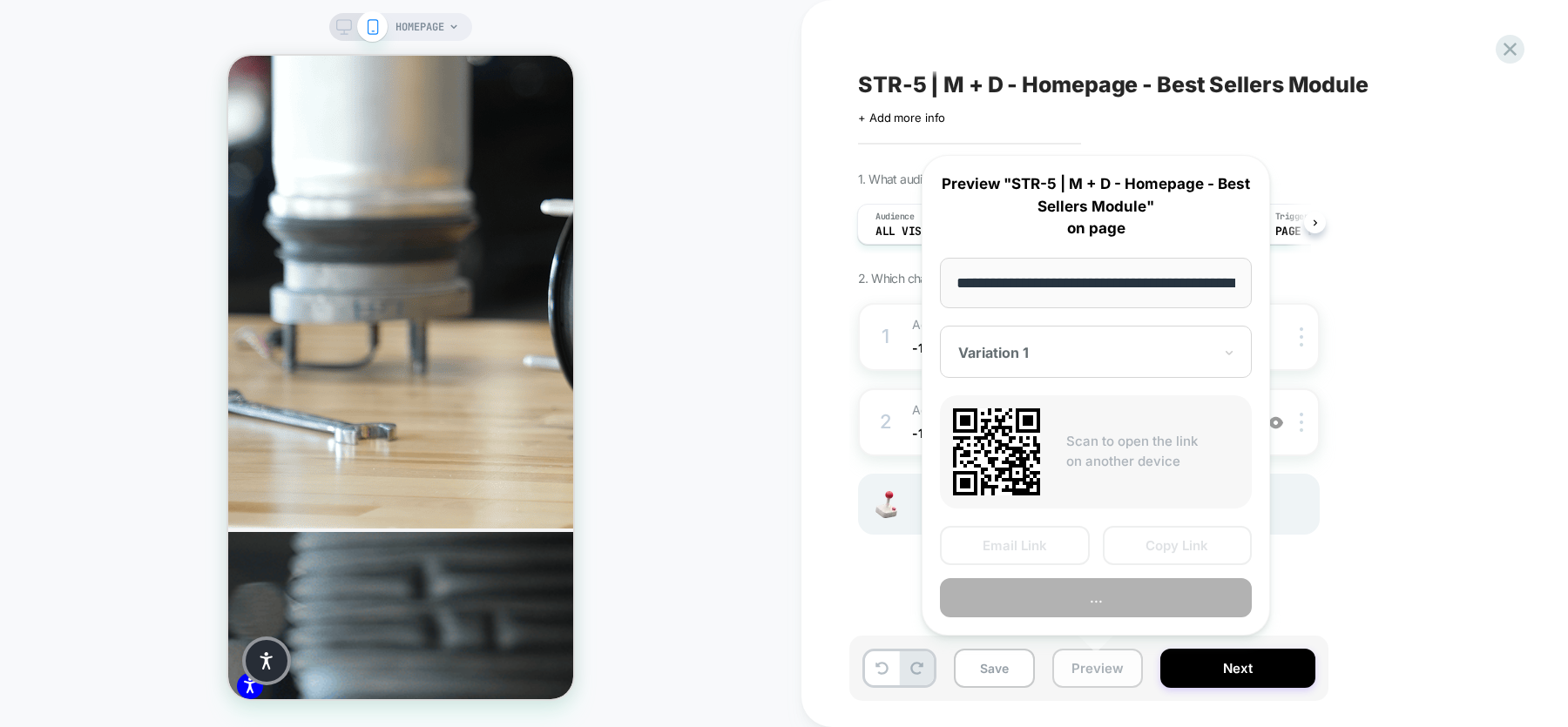
scroll to position [0, 74]
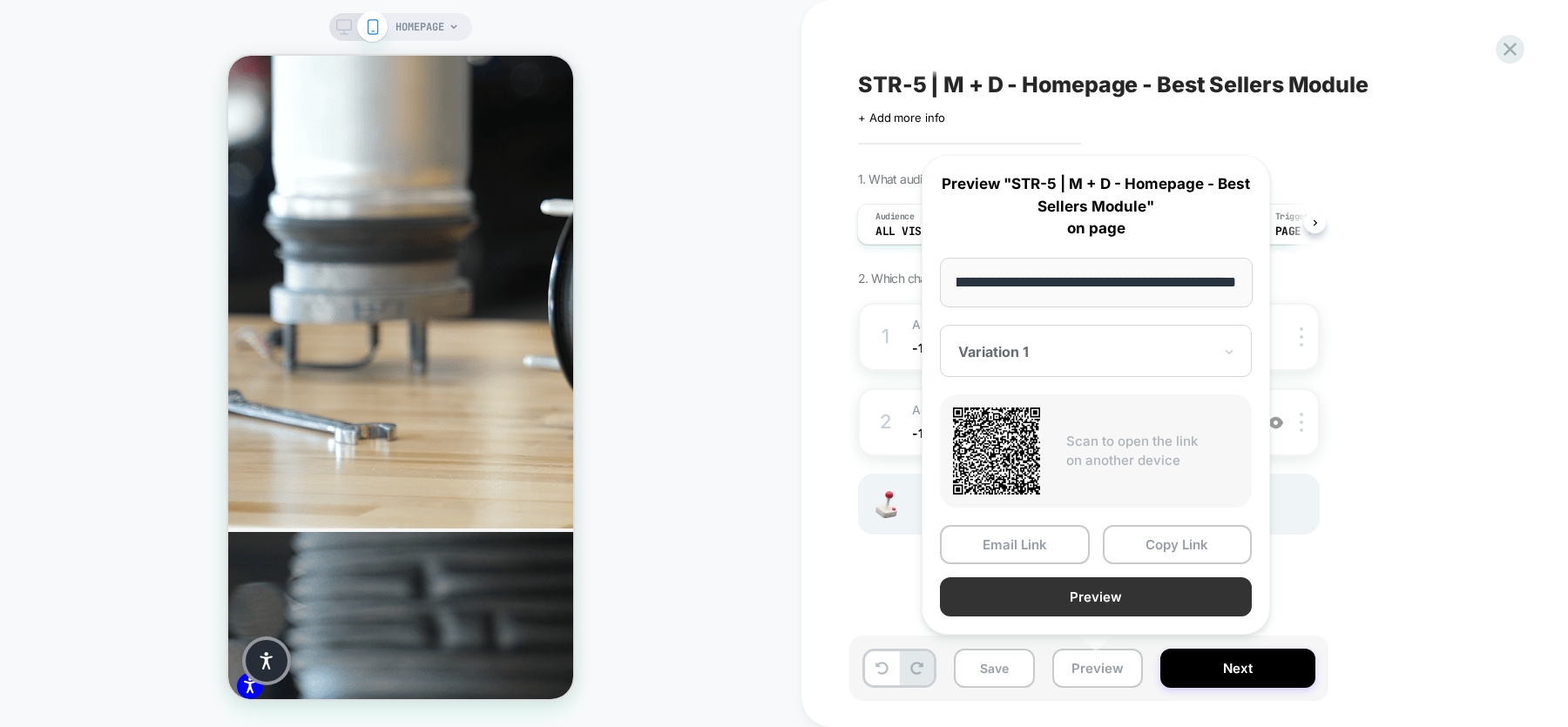
click at [1102, 581] on button "Preview" at bounding box center [1096, 597] width 312 height 39
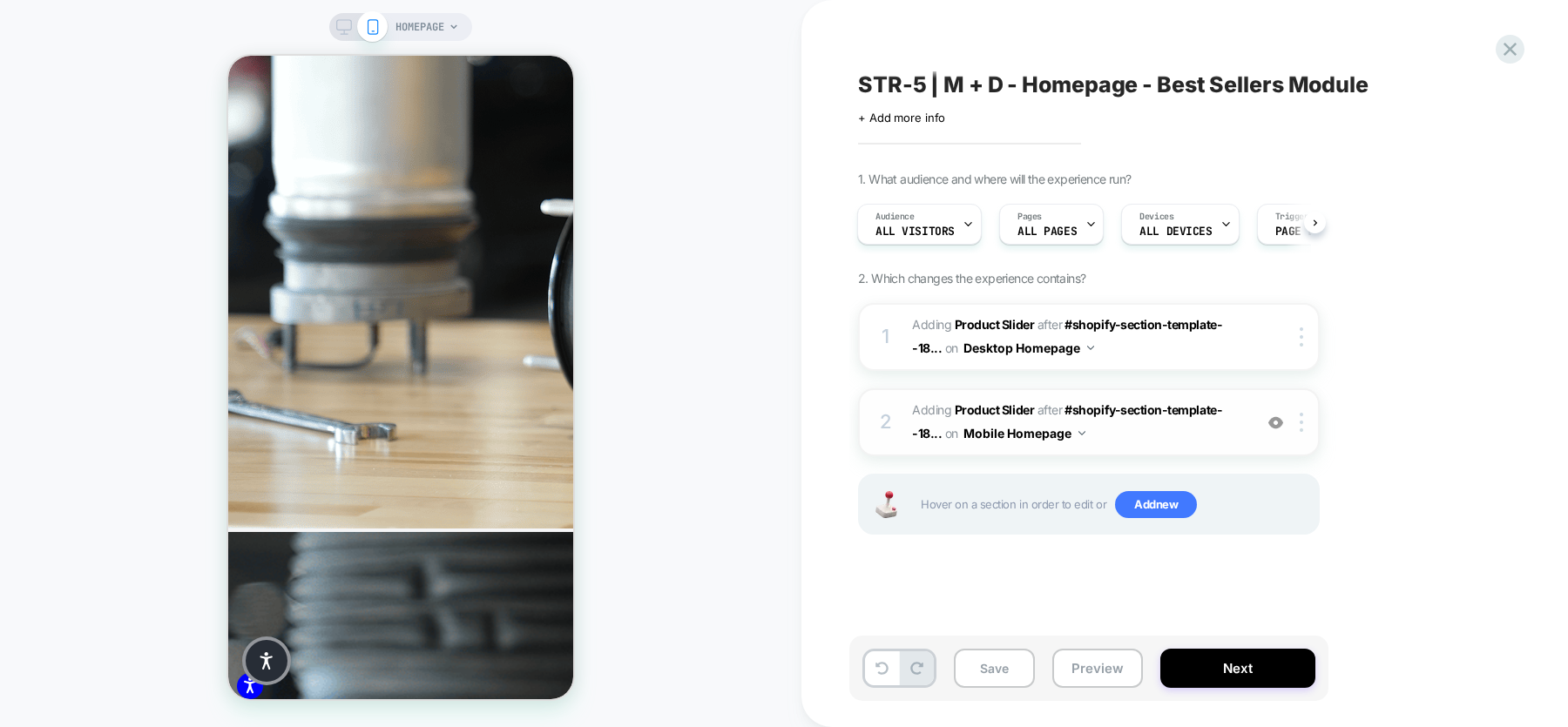
click at [1186, 447] on div "2 #_loomi_addon_1759852494566 Adding Product Slider AFTER #shopify-section-temp…" at bounding box center [1088, 422] width 462 height 68
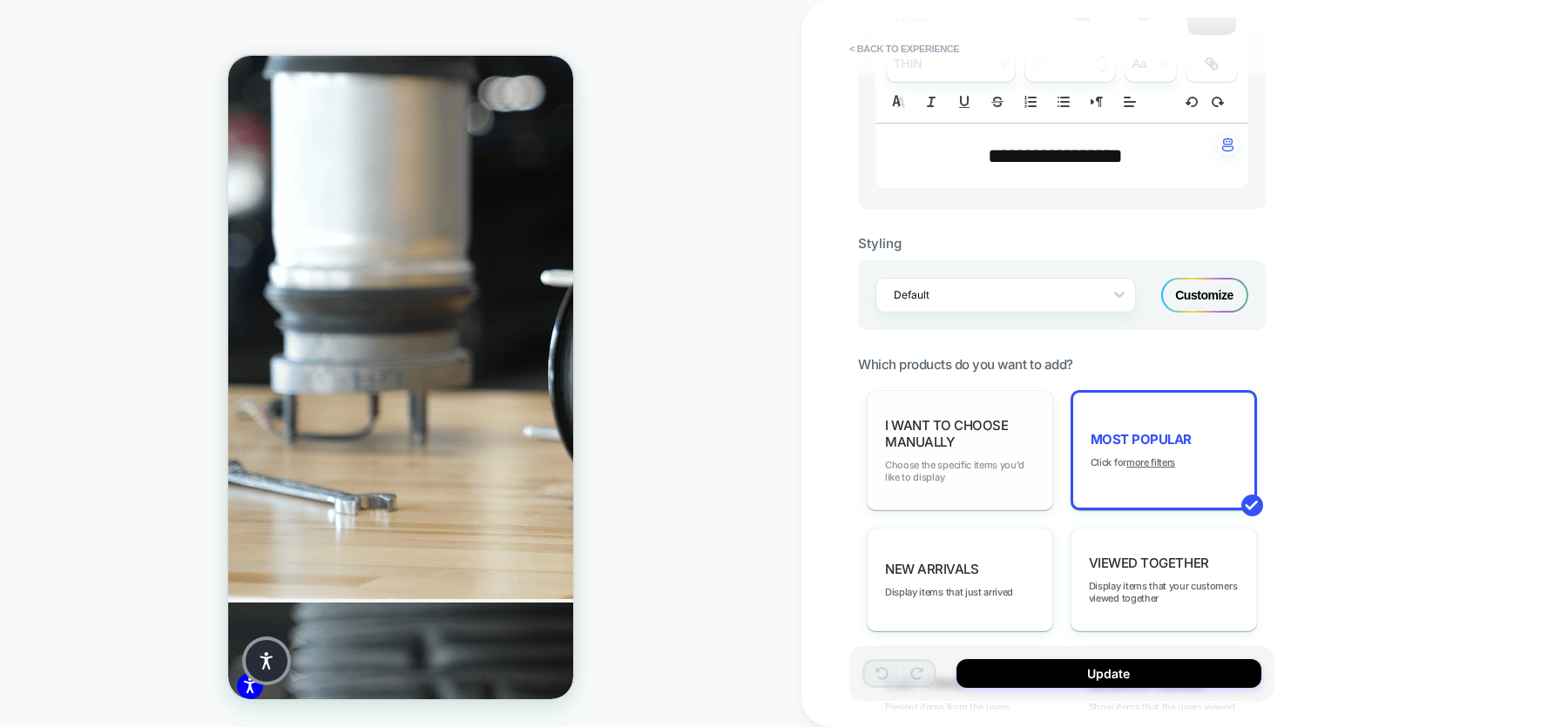
scroll to position [592, 0]
click at [929, 581] on div "New Arrivals Display items that just arrived" at bounding box center [960, 575] width 187 height 103
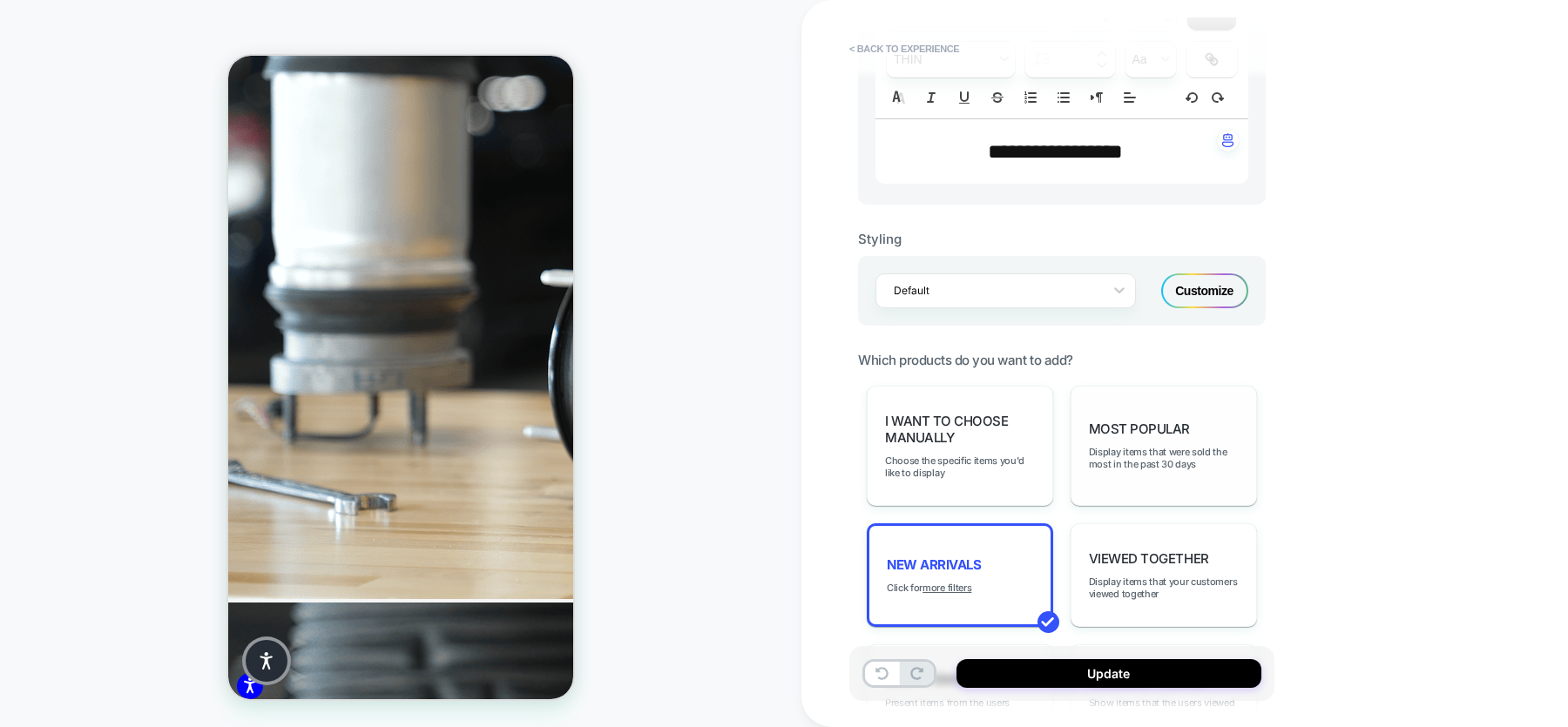
click at [1210, 423] on div "Most Popular Display items that were sold the most in the past 30 days" at bounding box center [1164, 446] width 187 height 120
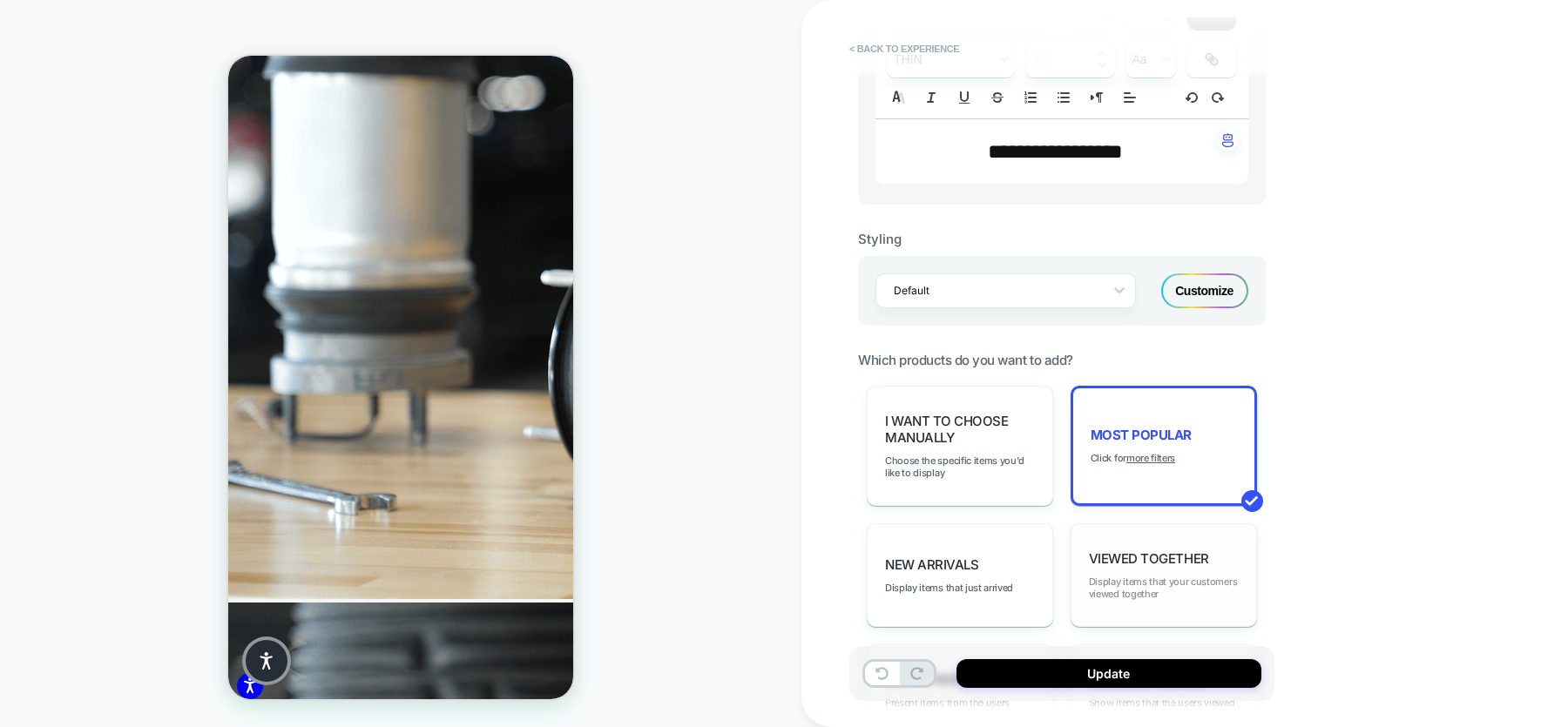
click at [1171, 576] on span "Display items that your customers viewed together" at bounding box center [1164, 588] width 150 height 24
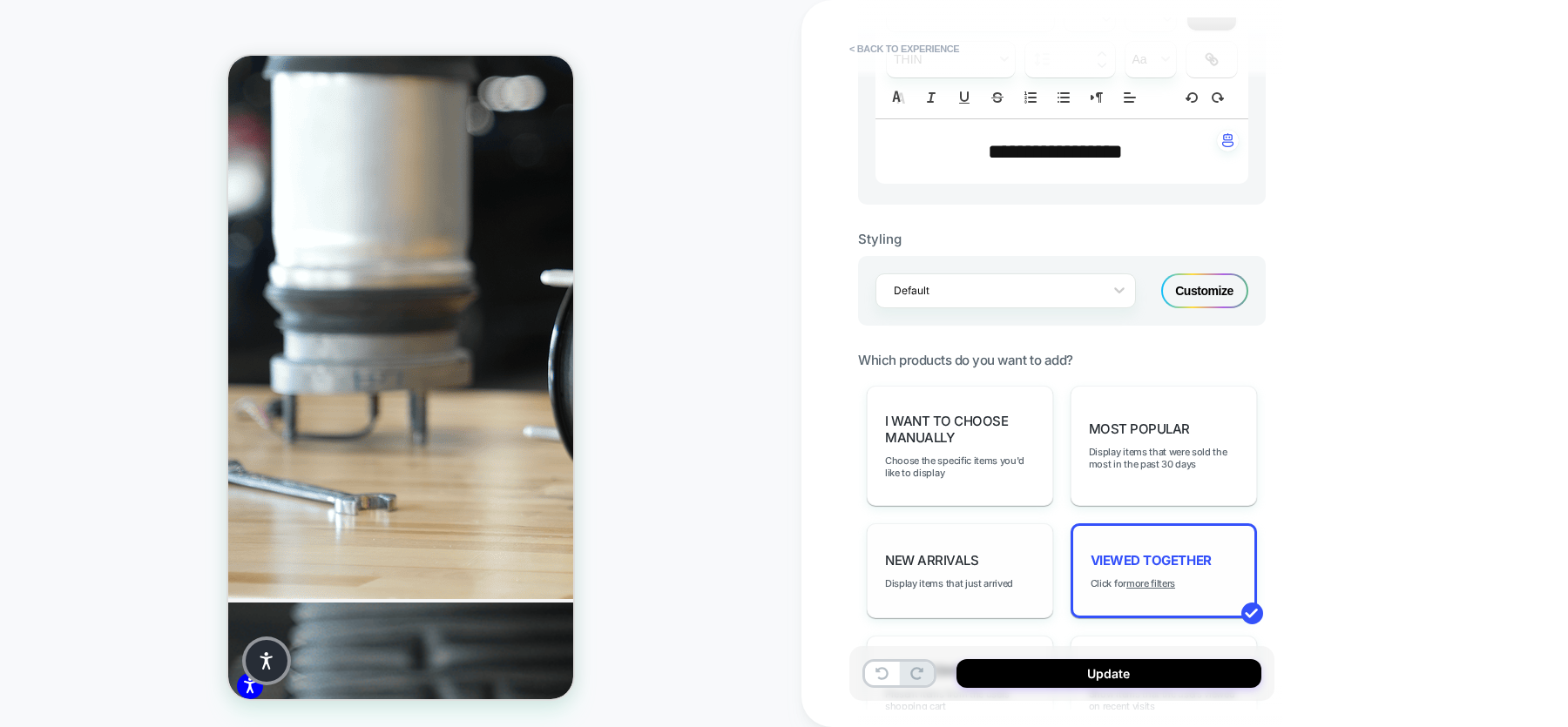
click at [919, 540] on div "New Arrivals Display items that just arrived" at bounding box center [960, 570] width 187 height 95
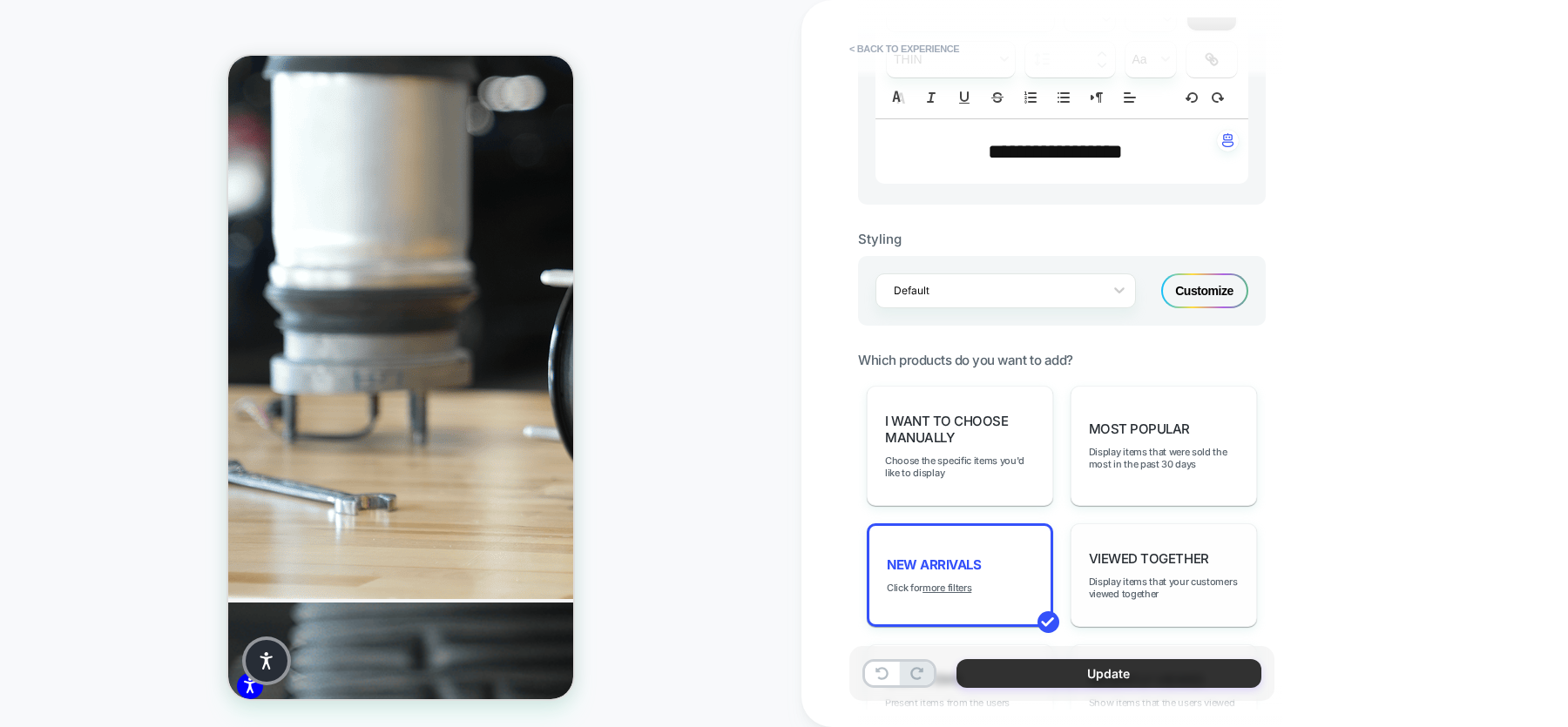
click at [1105, 581] on button "Update" at bounding box center [1108, 674] width 305 height 29
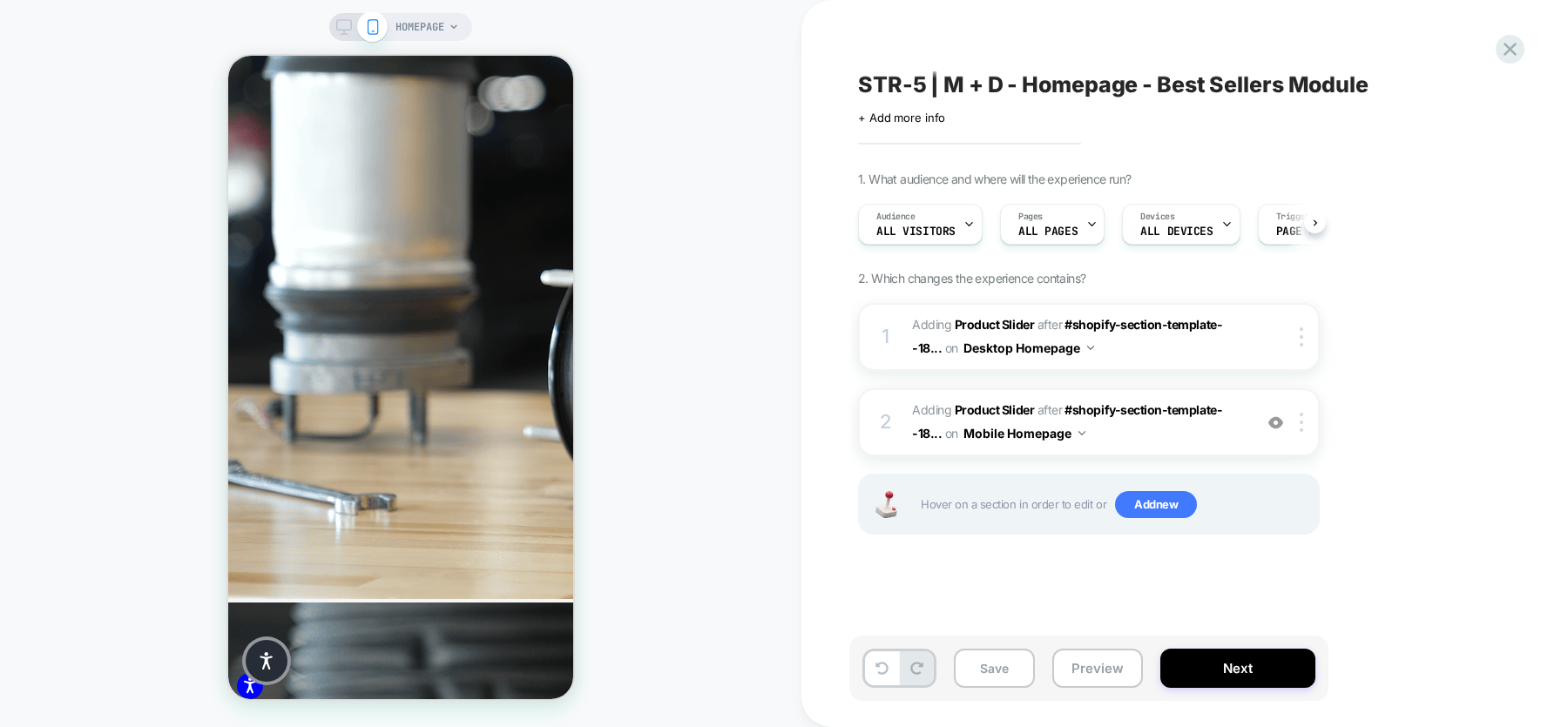
scroll to position [0, 1]
click at [1080, 581] on button "Preview" at bounding box center [1097, 669] width 91 height 39
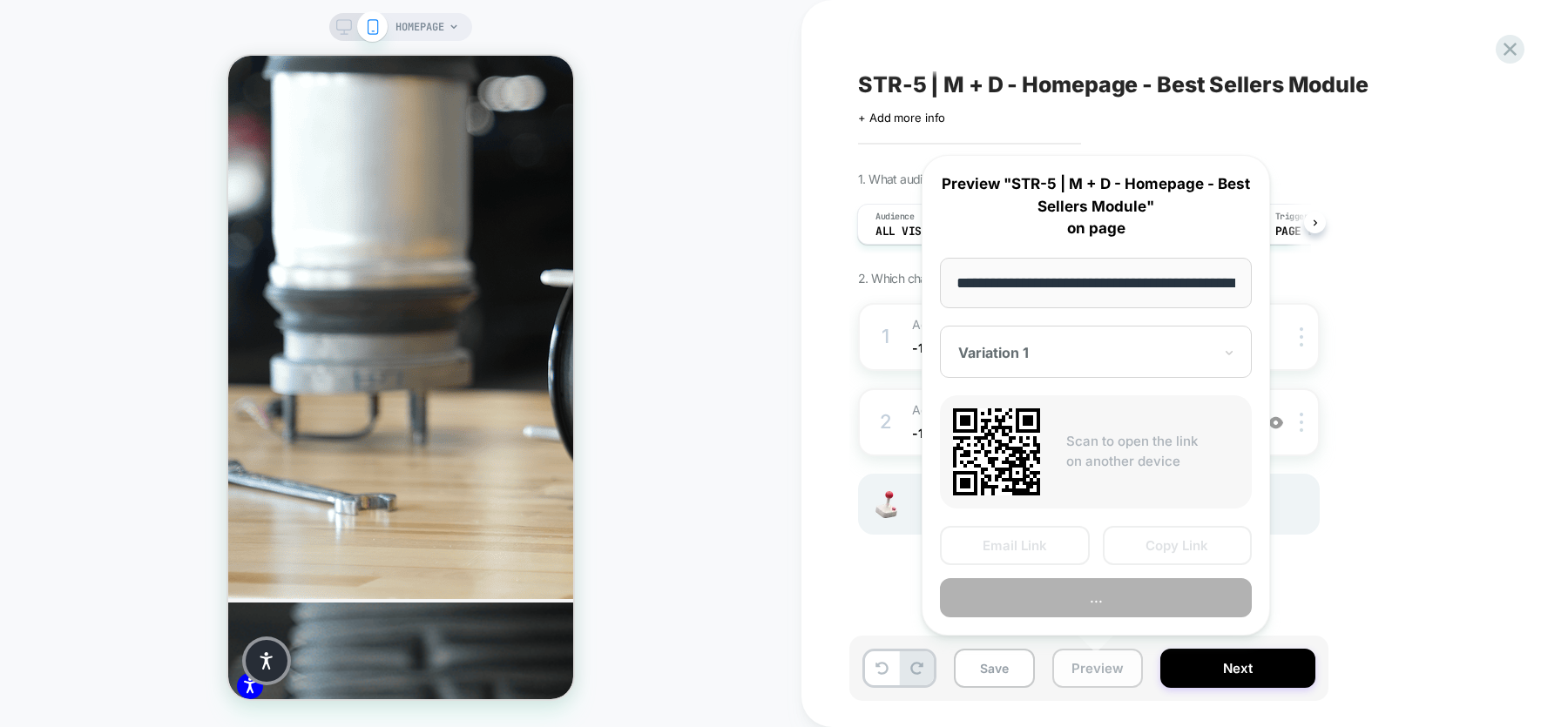
scroll to position [0, 74]
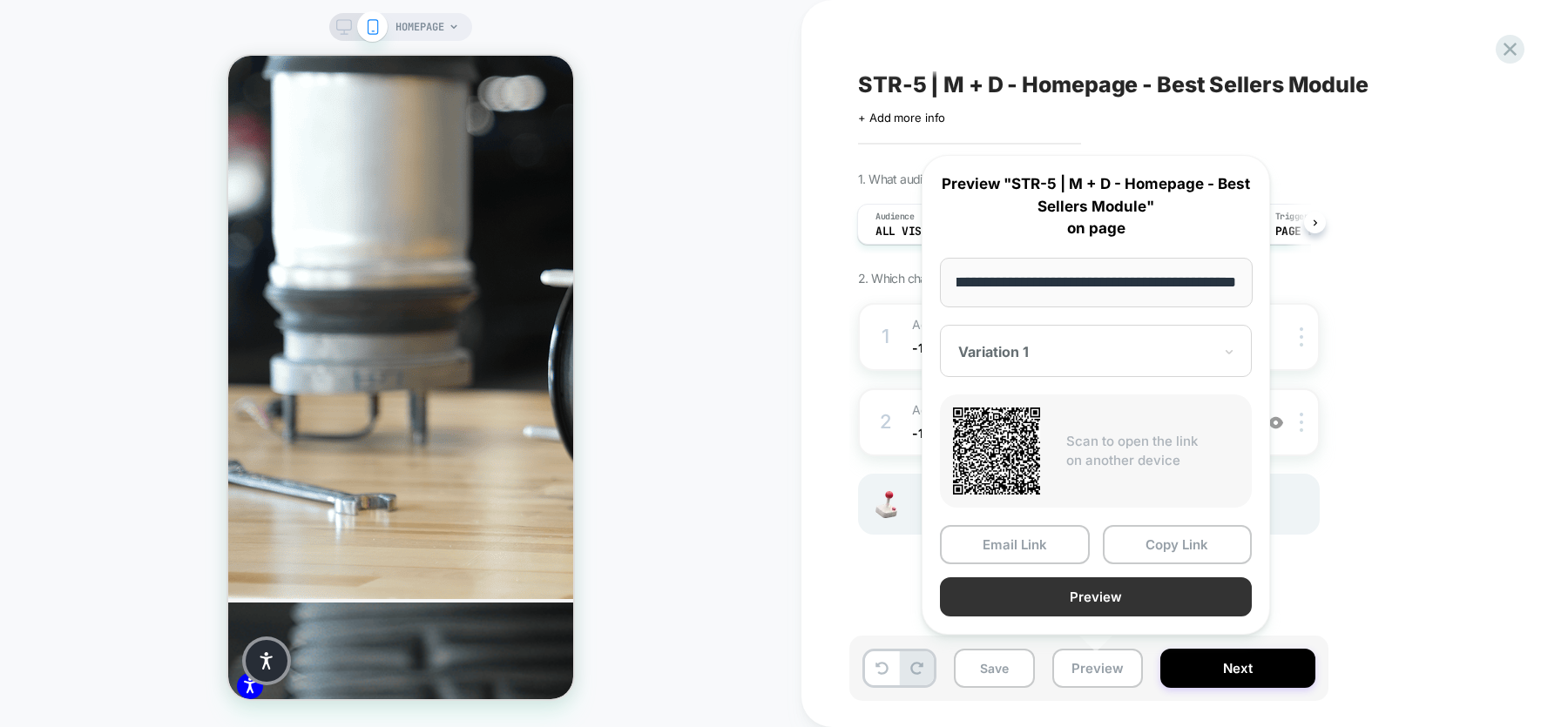
click at [1096, 581] on button "Preview" at bounding box center [1096, 597] width 312 height 39
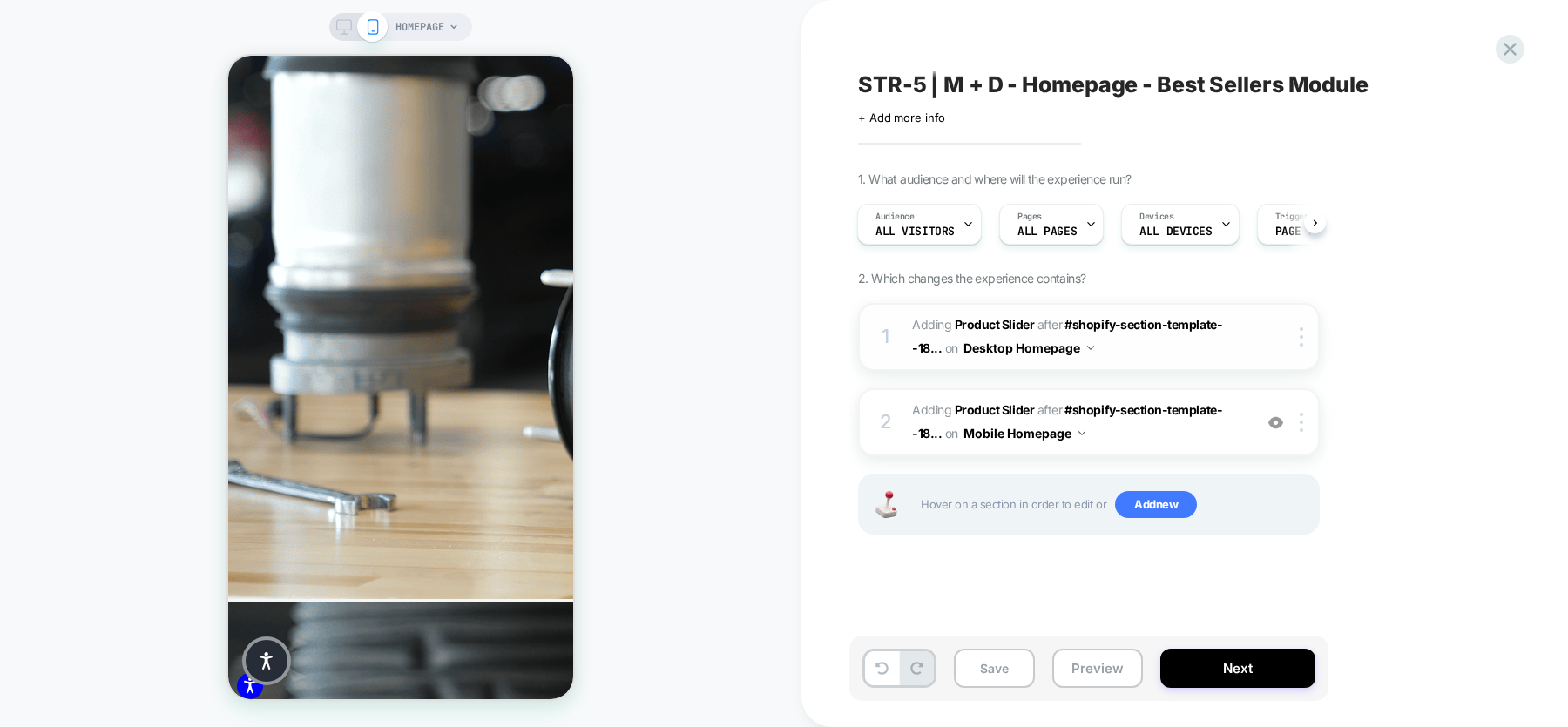
click at [1191, 346] on span "#_loomi_addon_1759852400848 Adding Product Slider AFTER #shopify-section-templa…" at bounding box center [1078, 337] width 332 height 47
click at [1254, 420] on div at bounding box center [1304, 422] width 29 height 19
click at [1254, 421] on img at bounding box center [1302, 422] width 4 height 19
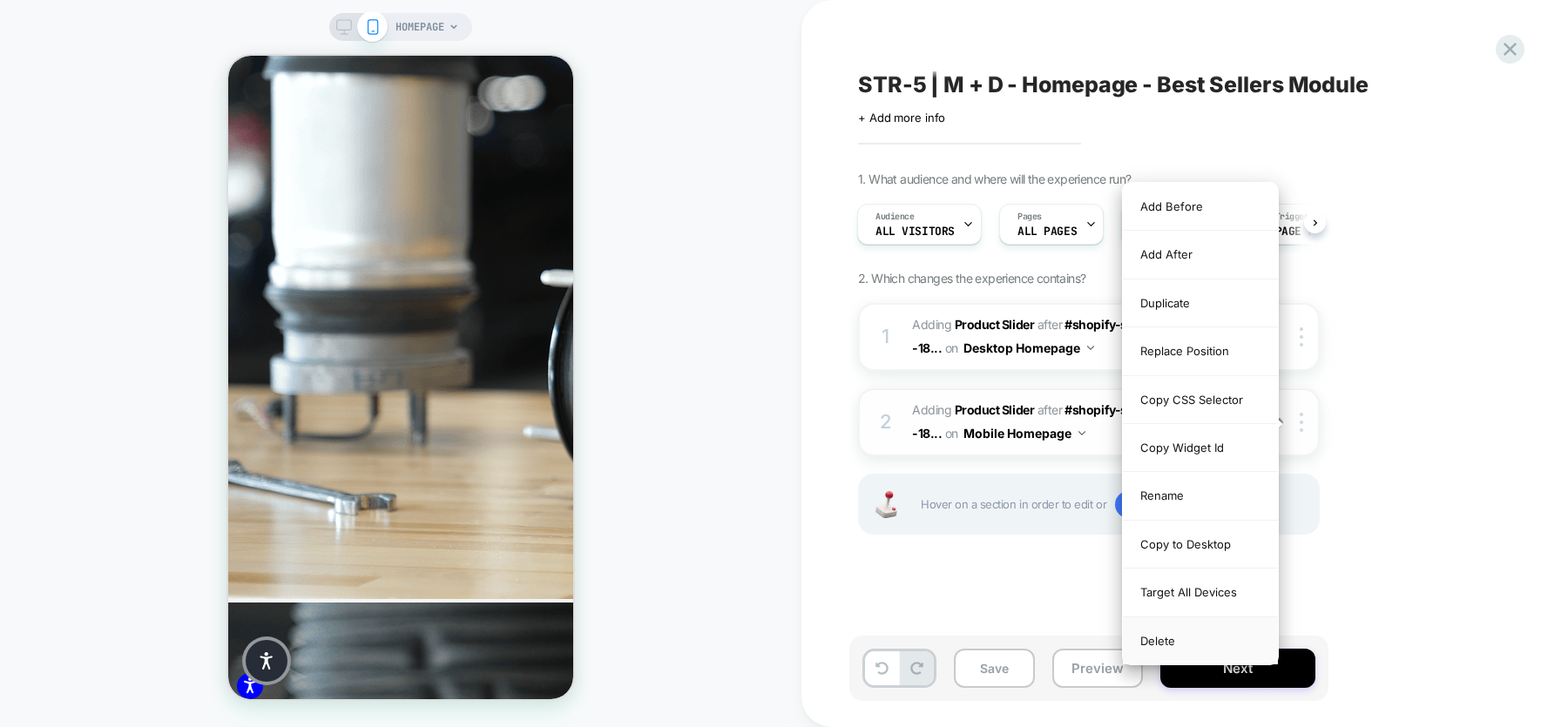
click at [1181, 581] on div "Delete" at bounding box center [1200, 641] width 155 height 47
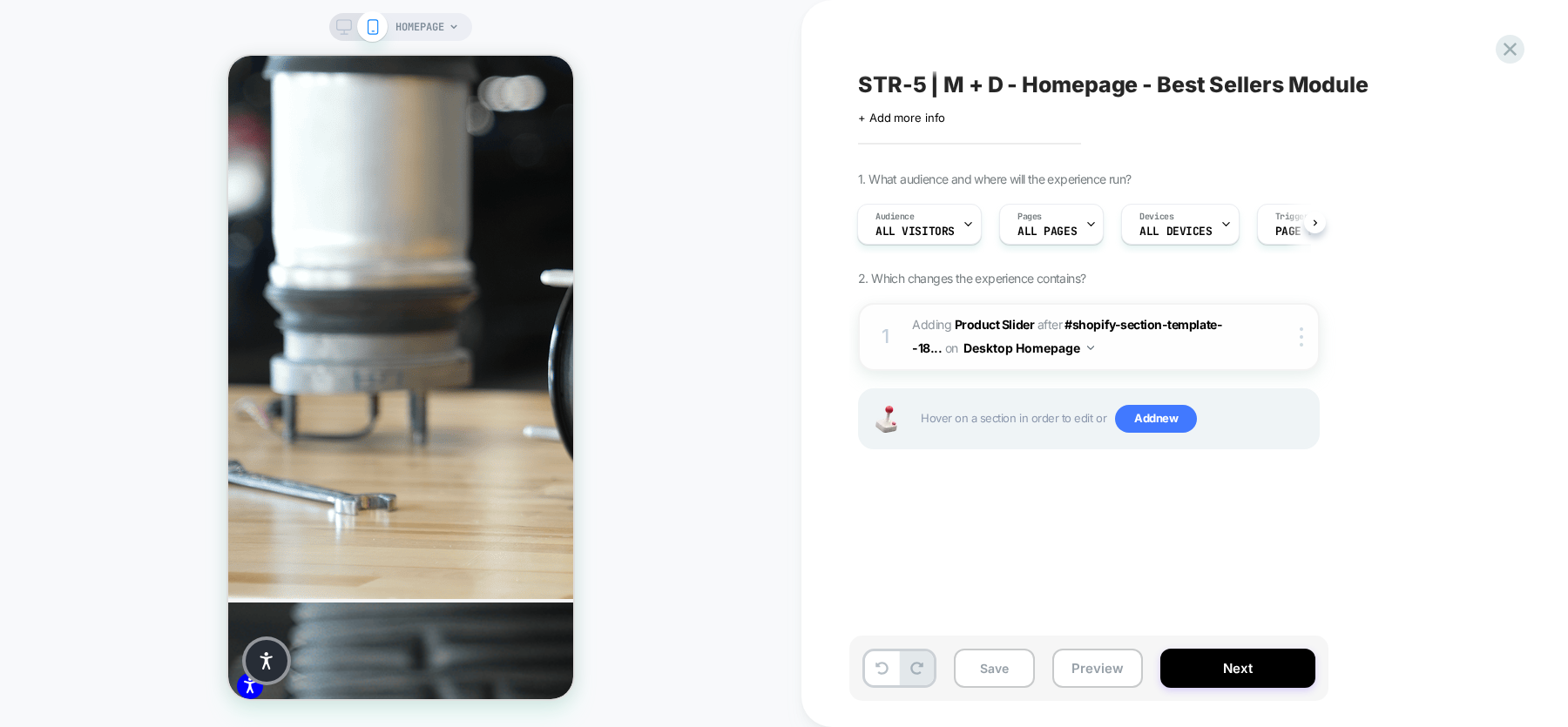
click at [1138, 349] on span "#_loomi_addon_1759852400848 Adding Product Slider AFTER #shopify-section-templa…" at bounding box center [1078, 337] width 332 height 47
click at [339, 24] on icon at bounding box center [343, 26] width 16 height 16
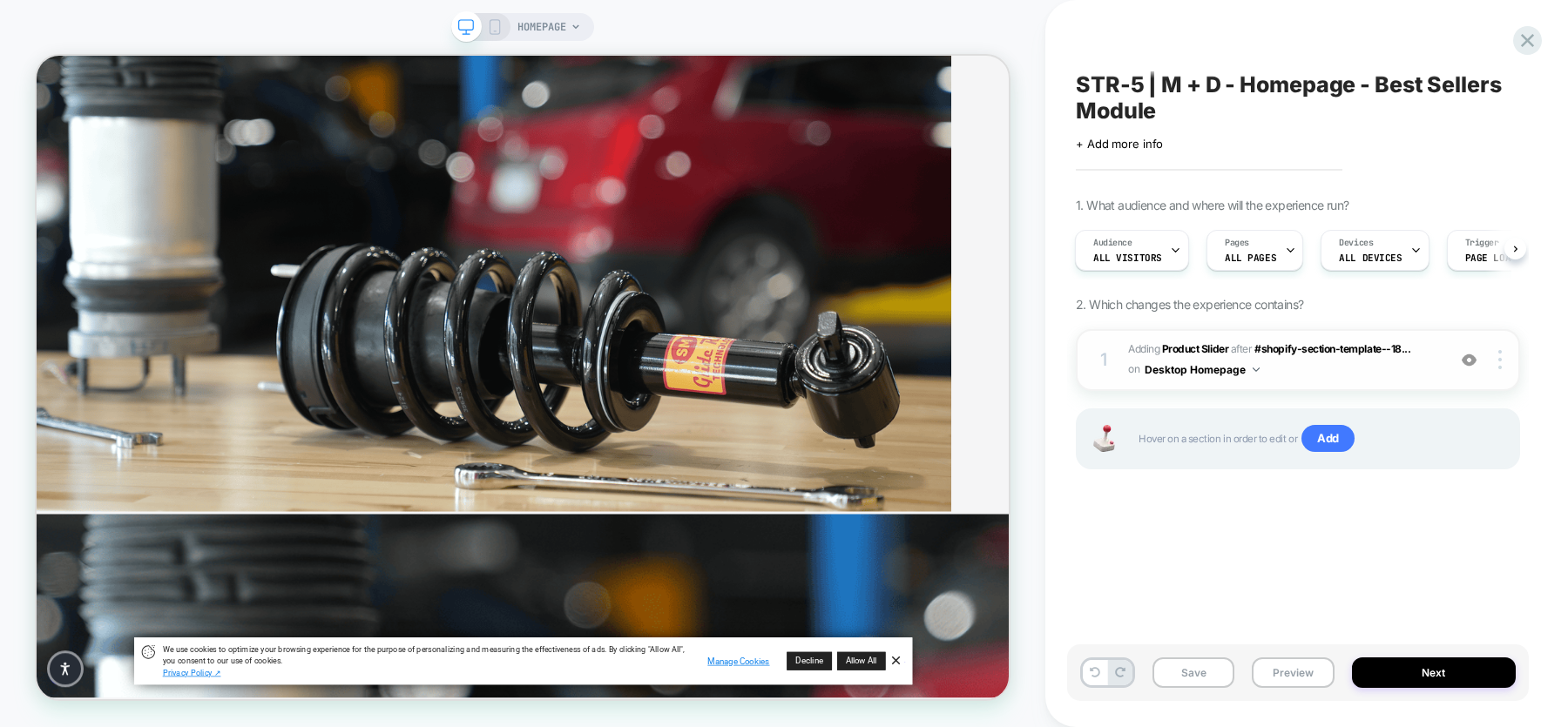
click at [1254, 382] on div "1 #_loomi_addon_1759852400848 Adding Product Slider AFTER #shopify-section-temp…" at bounding box center [1297, 360] width 444 height 62
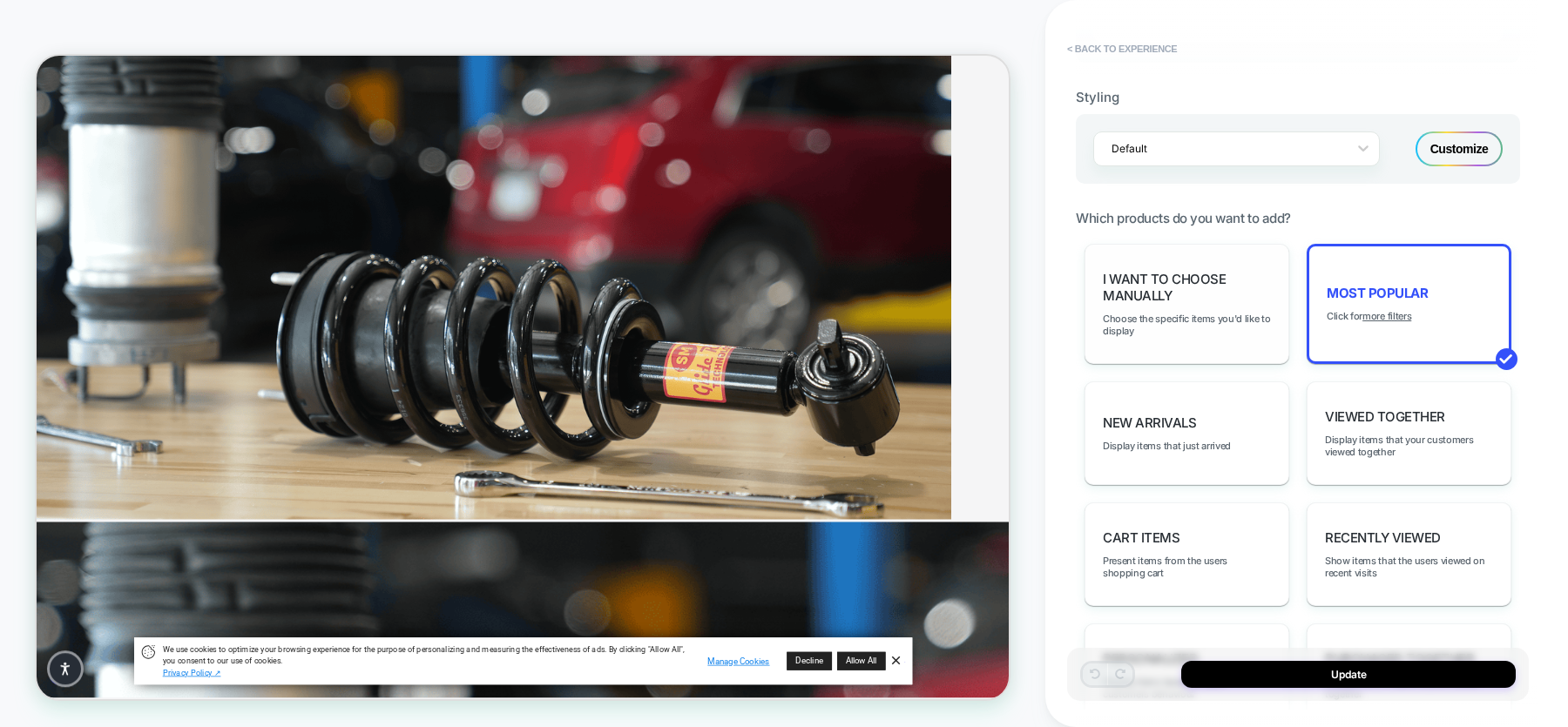
scroll to position [732, 0]
click at [1182, 265] on div "I want to choose manually Choose the specific items you'd like to display" at bounding box center [1187, 307] width 205 height 120
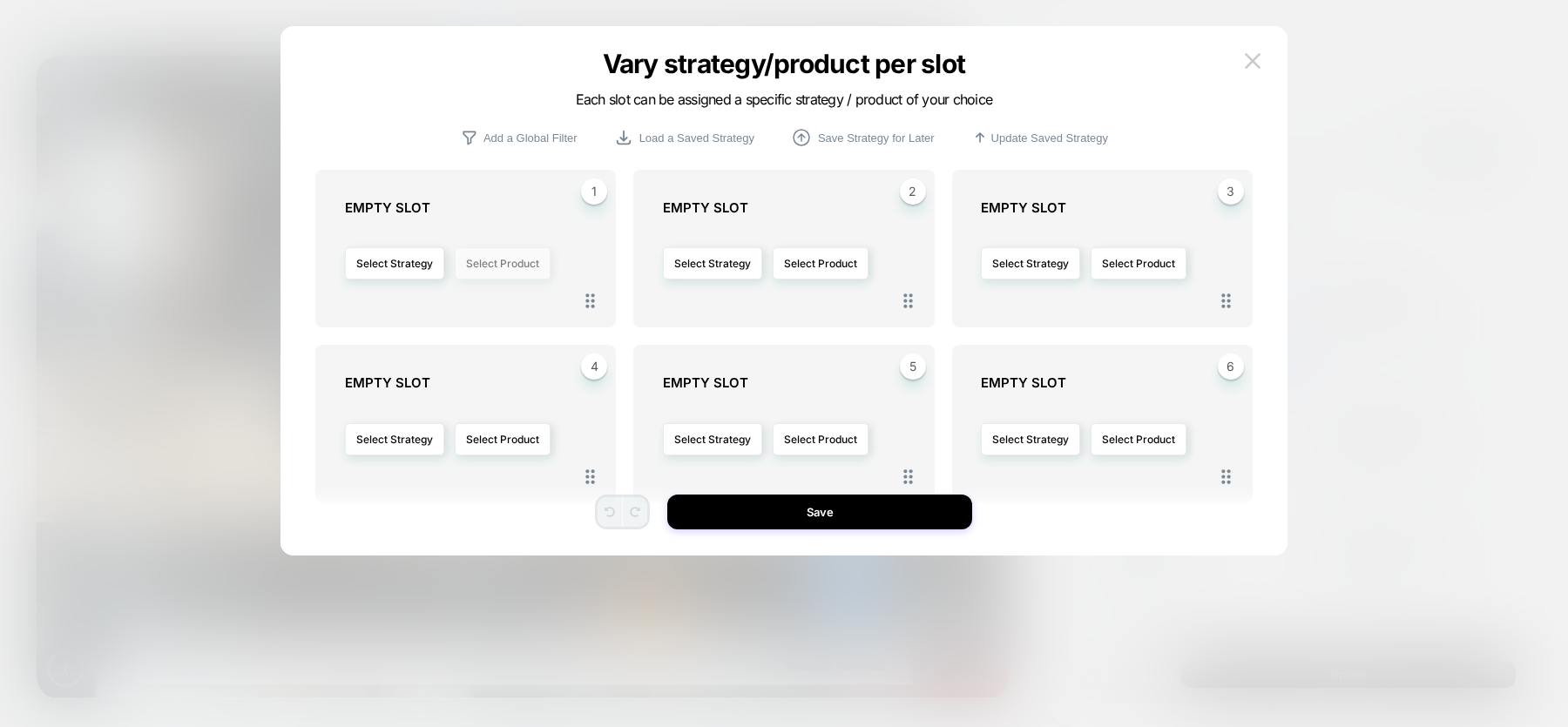
click at [487, 268] on button "Select Product" at bounding box center [503, 264] width 96 height 32
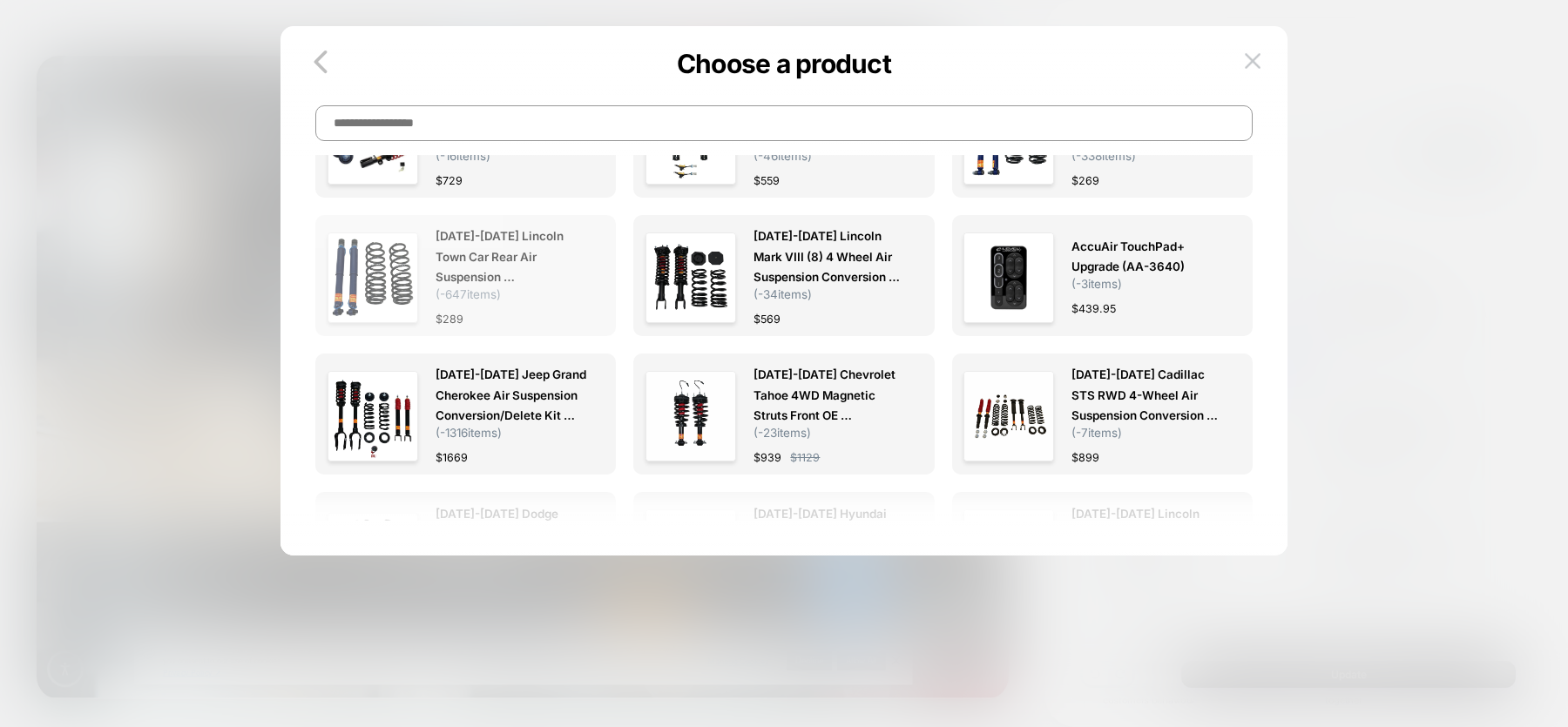
scroll to position [110, 0]
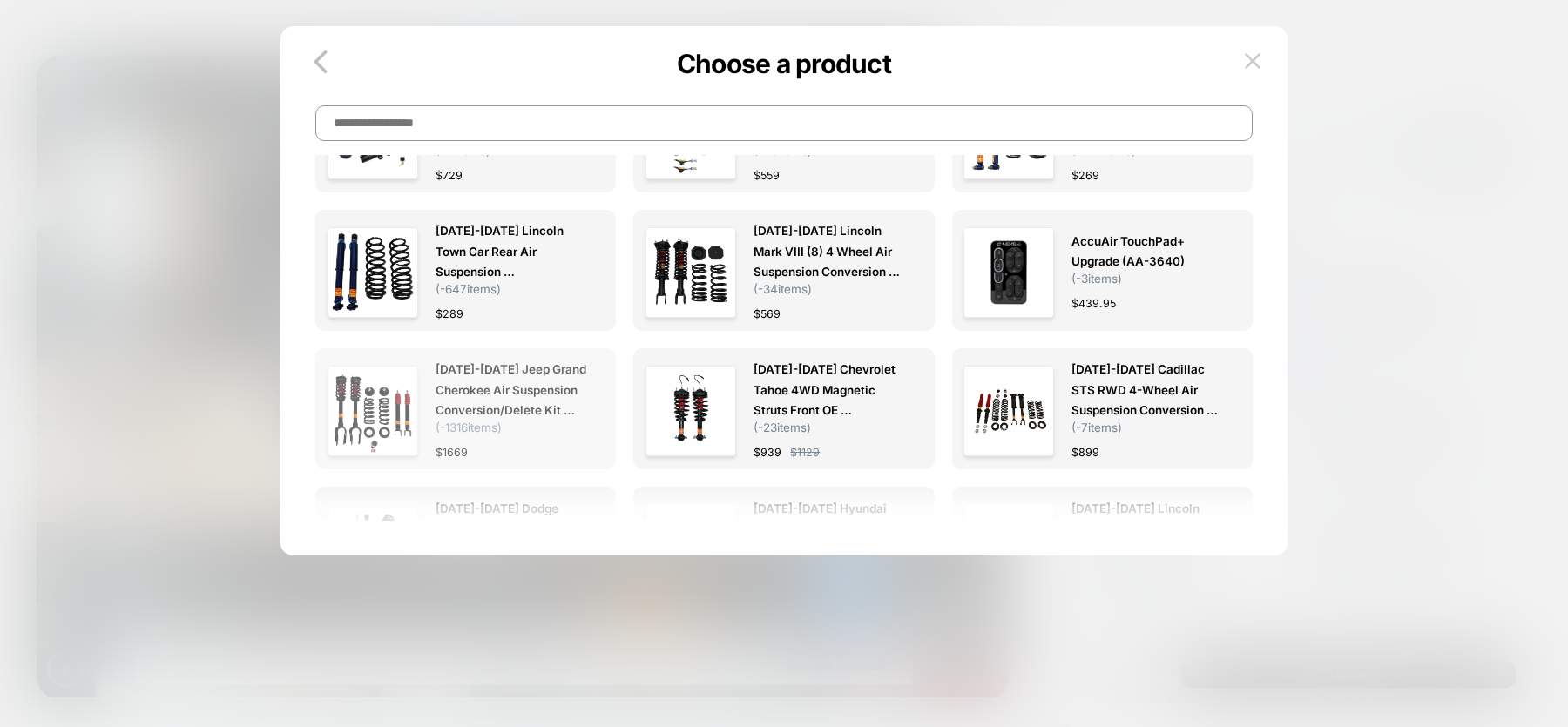
click at [480, 410] on span "[DATE]-[DATE] Jeep Grand Cherokee Air Suspension Conversion/Delete Kit with Mod…" at bounding box center [510, 389] width 151 height 60
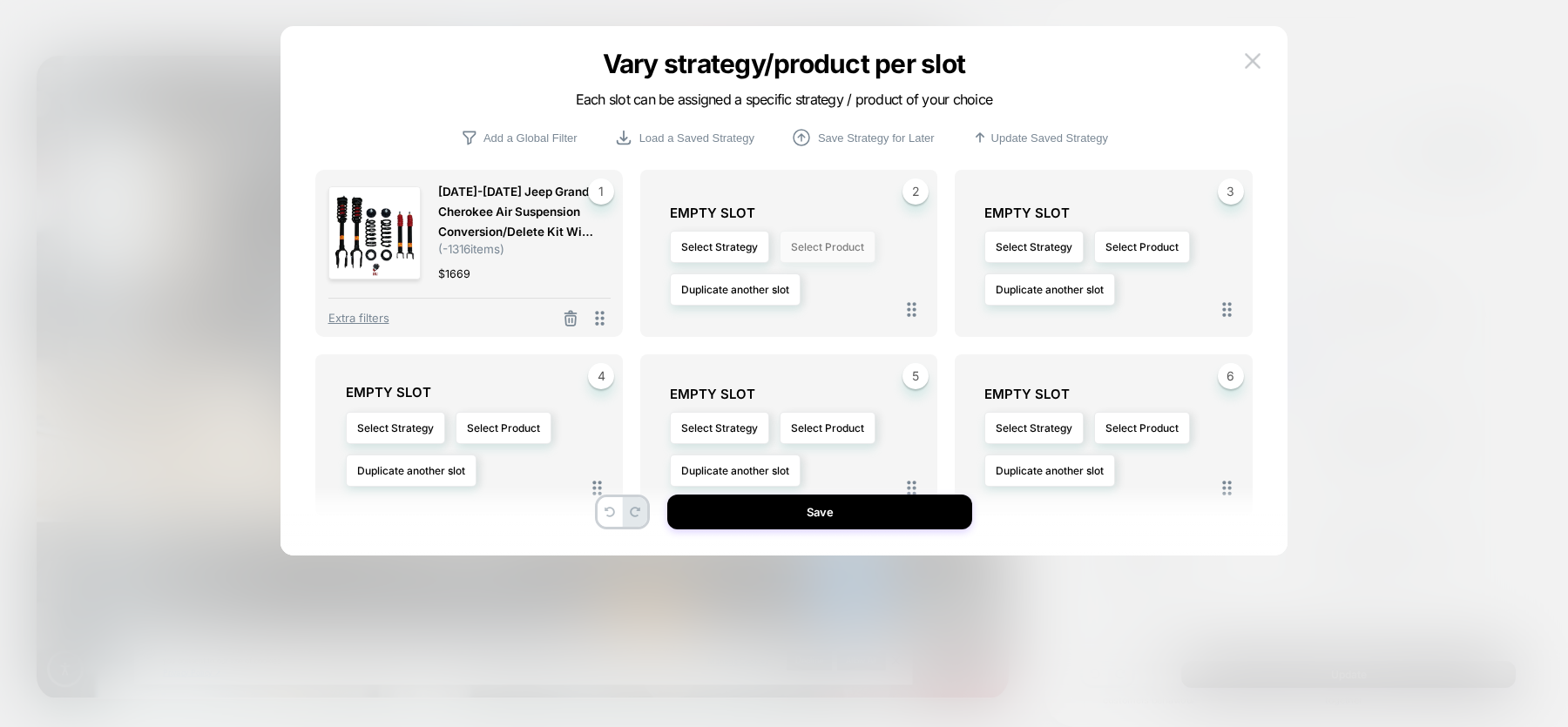
click at [838, 250] on button "Select Product" at bounding box center [828, 247] width 96 height 32
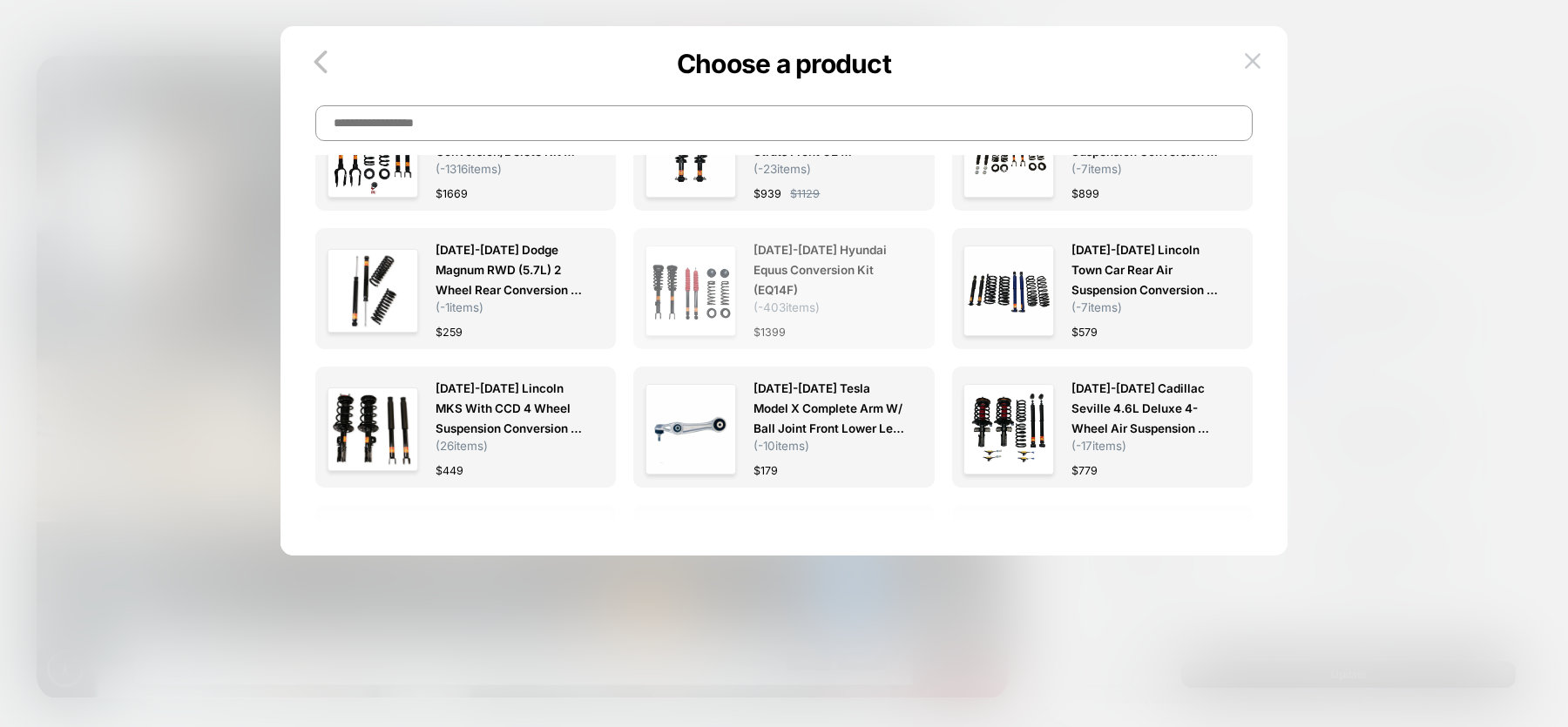
scroll to position [382, 0]
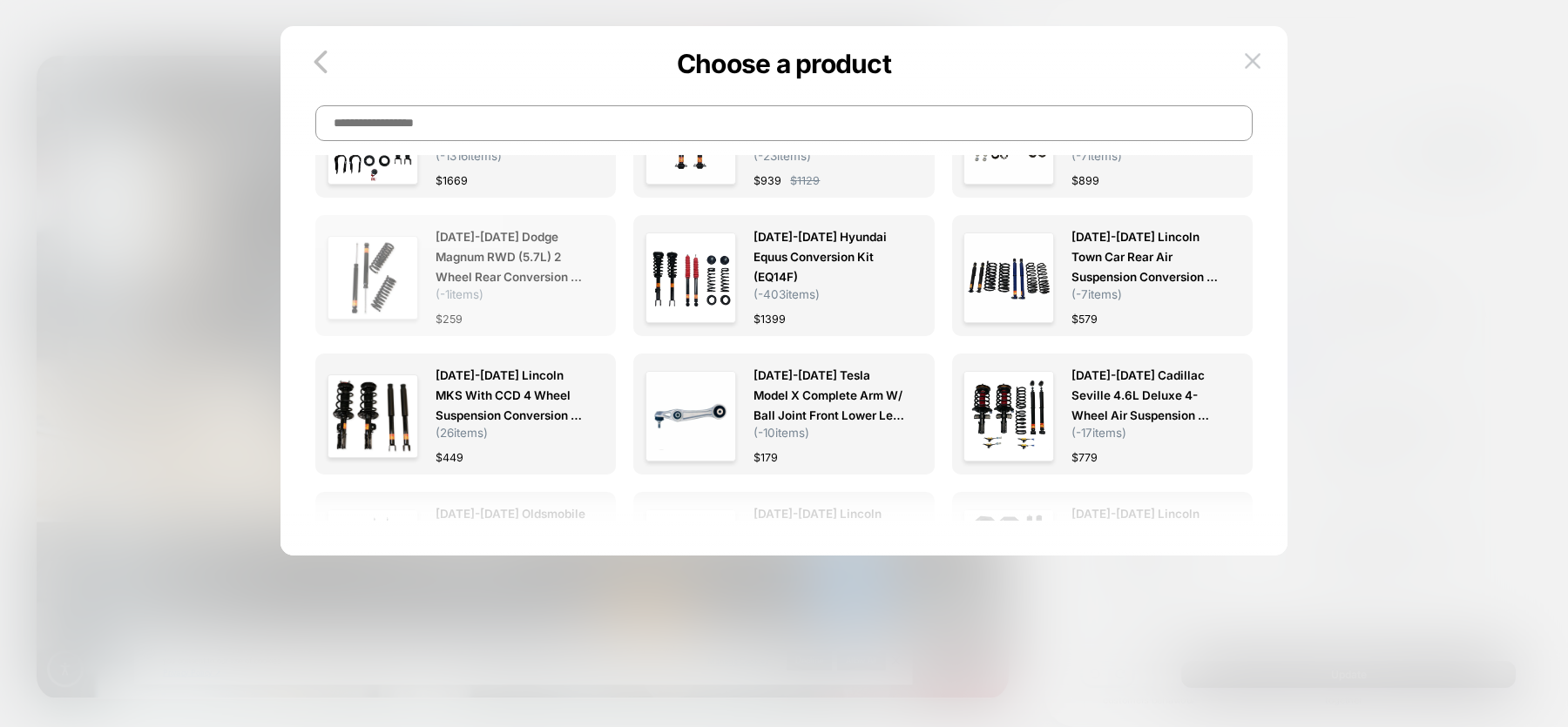
click at [499, 261] on span "2006-2008 Dodge Magnum RWD (5.7L) 2 Wheel Rear Conversion Kit (DD1RB)" at bounding box center [510, 257] width 151 height 60
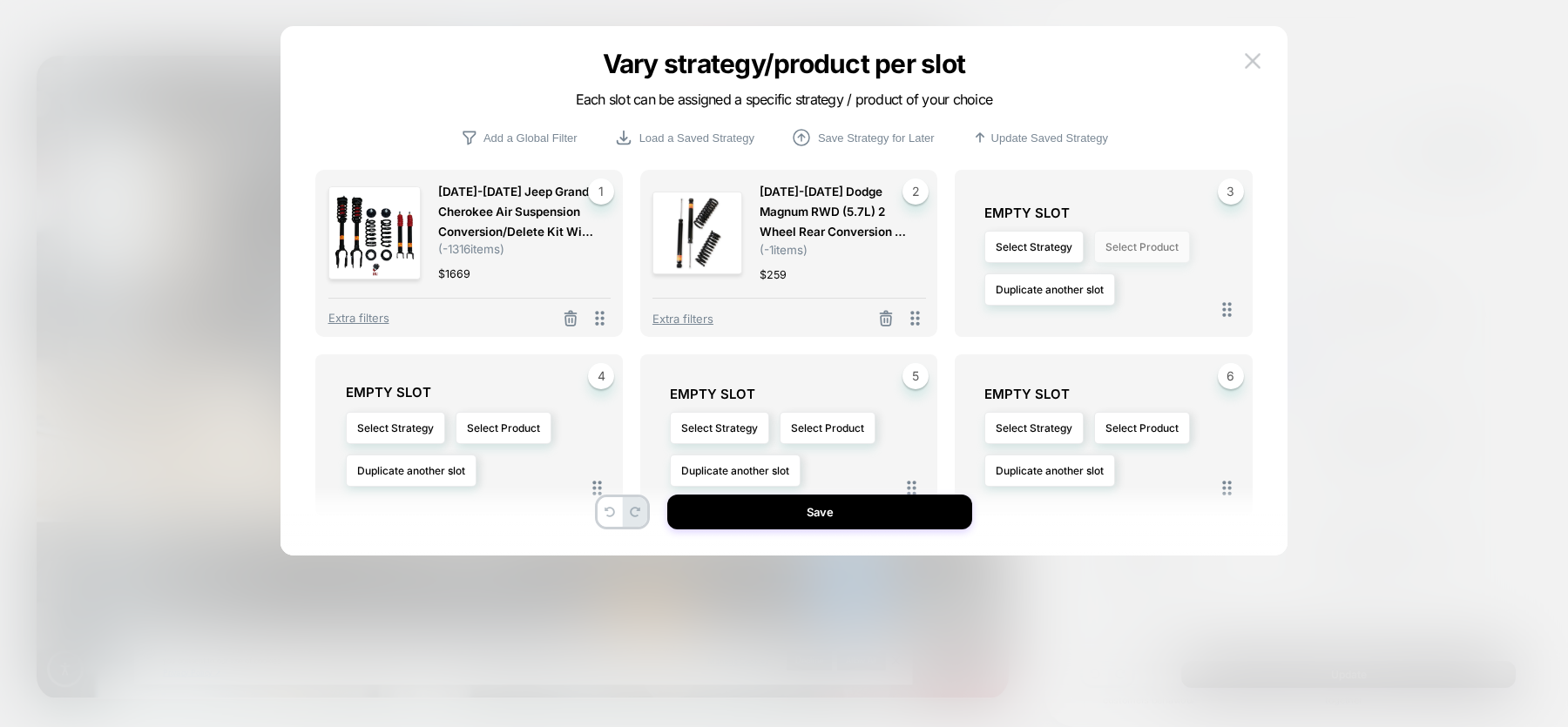
click at [1127, 247] on button "Select Product" at bounding box center [1142, 247] width 96 height 32
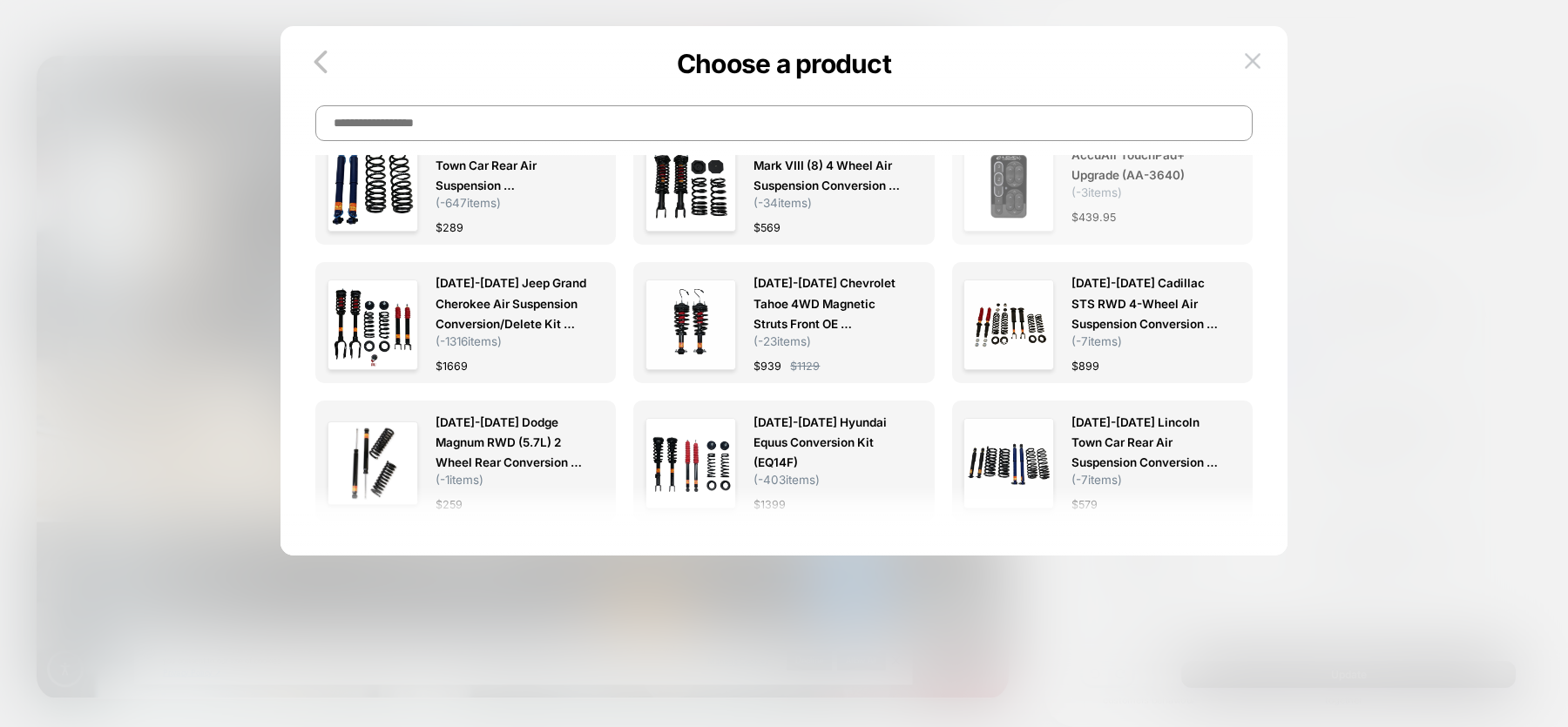
scroll to position [220, 0]
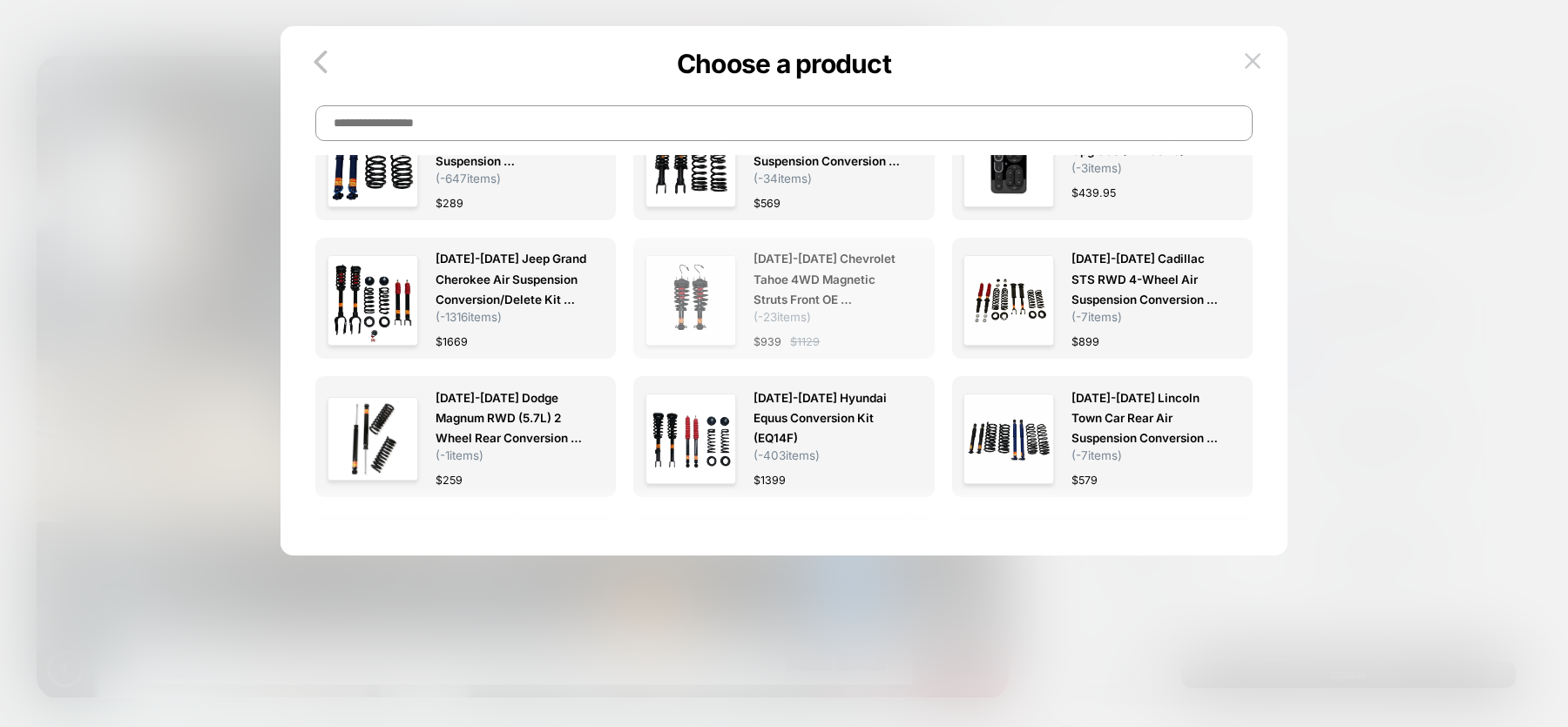
click at [694, 297] on img at bounding box center [691, 300] width 91 height 91
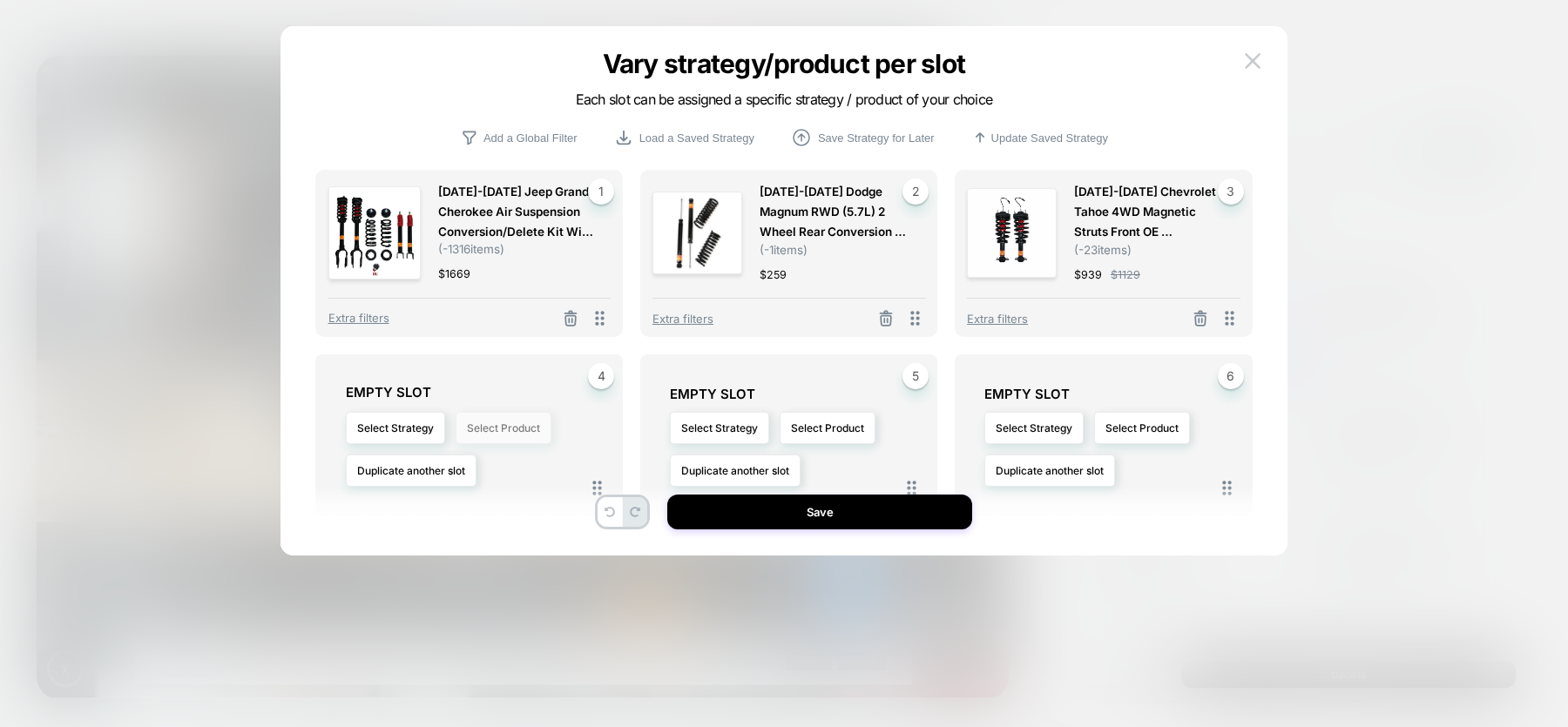
click at [484, 436] on button "Select Product" at bounding box center [503, 428] width 96 height 32
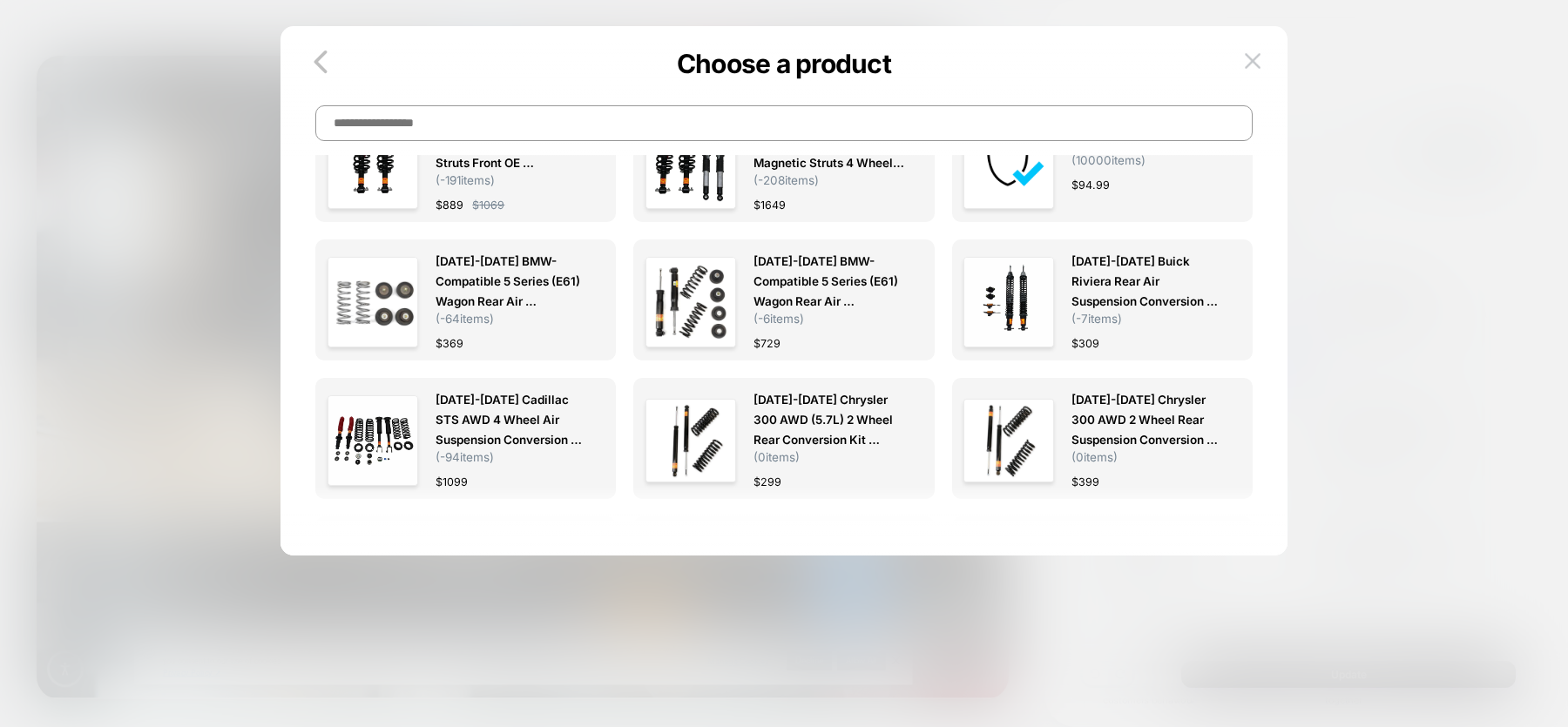
scroll to position [912, 0]
click at [795, 270] on span "2003-2010 BMW-Compatible 5 Series (E61) Wagon Rear Air Suspension Conversion Ki…" at bounding box center [829, 280] width 151 height 60
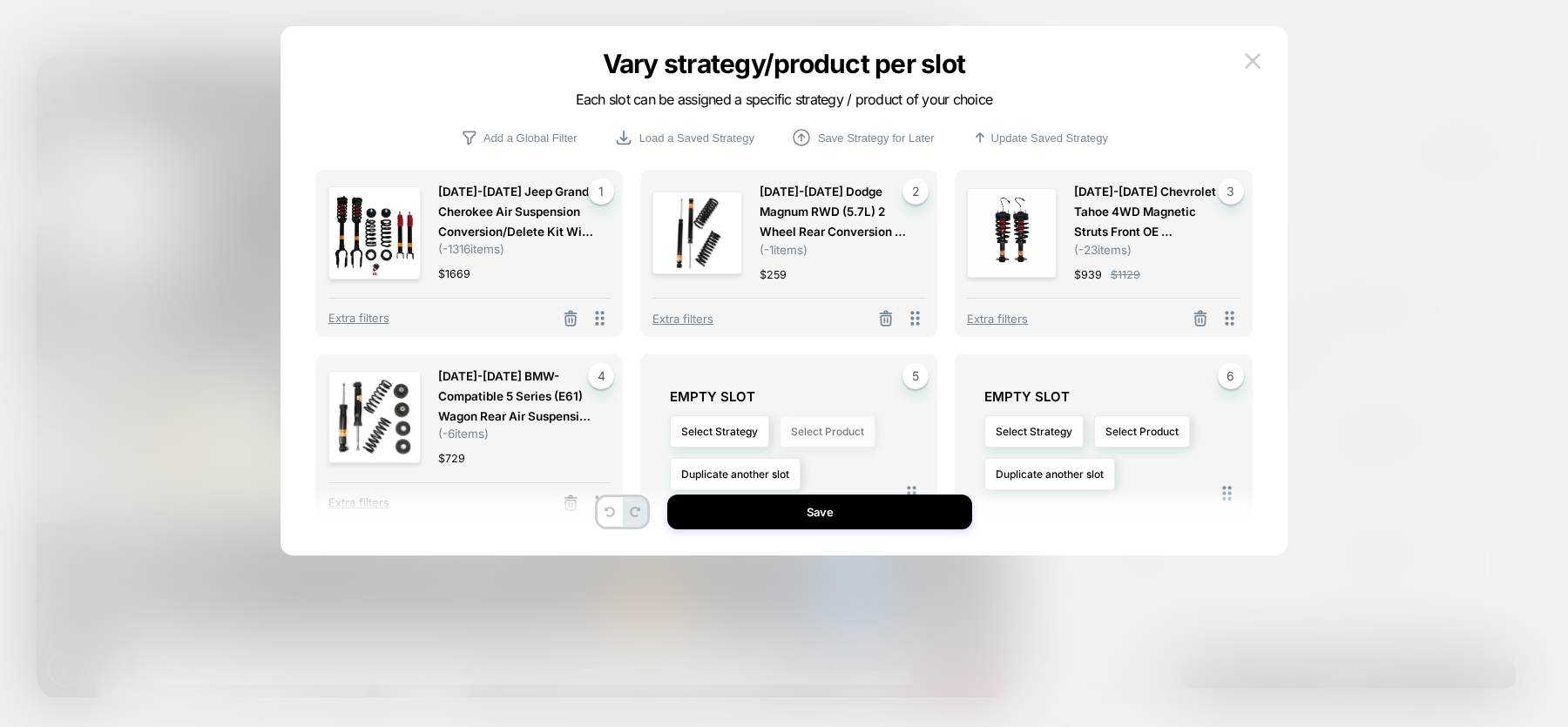
click at [829, 433] on button "Select Product" at bounding box center [828, 432] width 96 height 32
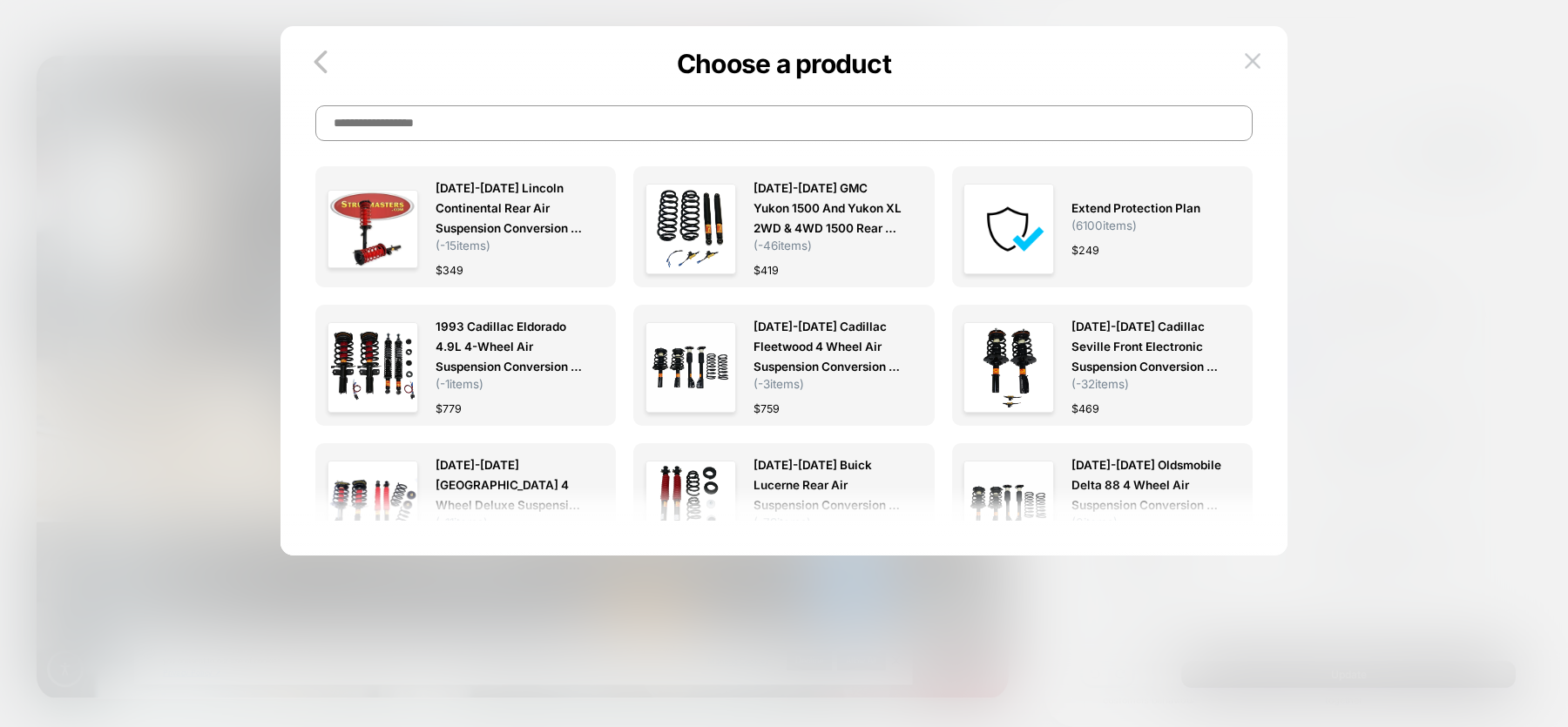
scroll to position [1955, 0]
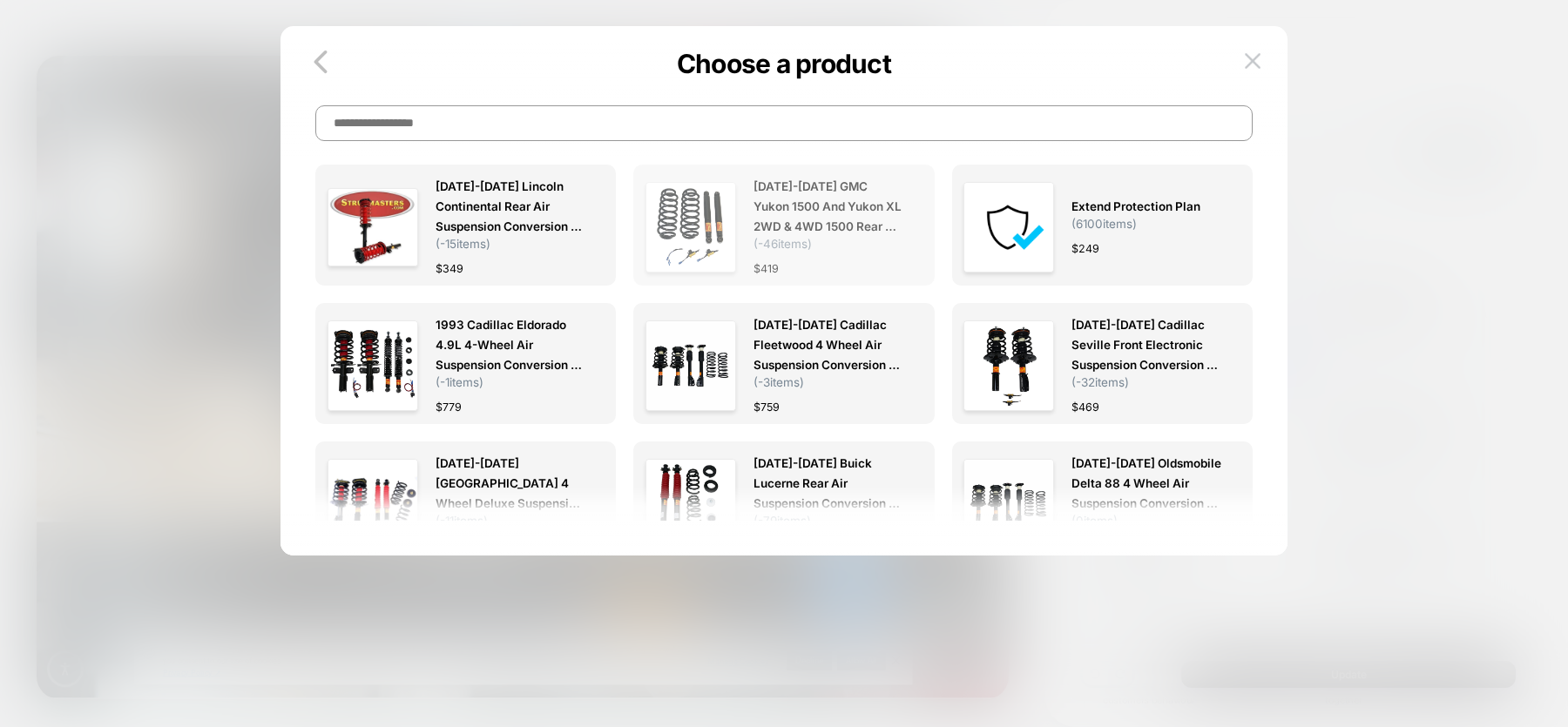
click at [817, 188] on span "2007-2014 GMC Yukon 1500 and Yukon XL 2WD & 4WD 1500 Rear Air Suspension Conver…" at bounding box center [829, 206] width 151 height 60
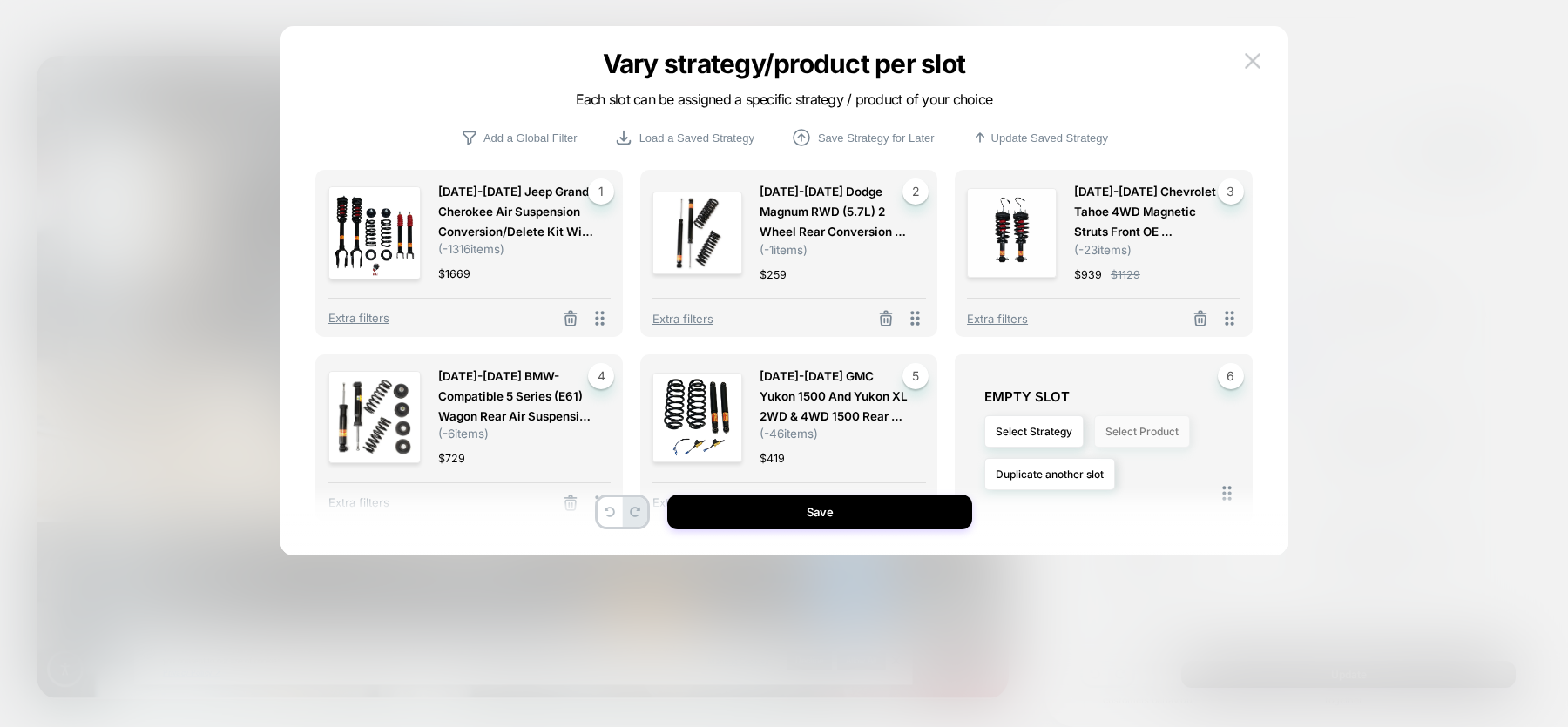
click at [1134, 434] on button "Select Product" at bounding box center [1142, 432] width 96 height 32
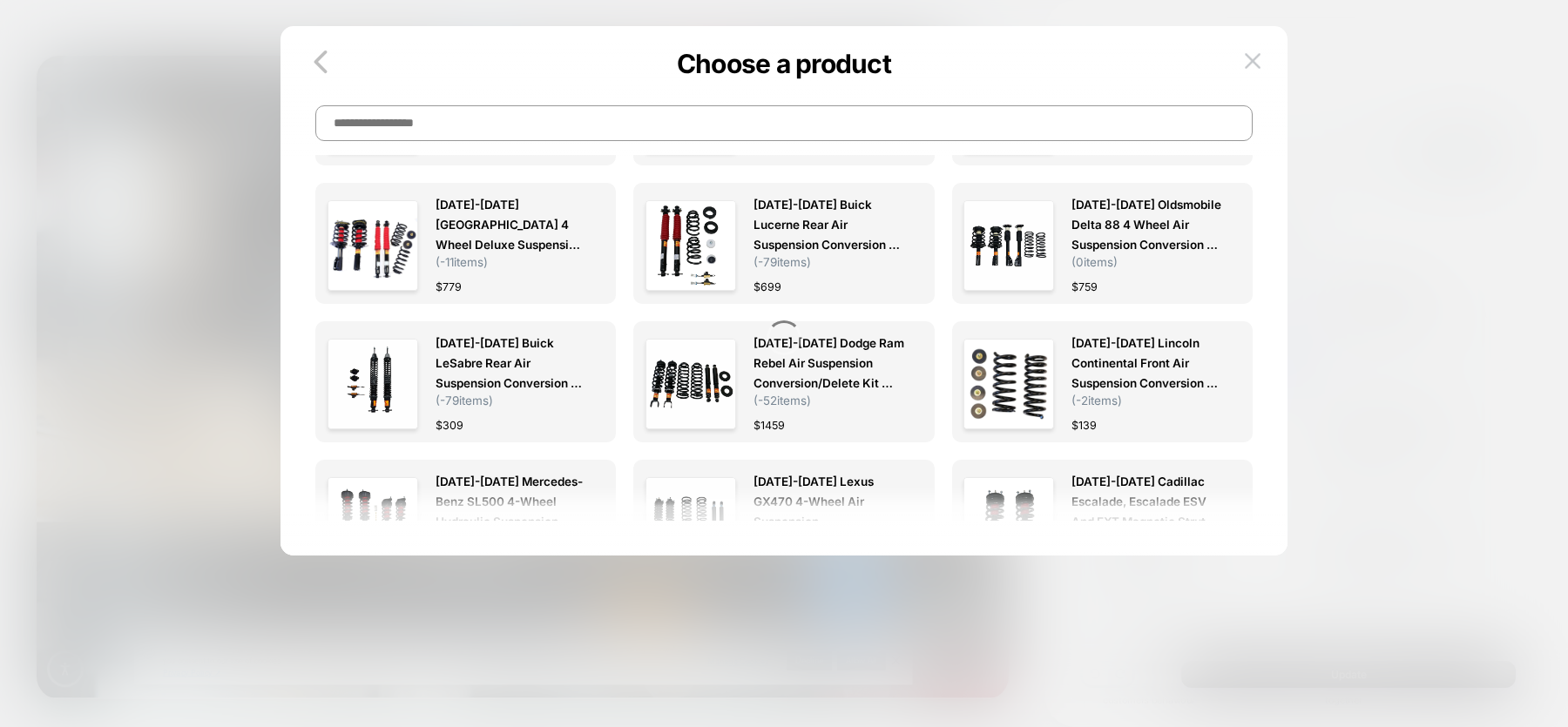
scroll to position [2218, 0]
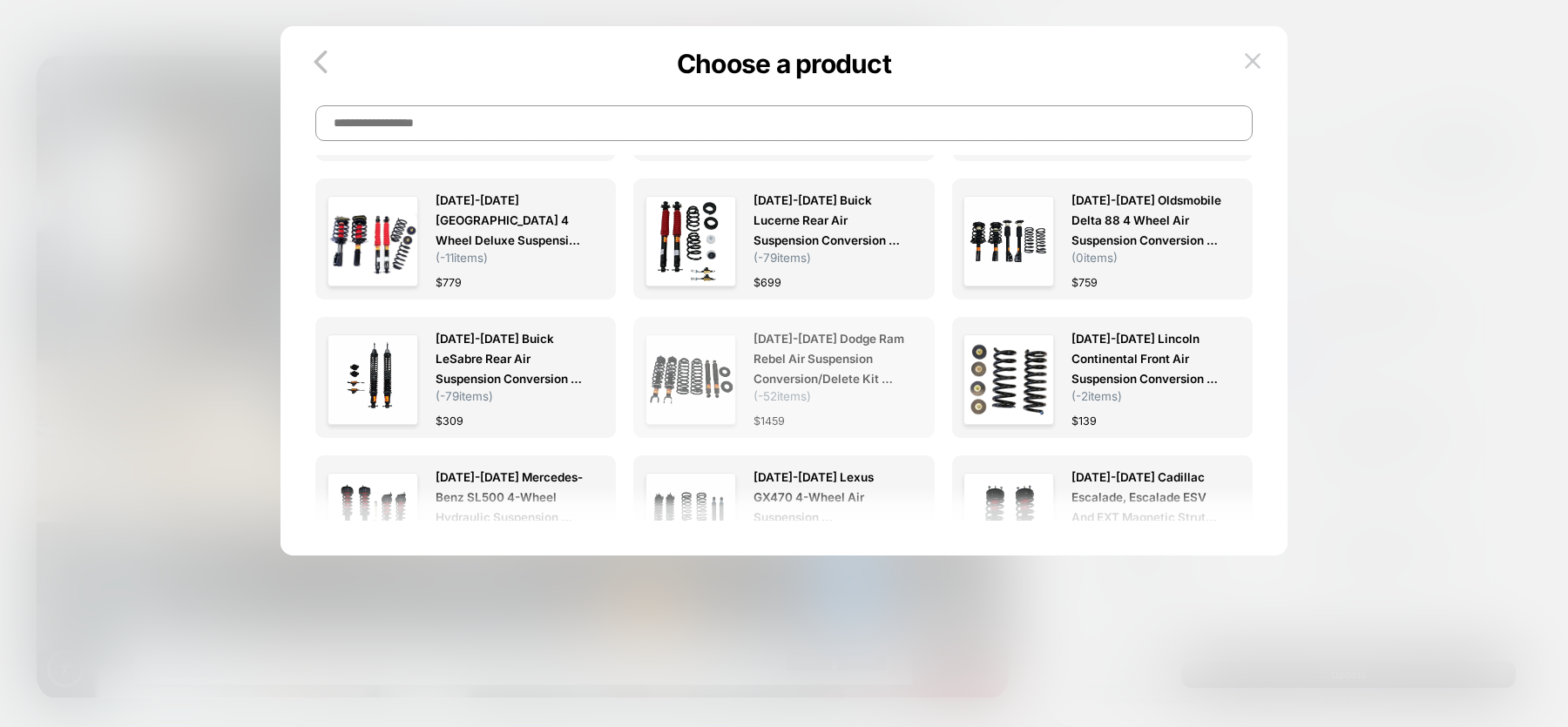
click at [830, 356] on span "2013-2018 Dodge Ram Rebel Air Suspension Conversion/Delete Kit (DR34F)" at bounding box center [829, 359] width 151 height 60
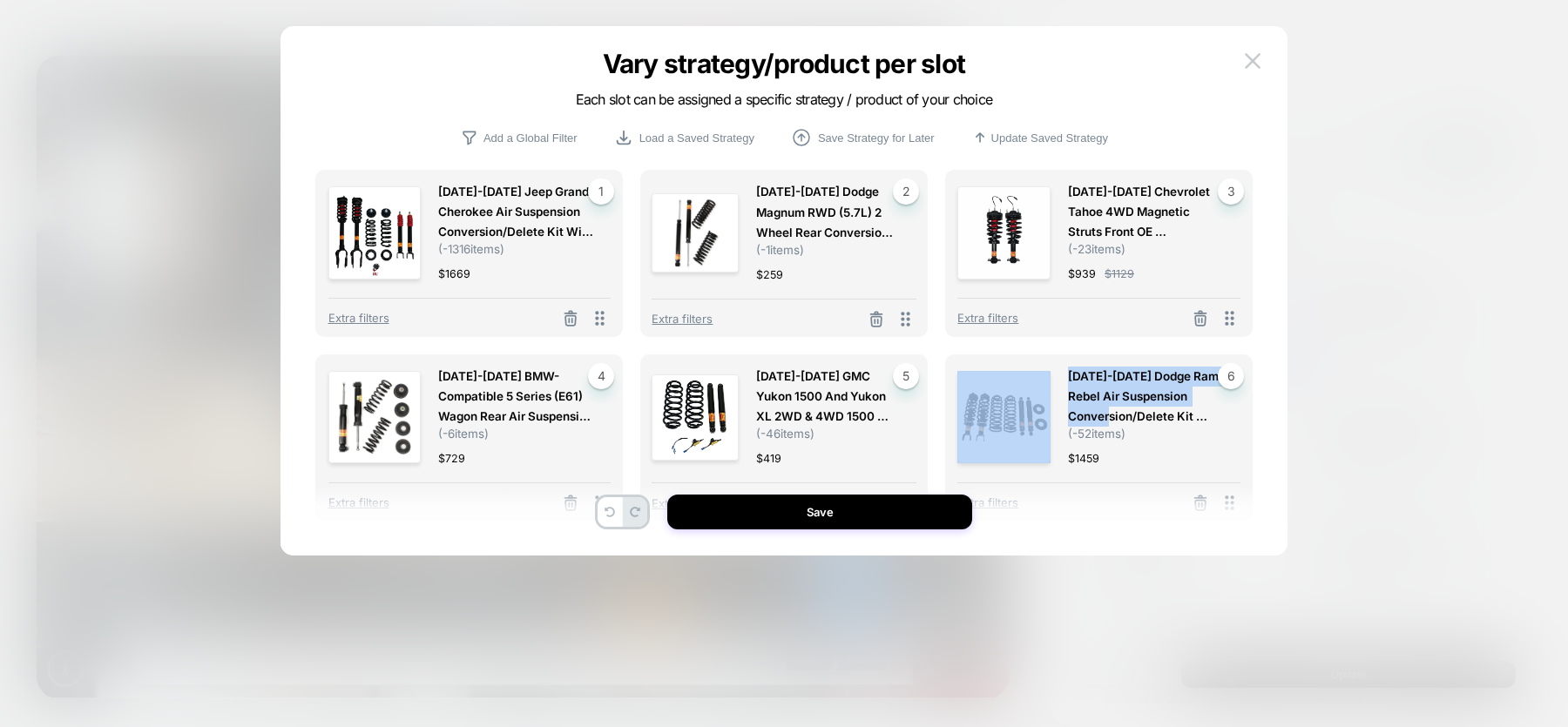
drag, startPoint x: 1133, startPoint y: 411, endPoint x: 1050, endPoint y: 458, distance: 95.4
click at [1049, 457] on div "2013-2018 Dodge Ram Rebel Air Suspension Conversion/Delete Kit (DR34F) ( -52 it…" at bounding box center [1099, 417] width 283 height 102
click at [1099, 495] on div "Save" at bounding box center [784, 511] width 1006 height 35
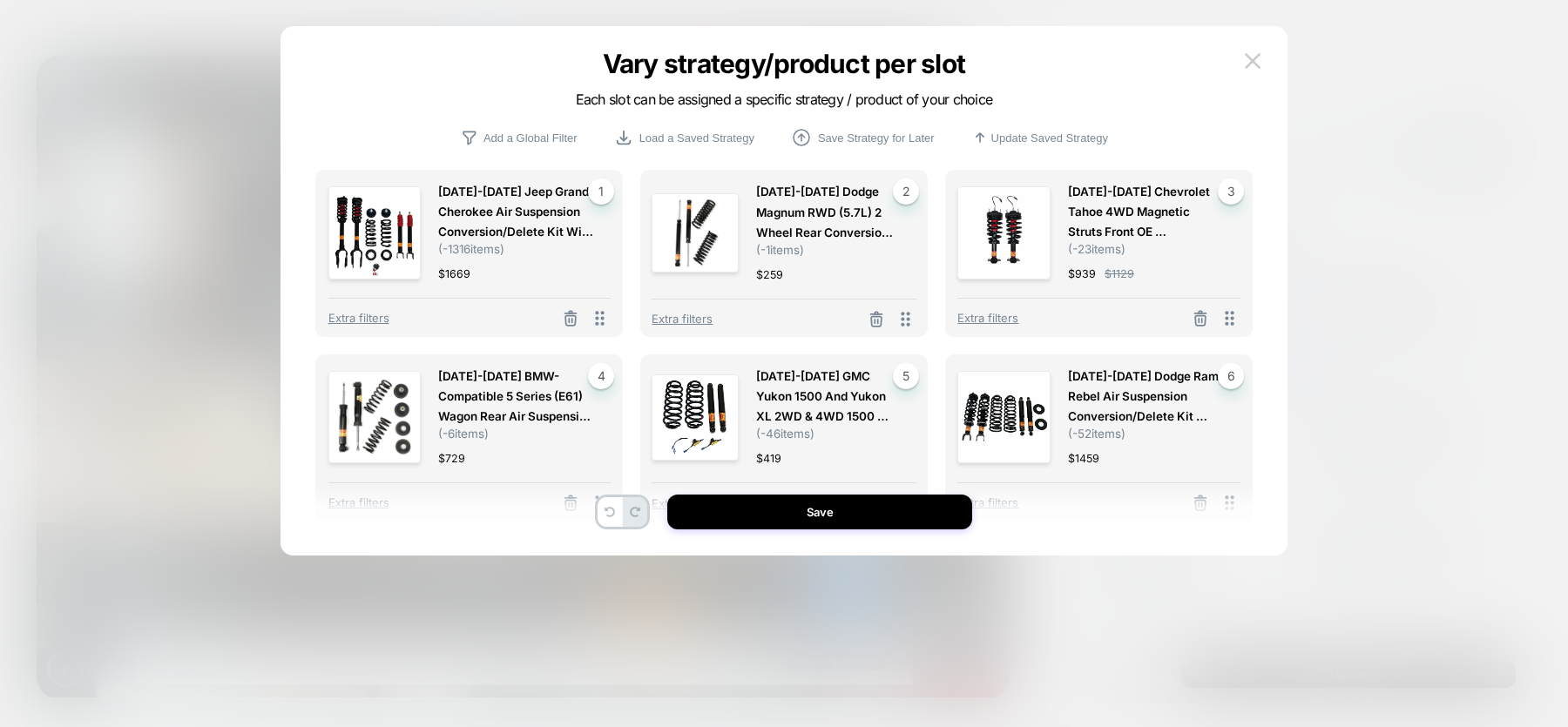
scroll to position [44, 0]
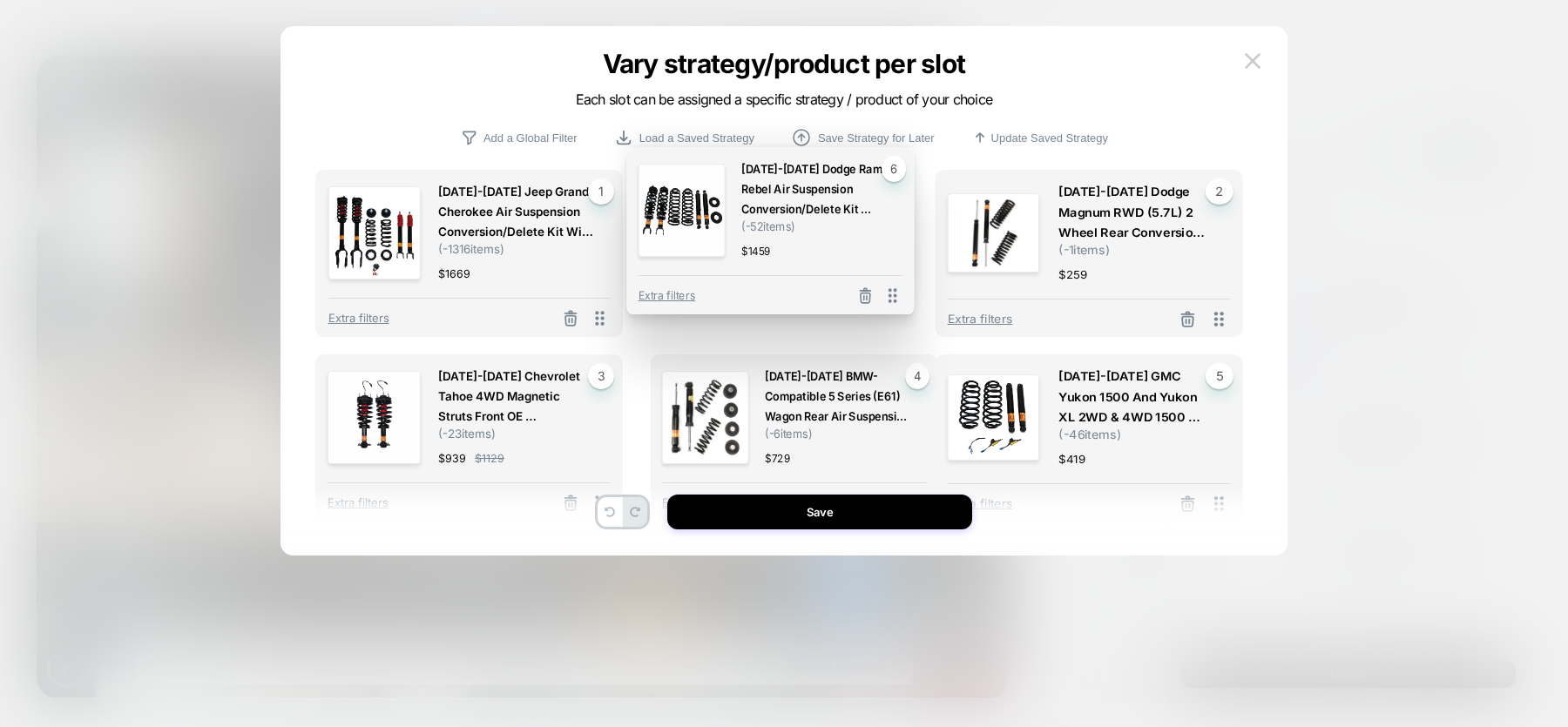
drag, startPoint x: 1238, startPoint y: 458, endPoint x: 909, endPoint y: 252, distance: 388.2
click at [909, 251] on div "2013-2018 Dodge Ram Rebel Air Suspension Conversion/Delete Kit (DR34F) ( -52 it…" at bounding box center [770, 231] width 287 height 167
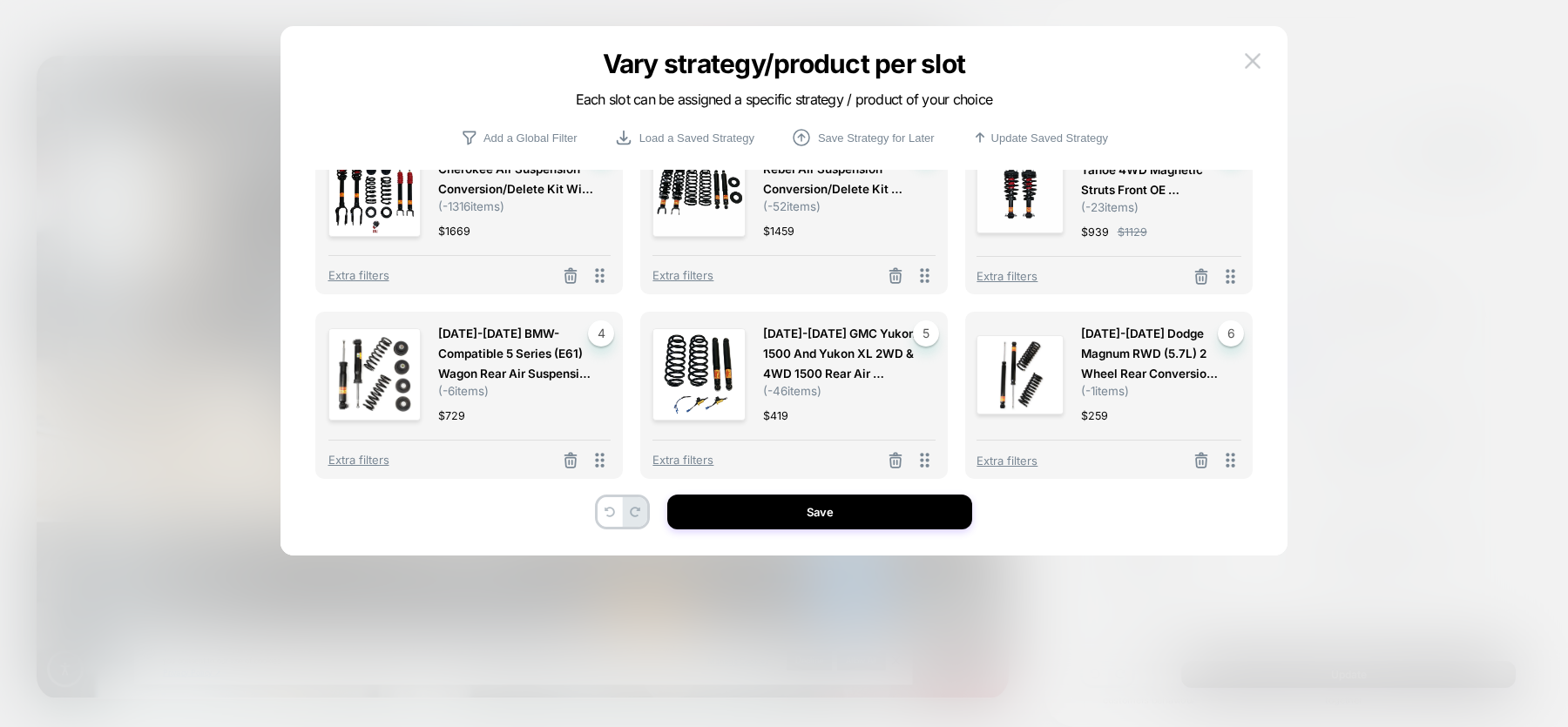
scroll to position [0, 0]
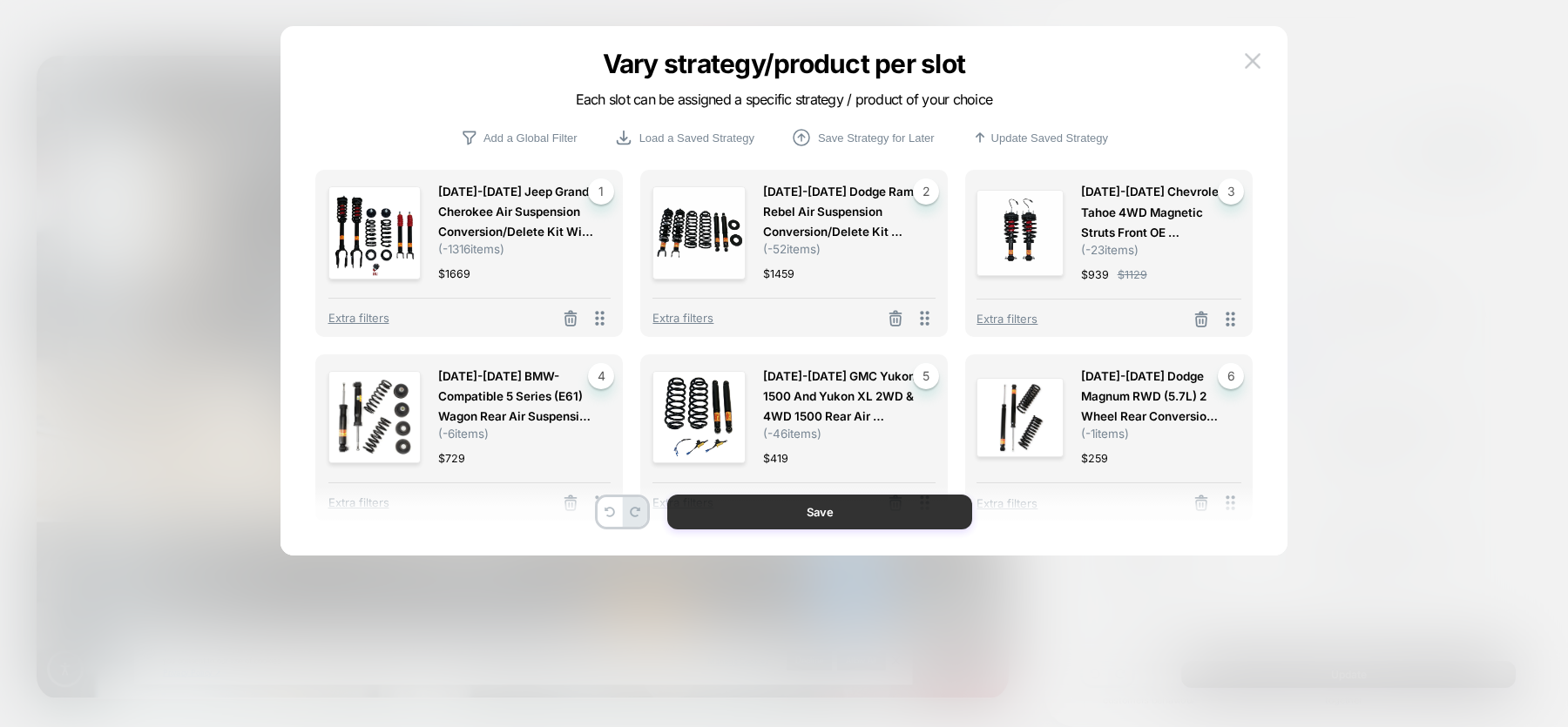
click at [891, 517] on button "Save" at bounding box center [819, 511] width 305 height 35
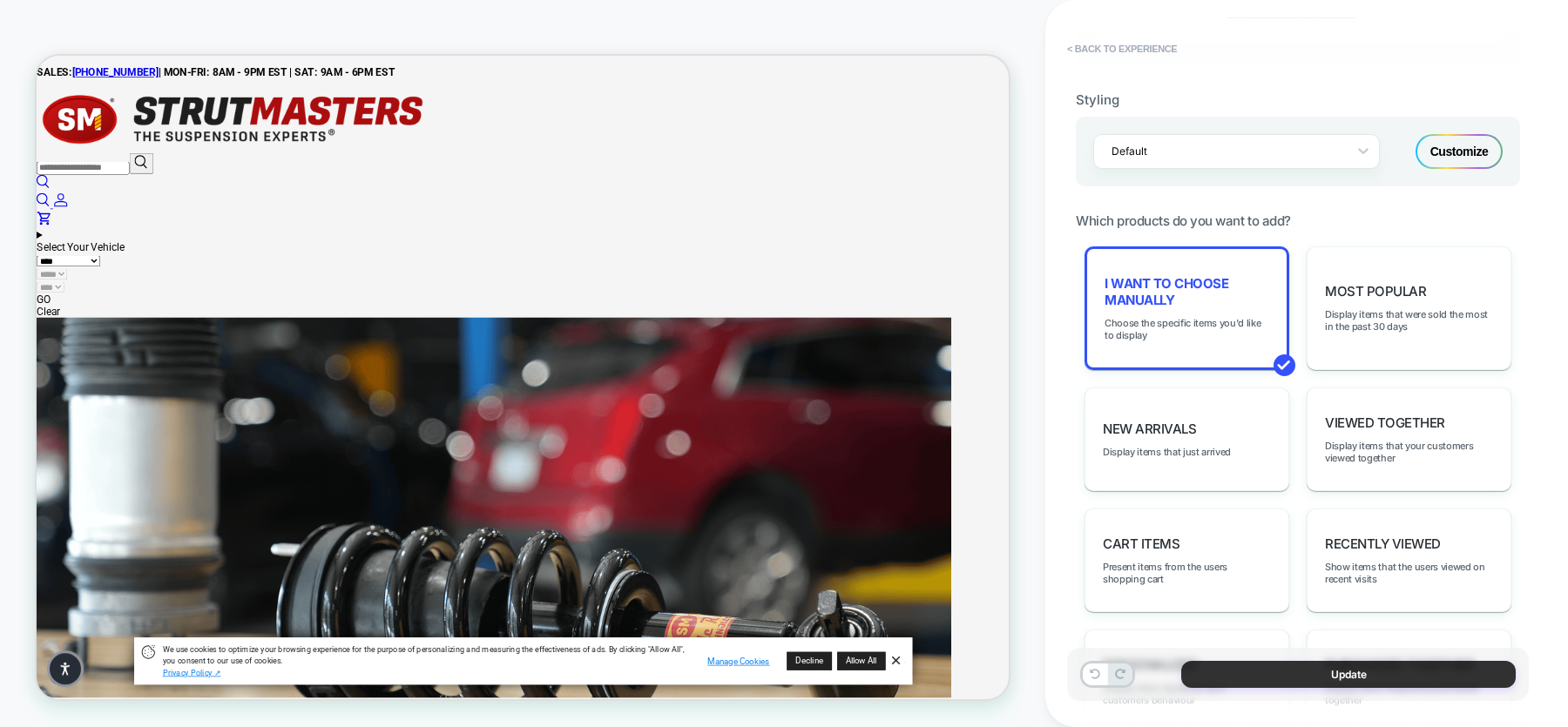
click at [1254, 581] on button "Update" at bounding box center [1348, 674] width 334 height 27
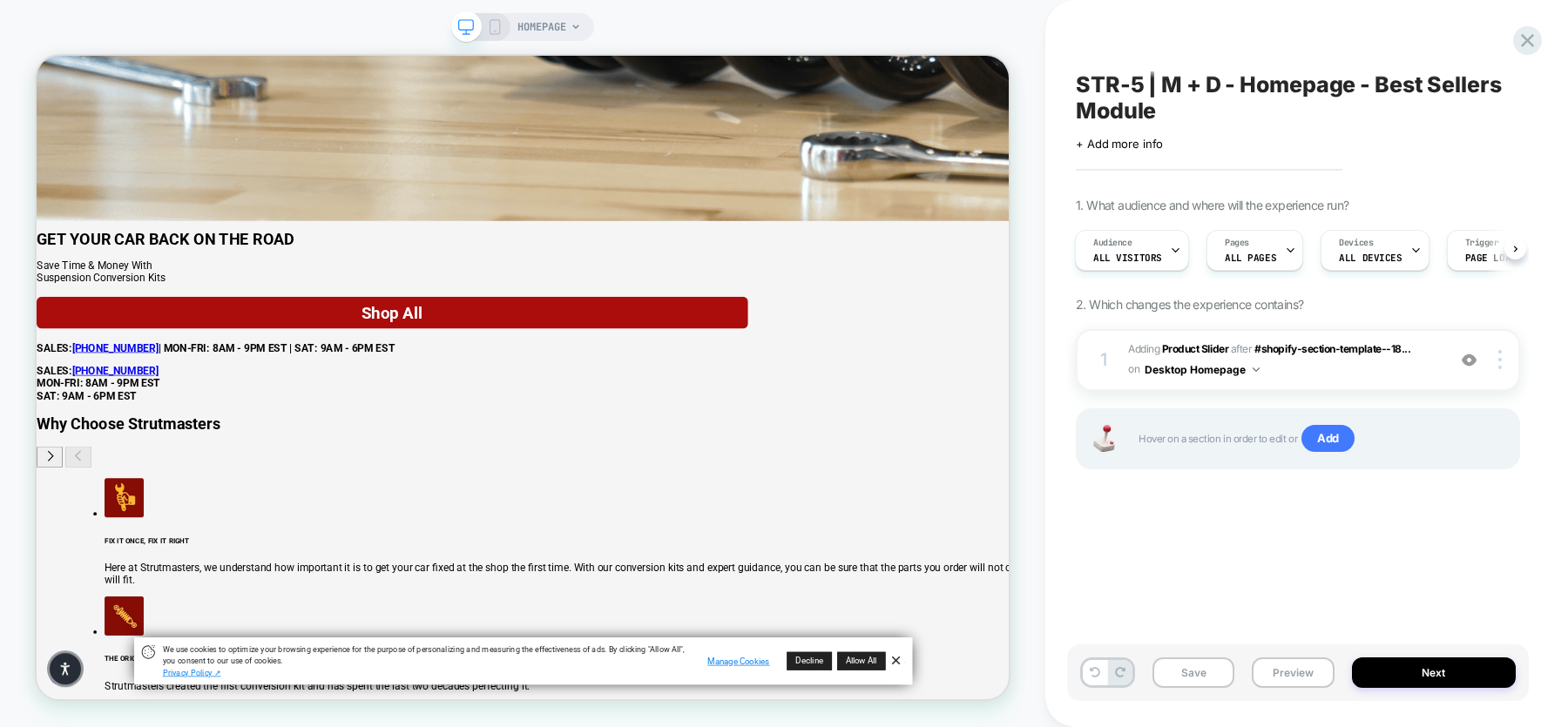
scroll to position [2012, 0]
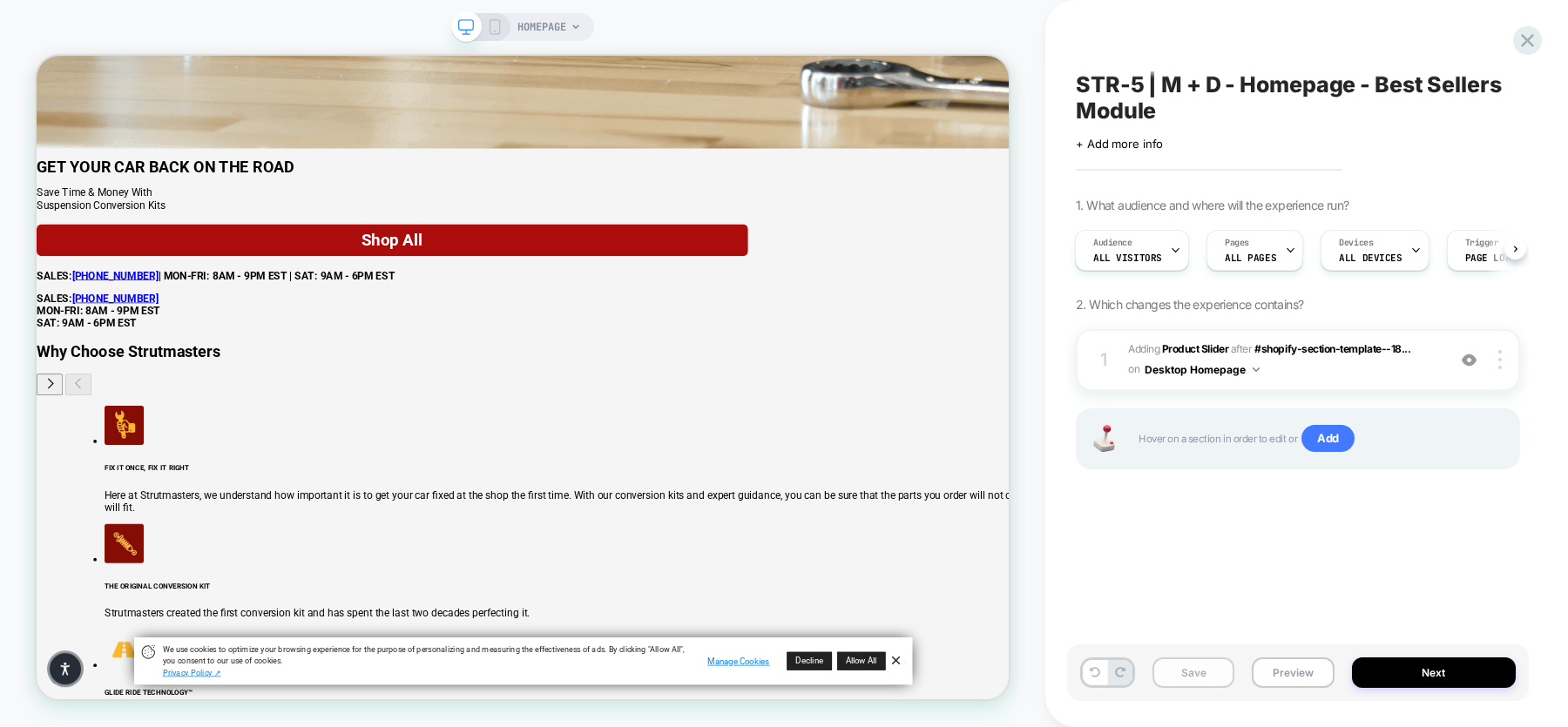
click at [1198, 581] on button "Save" at bounding box center [1193, 673] width 82 height 30
click at [1254, 581] on button "Preview" at bounding box center [1292, 673] width 82 height 30
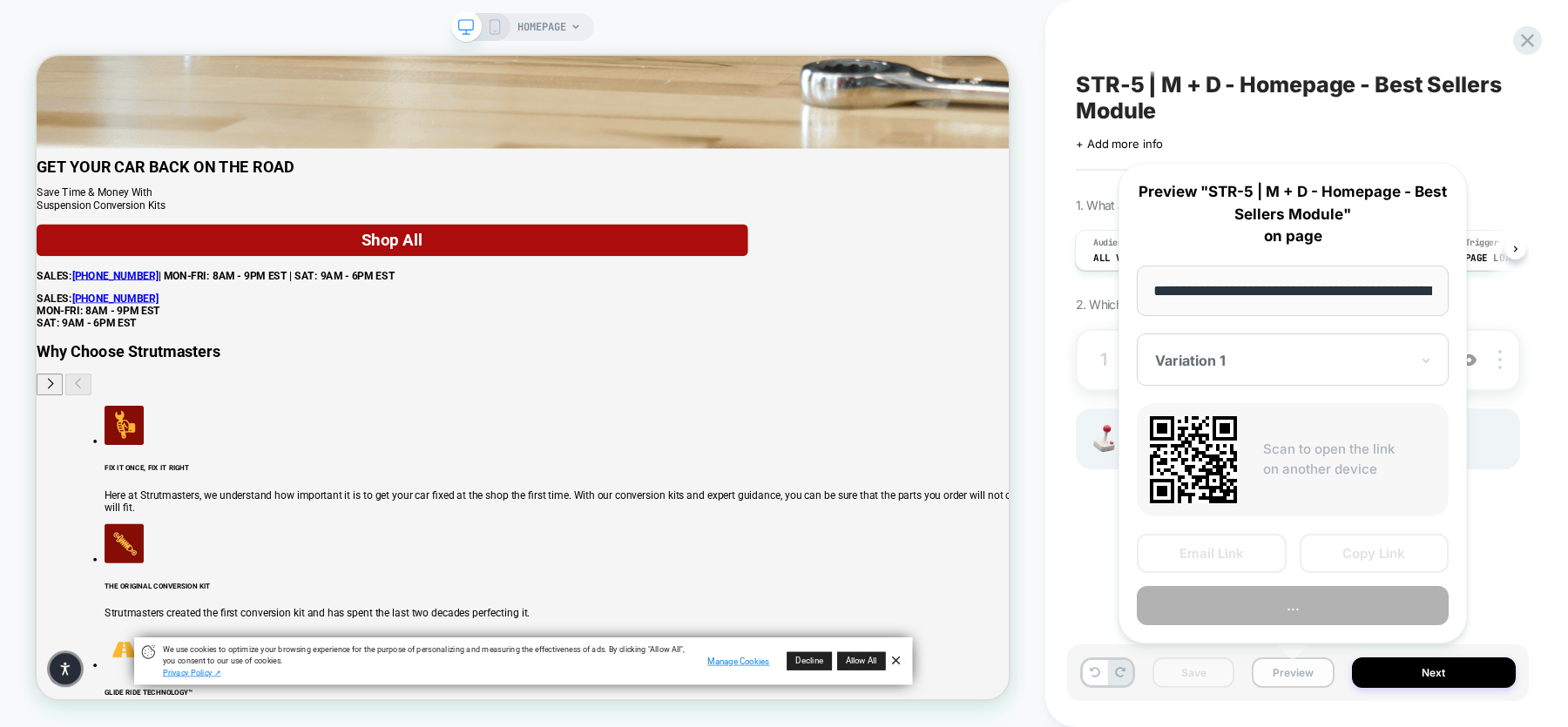
scroll to position [0, 74]
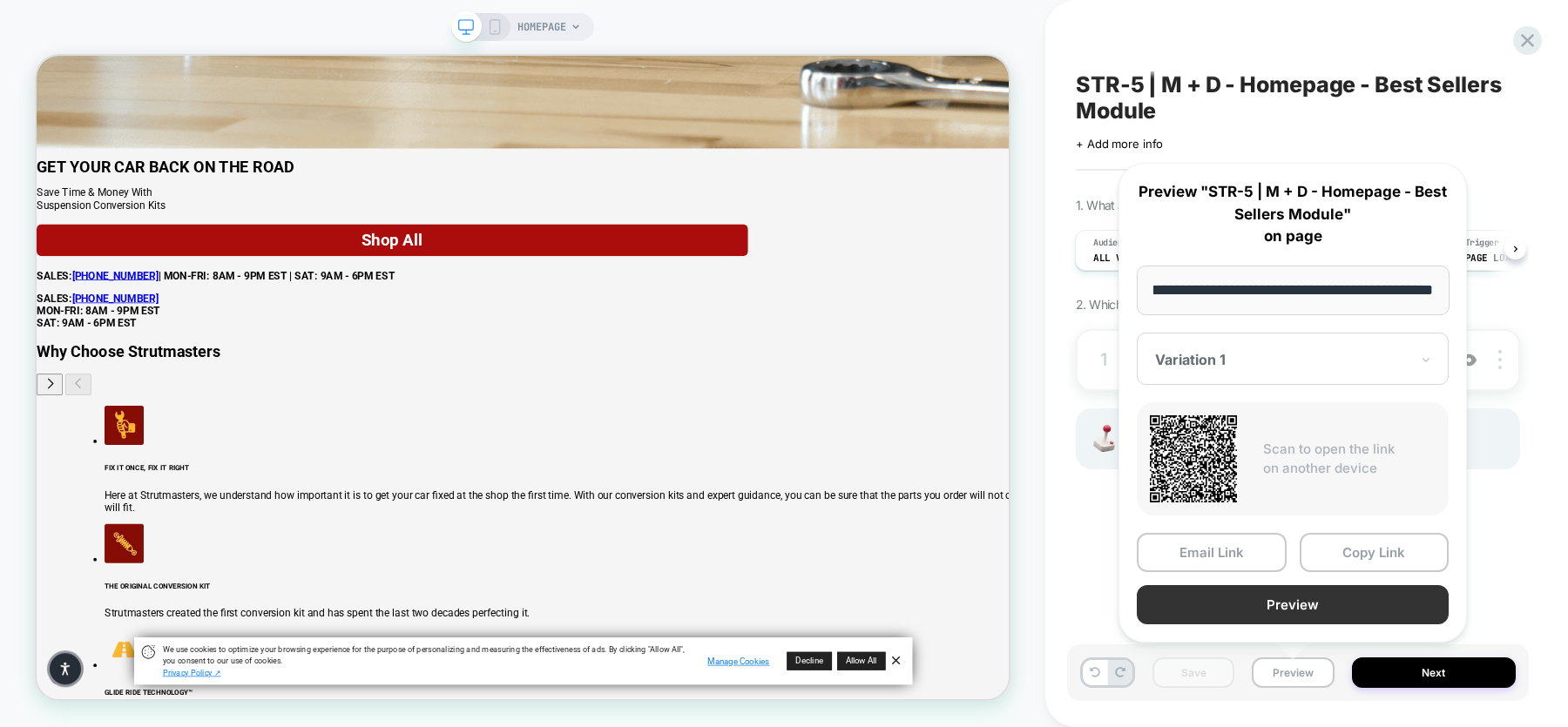
click at [1254, 581] on button "Preview" at bounding box center [1292, 605] width 312 height 39
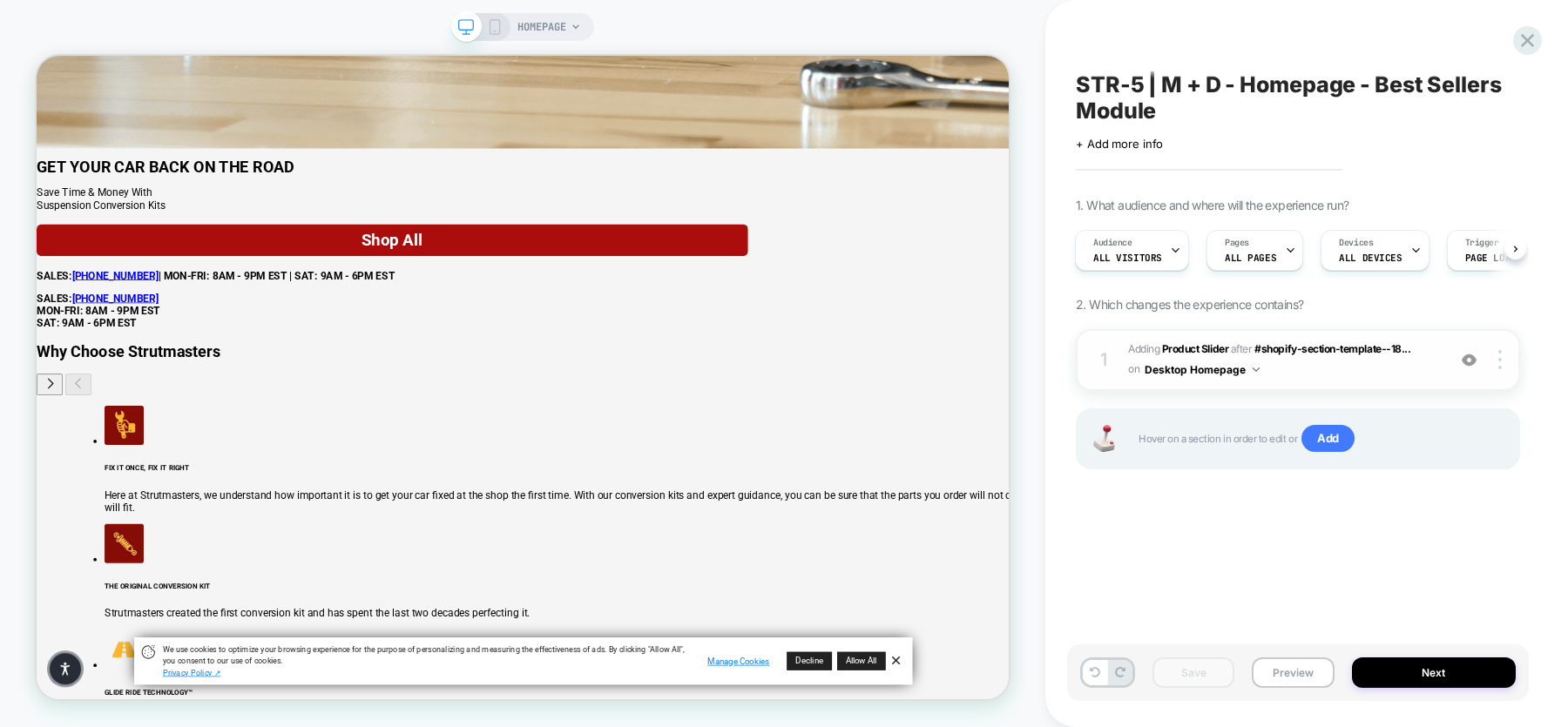
click at [1254, 372] on span "#_loomi_addon_1759852400848 Adding Product Slider AFTER #shopify-section-templa…" at bounding box center [1283, 360] width 310 height 41
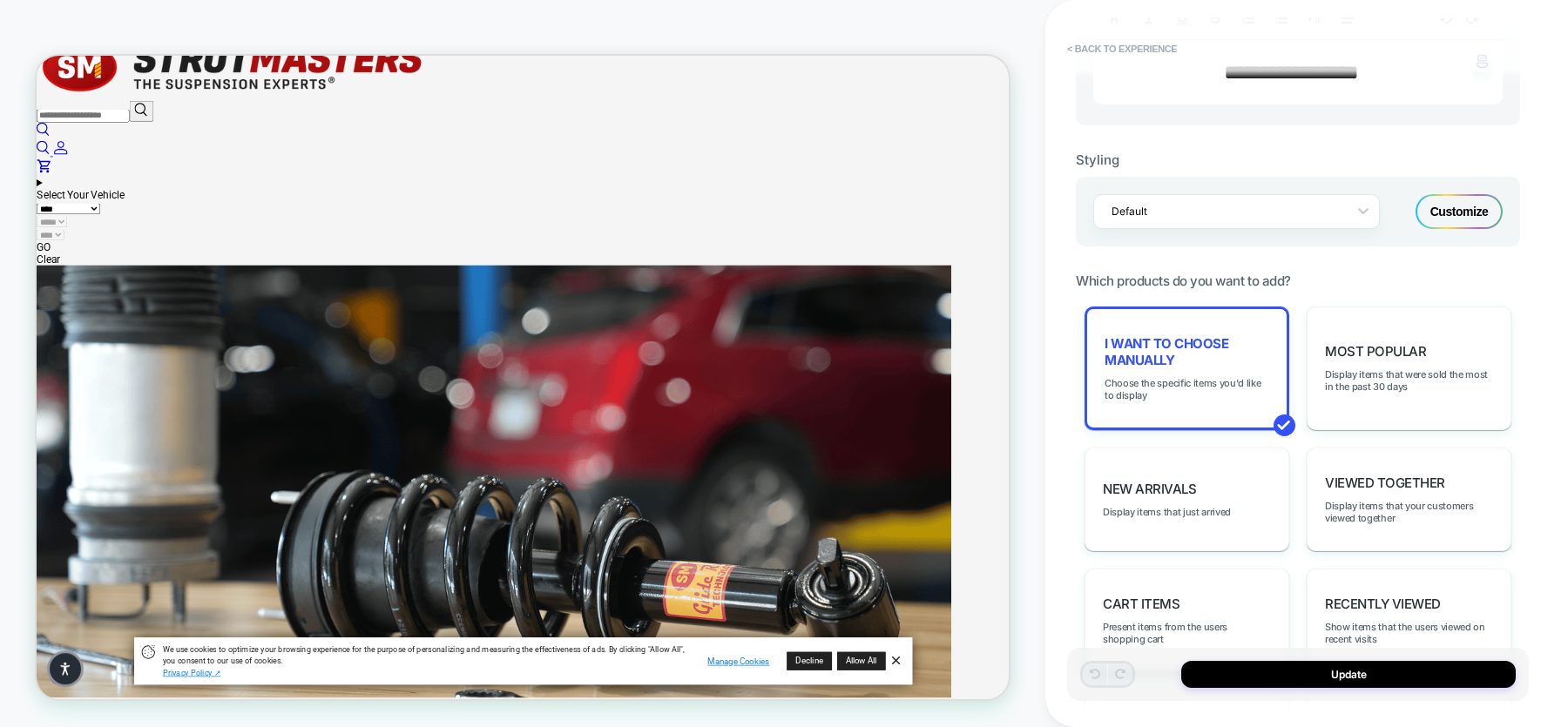
scroll to position [674, 0]
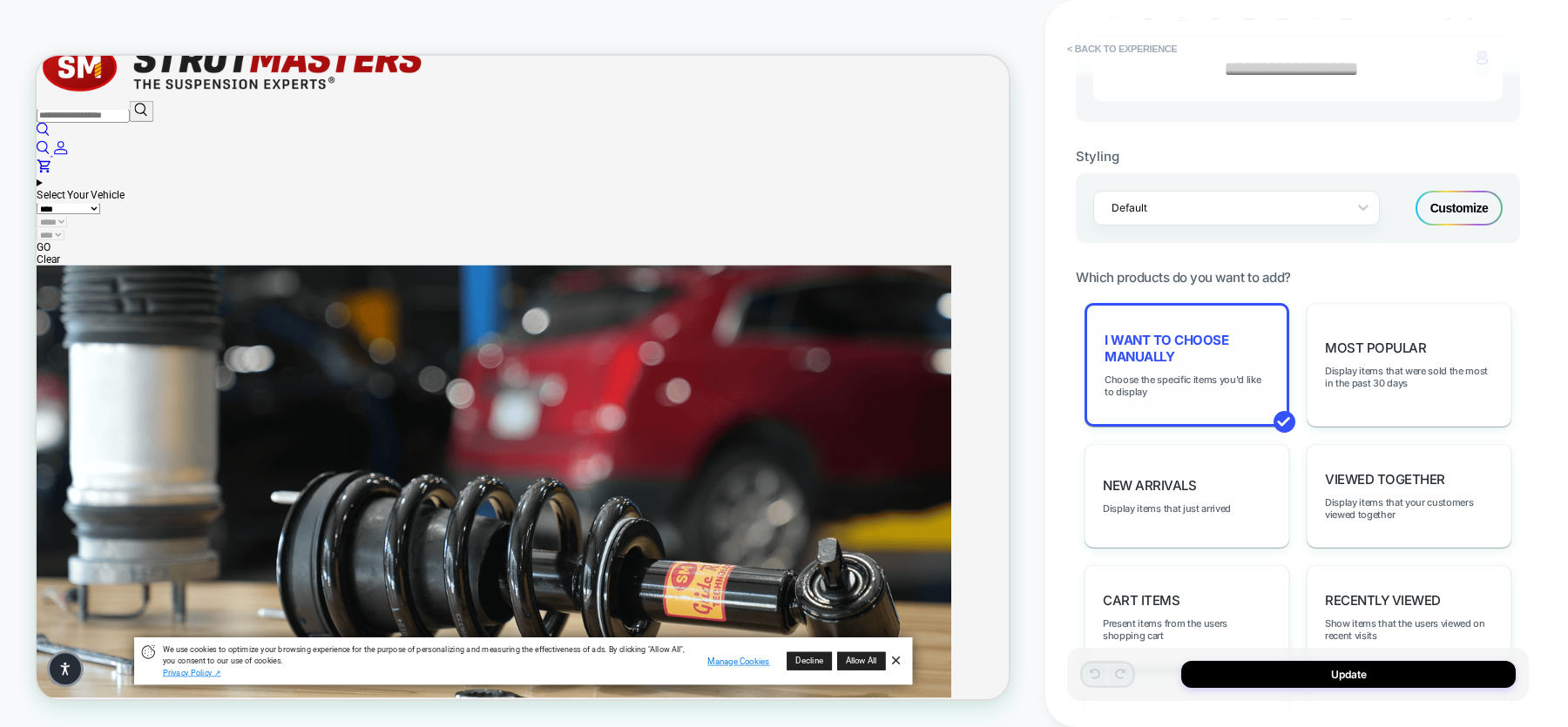
click at [1192, 349] on span "I want to choose manually" at bounding box center [1186, 348] width 164 height 33
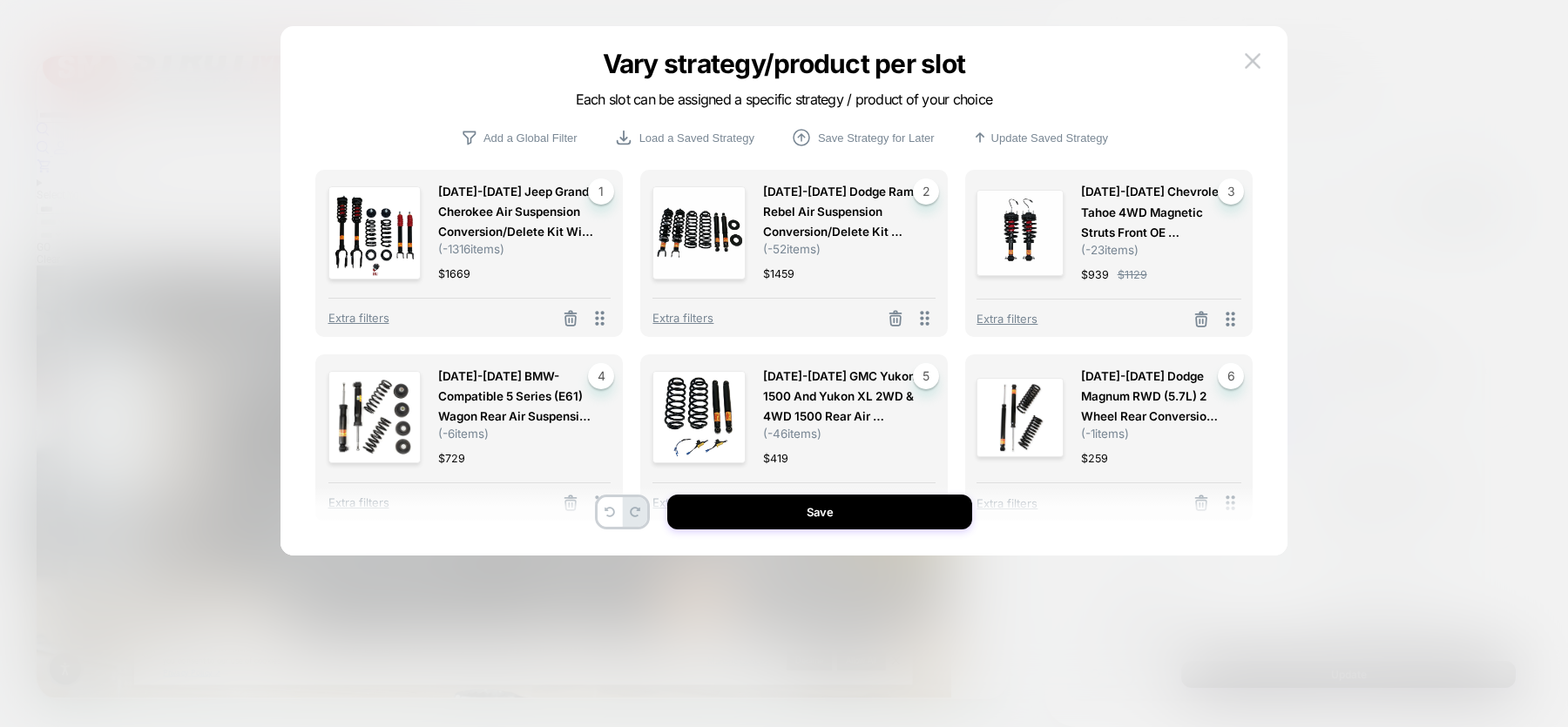
click at [886, 316] on button at bounding box center [895, 320] width 28 height 22
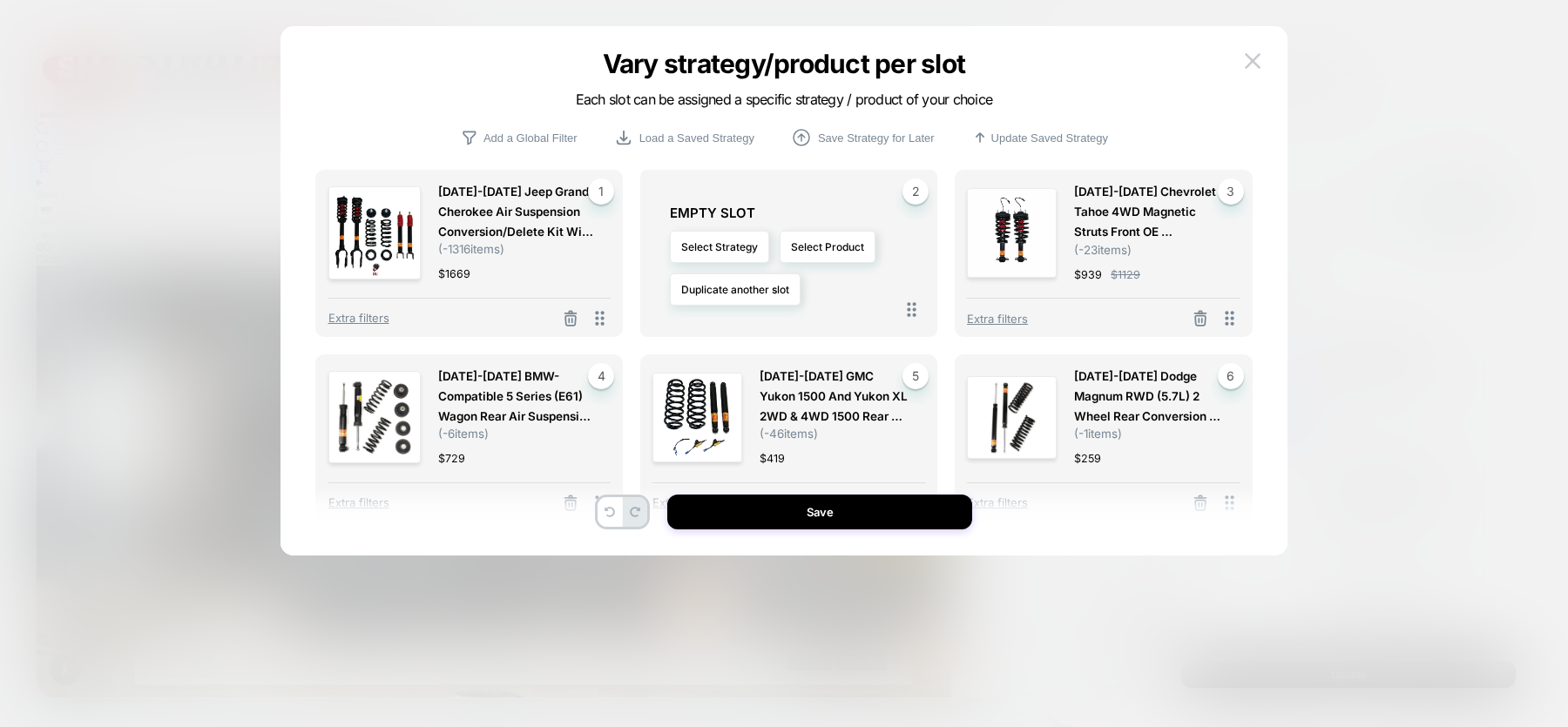
click at [1187, 322] on button at bounding box center [1200, 320] width 28 height 22
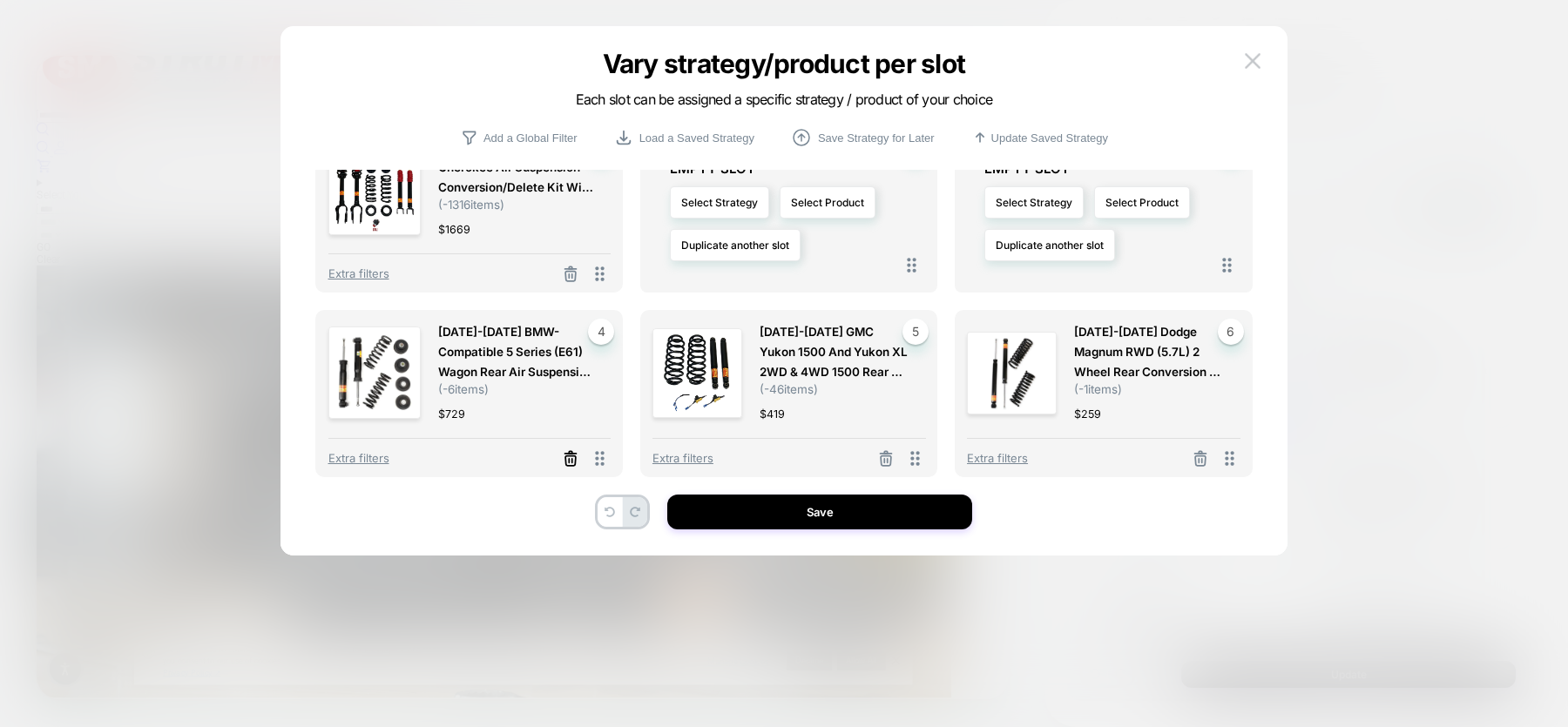
click at [573, 454] on line at bounding box center [571, 454] width 11 height 0
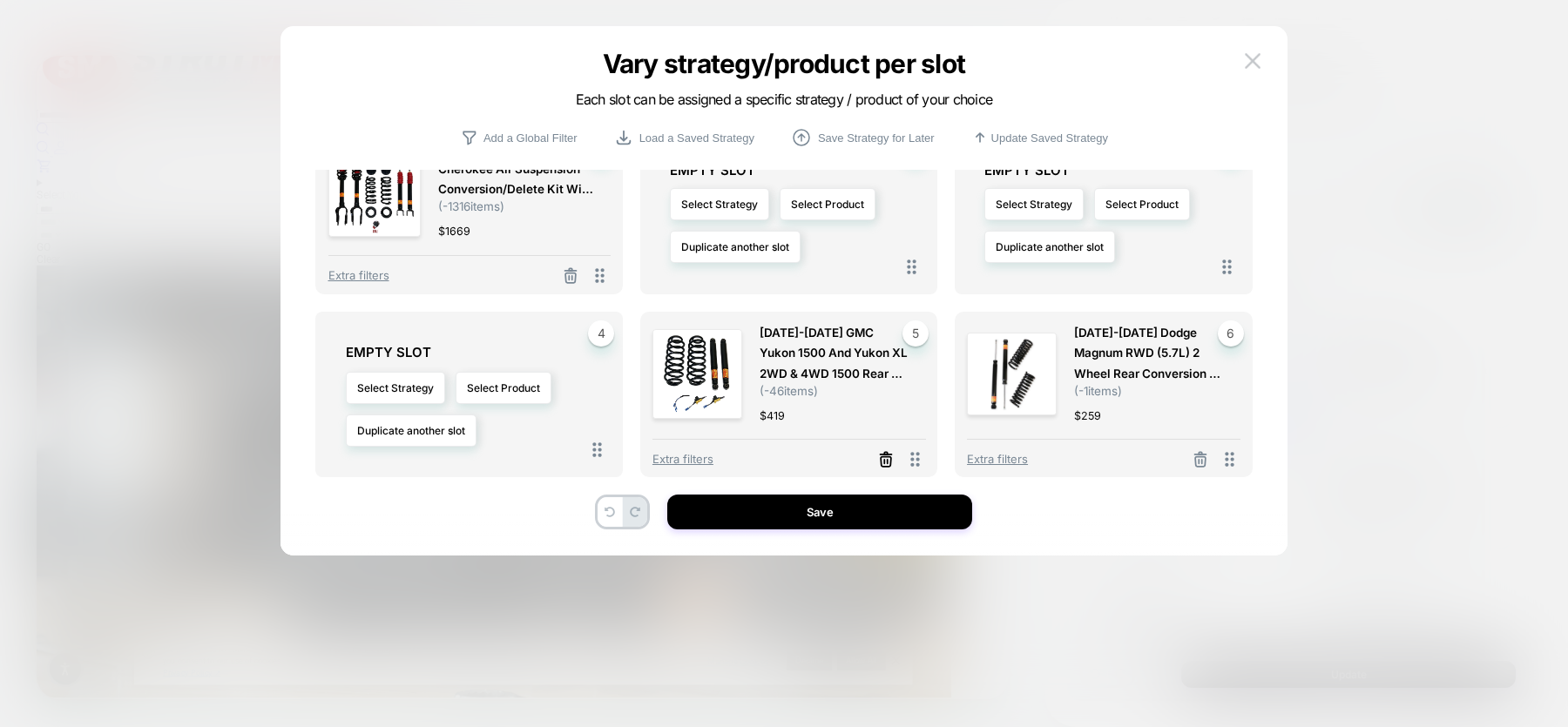
click at [884, 456] on icon at bounding box center [886, 460] width 18 height 18
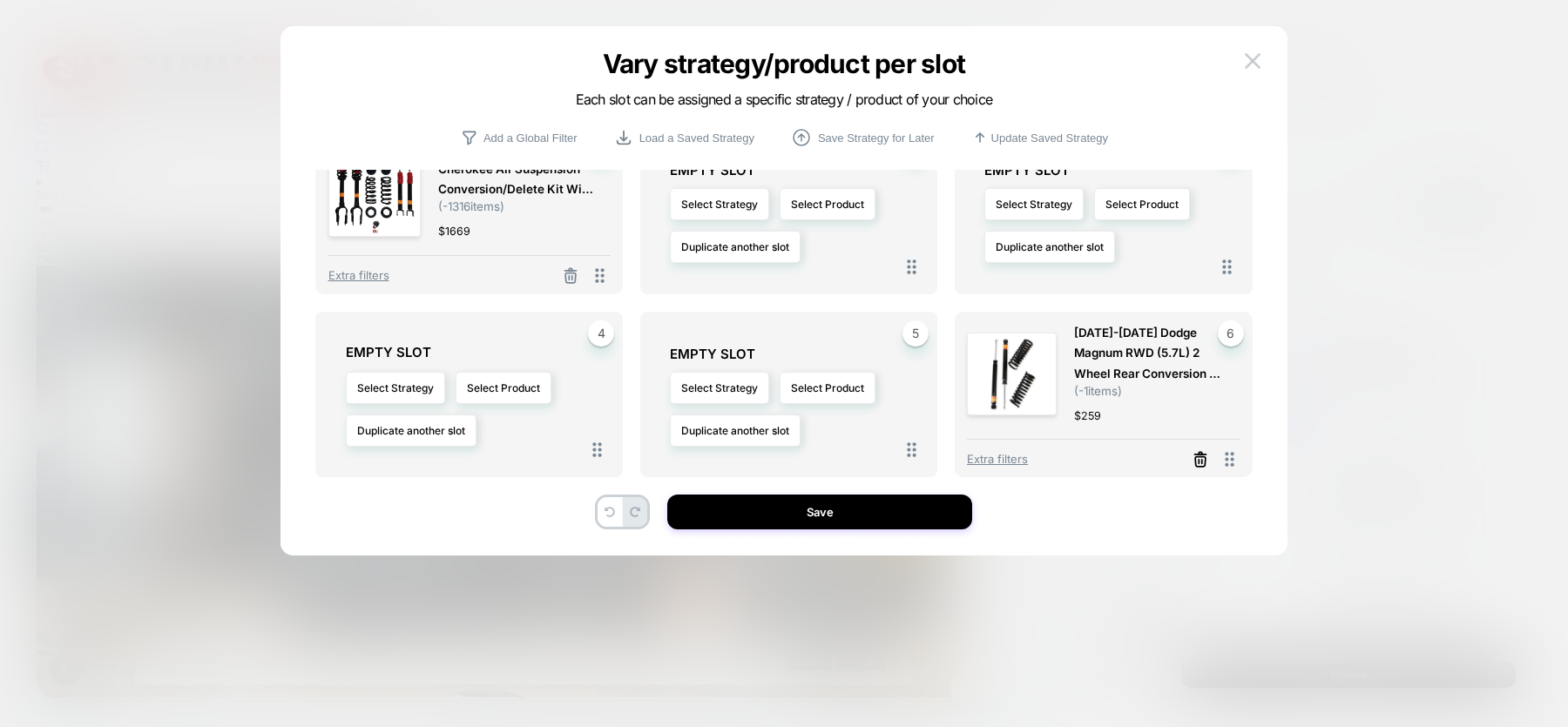
click at [1204, 455] on icon at bounding box center [1200, 460] width 18 height 18
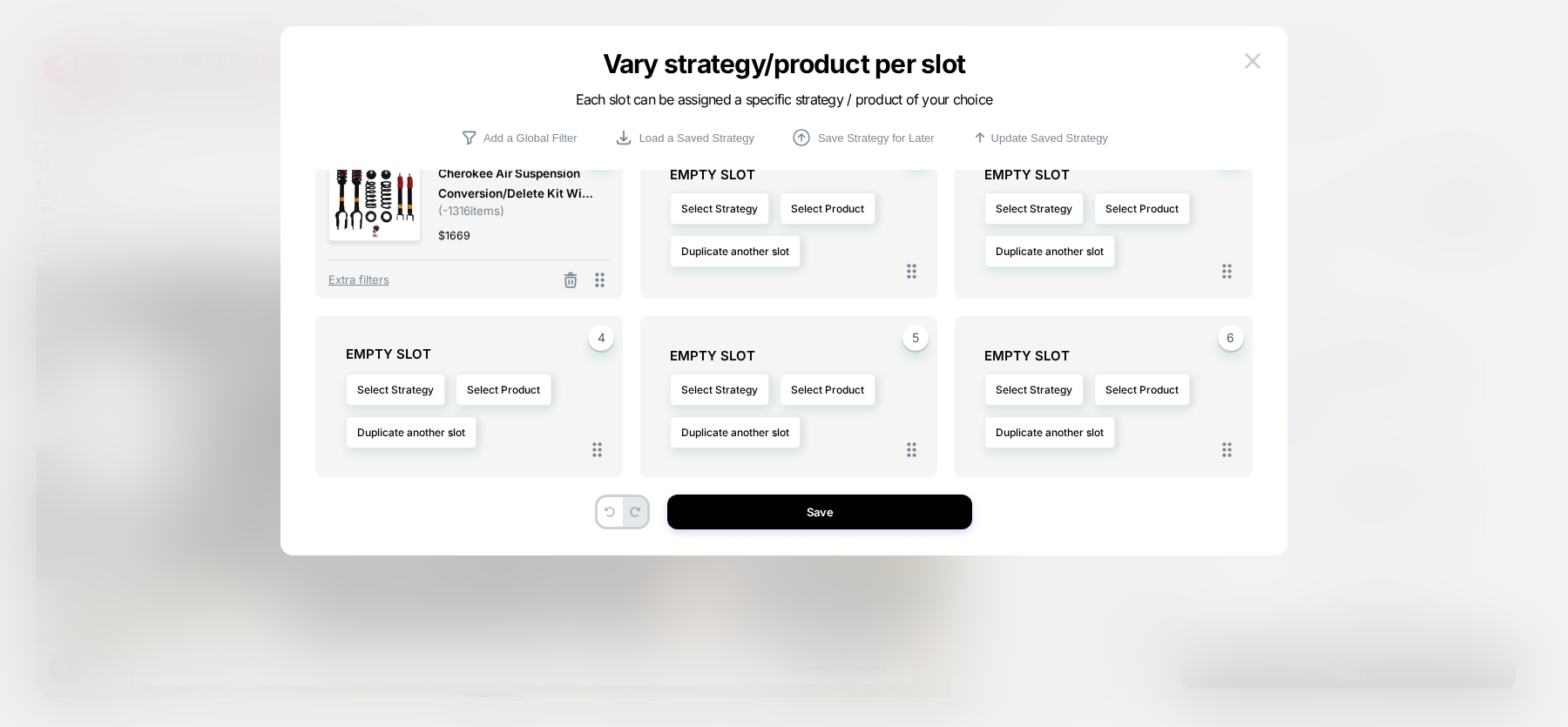
scroll to position [38, 0]
click at [716, 246] on button "Duplicate another slot" at bounding box center [735, 251] width 130 height 32
click at [732, 299] on span "Duplicate slot 1" at bounding box center [735, 300] width 73 height 13
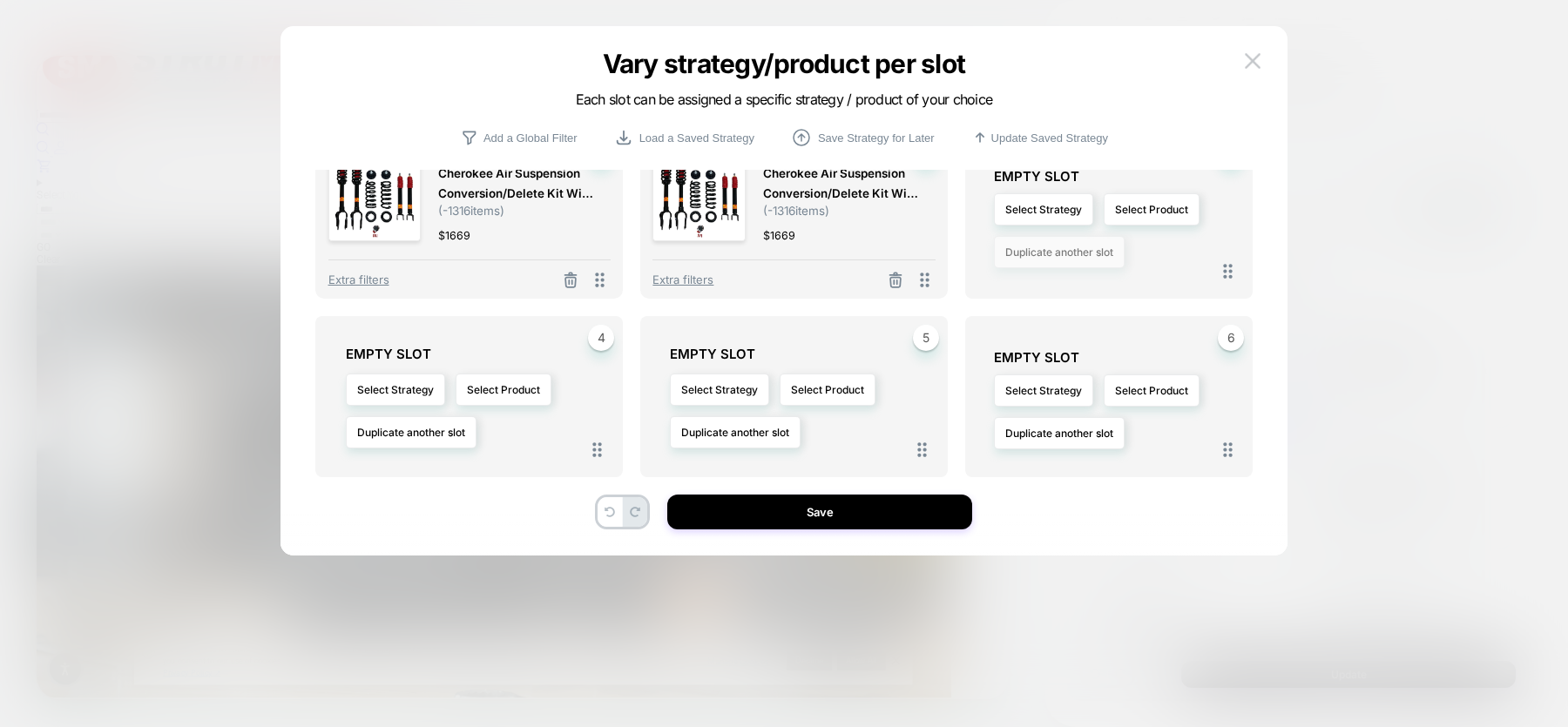
click at [1048, 259] on button "Duplicate another slot" at bounding box center [1058, 252] width 130 height 32
click at [1055, 297] on span "Duplicate slot 1" at bounding box center [1058, 300] width 73 height 13
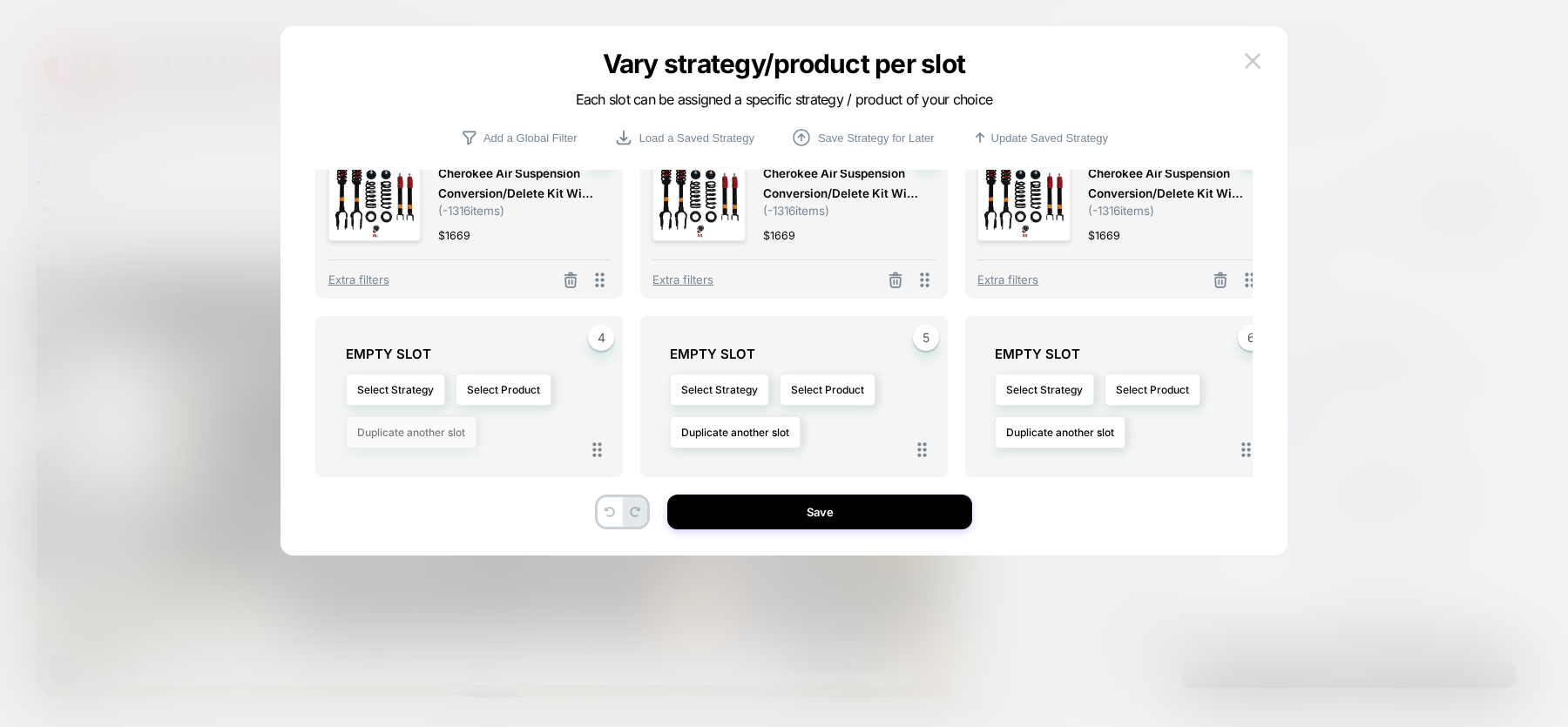
click at [438, 441] on button "Duplicate another slot" at bounding box center [411, 432] width 130 height 32
click at [438, 475] on span "Duplicate slot 1" at bounding box center [408, 481] width 73 height 13
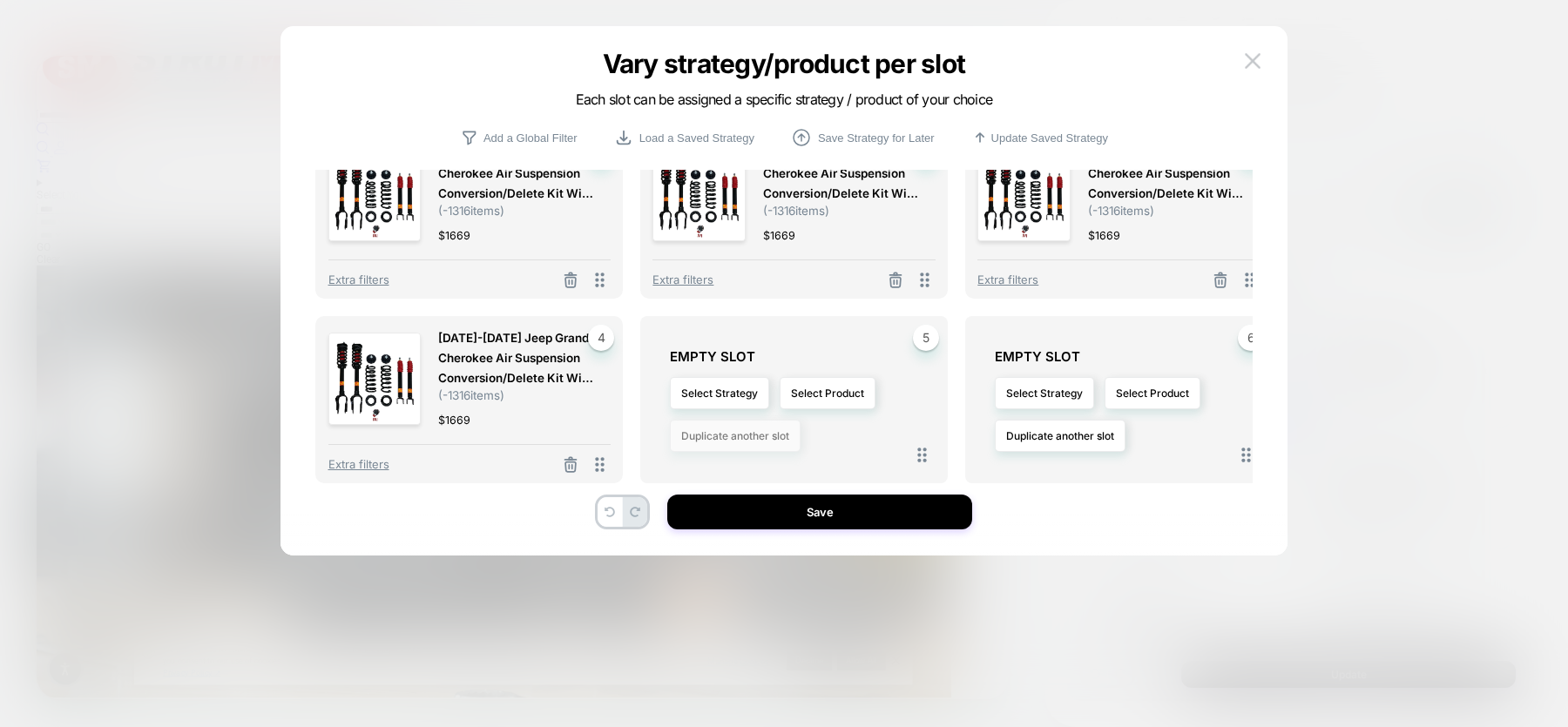
click at [731, 430] on button "Duplicate another slot" at bounding box center [735, 435] width 130 height 32
click at [721, 488] on span "Duplicate slot 1" at bounding box center [734, 485] width 73 height 13
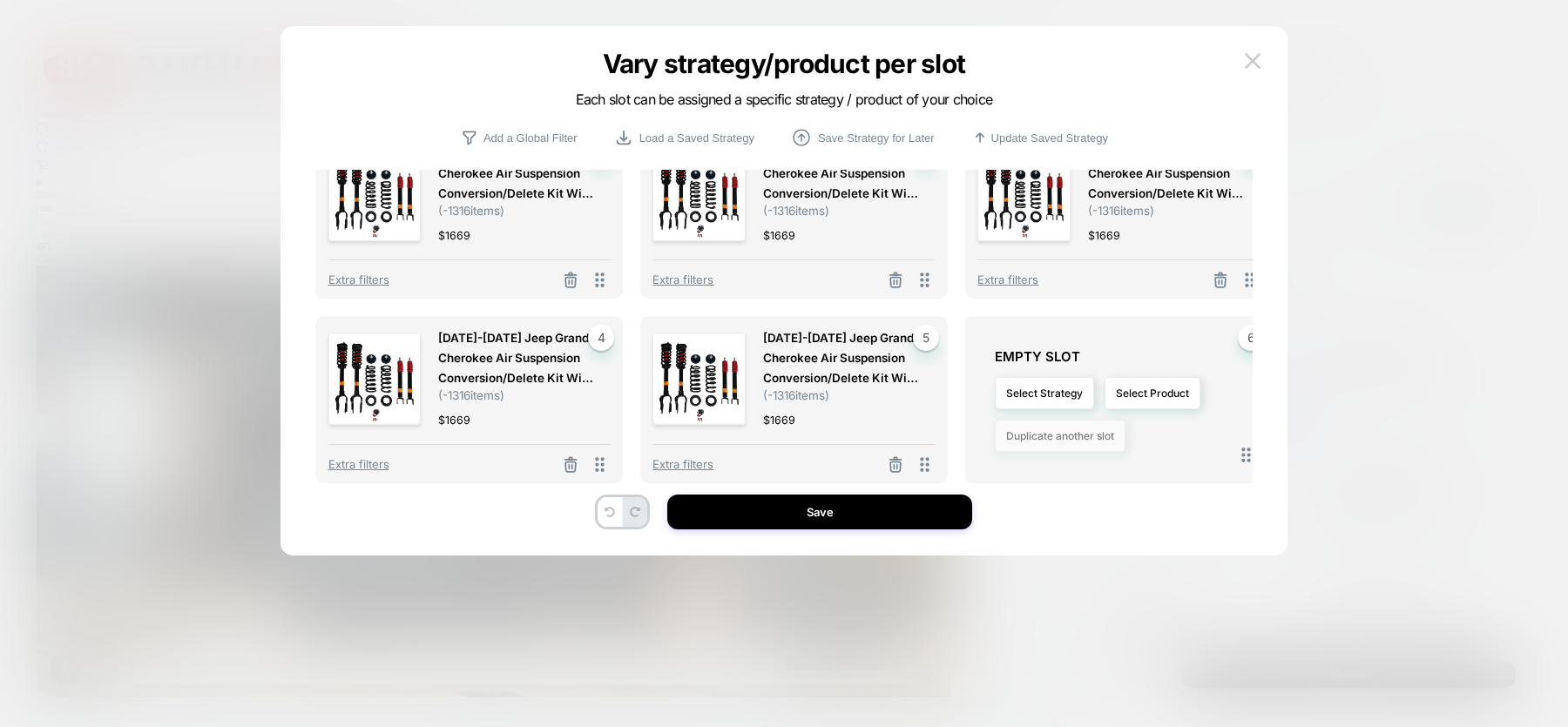
click at [1058, 442] on button "Duplicate another slot" at bounding box center [1059, 435] width 130 height 32
click at [1038, 479] on span "Duplicate slot 1" at bounding box center [1058, 485] width 73 height 13
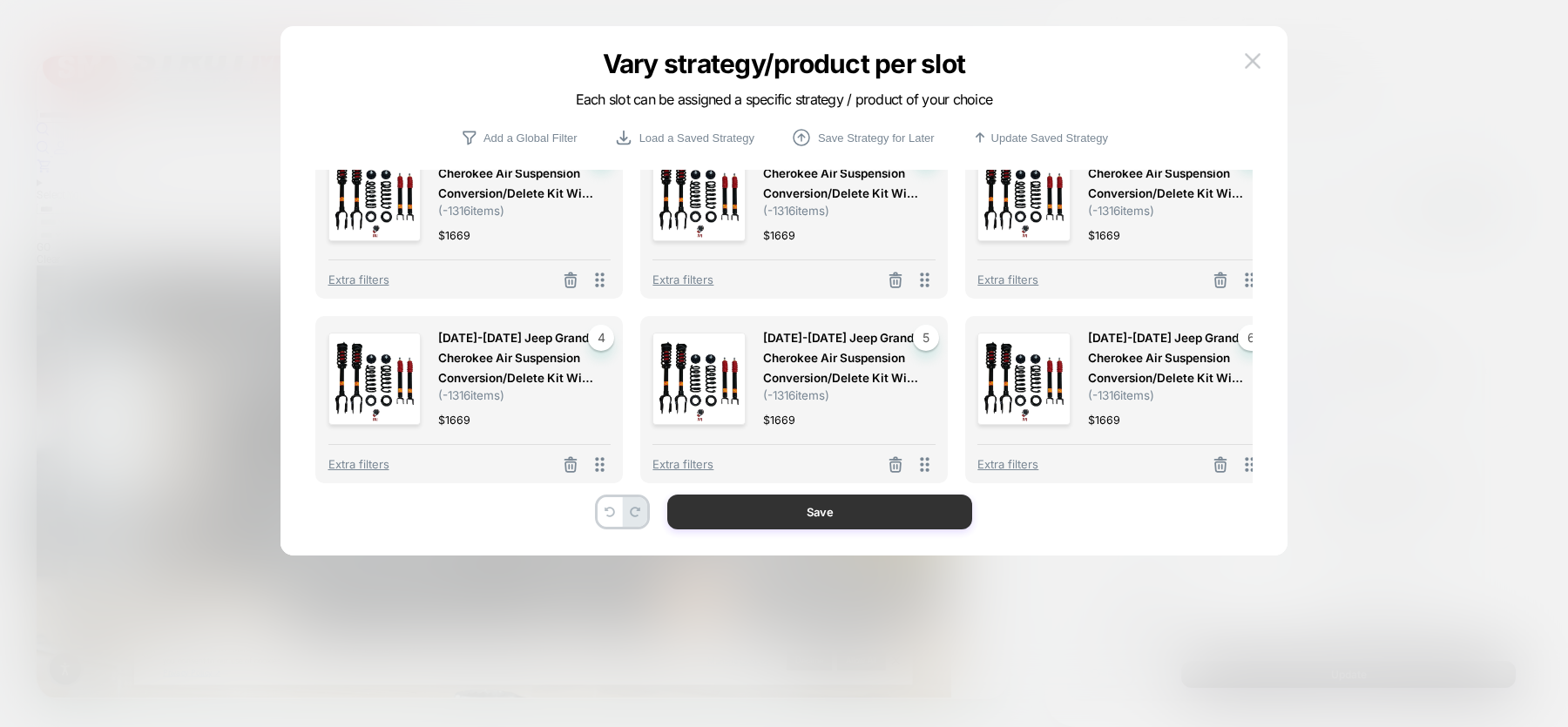
click at [914, 511] on button "Save" at bounding box center [819, 511] width 305 height 35
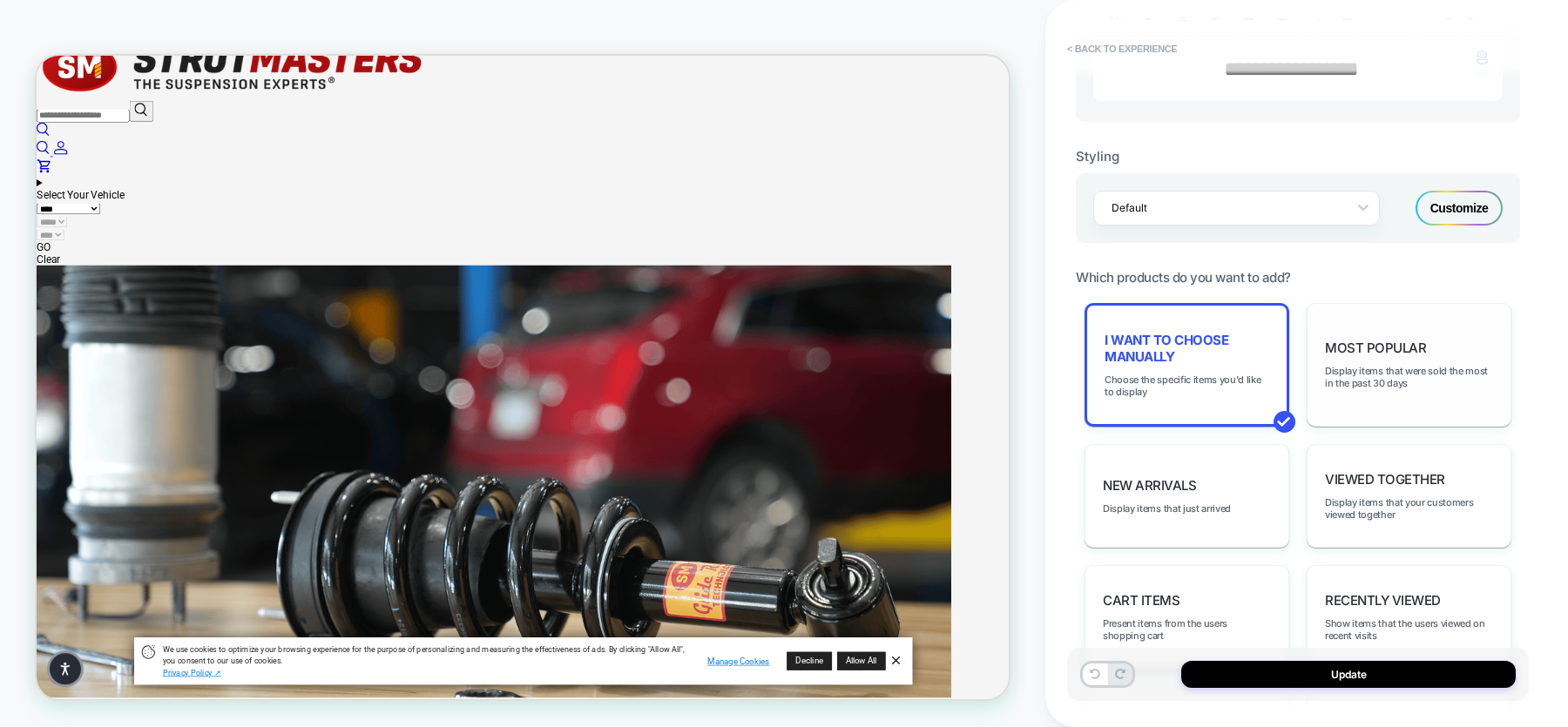
click at [1254, 334] on div "Most Popular Display items that were sold the most in the past 30 days" at bounding box center [1408, 365] width 205 height 124
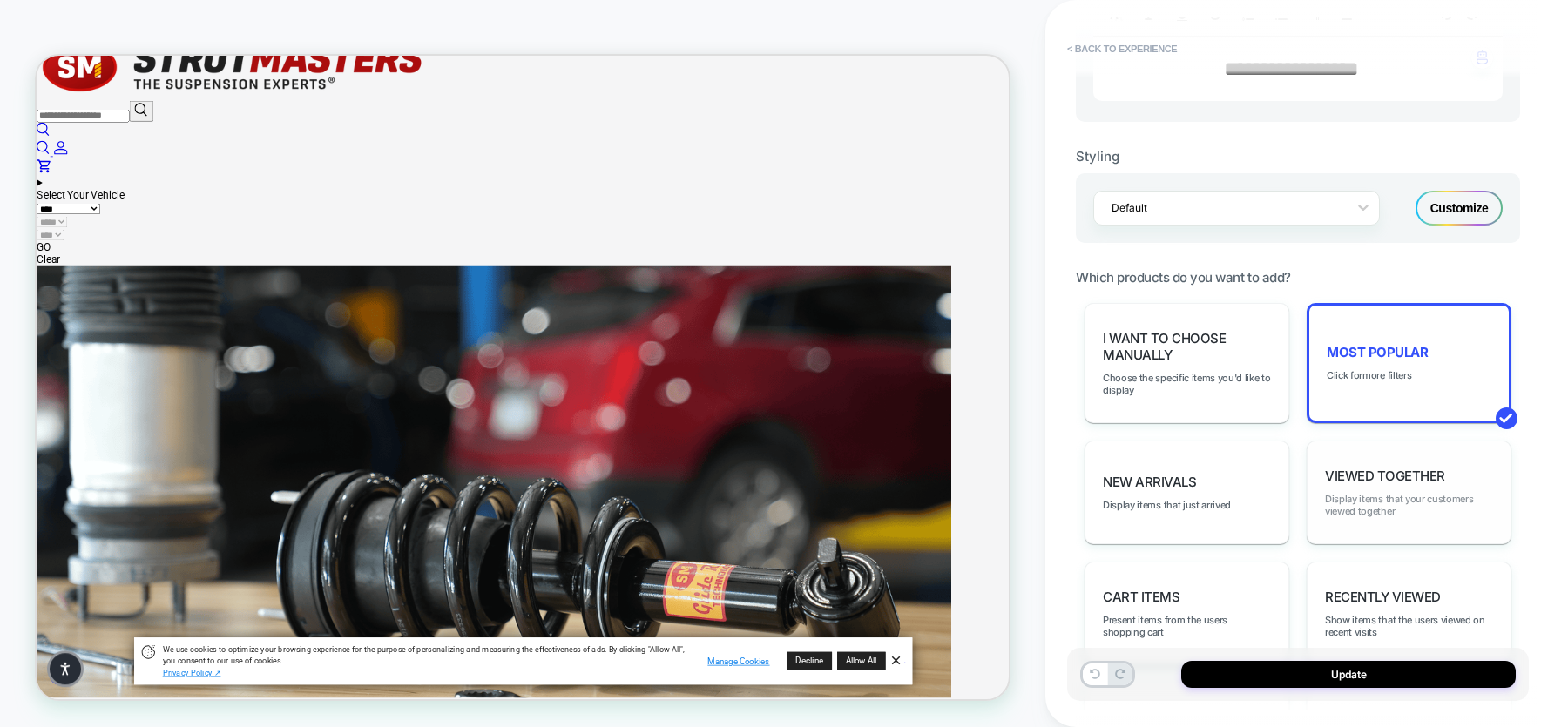
click at [1254, 492] on span "Display items that your customers viewed together" at bounding box center [1408, 505] width 168 height 24
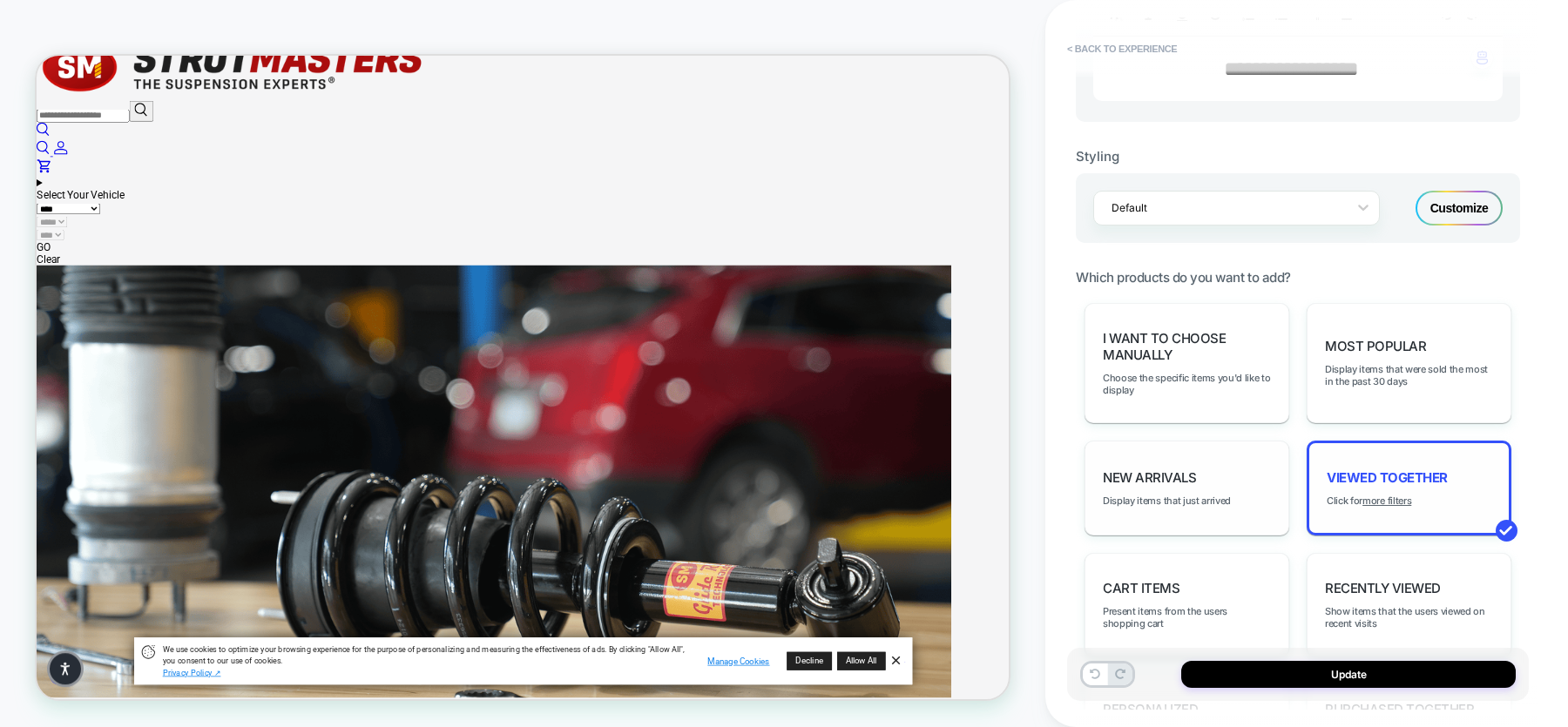
click at [1183, 447] on div "New Arrivals Display items that just arrived" at bounding box center [1187, 488] width 205 height 95
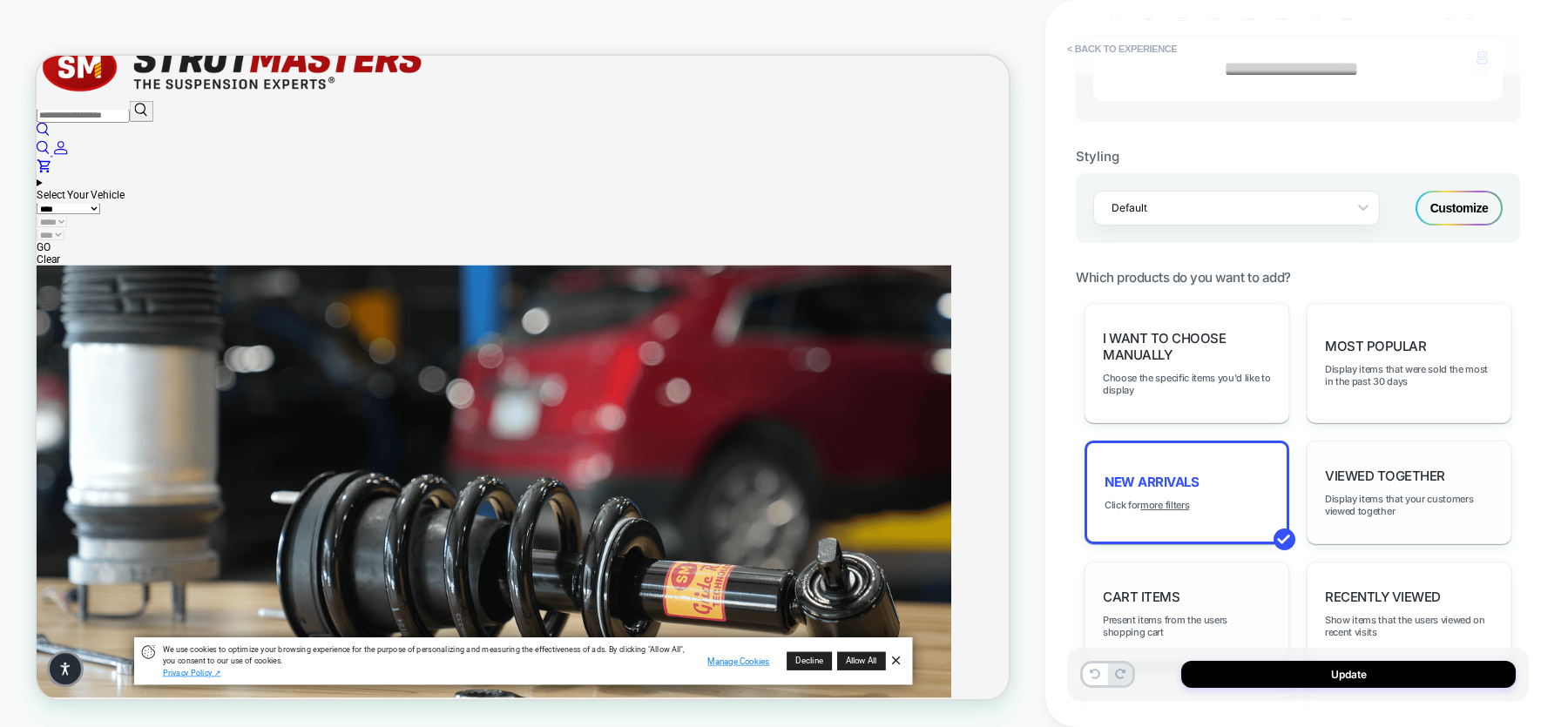
click at [1179, 581] on div "Cart Items Present items from the users shopping cart" at bounding box center [1187, 613] width 205 height 103
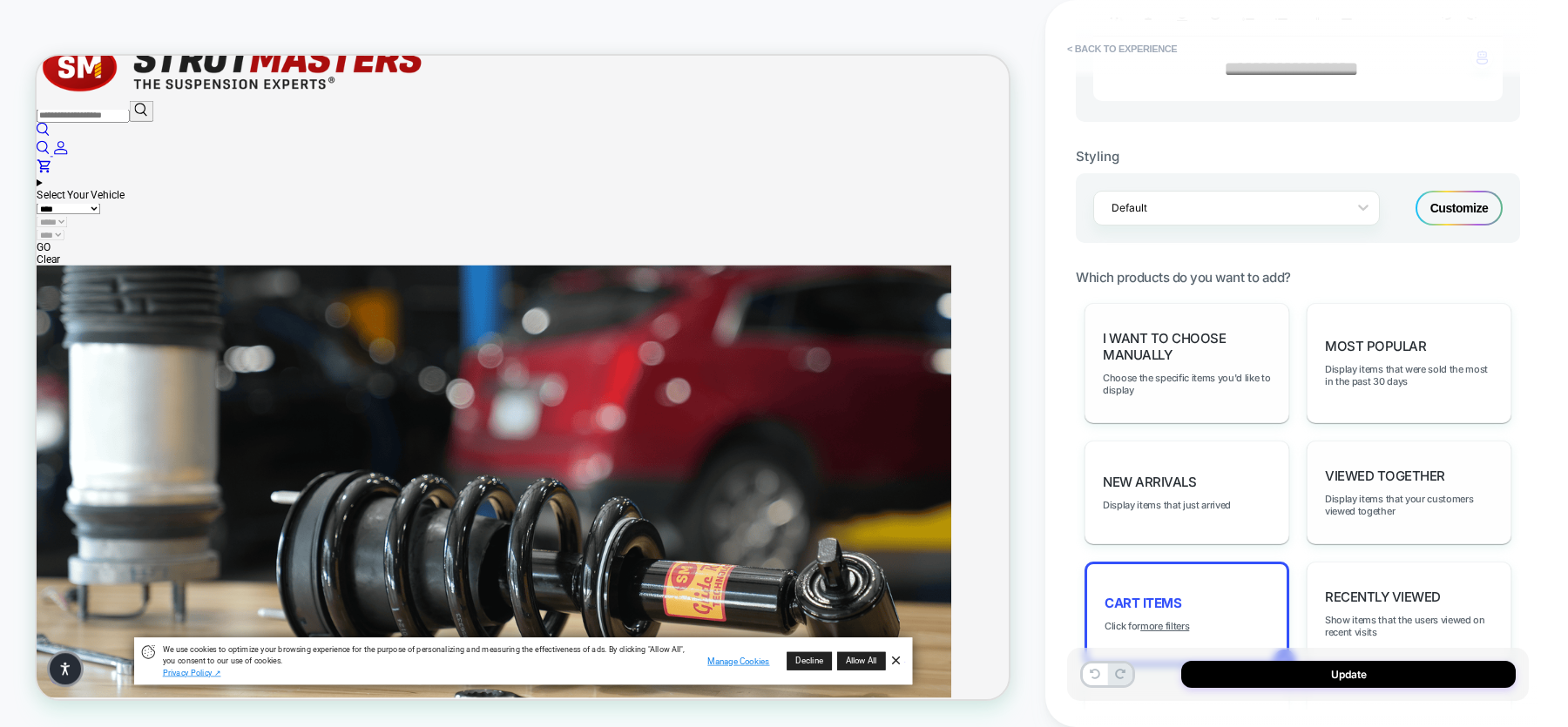
click at [1158, 330] on span "I want to choose manually" at bounding box center [1186, 346] width 168 height 33
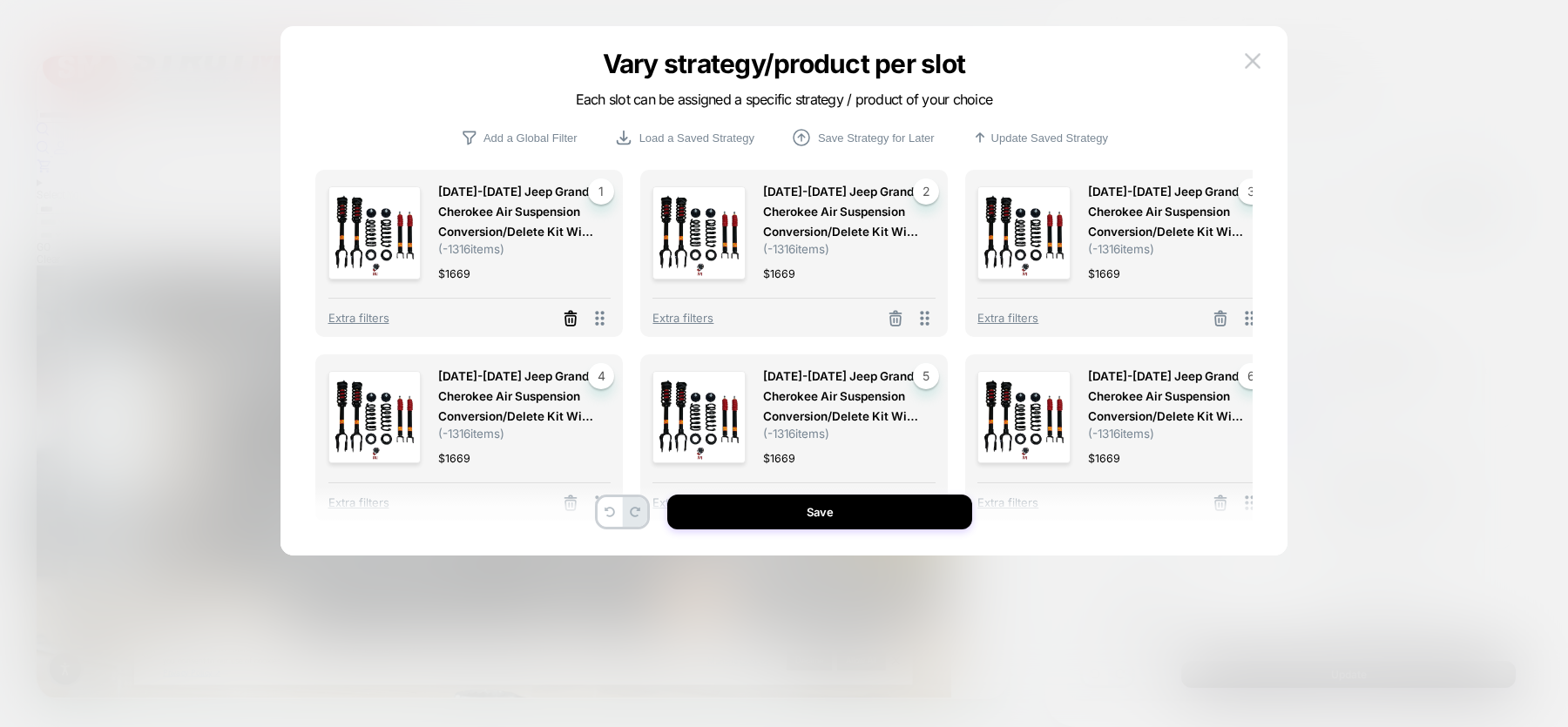
click at [571, 325] on icon at bounding box center [570, 320] width 10 height 9
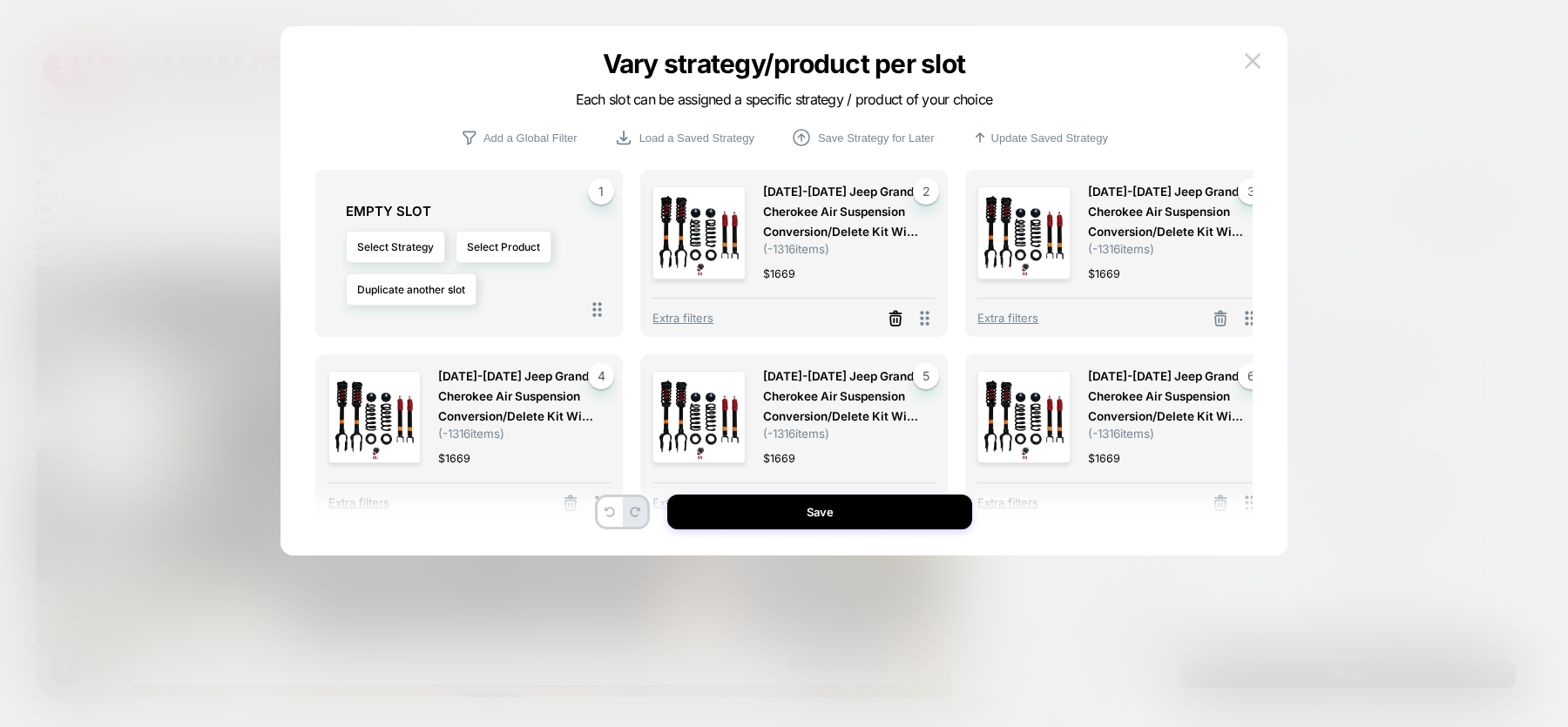
click at [893, 322] on line at bounding box center [893, 321] width 0 height 4
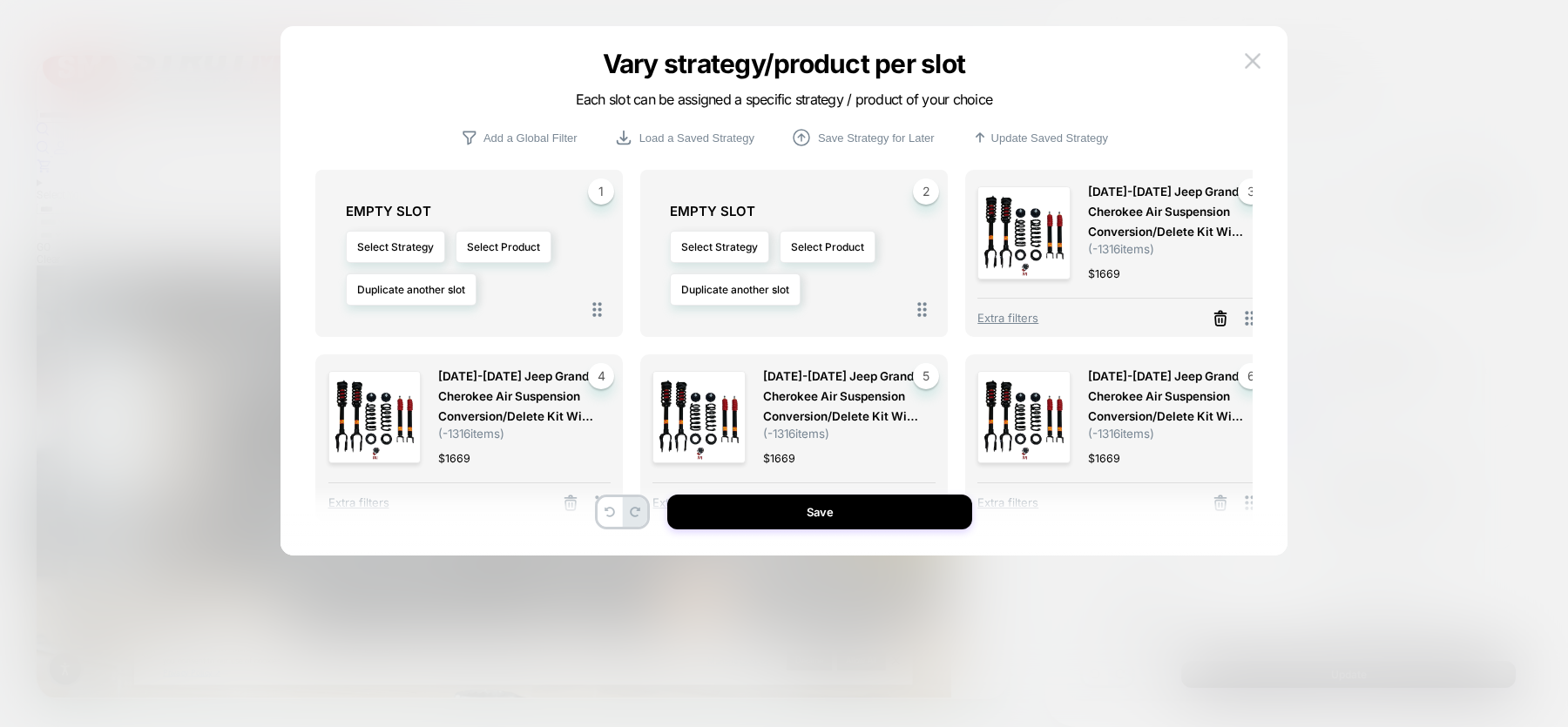
click at [1212, 322] on icon at bounding box center [1220, 318] width 18 height 18
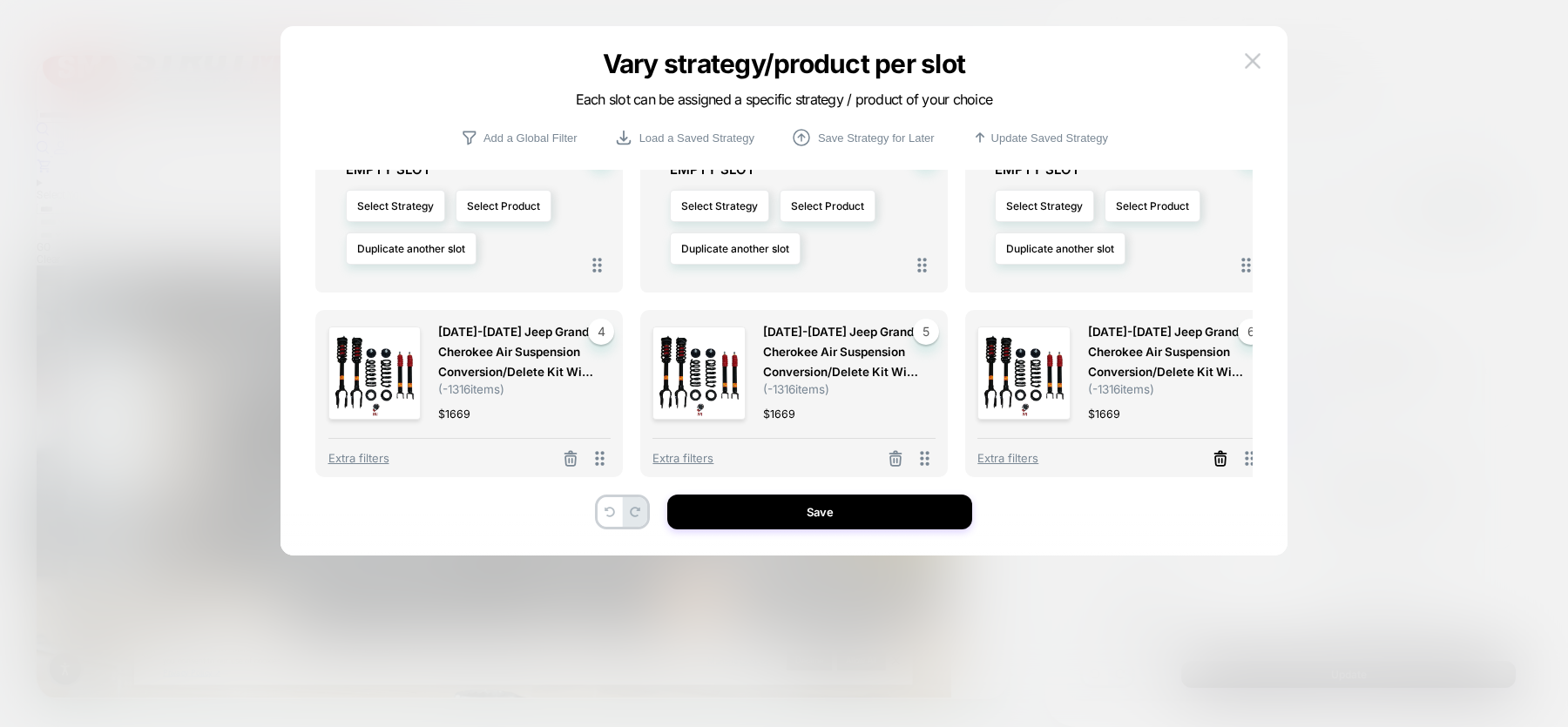
click at [1220, 455] on icon at bounding box center [1220, 459] width 18 height 18
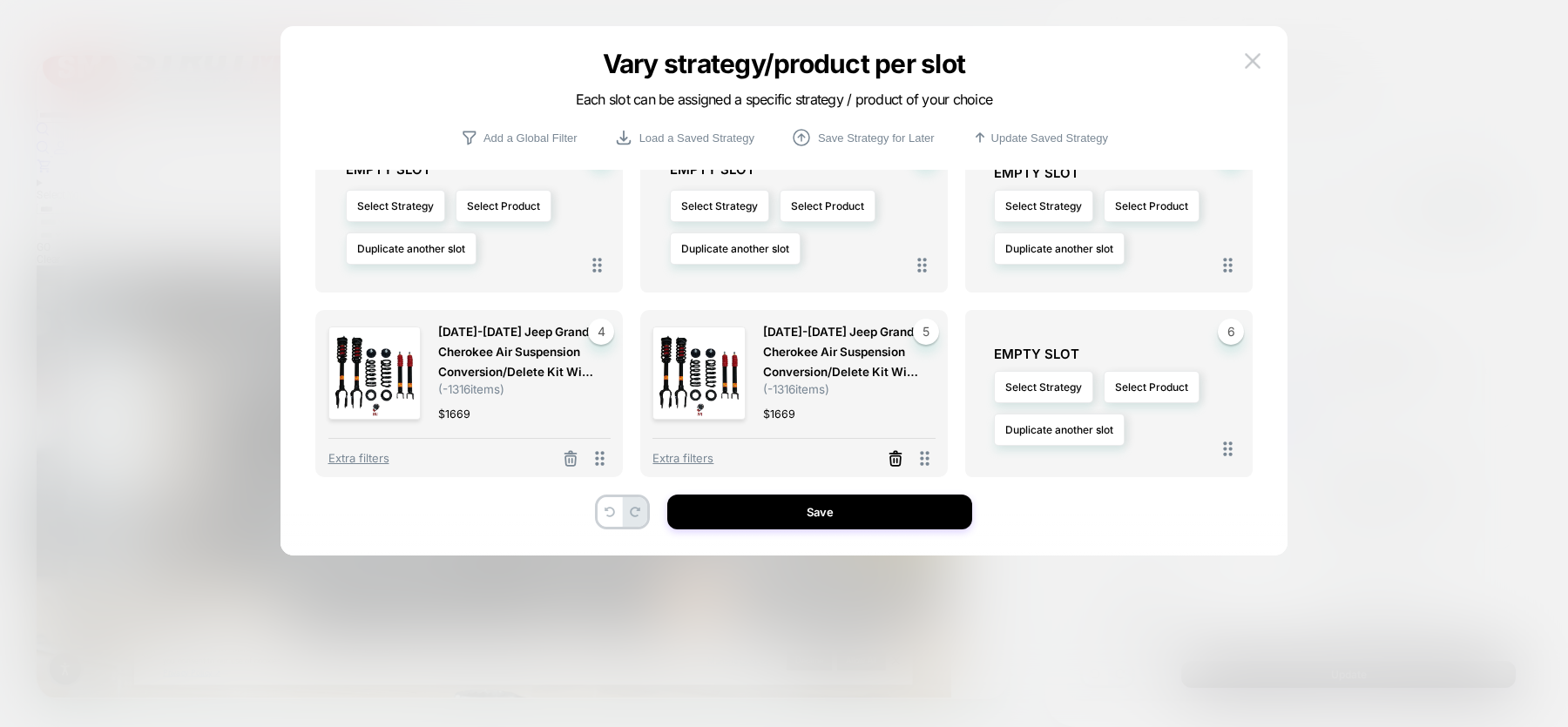
click at [899, 457] on icon at bounding box center [895, 459] width 18 height 18
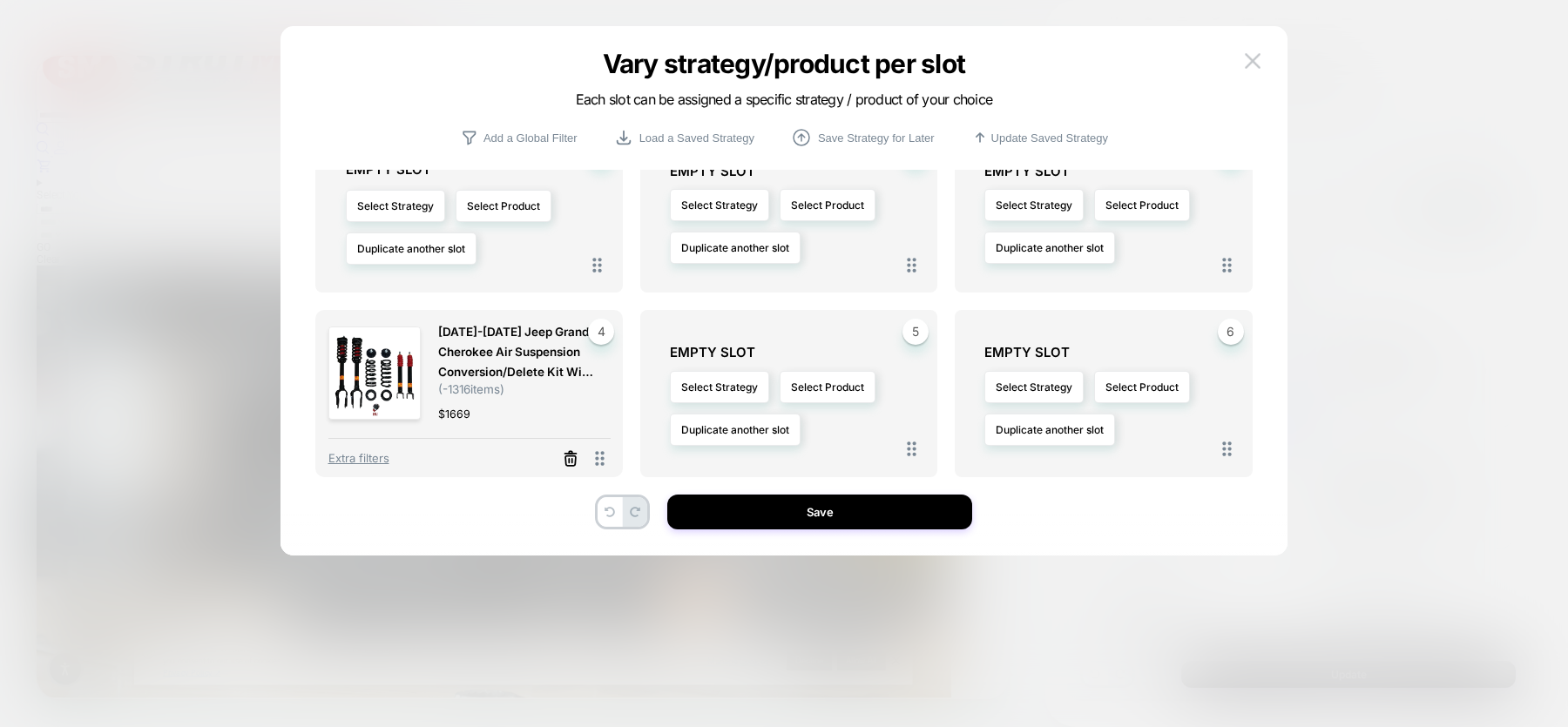
click at [571, 454] on icon at bounding box center [571, 459] width 18 height 18
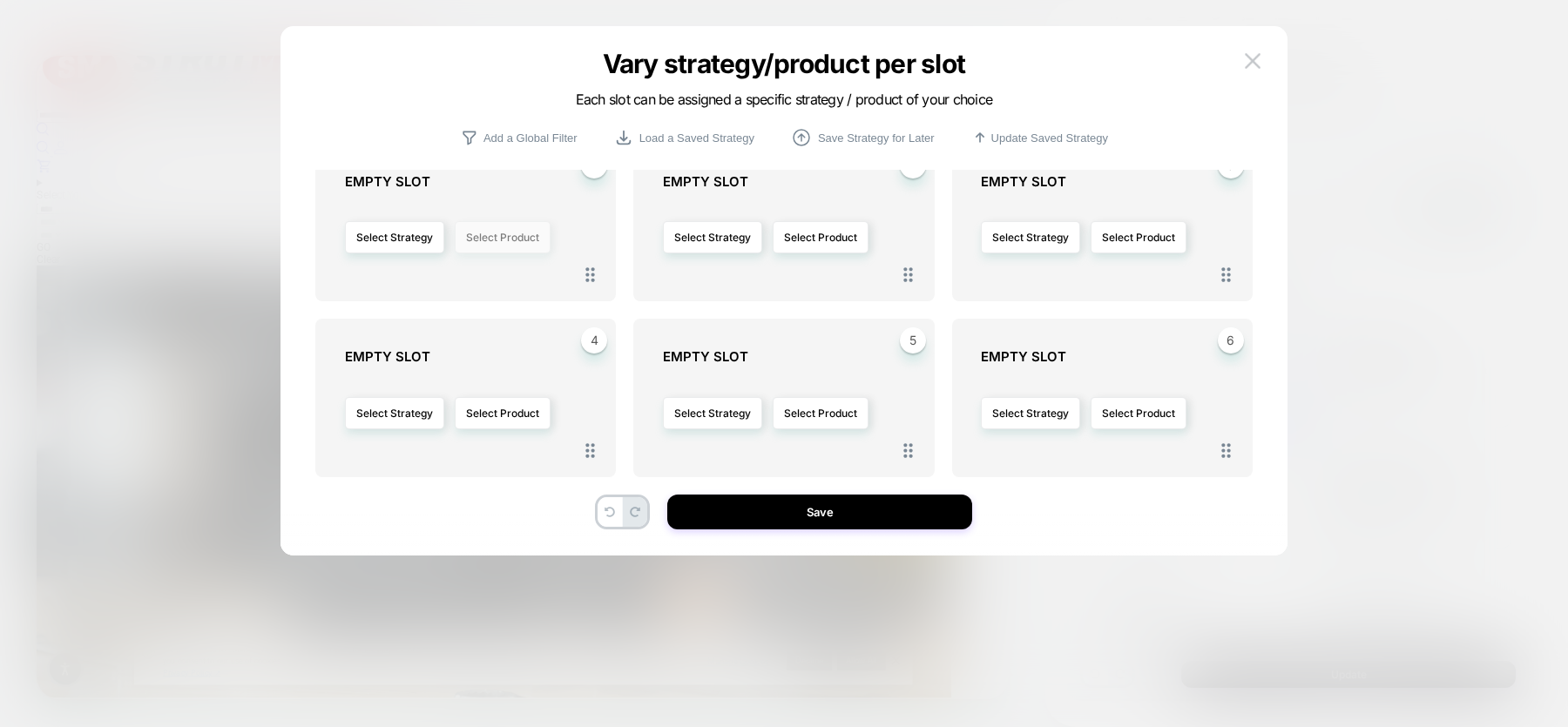
click at [510, 231] on button "Select Product" at bounding box center [503, 237] width 96 height 32
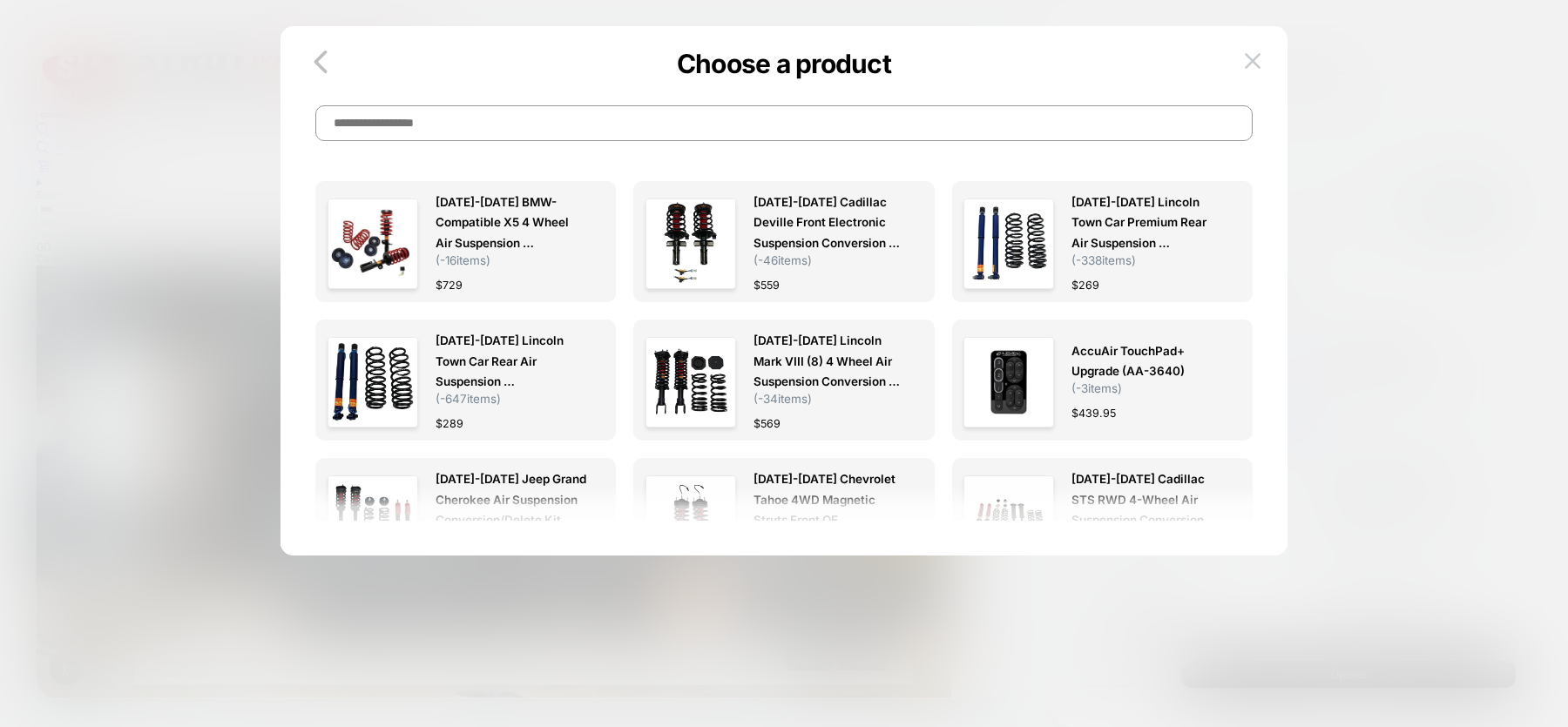
scroll to position [10, 0]
paste input "**********"
type input "**********"
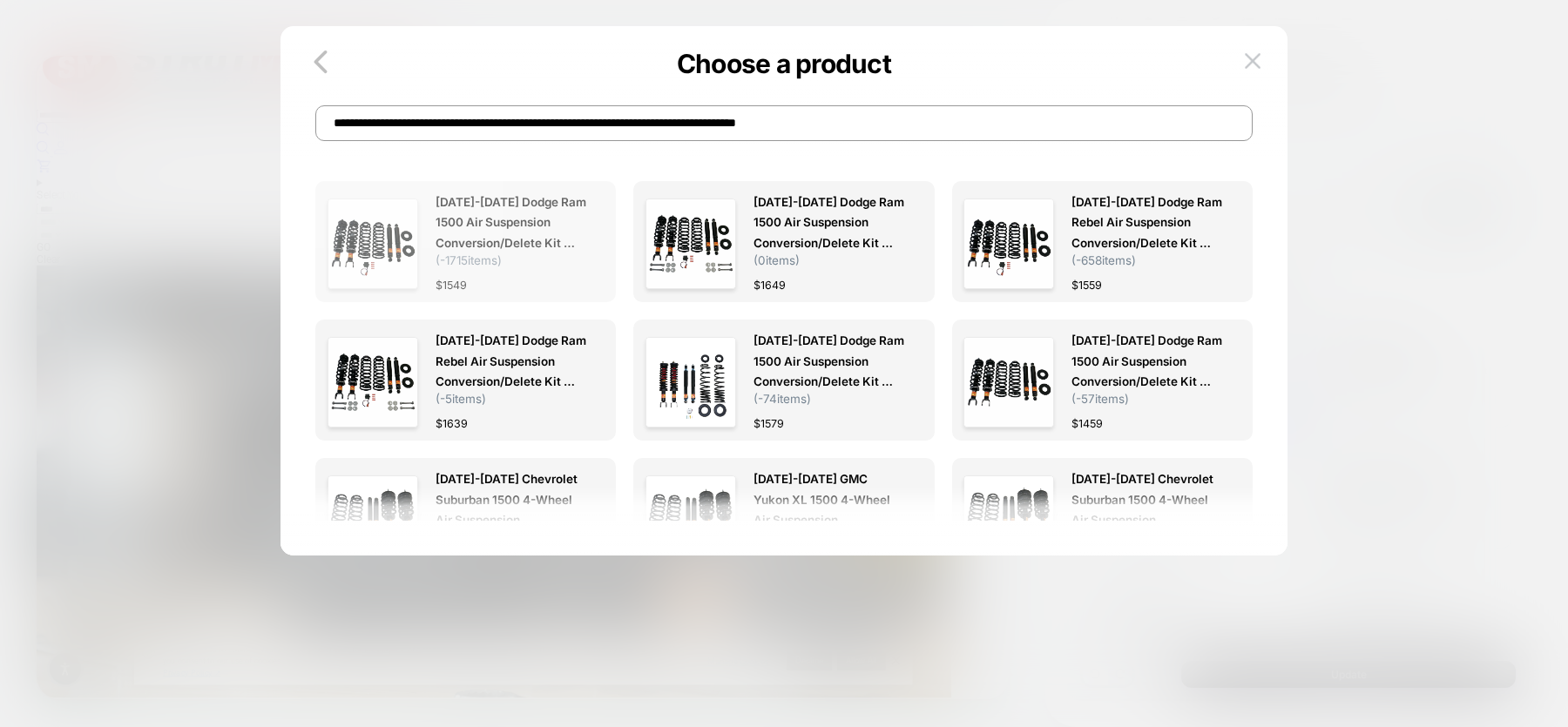
click at [486, 217] on span "[DATE]-[DATE] Dodge Ram 1500 Air Suspension Conversion/Delete Kit With Light Fi…" at bounding box center [510, 222] width 151 height 60
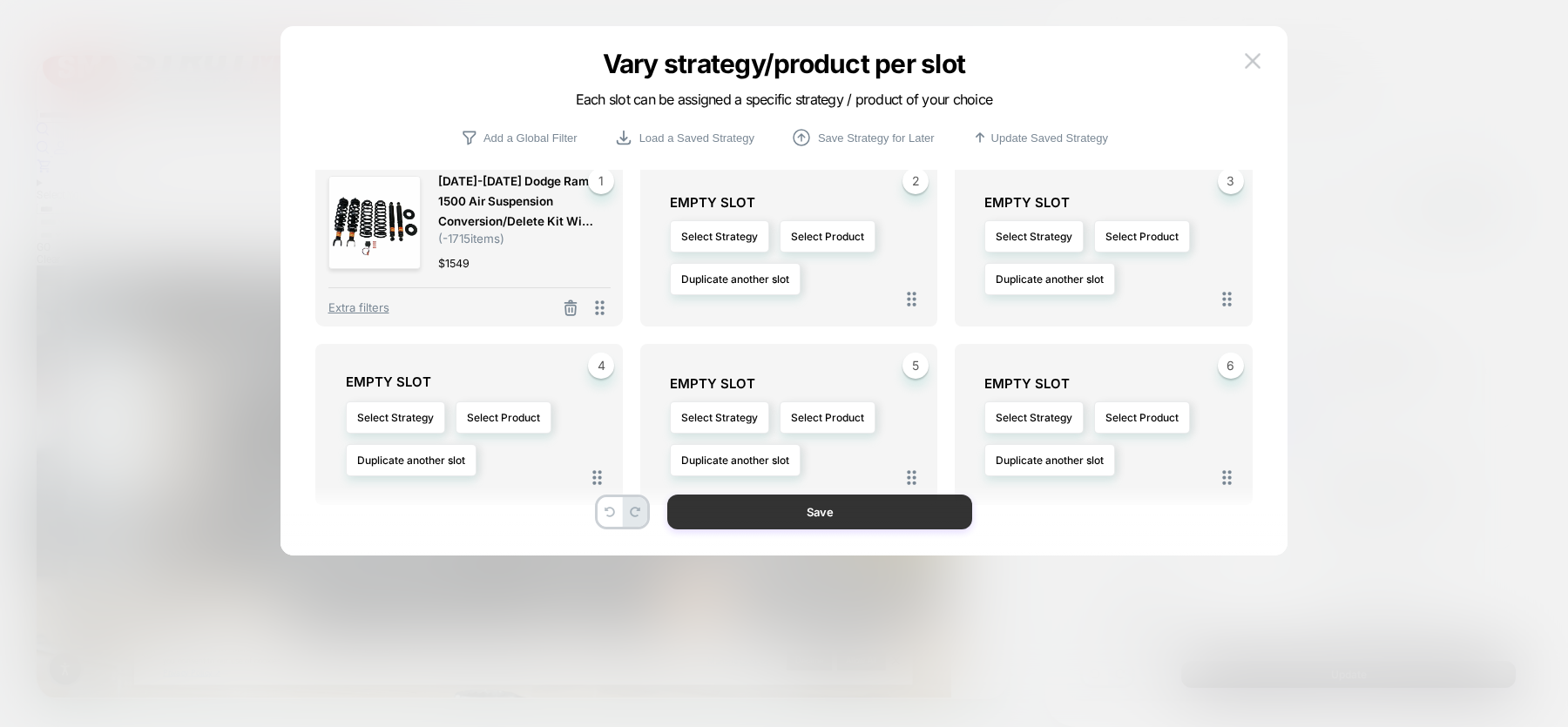
click at [775, 514] on button "Save" at bounding box center [819, 511] width 305 height 35
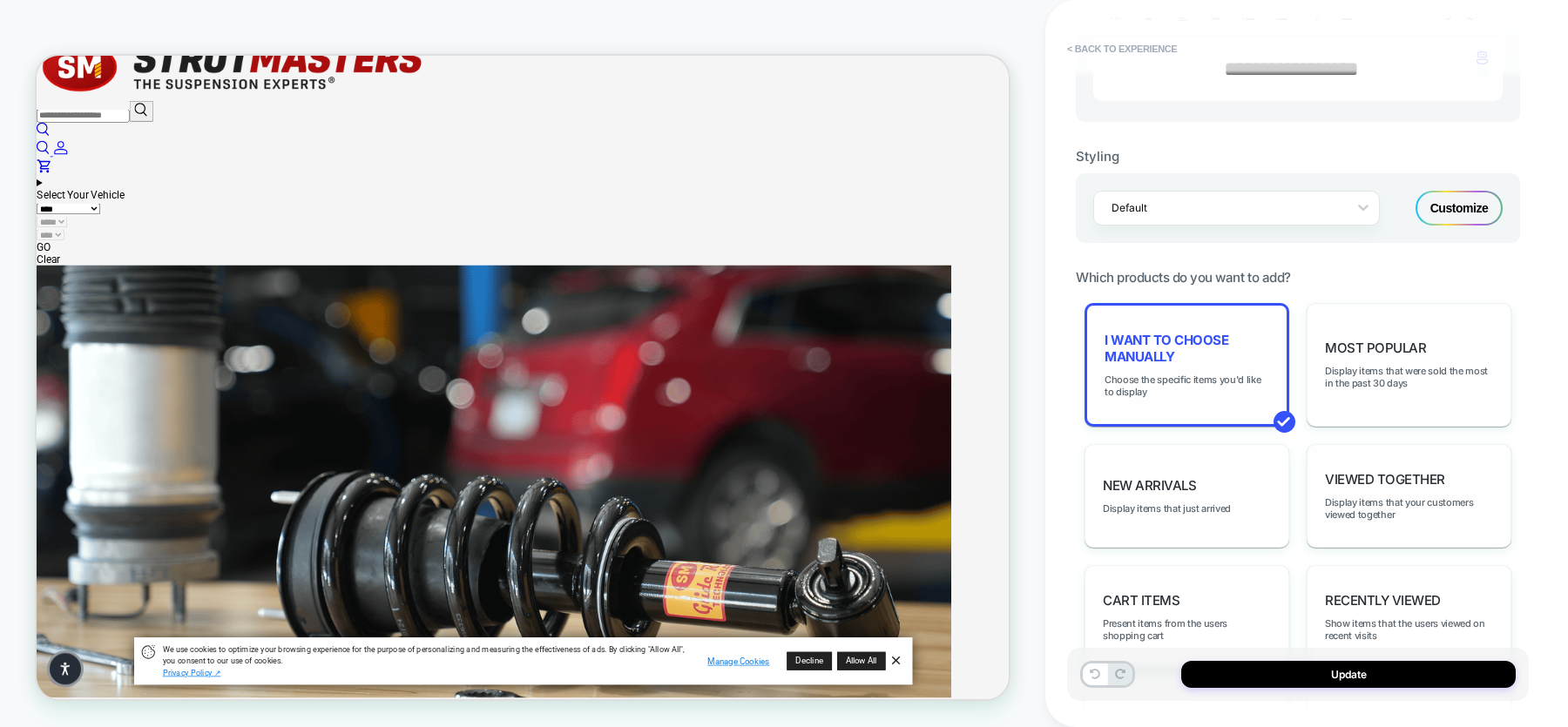
click at [1206, 352] on span "I want to choose manually" at bounding box center [1186, 348] width 164 height 33
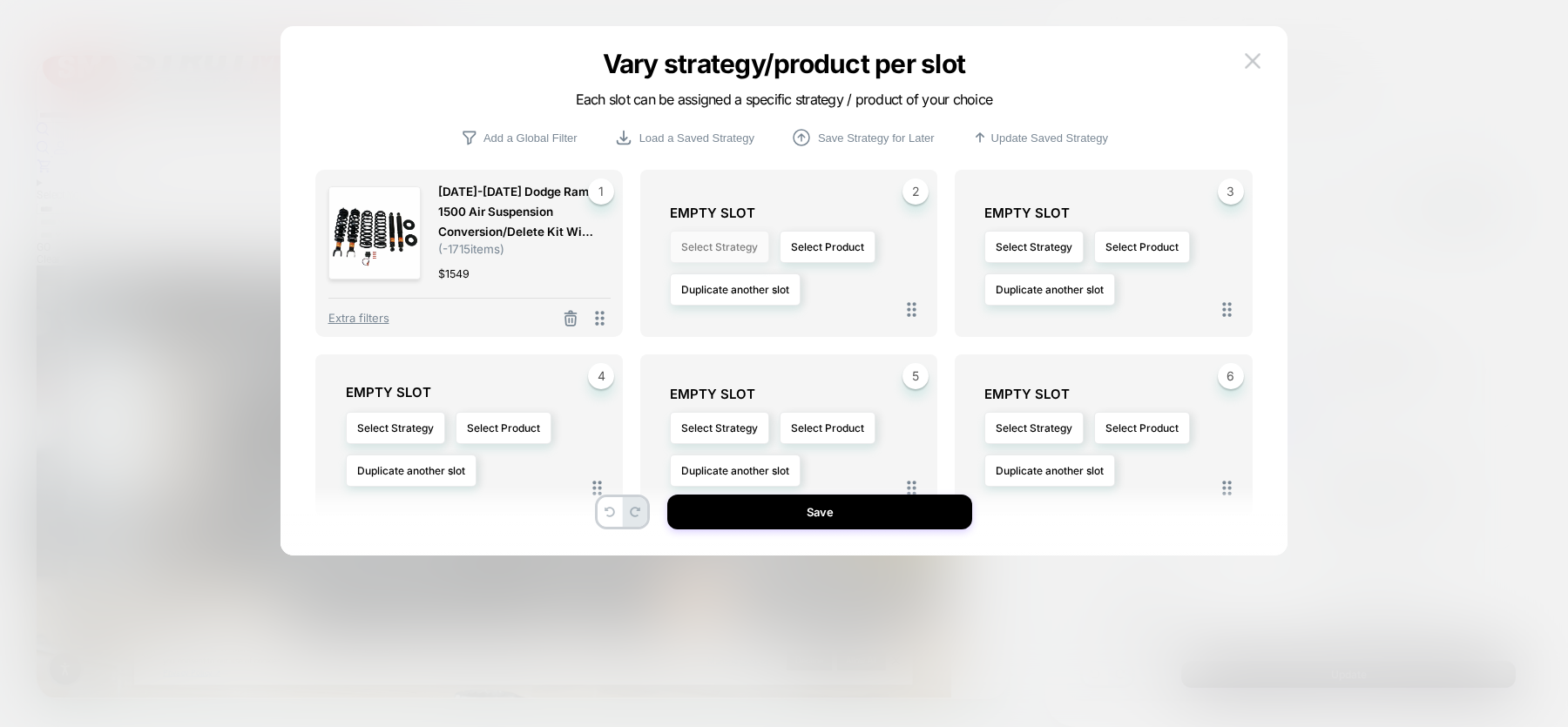
click at [735, 246] on button "Select Strategy" at bounding box center [720, 247] width 99 height 32
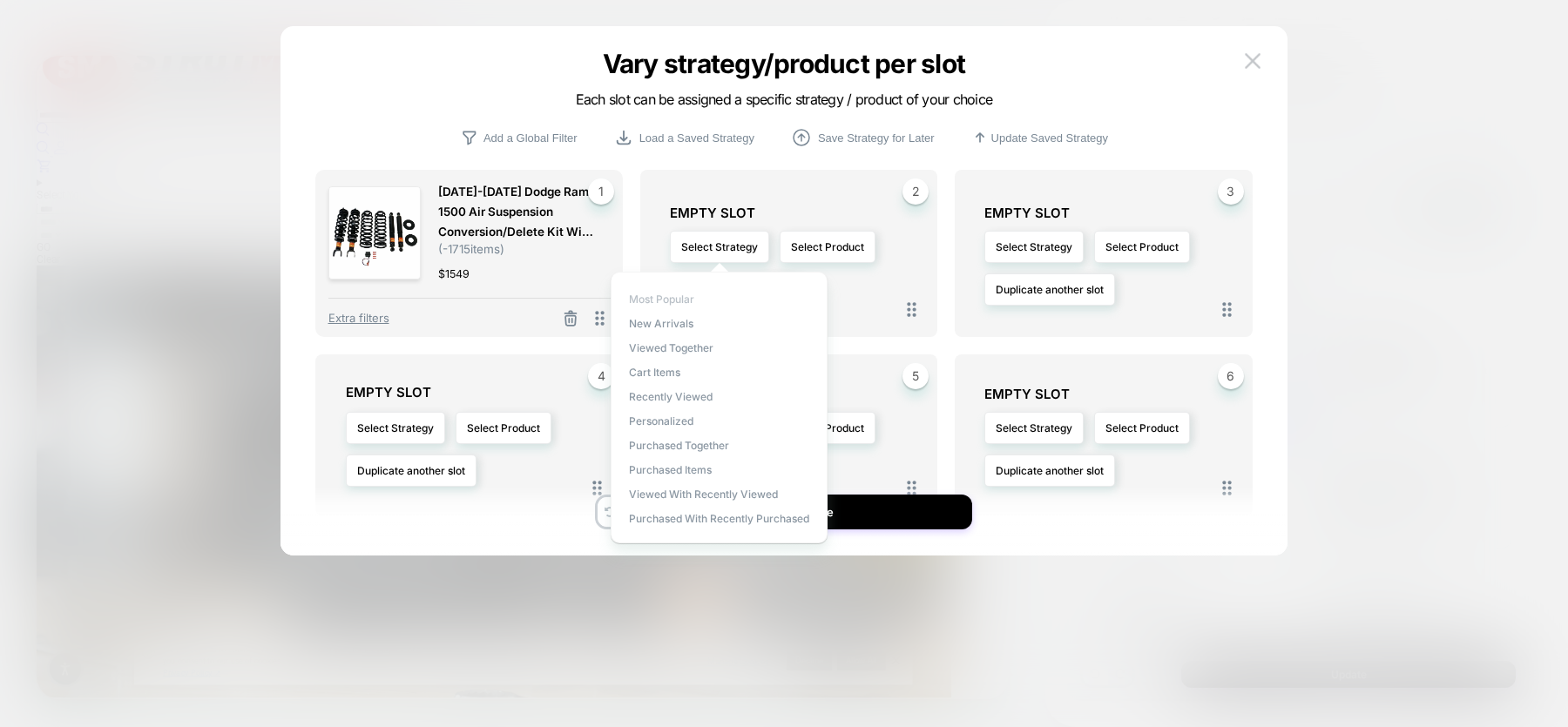
click at [678, 295] on span "Most Popular" at bounding box center [662, 299] width 66 height 13
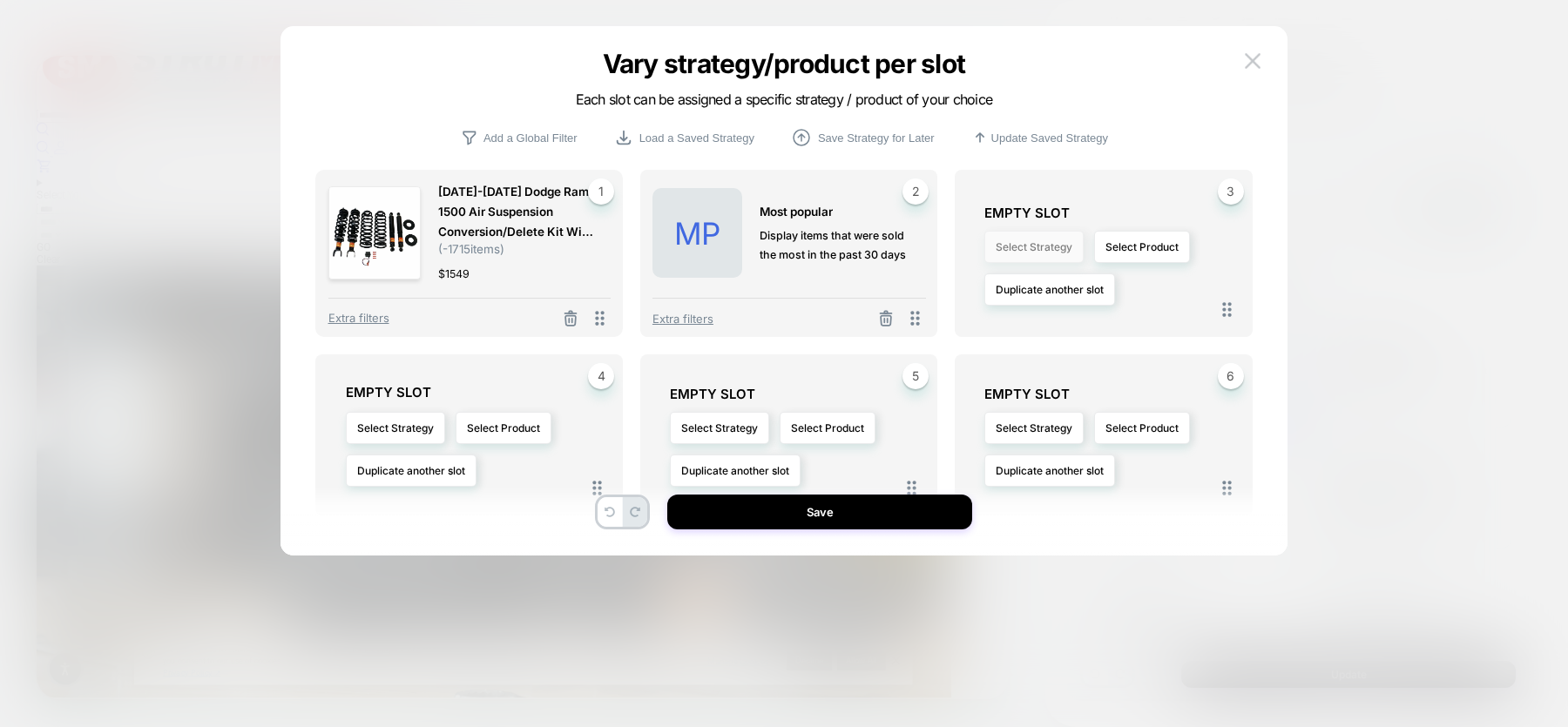
click at [1040, 249] on button "Select Strategy" at bounding box center [1034, 247] width 99 height 32
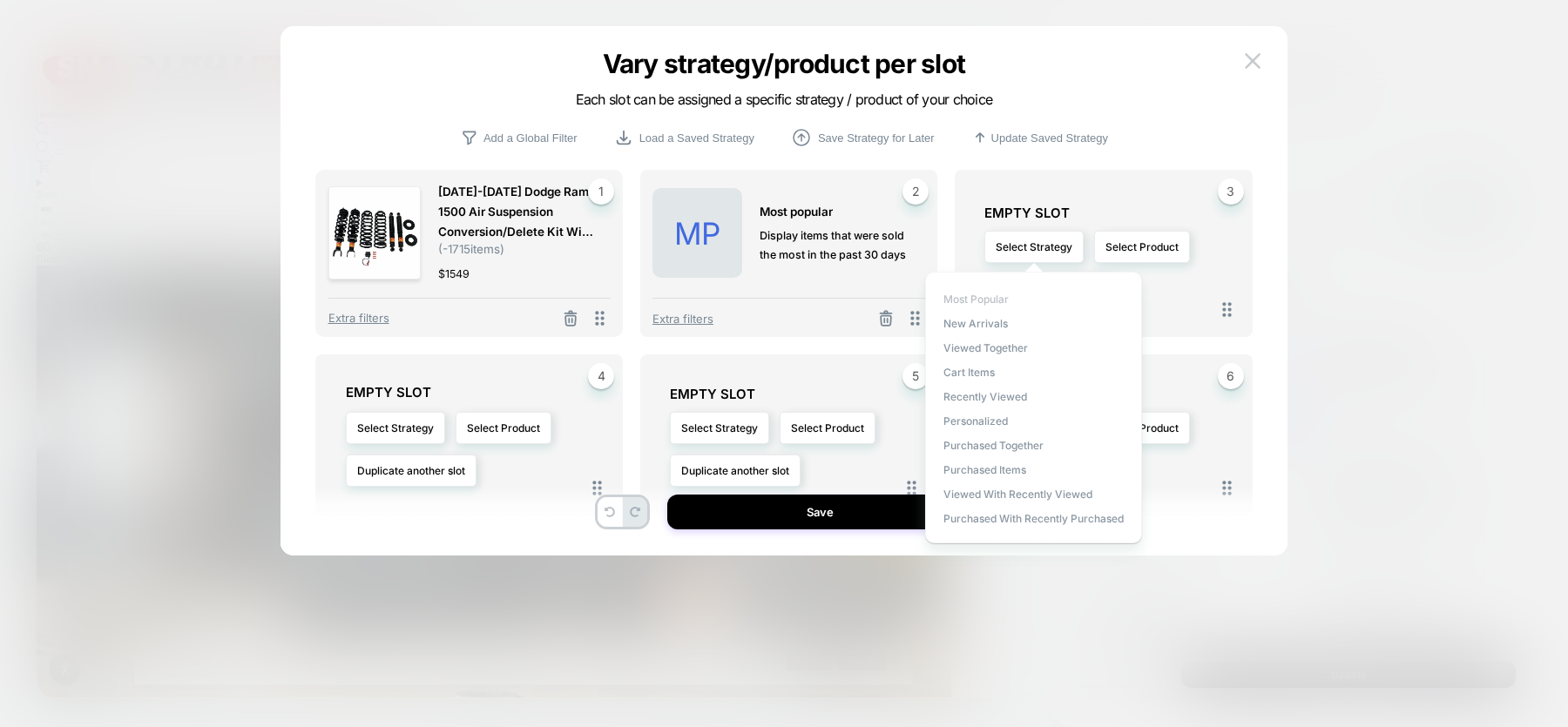
click at [975, 303] on span "Most Popular" at bounding box center [976, 299] width 66 height 13
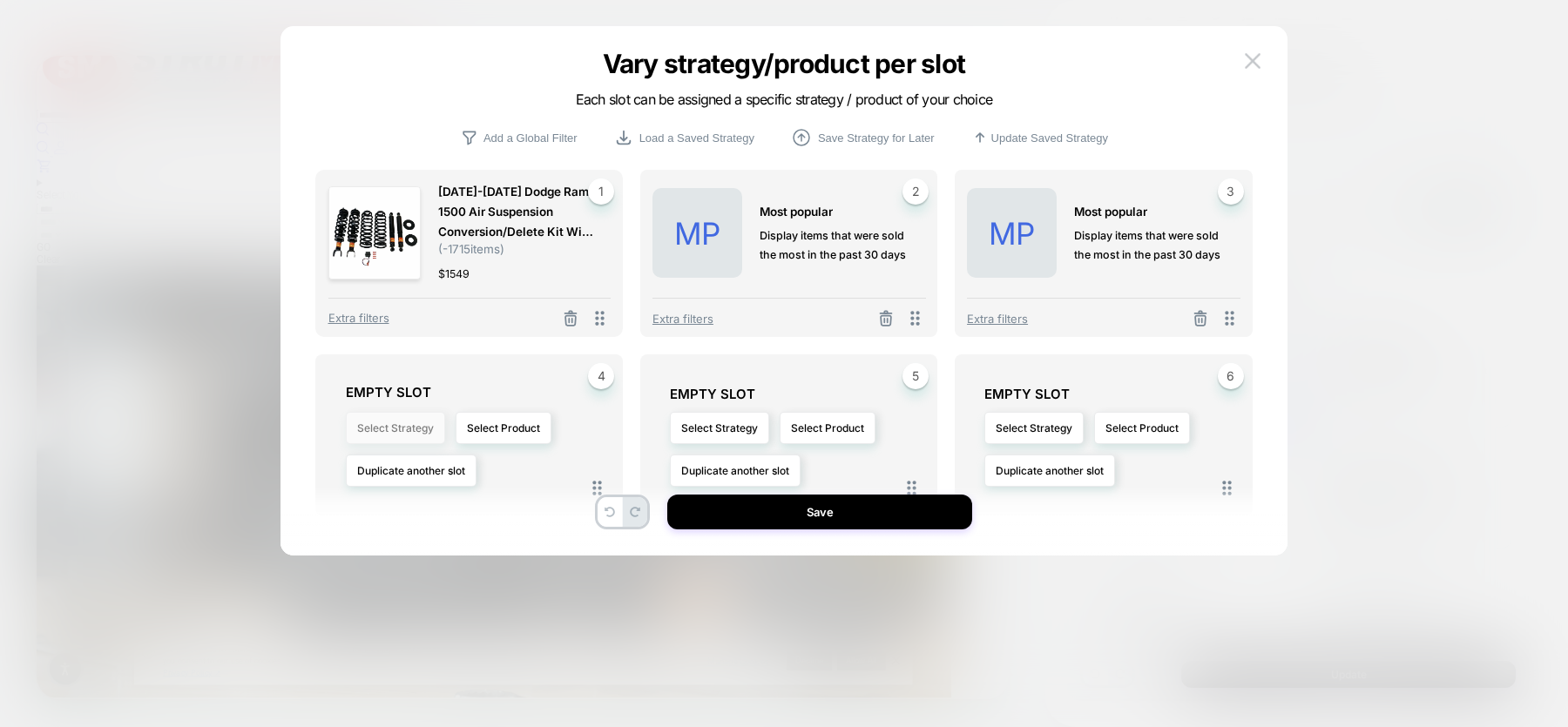
click at [416, 443] on button "Select Strategy" at bounding box center [396, 428] width 99 height 32
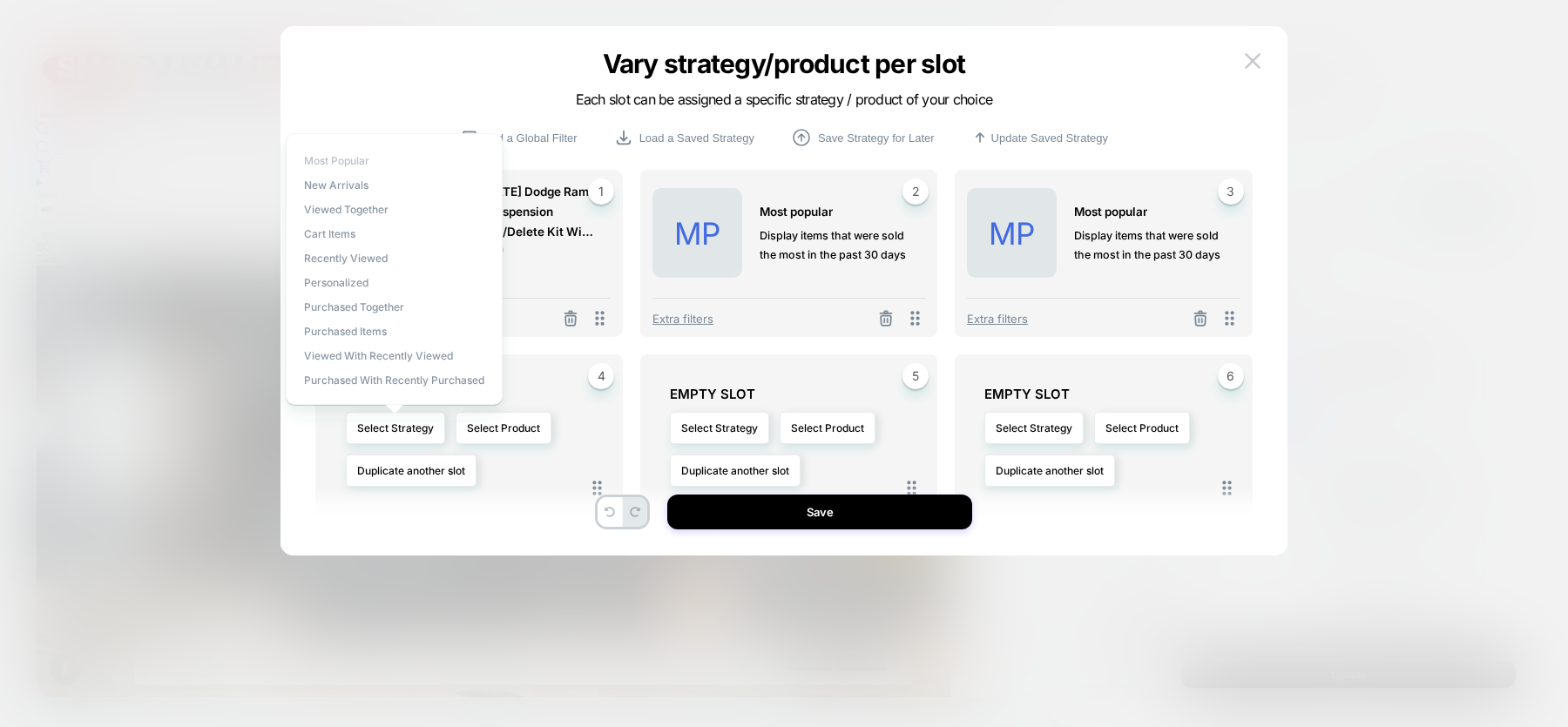
click at [370, 157] on span "Most Popular" at bounding box center [337, 160] width 66 height 13
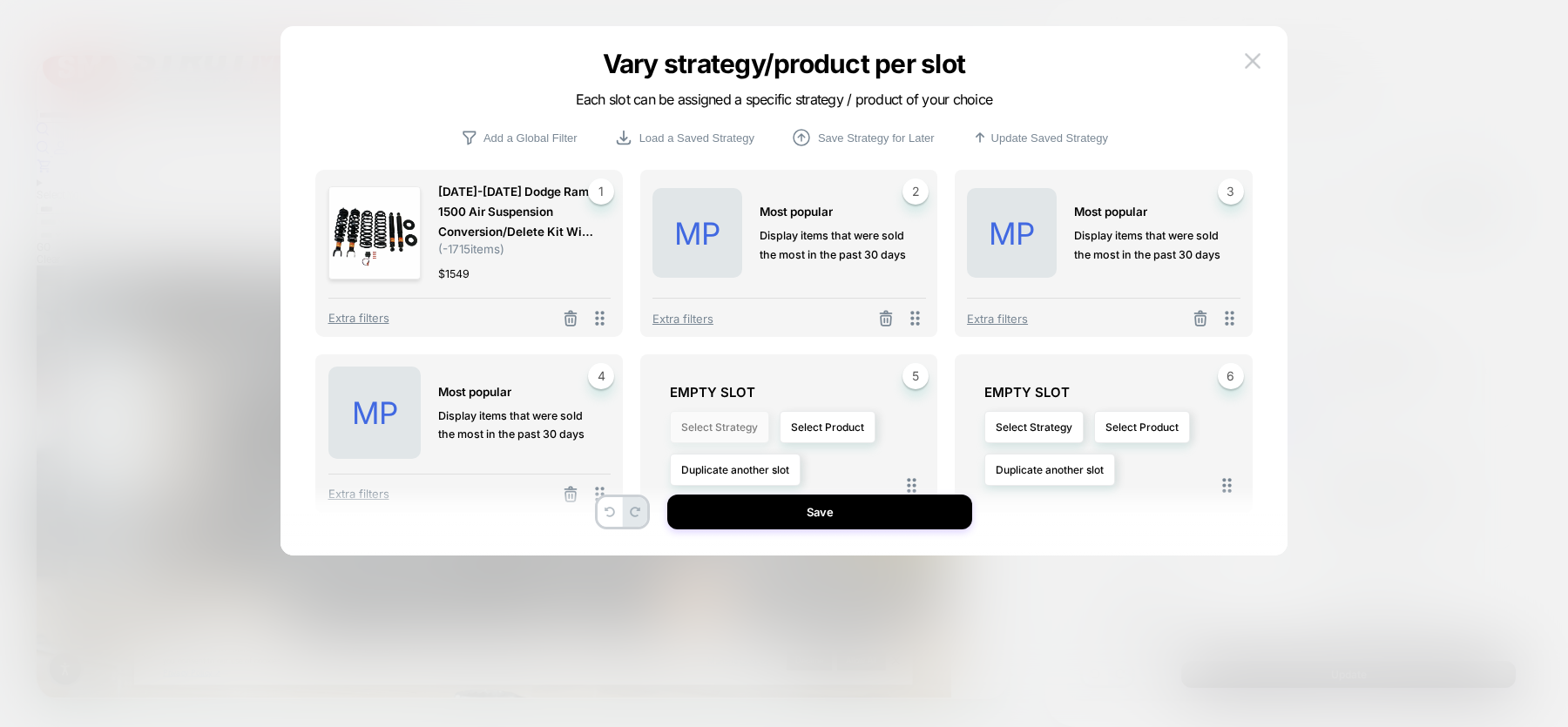
click at [708, 427] on button "Select Strategy" at bounding box center [720, 427] width 99 height 32
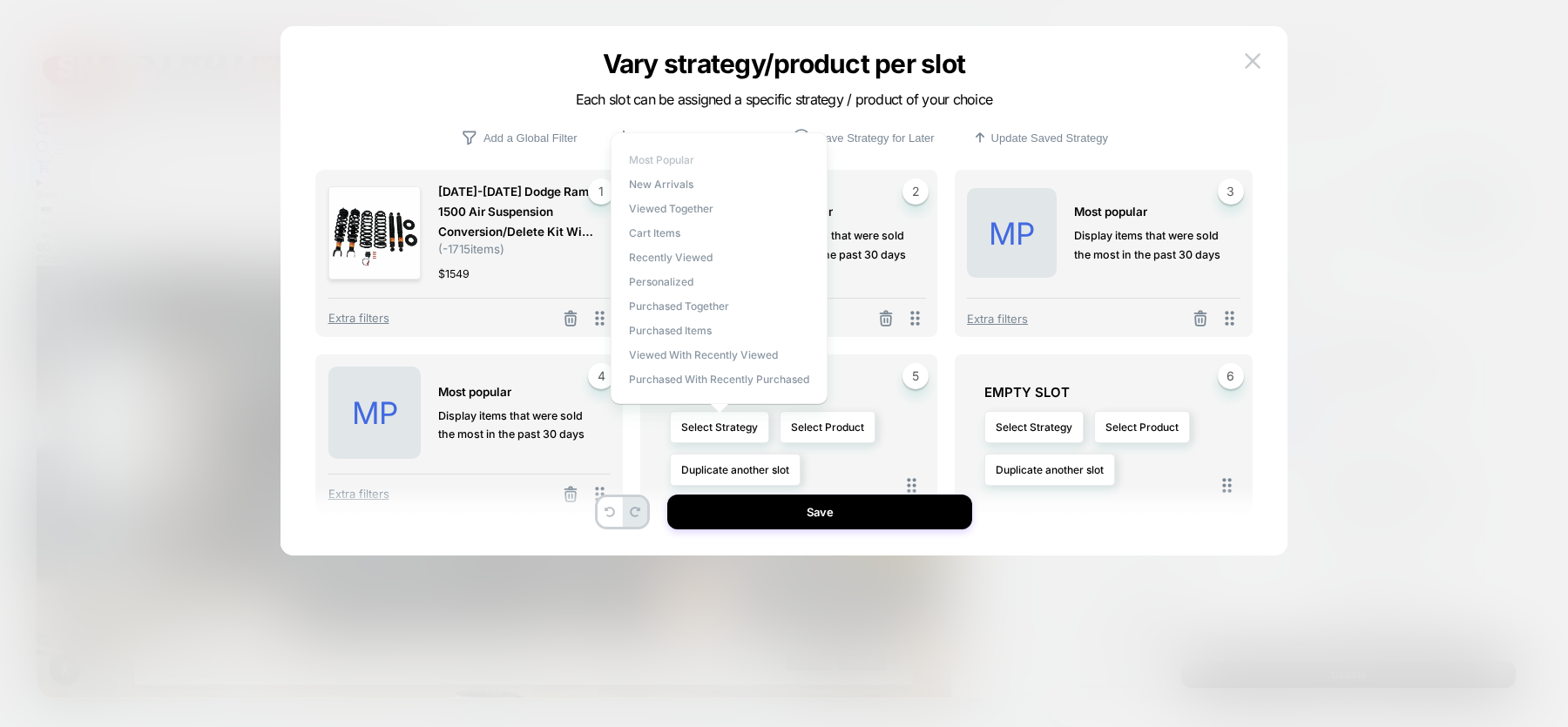
click at [673, 159] on span "Most Popular" at bounding box center [662, 159] width 66 height 13
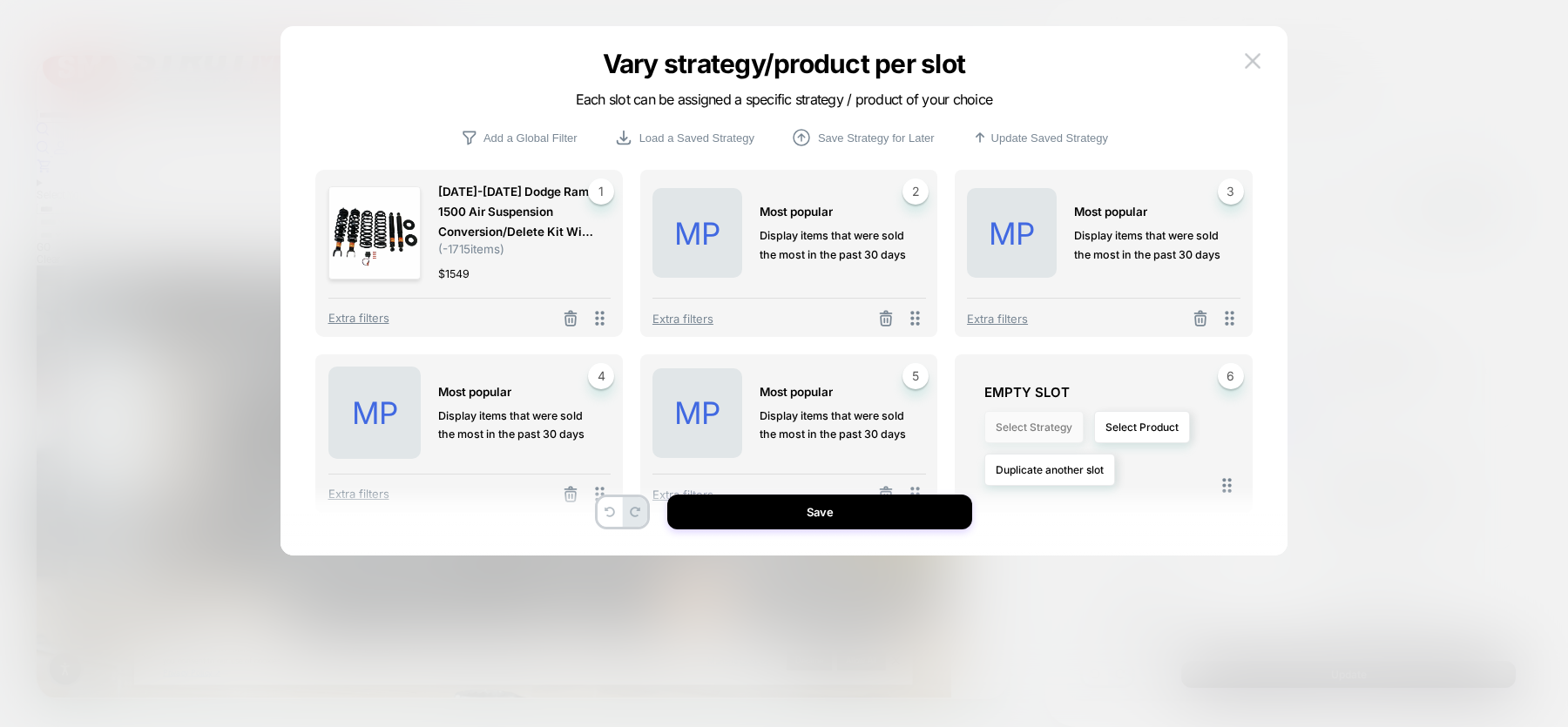
click at [1028, 424] on button "Select Strategy" at bounding box center [1034, 427] width 99 height 32
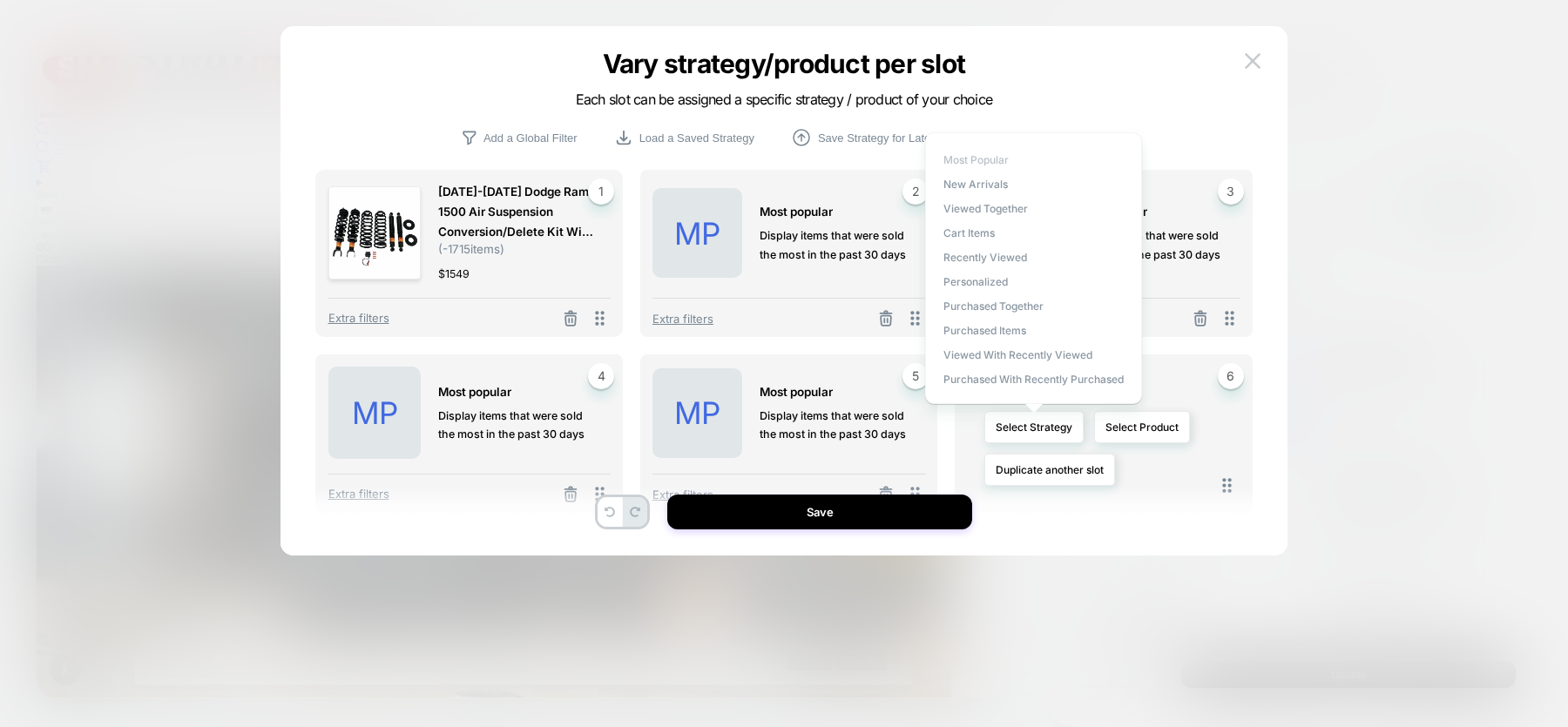
click at [989, 160] on span "Most Popular" at bounding box center [976, 159] width 66 height 13
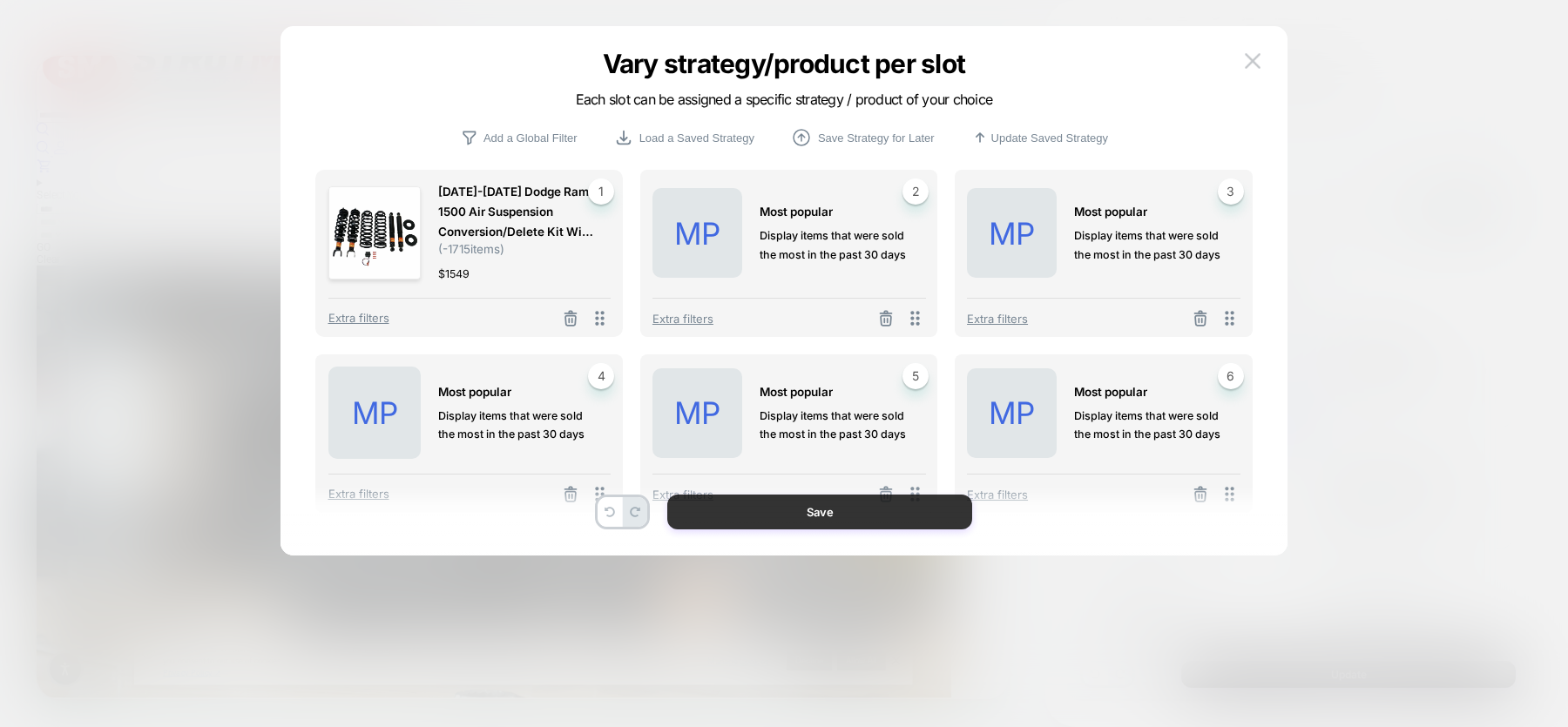
click at [861, 510] on button "Save" at bounding box center [819, 511] width 305 height 35
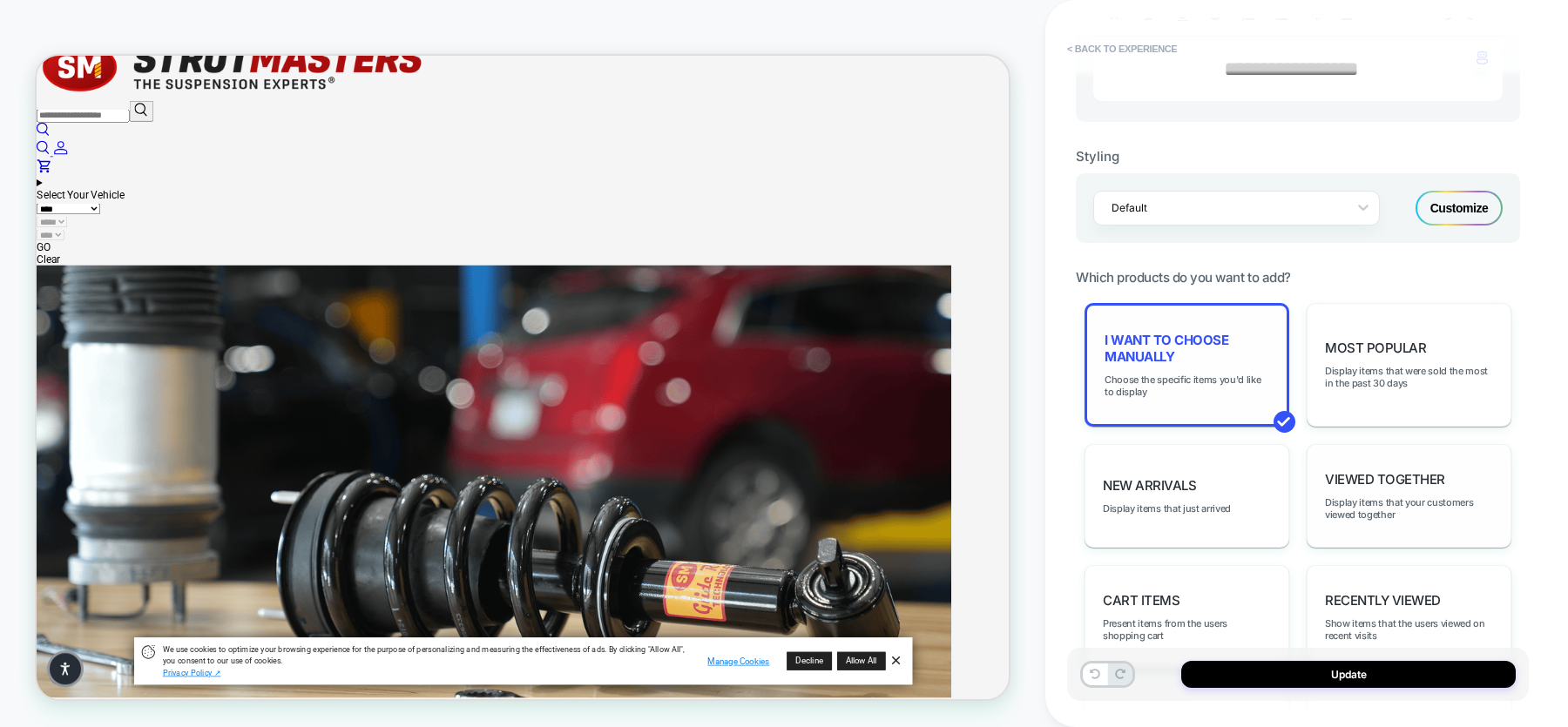
click at [1163, 349] on span "I want to choose manually" at bounding box center [1186, 348] width 164 height 33
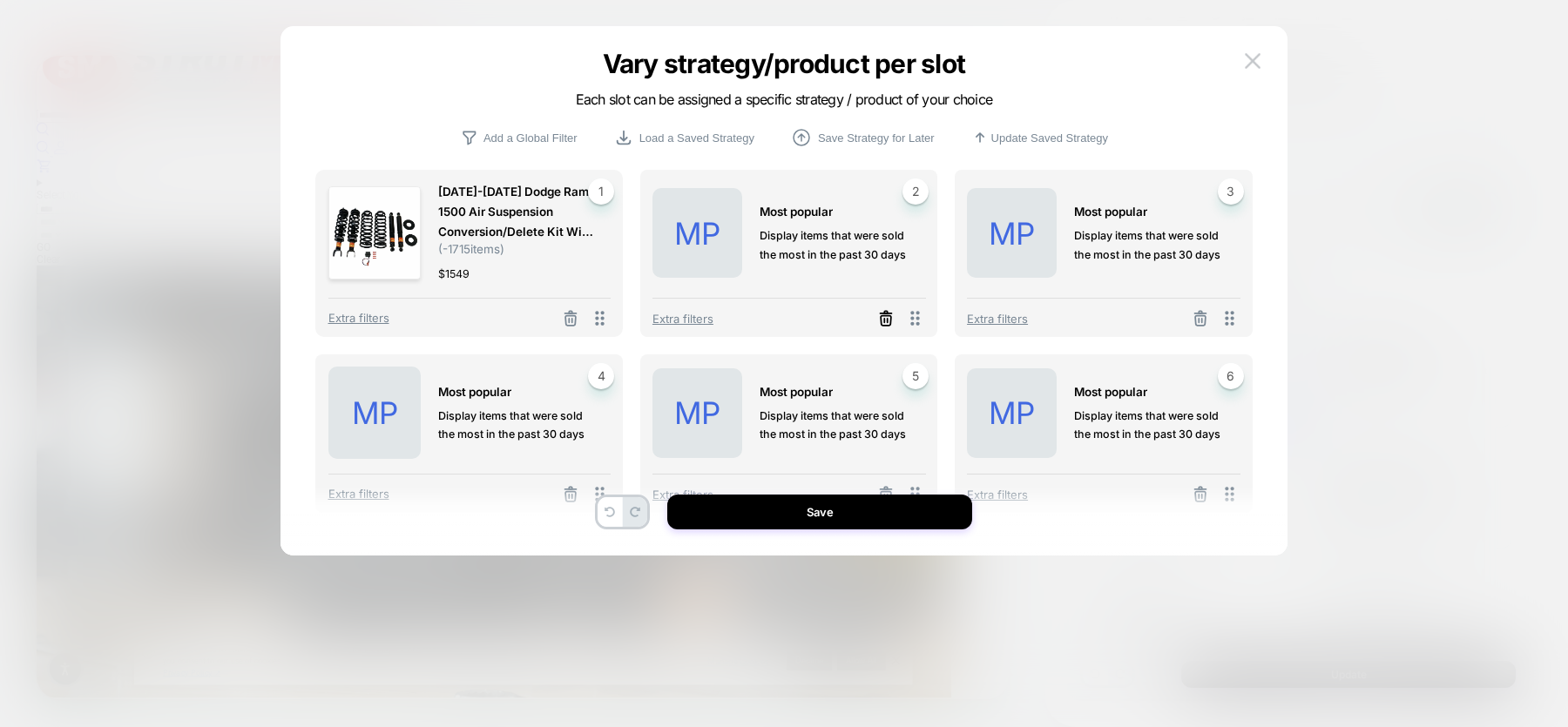
click at [887, 318] on icon at bounding box center [886, 318] width 18 height 18
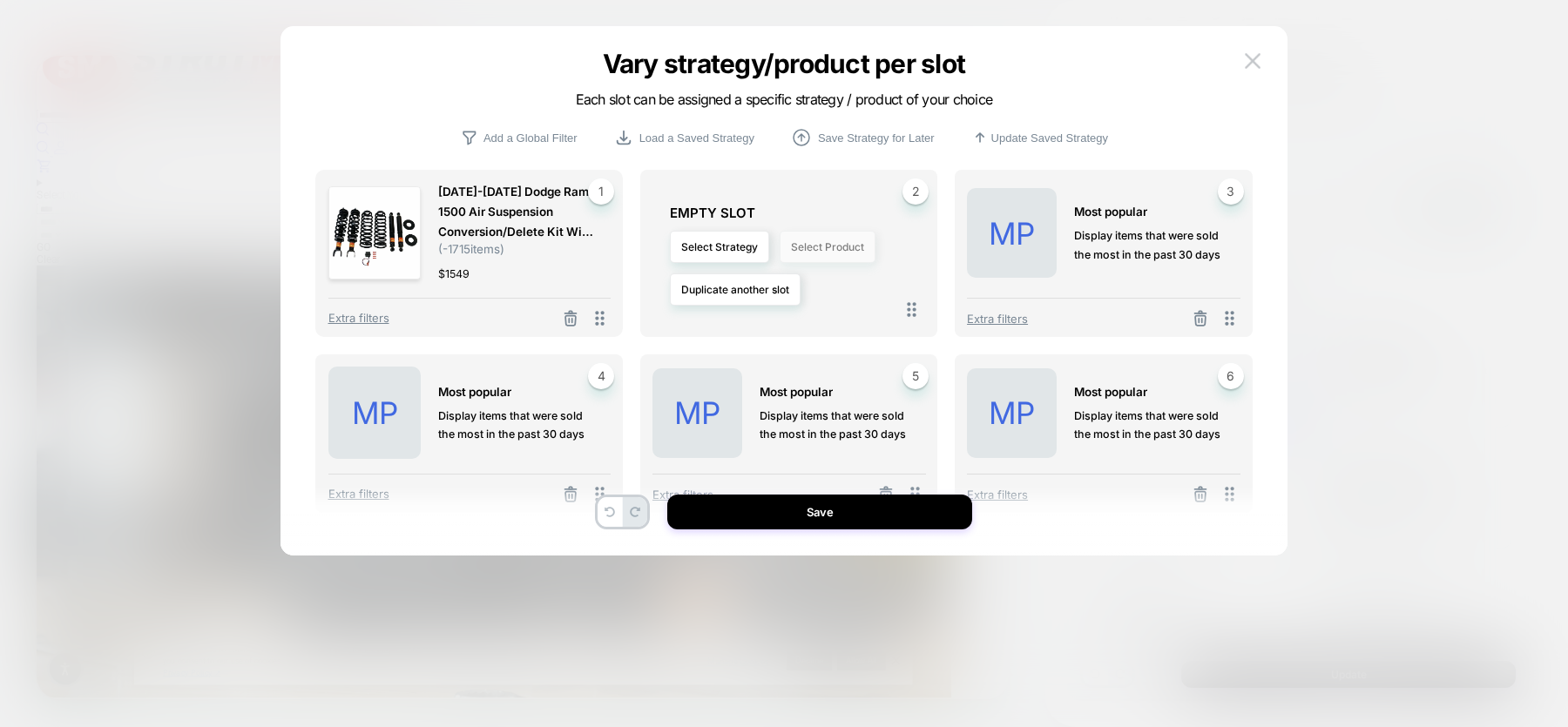
click at [845, 249] on button "Select Product" at bounding box center [828, 247] width 96 height 32
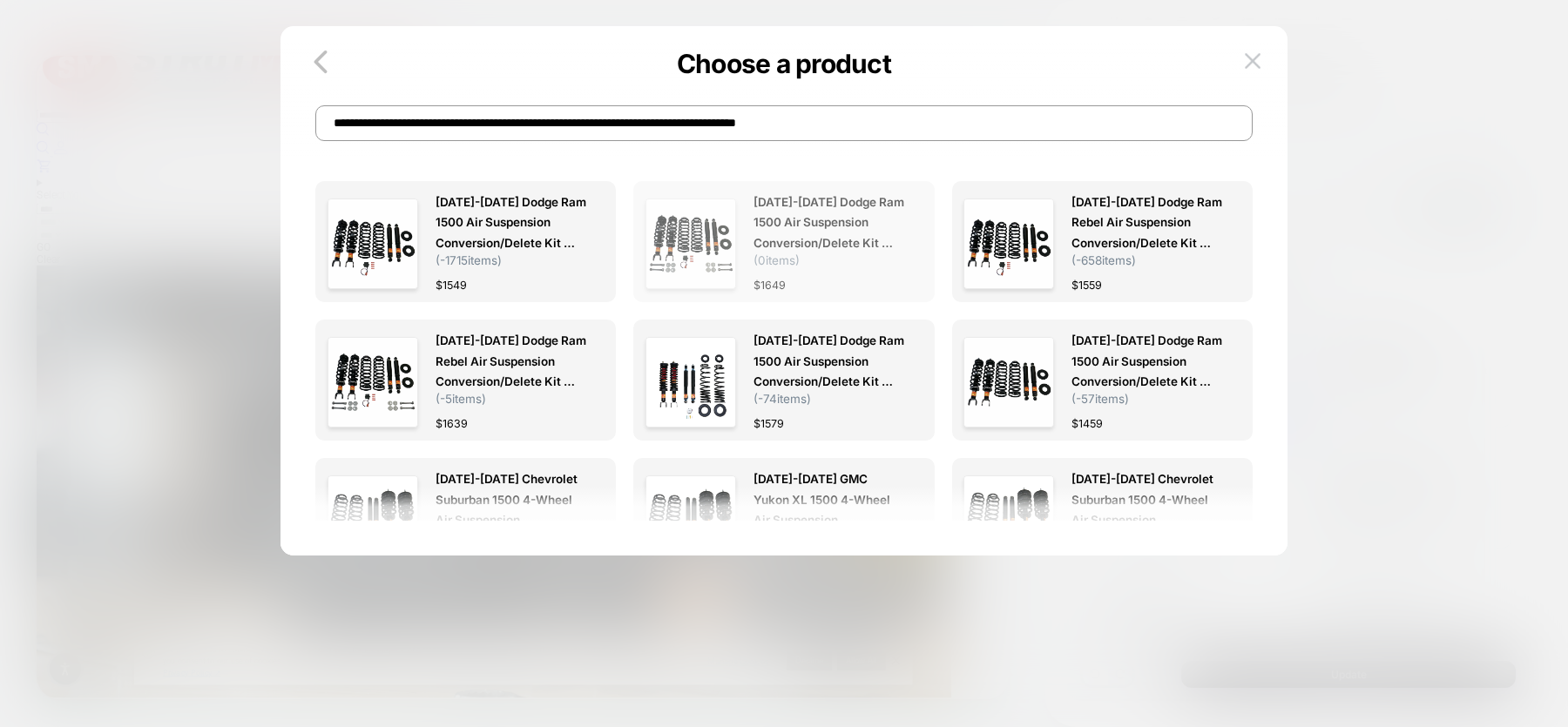
click at [841, 253] on span "2013-2018 Dodge Ram 1500 Air Suspension Conversion/Delete Kit With Light Fix Mo…" at bounding box center [829, 229] width 151 height 74
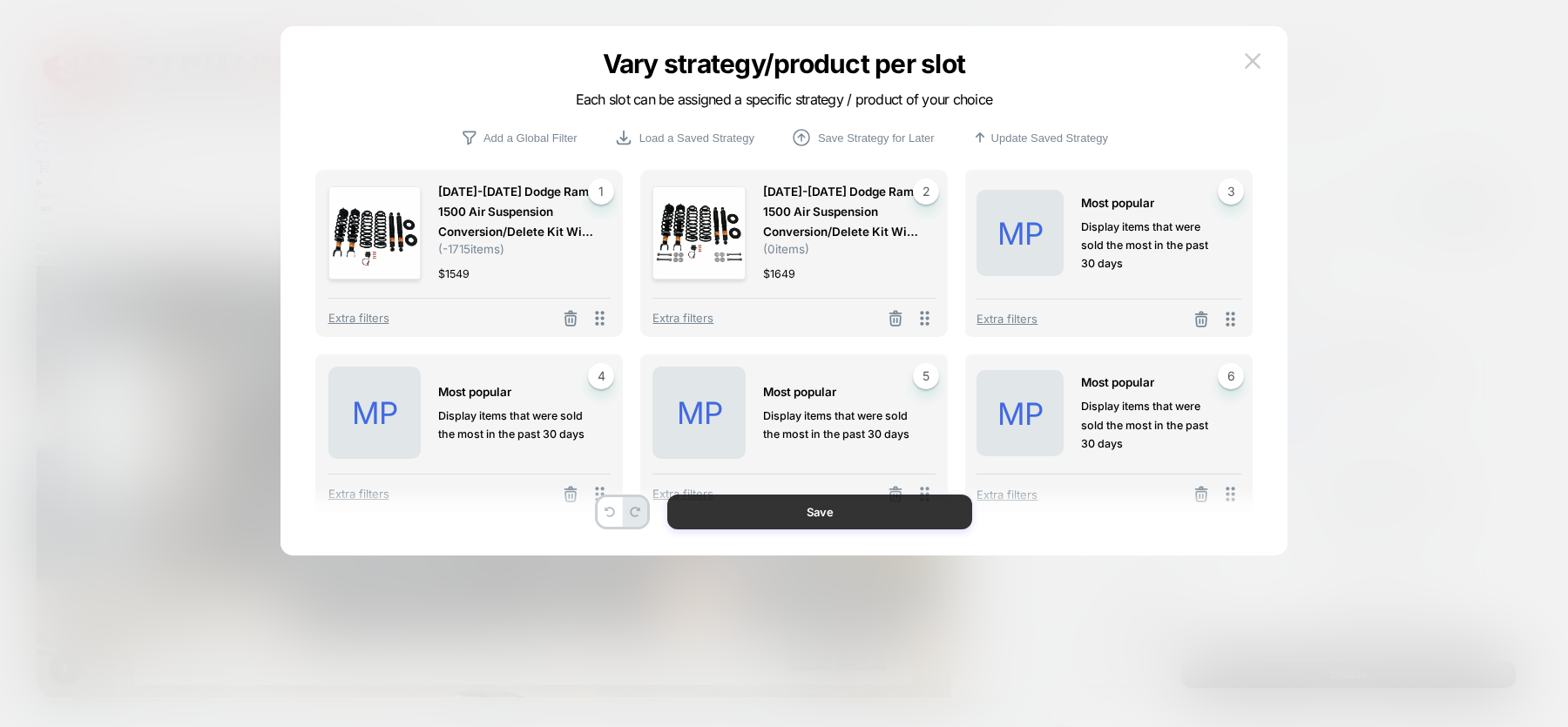
click at [846, 508] on button "Save" at bounding box center [819, 511] width 305 height 35
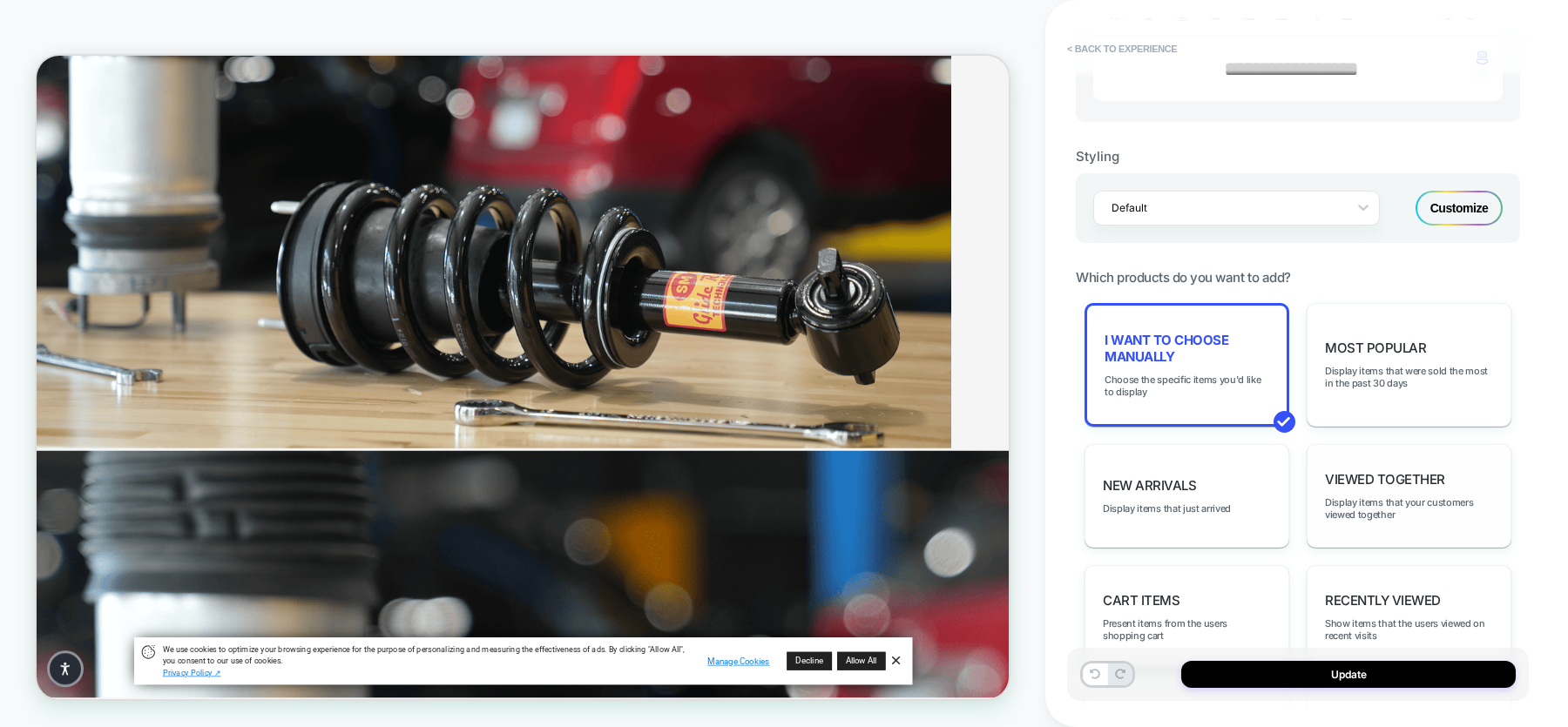
scroll to position [329, 0]
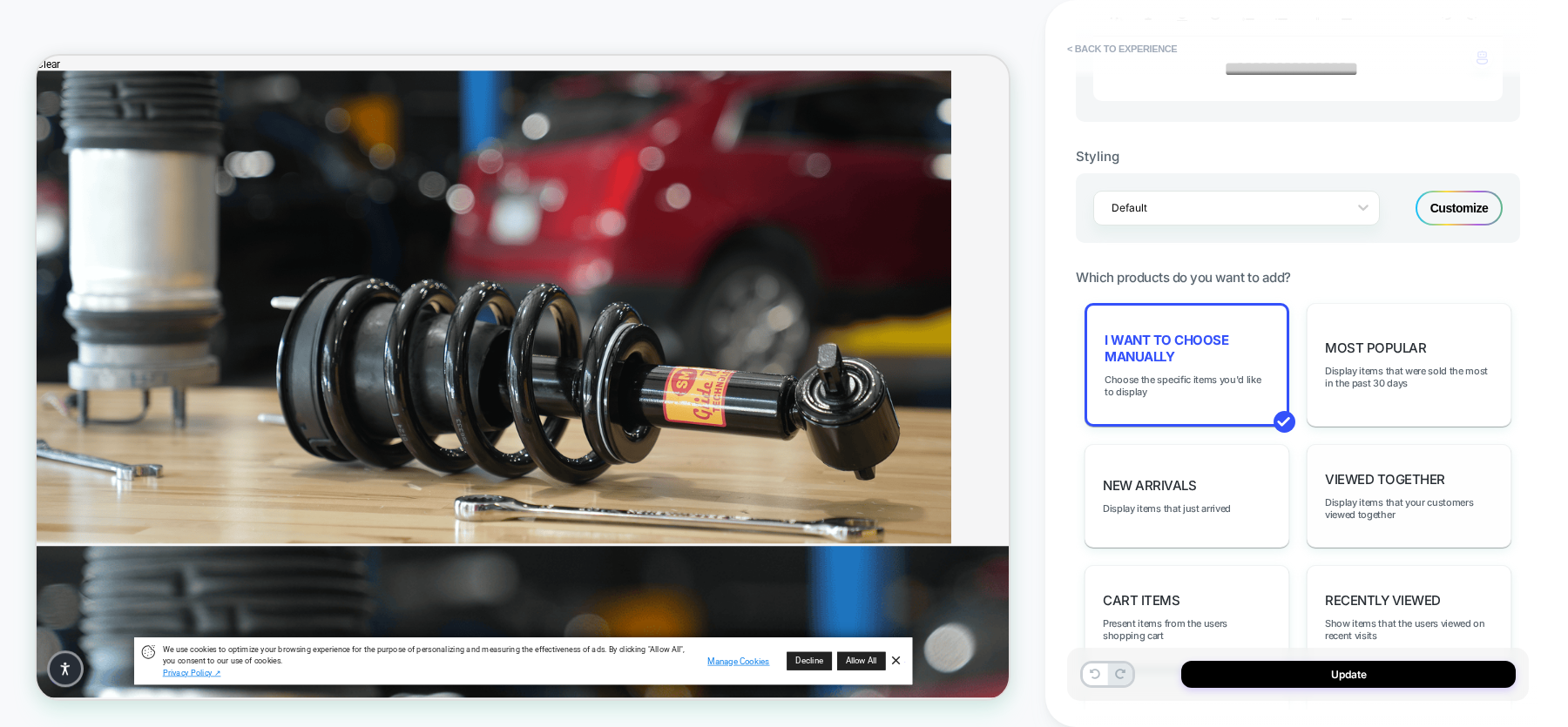
drag, startPoint x: 1211, startPoint y: 659, endPoint x: 767, endPoint y: 674, distance: 444.3
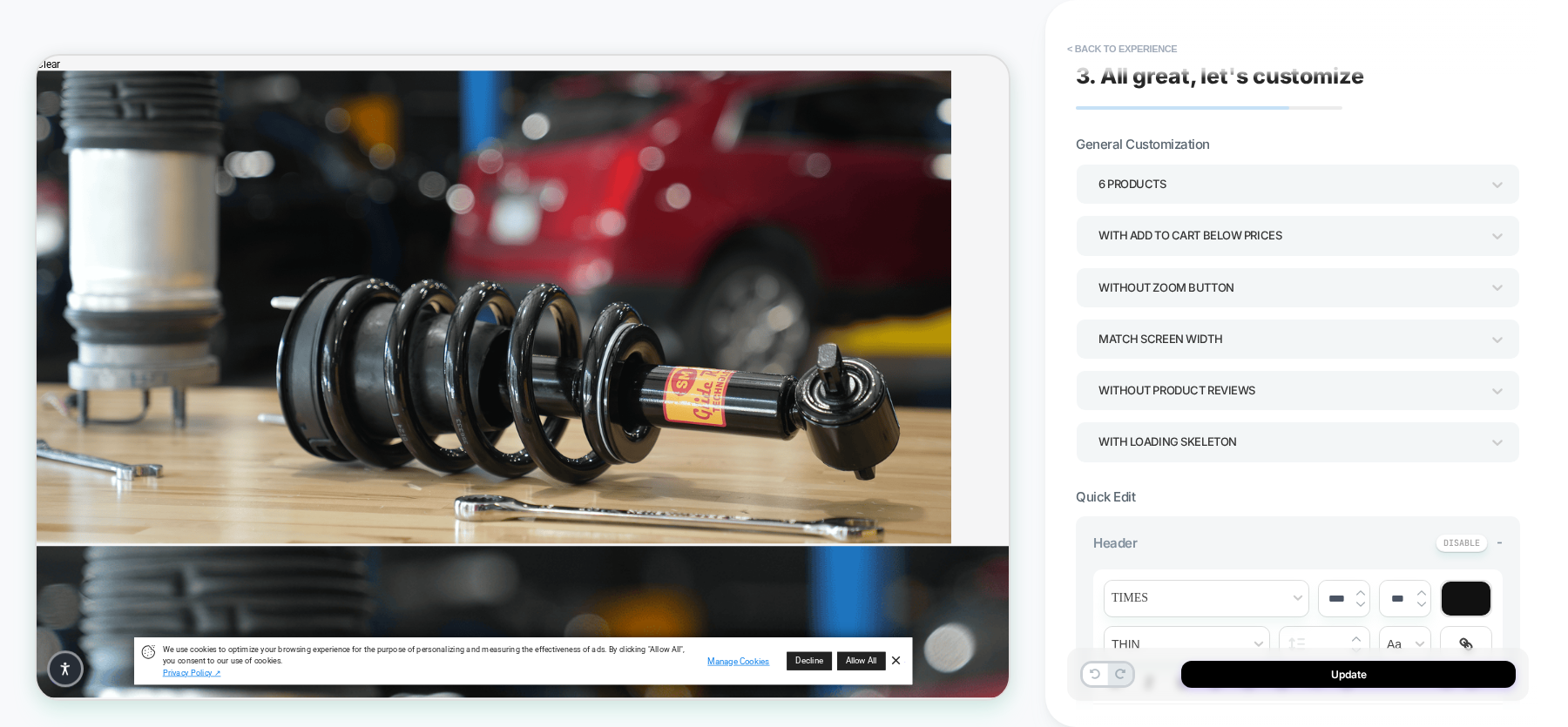
scroll to position [0, 0]
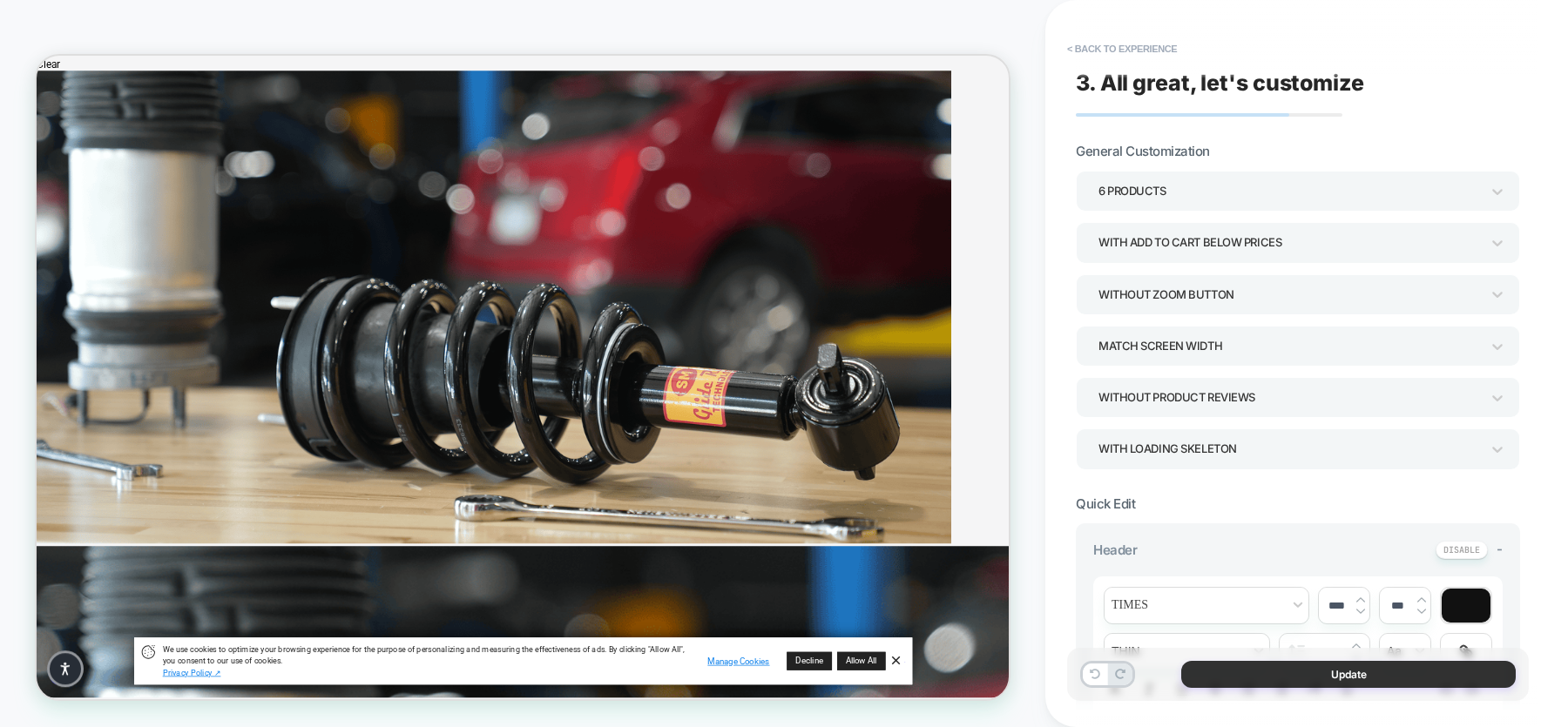
click at [1251, 581] on button "Update" at bounding box center [1348, 674] width 334 height 27
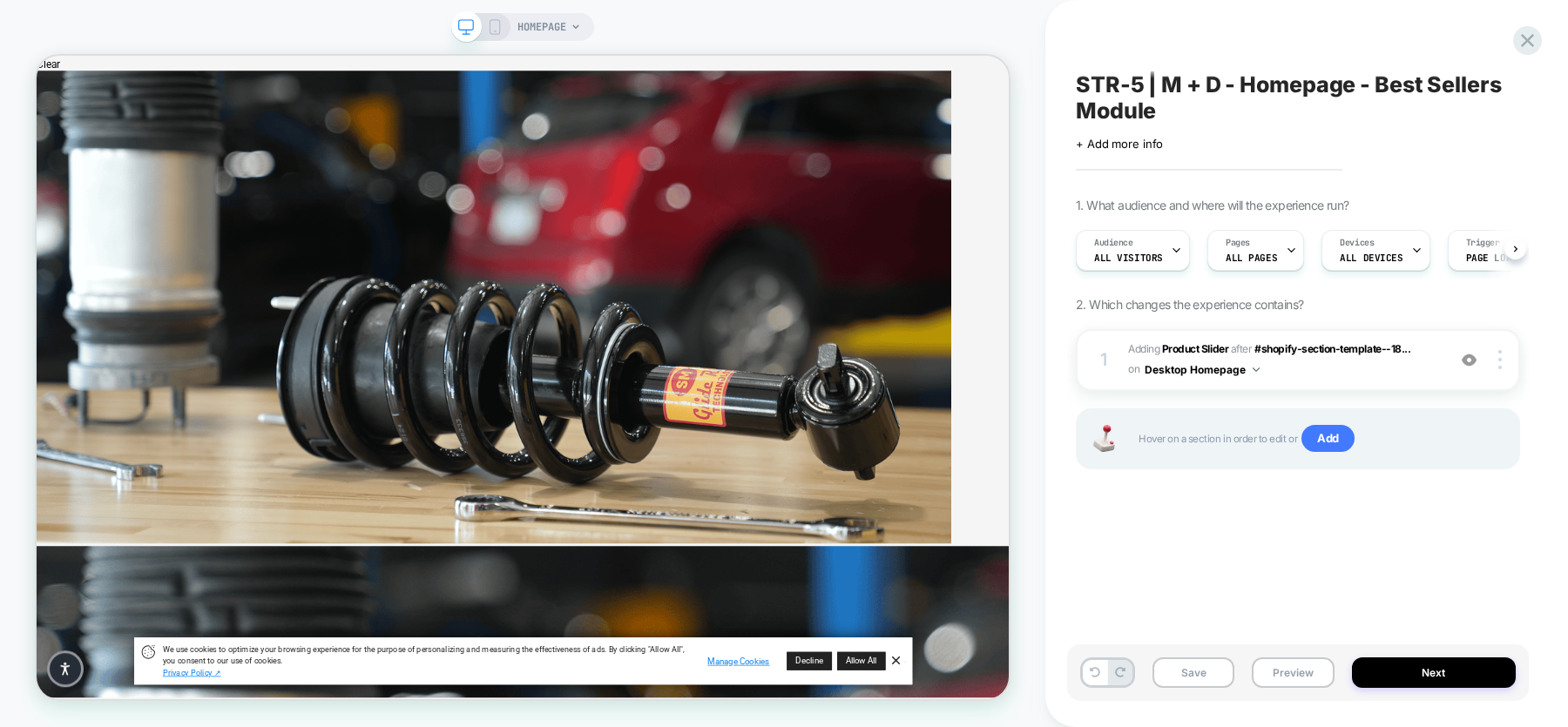
scroll to position [0, 1]
click at [1254, 581] on button "Preview" at bounding box center [1292, 673] width 82 height 30
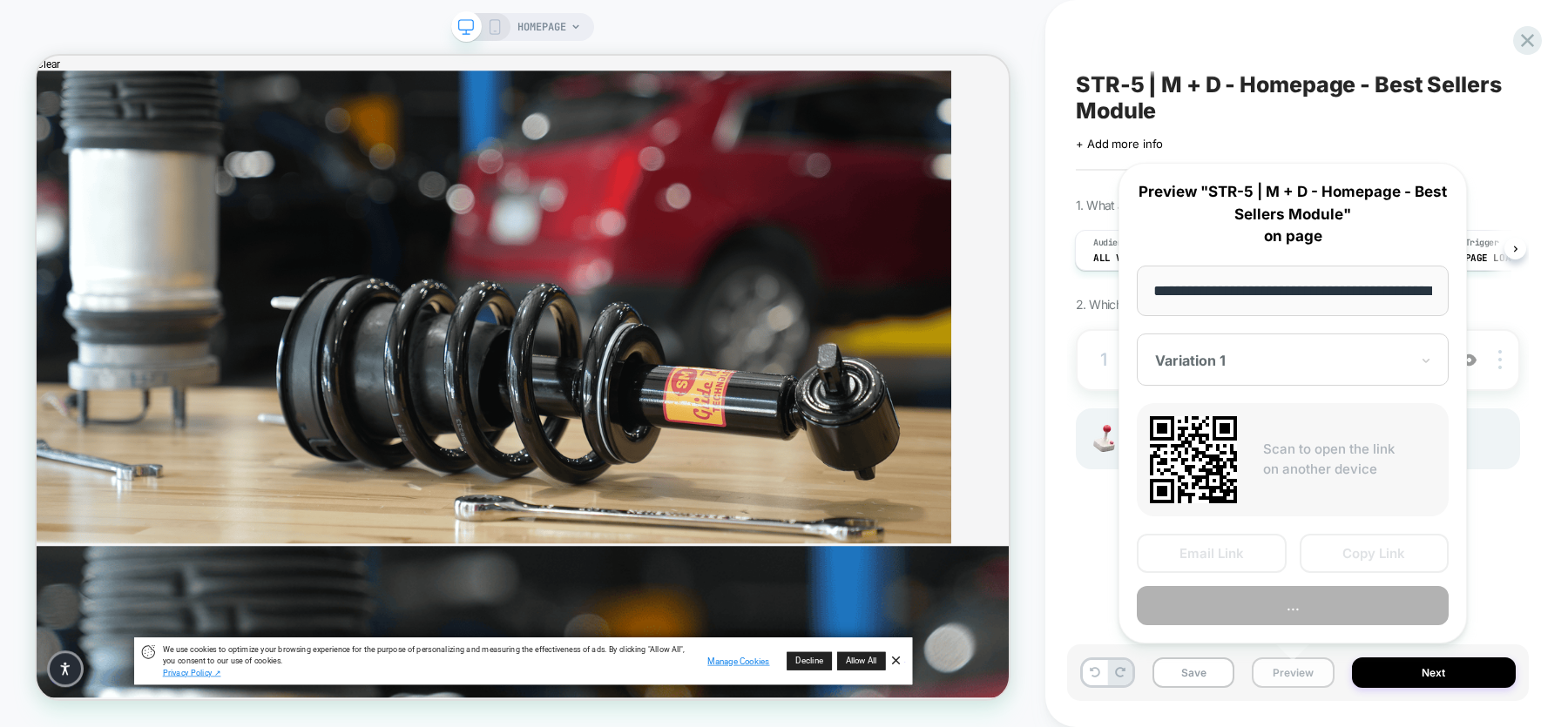
scroll to position [0, 74]
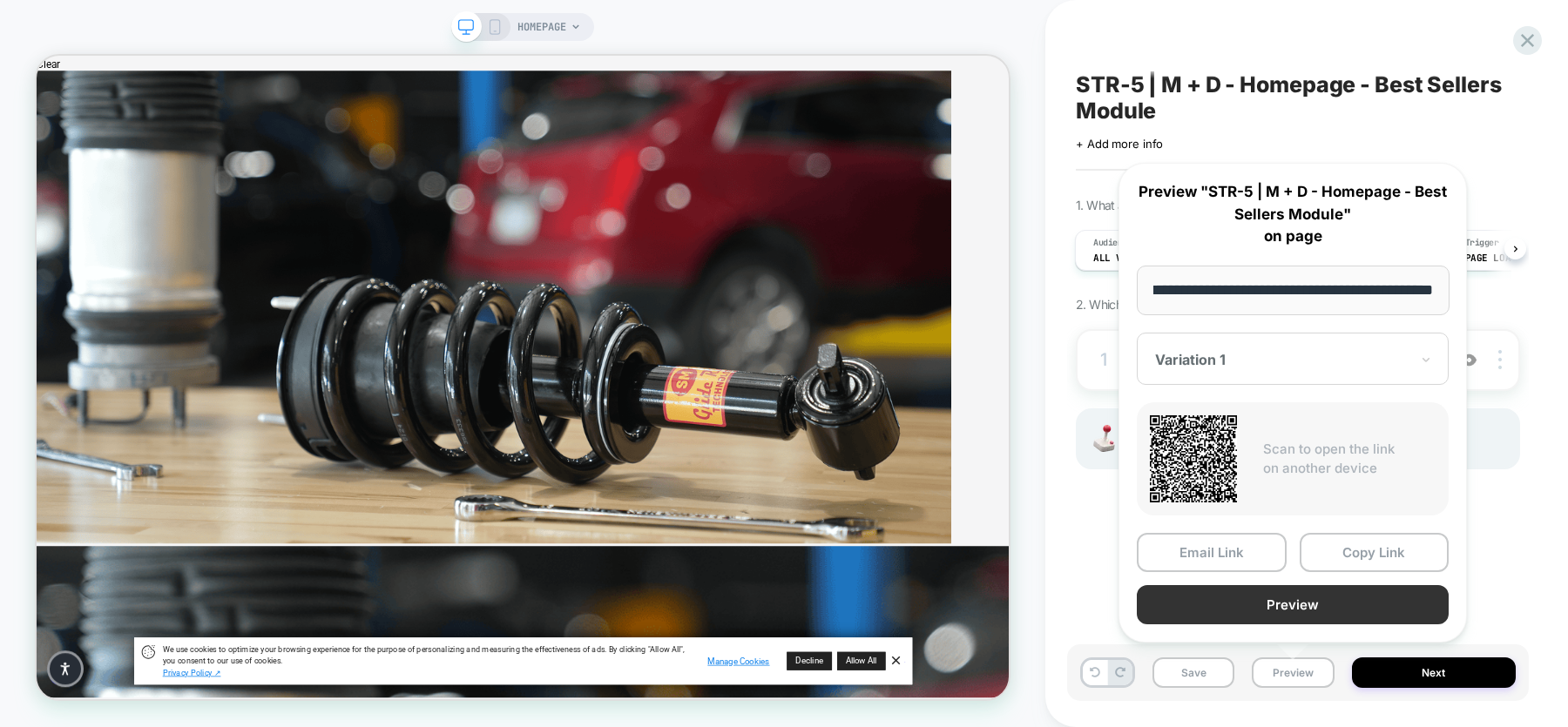
click at [1254, 581] on button "Preview" at bounding box center [1292, 605] width 312 height 39
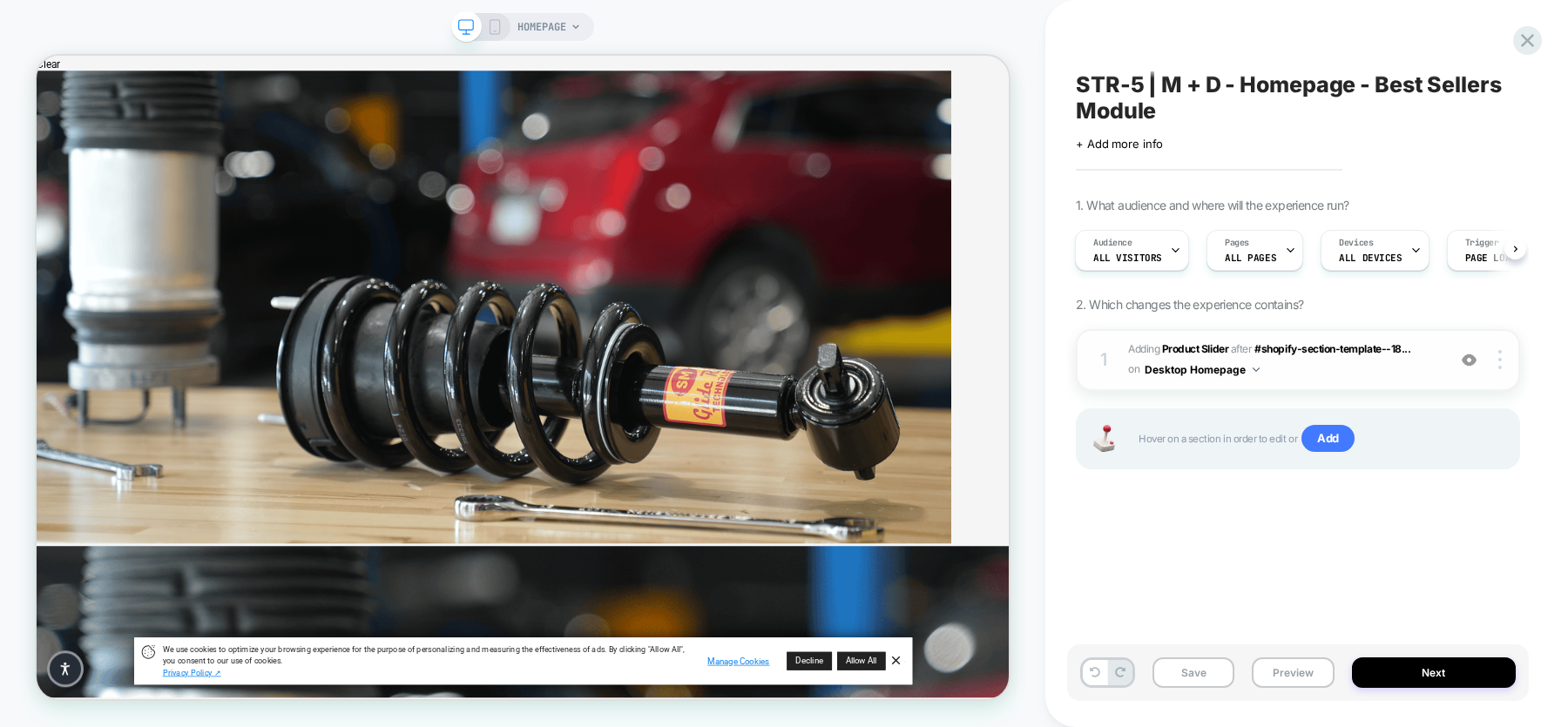
click at [1254, 371] on span "#_loomi_addon_1759852400848 Adding Product Slider AFTER #shopify-section-templa…" at bounding box center [1283, 360] width 310 height 41
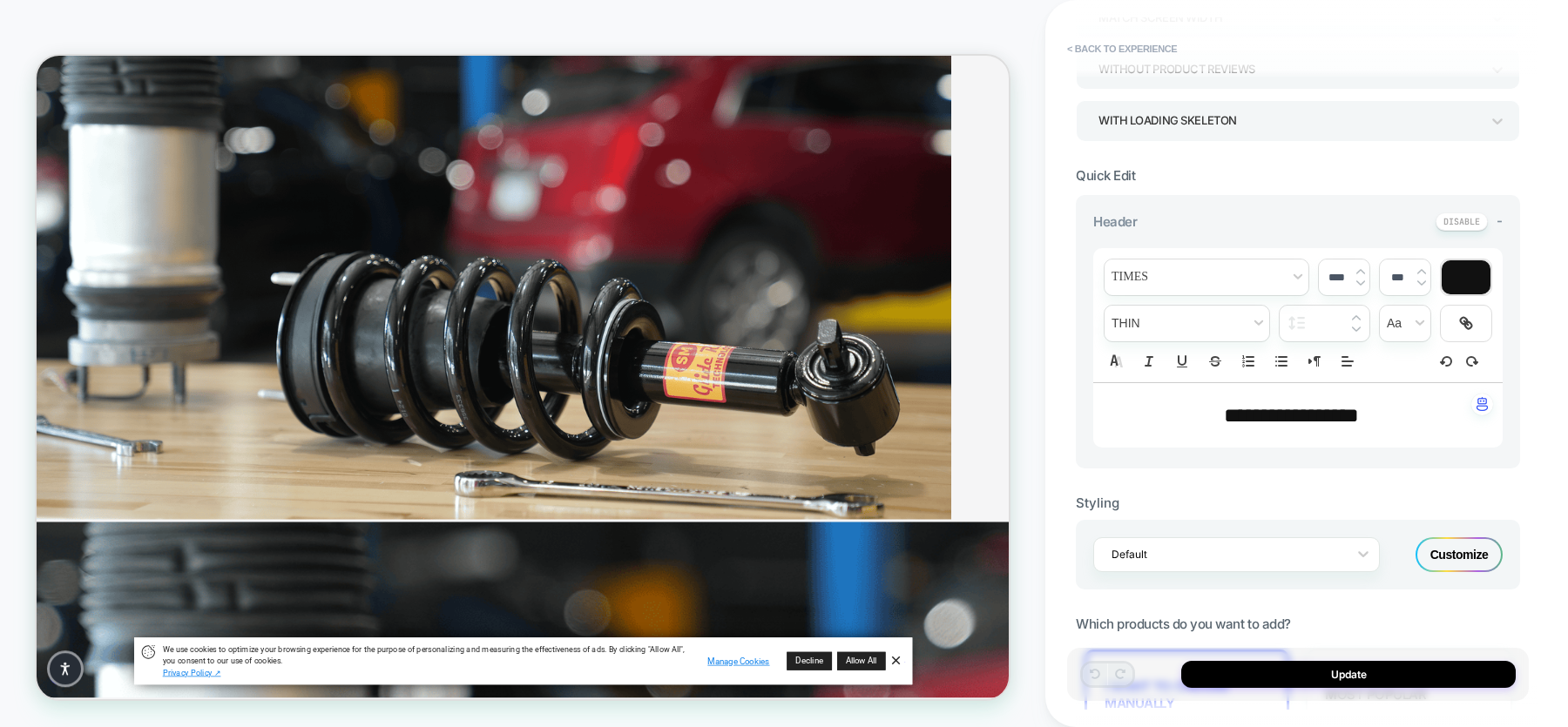
scroll to position [631, 0]
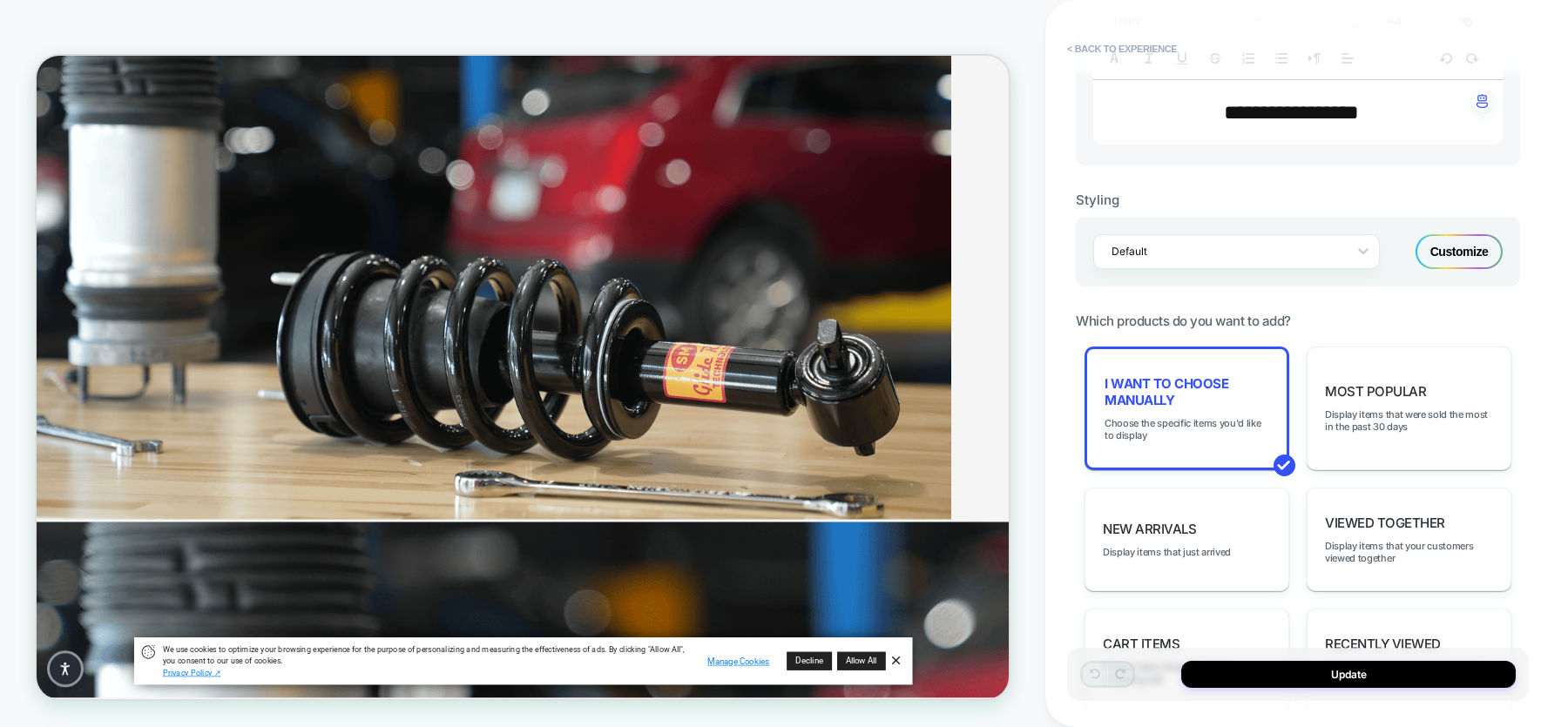
click at [1254, 440] on div "Most Popular Display items that were sold the most in the past 30 days" at bounding box center [1408, 408] width 205 height 124
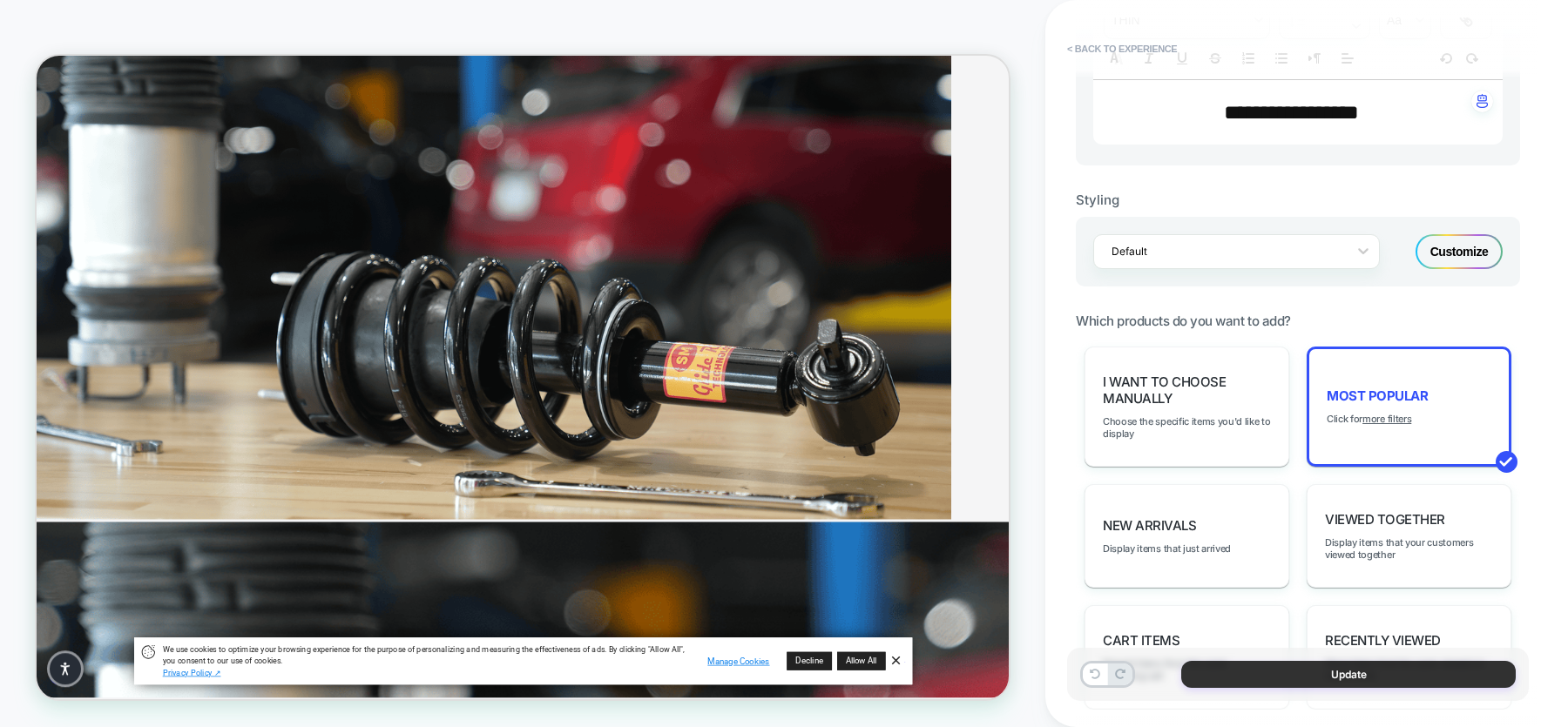
click at [1254, 581] on button "Update" at bounding box center [1348, 674] width 334 height 27
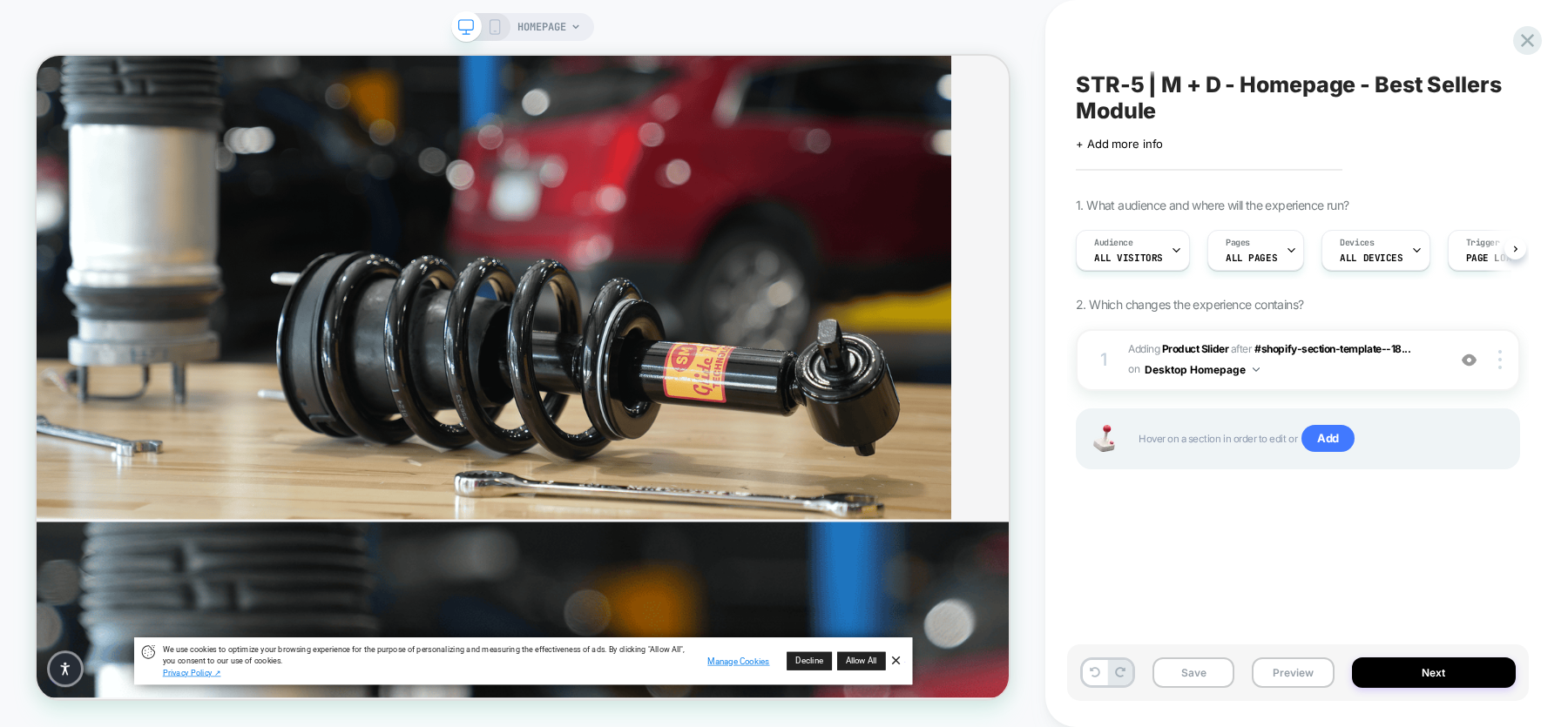
scroll to position [0, 1]
click at [1254, 581] on button "Next" at bounding box center [1434, 673] width 164 height 30
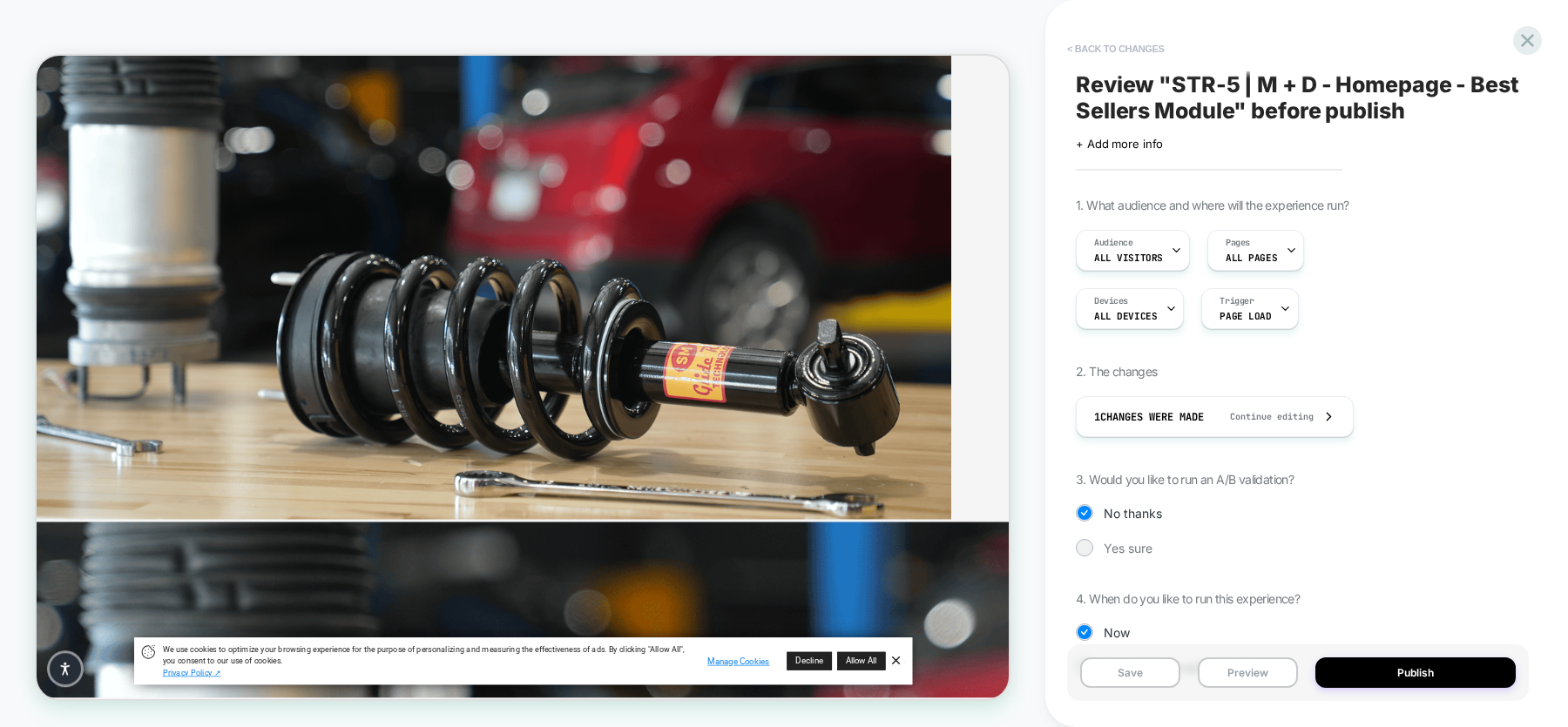
click at [1102, 39] on button "< Back to changes" at bounding box center [1116, 49] width 115 height 28
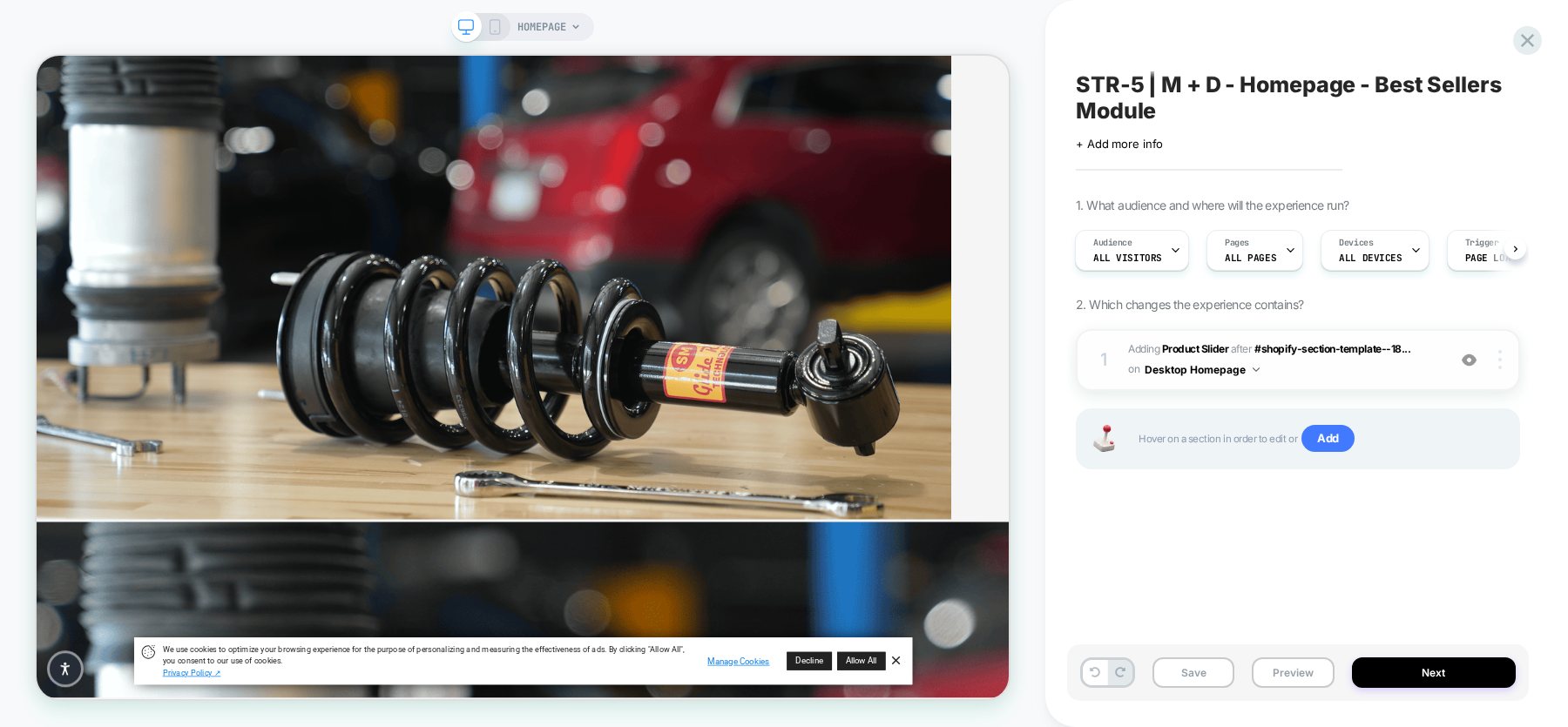
click at [1254, 358] on img at bounding box center [1500, 359] width 4 height 19
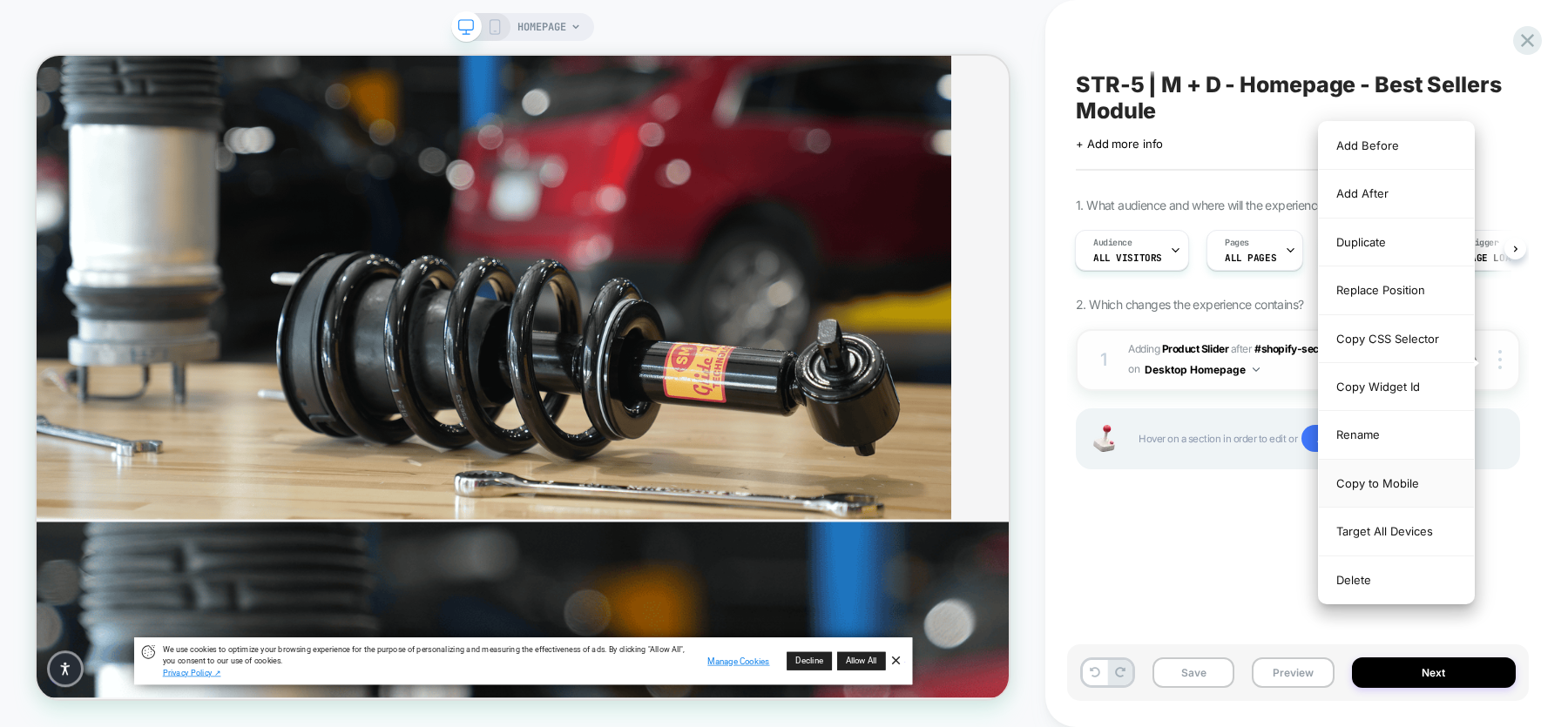
click at [1254, 477] on div "Copy to Mobile" at bounding box center [1395, 483] width 155 height 48
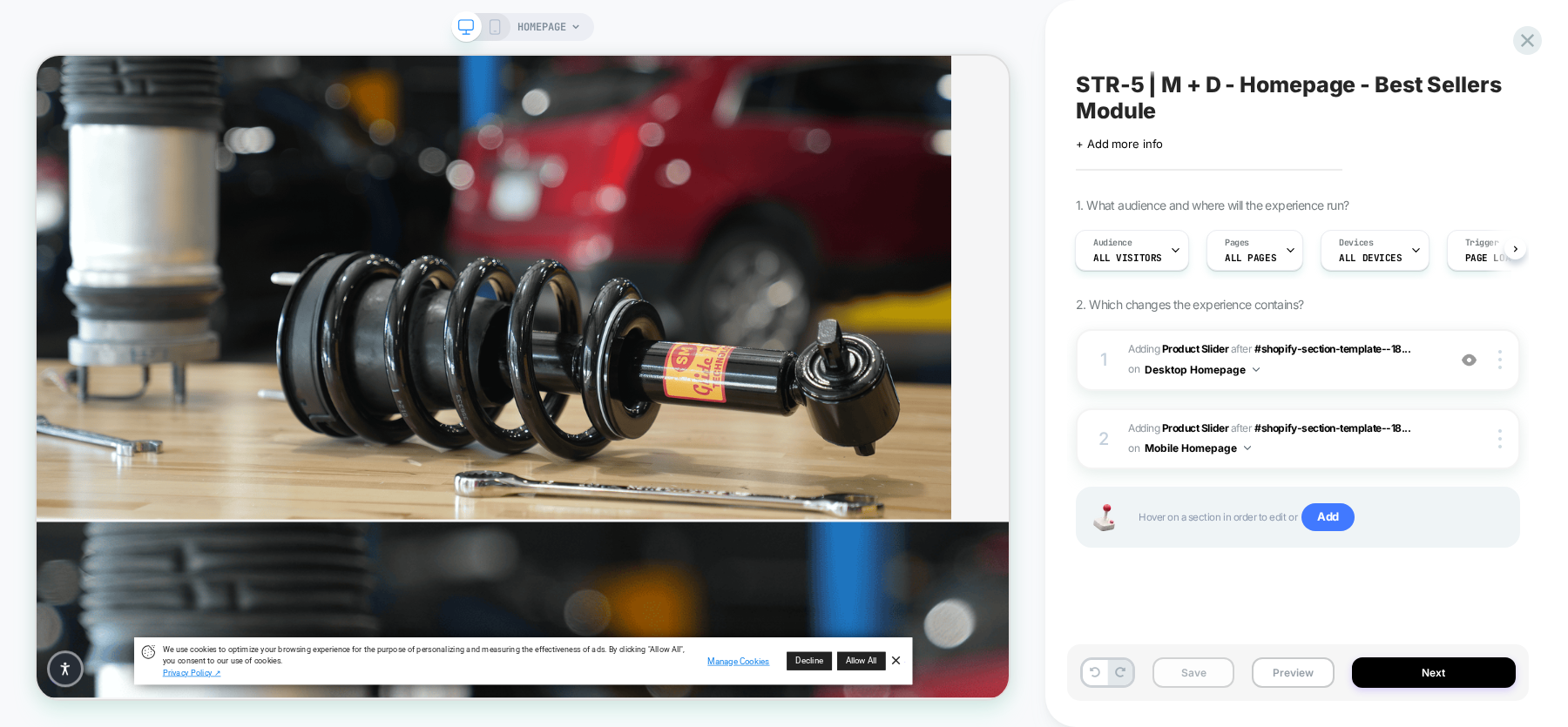
click at [1184, 581] on button "Save" at bounding box center [1193, 673] width 82 height 30
click at [1140, 103] on span "STR-5 | M + D - Homepage - Best Sellers Module" at bounding box center [1297, 98] width 444 height 53
click at [1140, 103] on textarea "**********" at bounding box center [1269, 98] width 388 height 53
click at [1254, 581] on button "Preview" at bounding box center [1292, 673] width 82 height 30
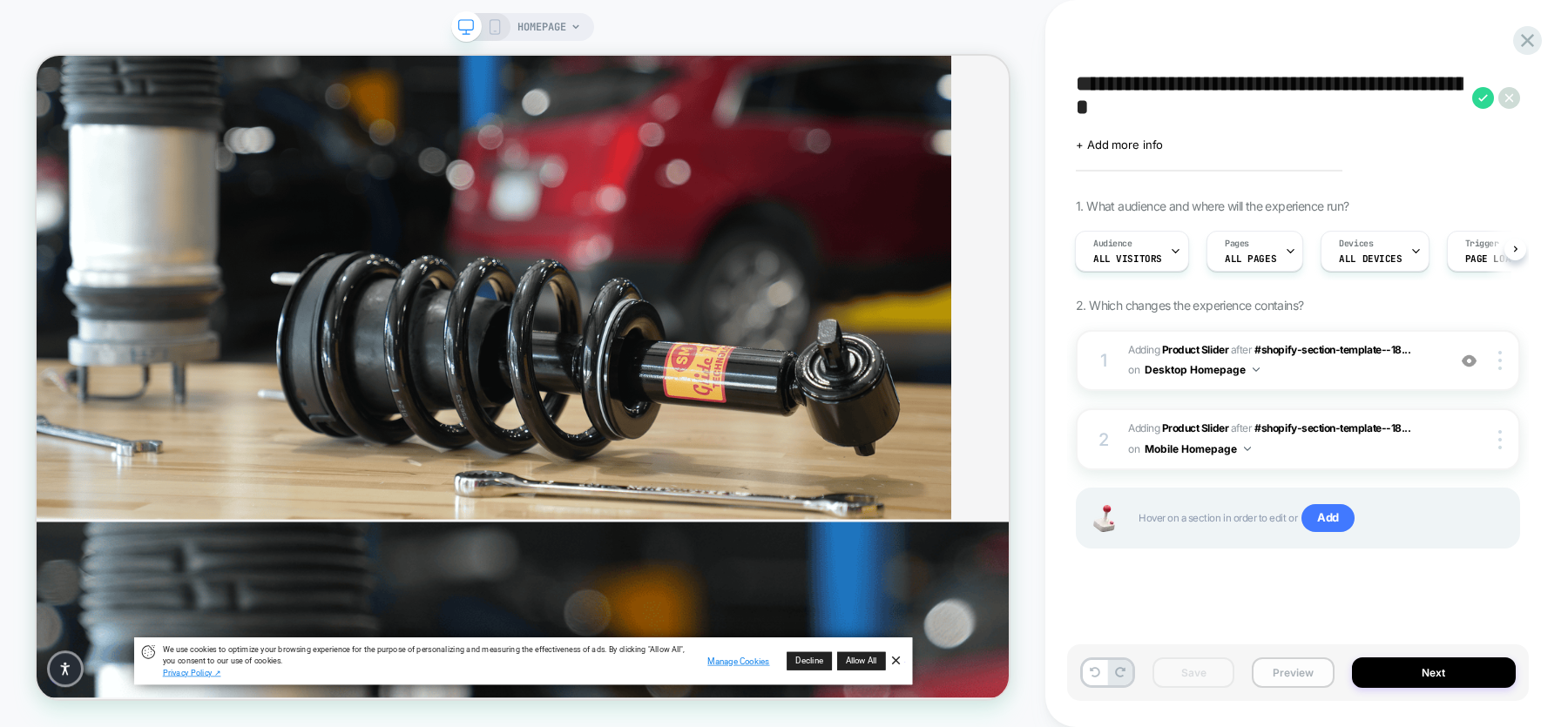
click at [1254, 581] on button "Preview" at bounding box center [1292, 673] width 82 height 30
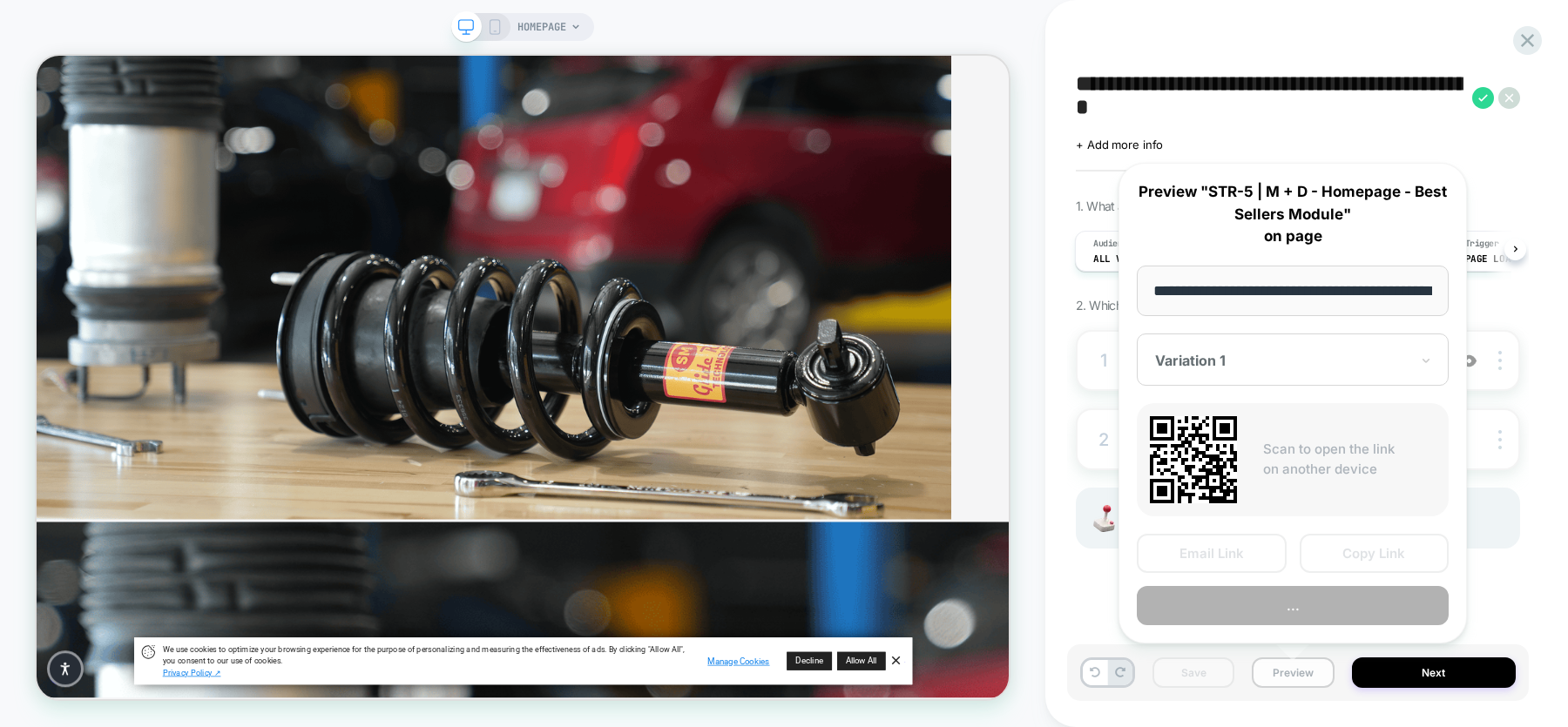
scroll to position [0, 74]
click at [1254, 574] on div "1 #_loomi_addon_1759852400848 Adding Product Slider AFTER #shopify-section-temp…" at bounding box center [1297, 461] width 444 height 262
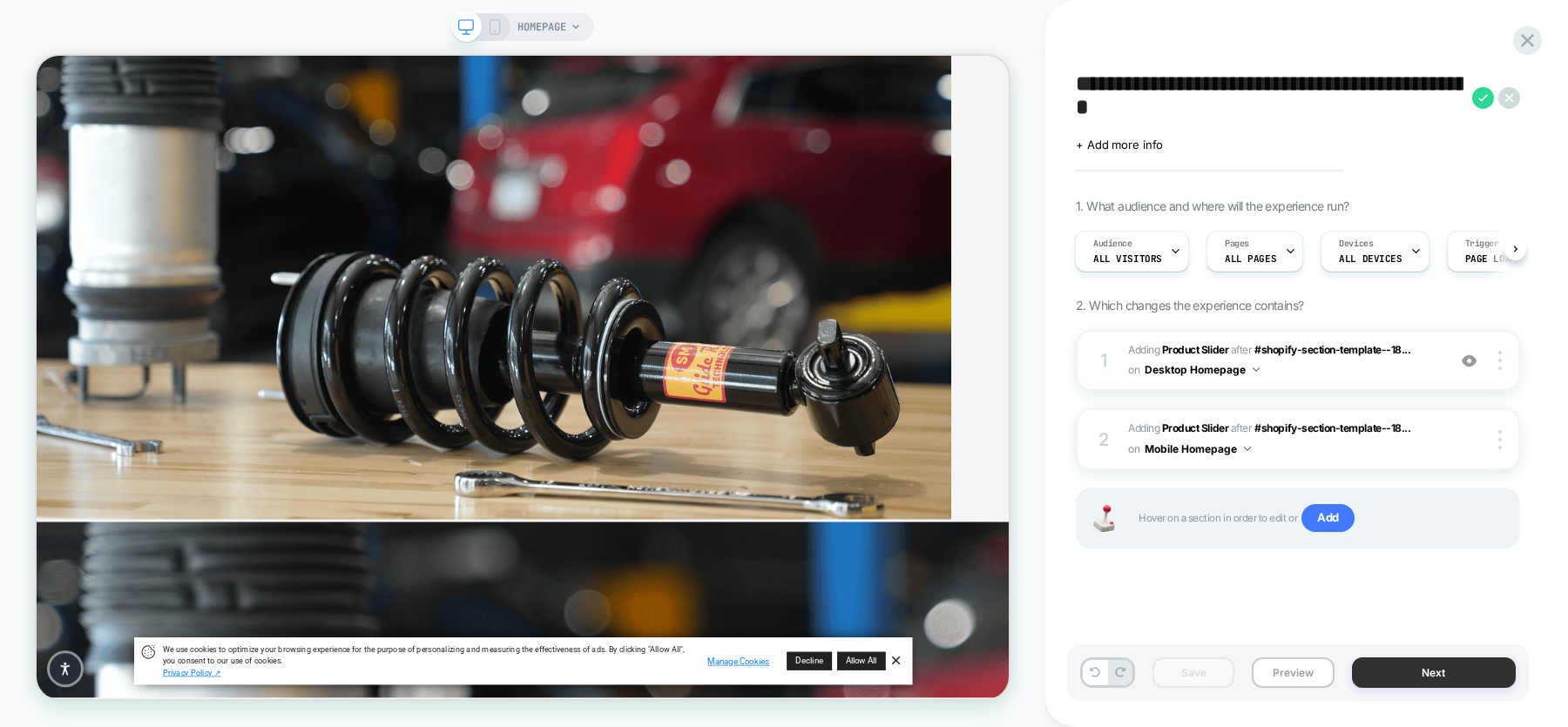
click at [1254, 581] on button "Next" at bounding box center [1434, 673] width 164 height 30
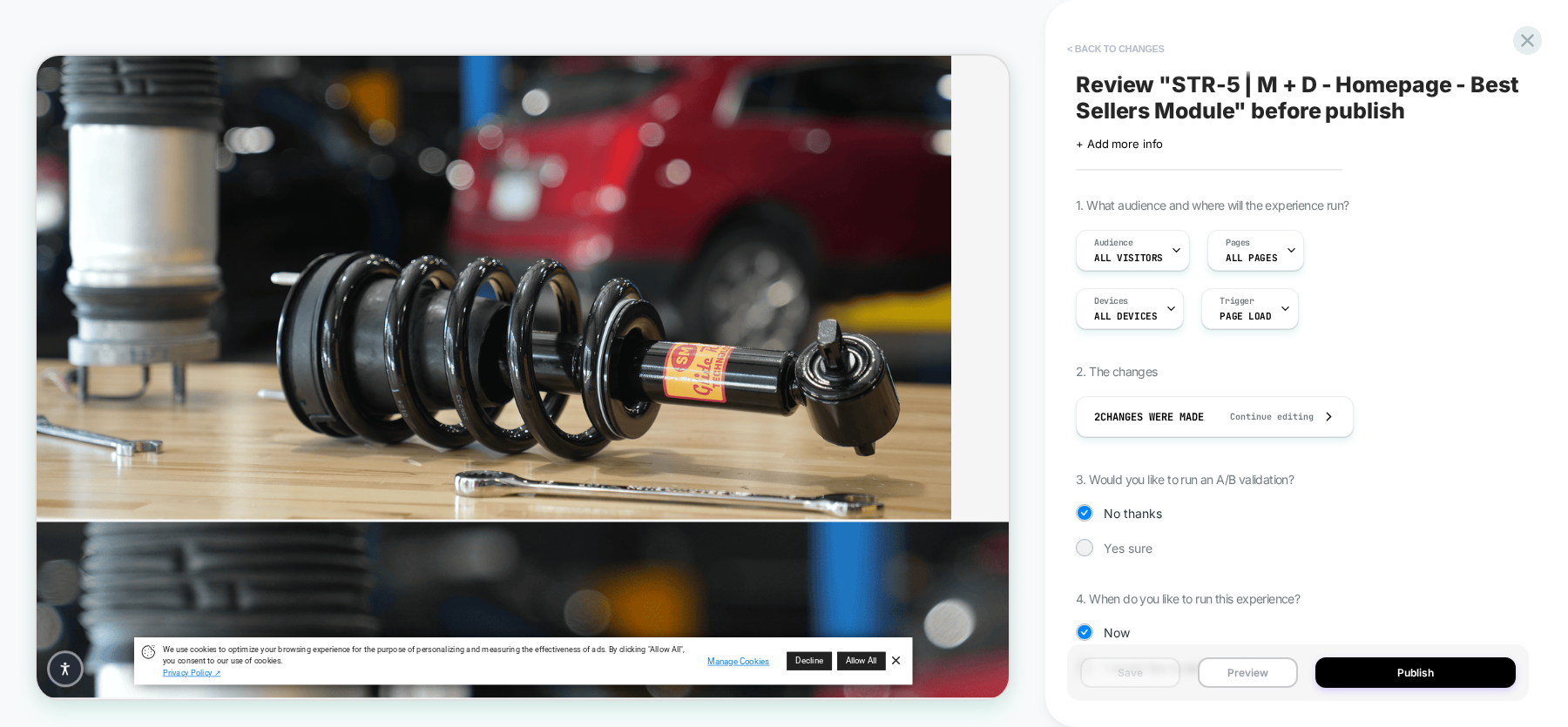
click at [1116, 43] on button "< Back to changes" at bounding box center [1116, 49] width 115 height 28
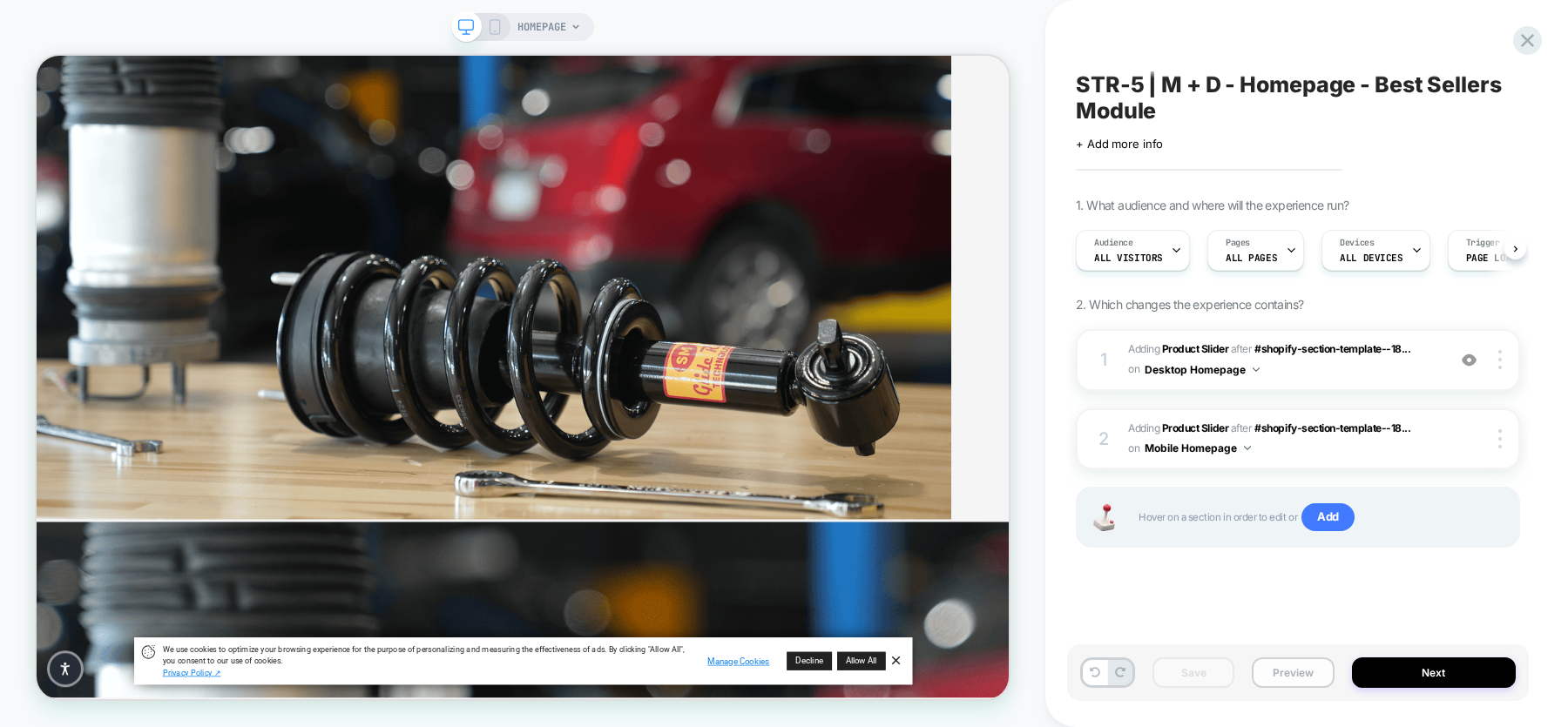
scroll to position [0, 1]
click at [1254, 581] on button "Preview" at bounding box center [1292, 673] width 82 height 30
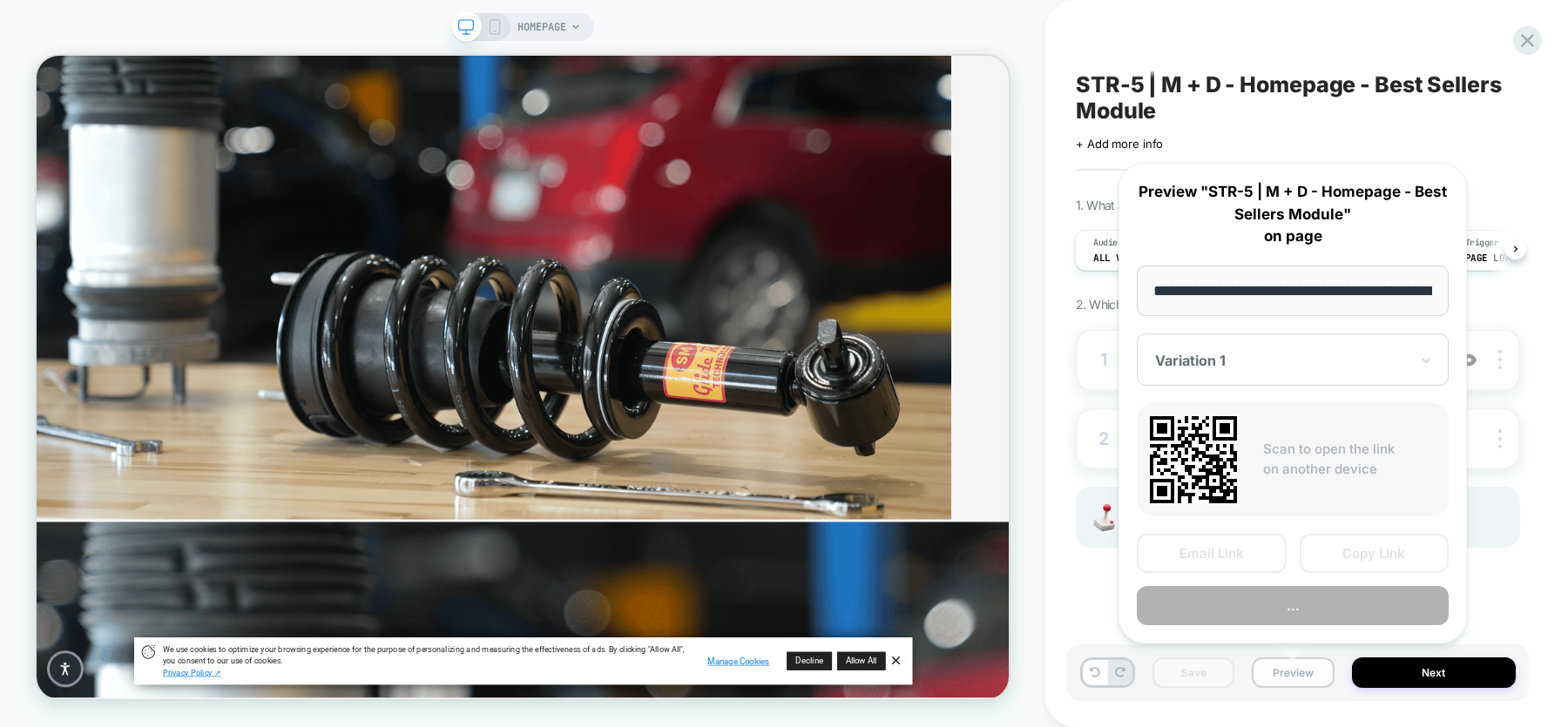
scroll to position [0, 74]
click at [1254, 291] on input "**********" at bounding box center [1292, 291] width 312 height 51
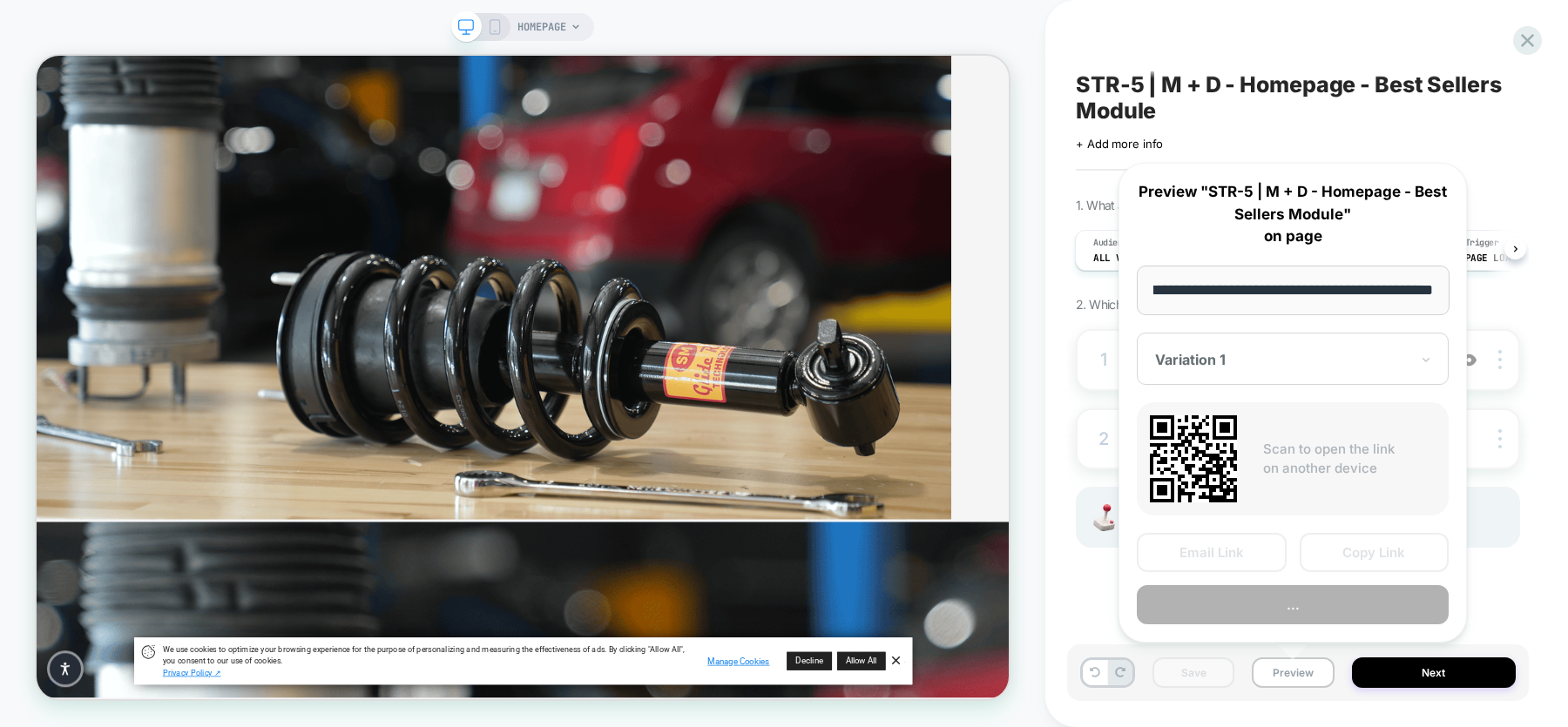
scroll to position [0, 0]
click at [1254, 319] on div "STR-5 | M + D - Homepage - Best Sellers Module Click to edit experience details…" at bounding box center [1306, 363] width 462 height 727
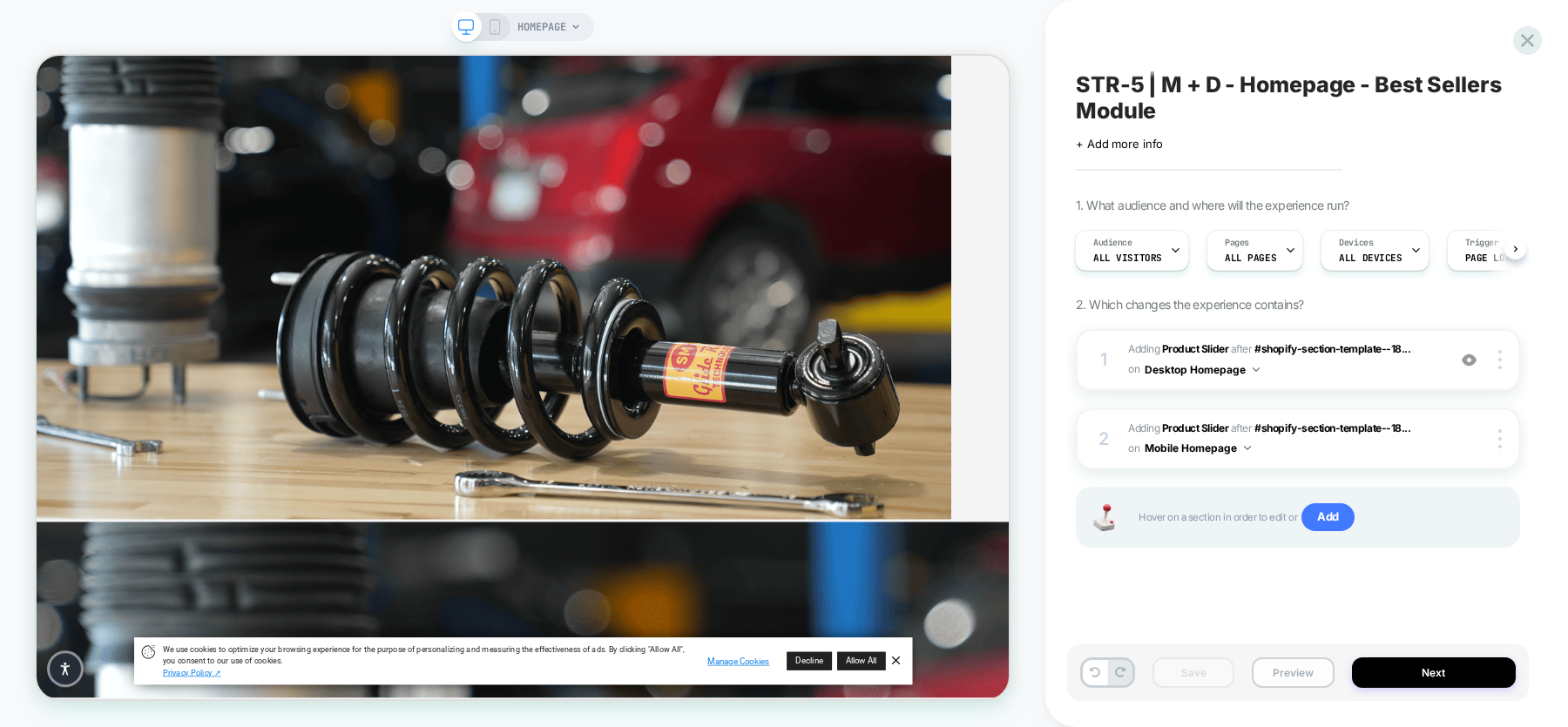
click at [1254, 581] on button "Preview" at bounding box center [1292, 673] width 82 height 30
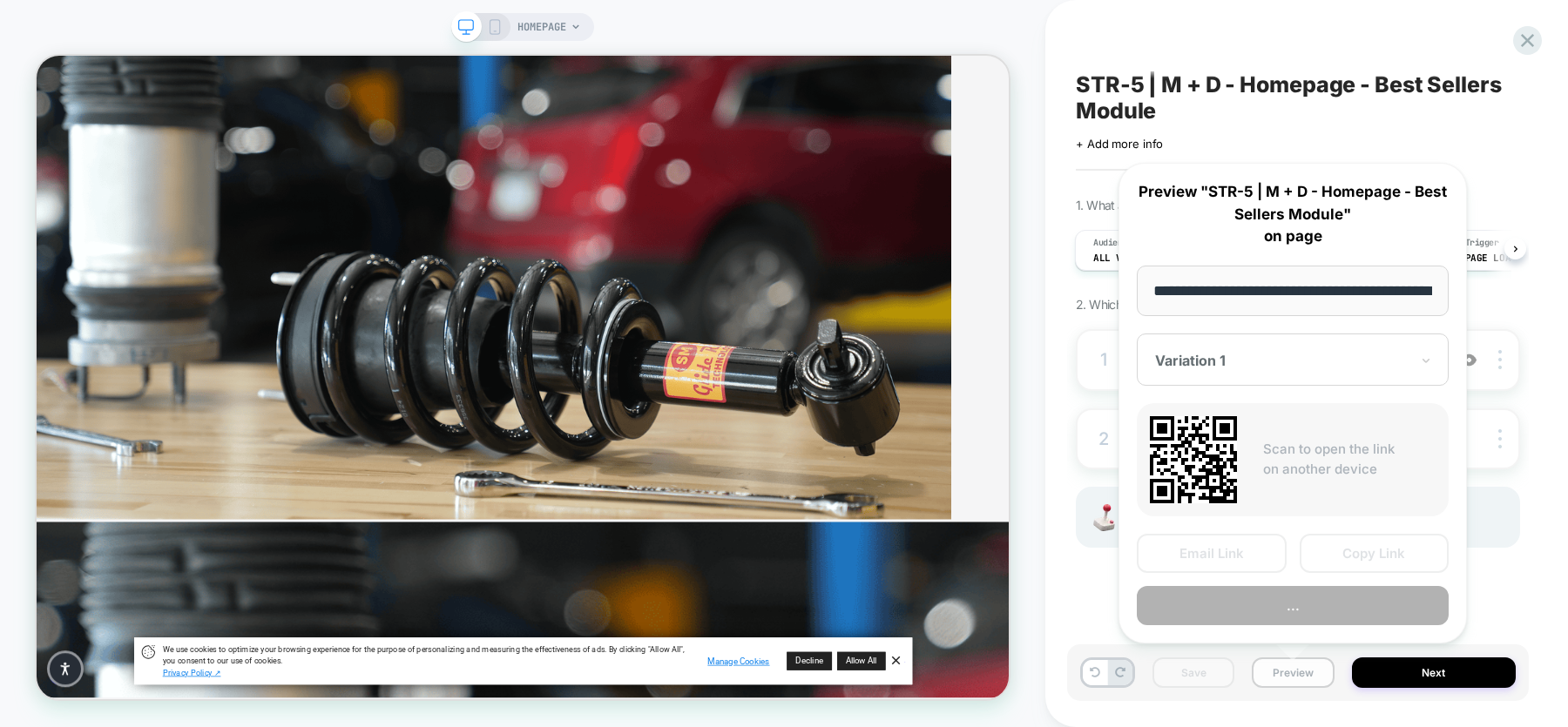
scroll to position [0, 74]
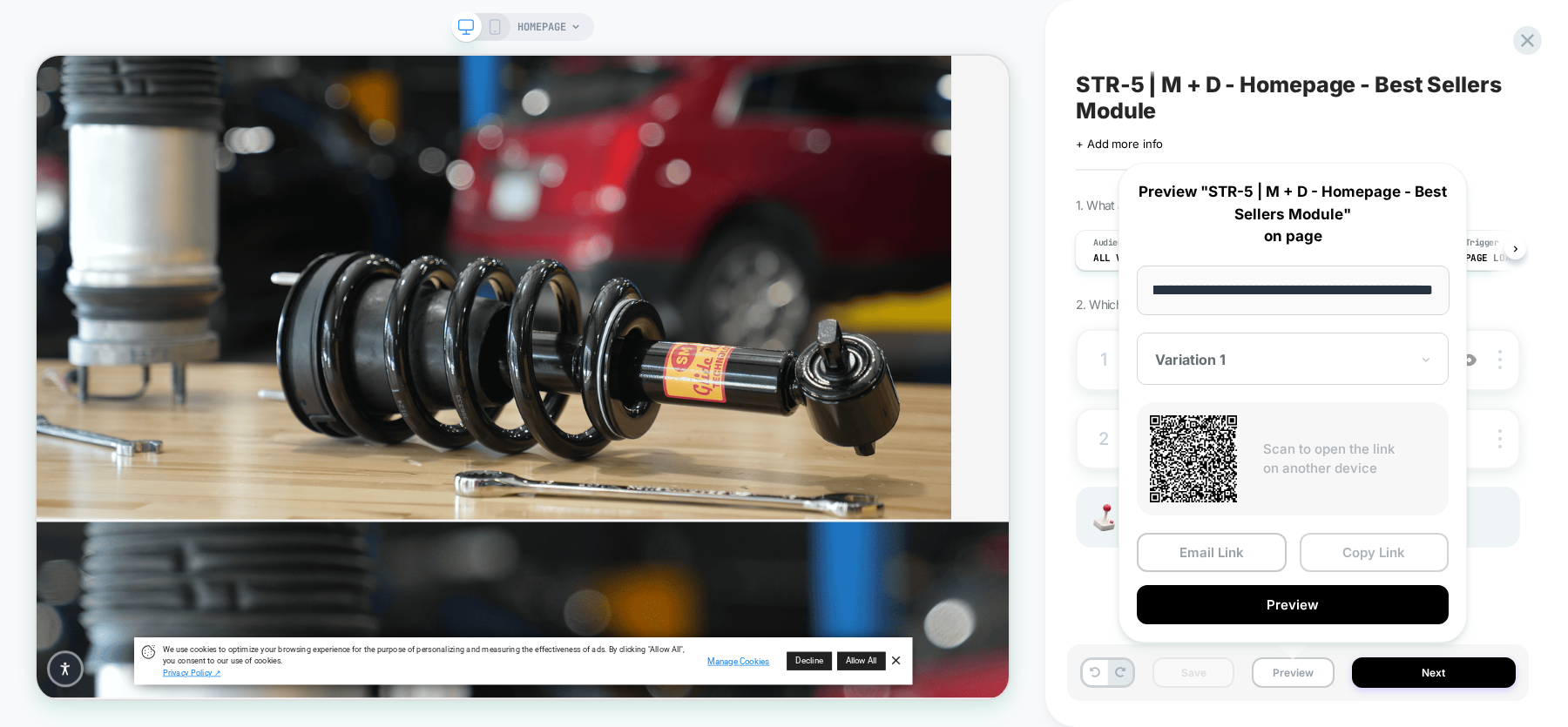
click at [1254, 543] on button "Copy Link" at bounding box center [1375, 553] width 150 height 39
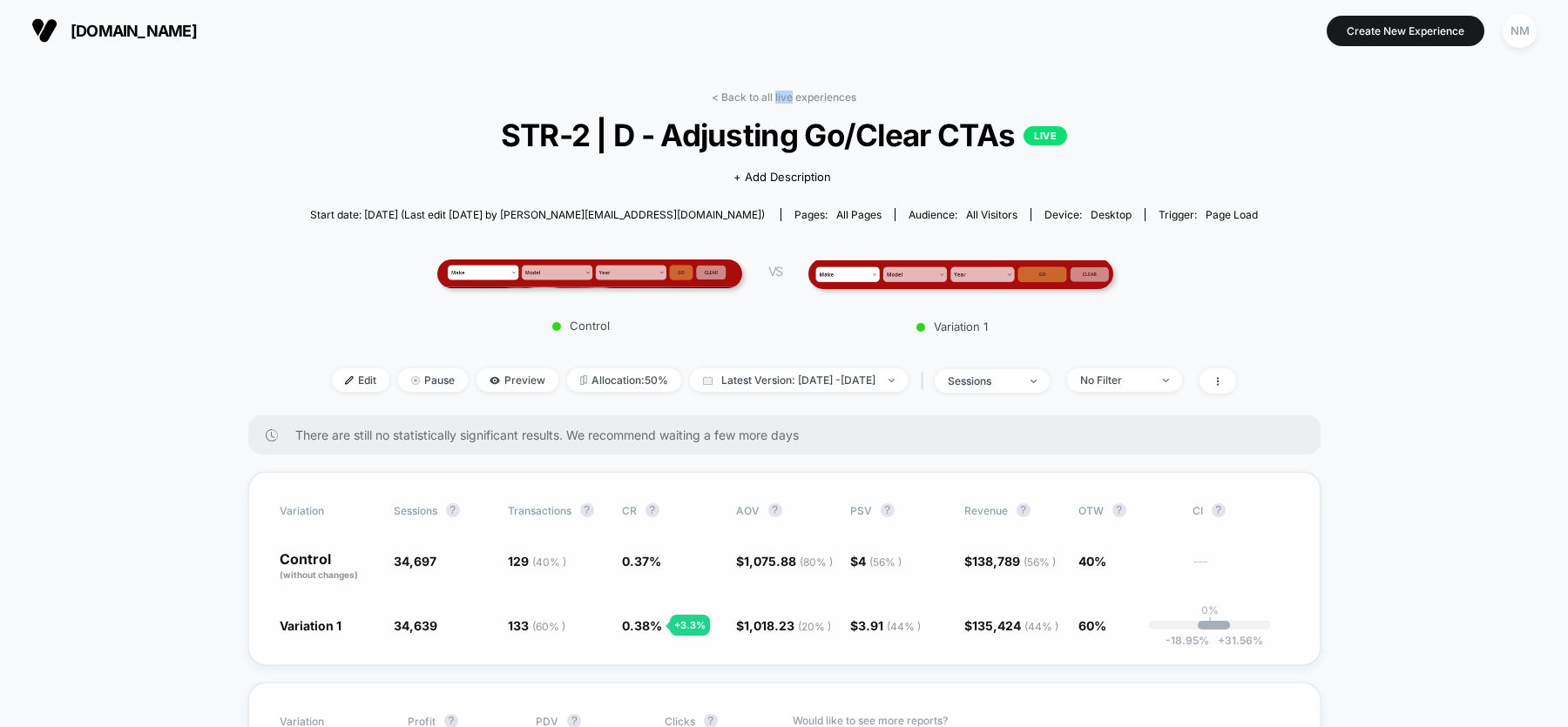
scroll to position [1, 0]
click at [809, 338] on div "Control VS Variation 1" at bounding box center [775, 289] width 948 height 104
click at [774, 376] on span "Latest Version: Sep 17, 2025 - Oct 7, 2025" at bounding box center [799, 379] width 218 height 23
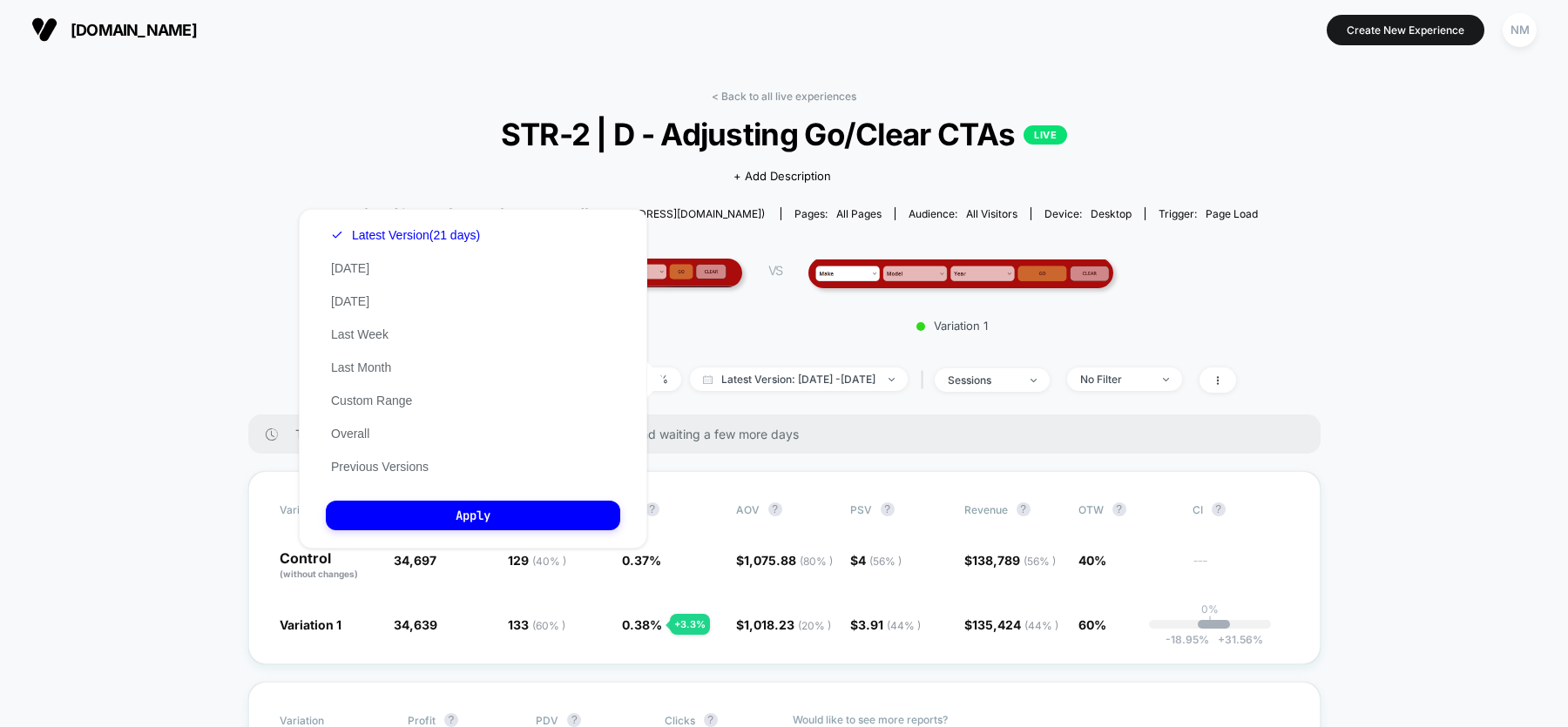
click at [346, 119] on div "< Back to all live experiences STR-2 | D - Adjusting Go/Clear CTAs LIVE Click t…" at bounding box center [784, 252] width 948 height 325
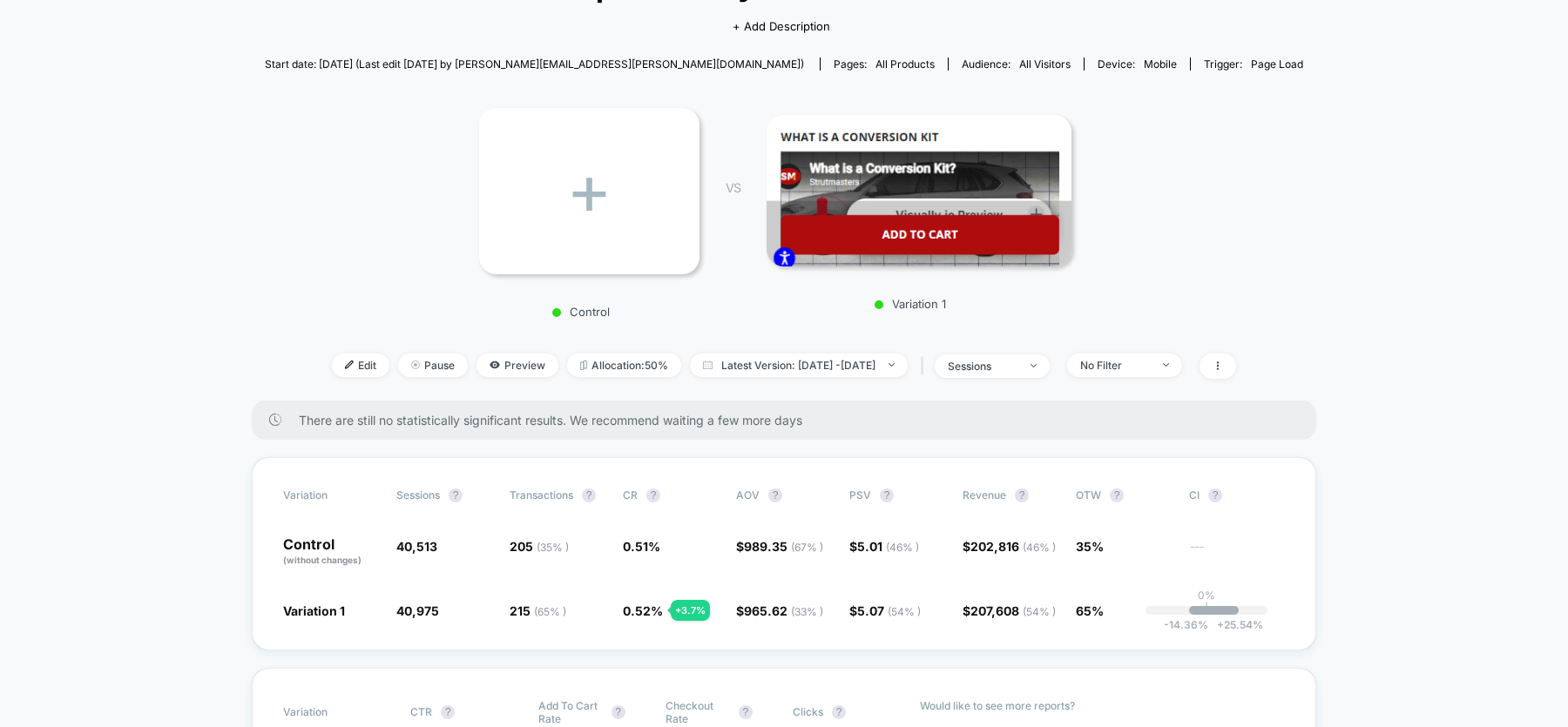
scroll to position [356, 0]
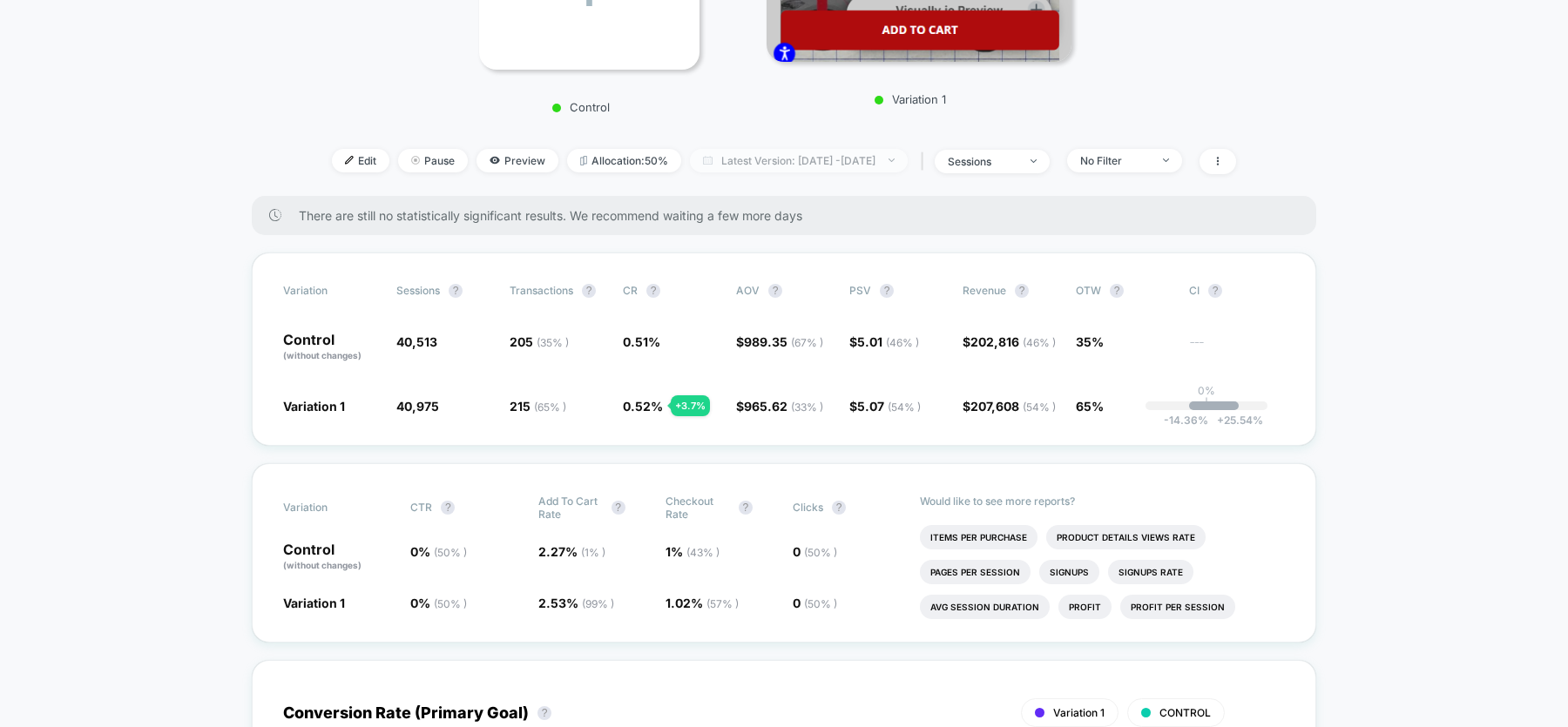
click at [790, 158] on span "Latest Version: [DATE] - [DATE]" at bounding box center [799, 160] width 218 height 23
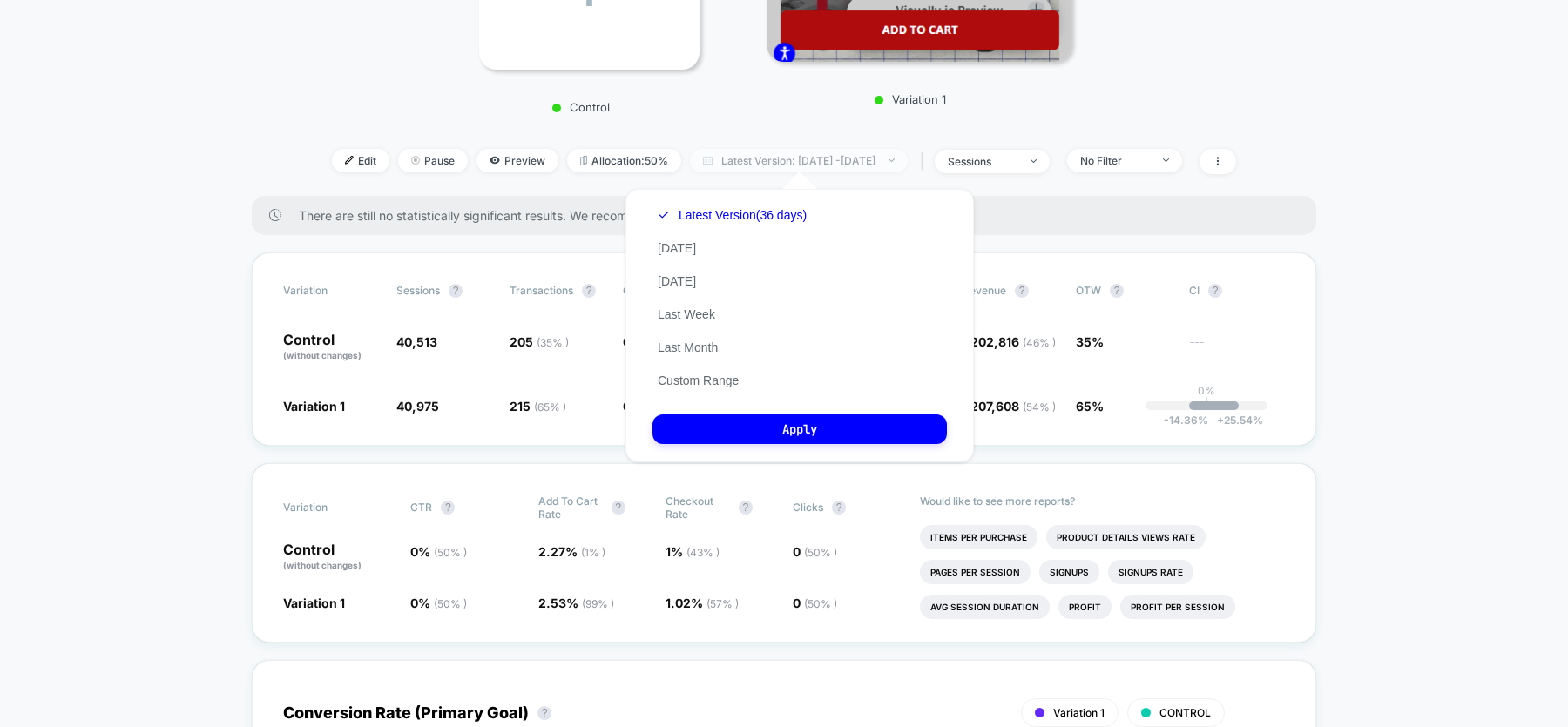
click at [790, 158] on span "Latest Version: [DATE] - [DATE]" at bounding box center [799, 160] width 218 height 23
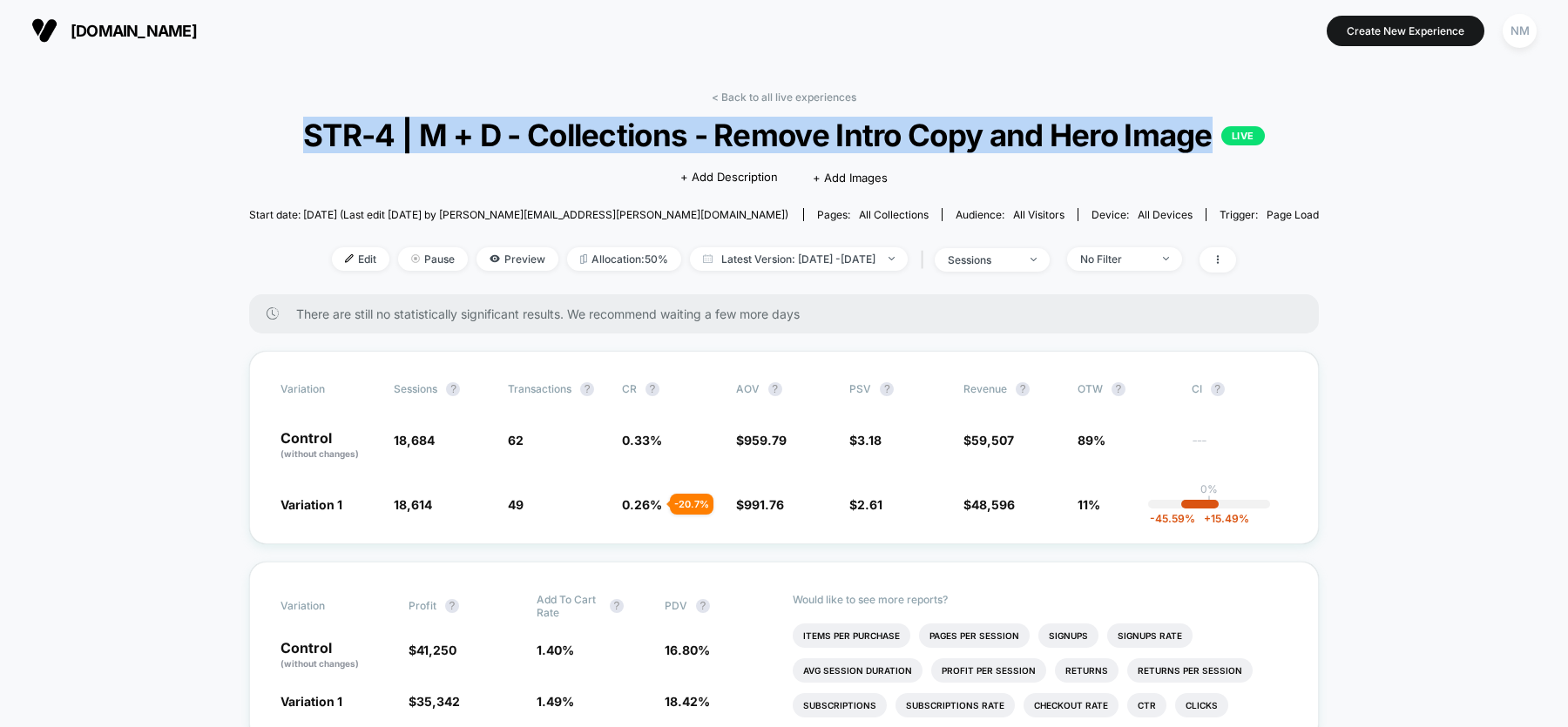
drag, startPoint x: 834, startPoint y: 173, endPoint x: 382, endPoint y: 130, distance: 454.0
click at [382, 130] on span "STR-4 | M + D - Collections - Remove Intro Copy and Hero Image LIVE" at bounding box center [784, 134] width 964 height 37
copy span "STR-4 | M + D - Collections - Remove Intro Copy and Hero Image"
click at [775, 271] on span "Latest Version: [DATE] - [DATE]" at bounding box center [799, 259] width 218 height 23
